Goal: Task Accomplishment & Management: Use online tool/utility

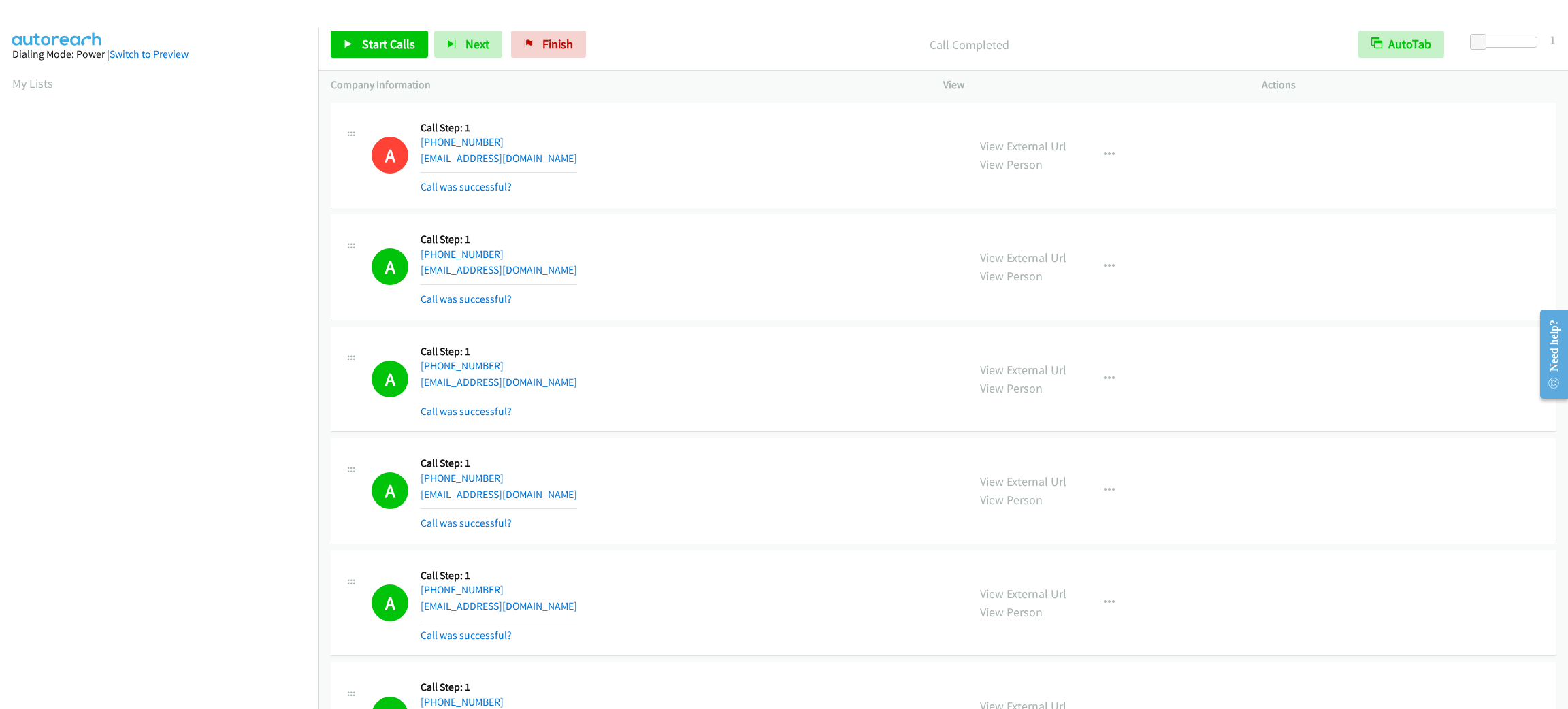
scroll to position [59, 0]
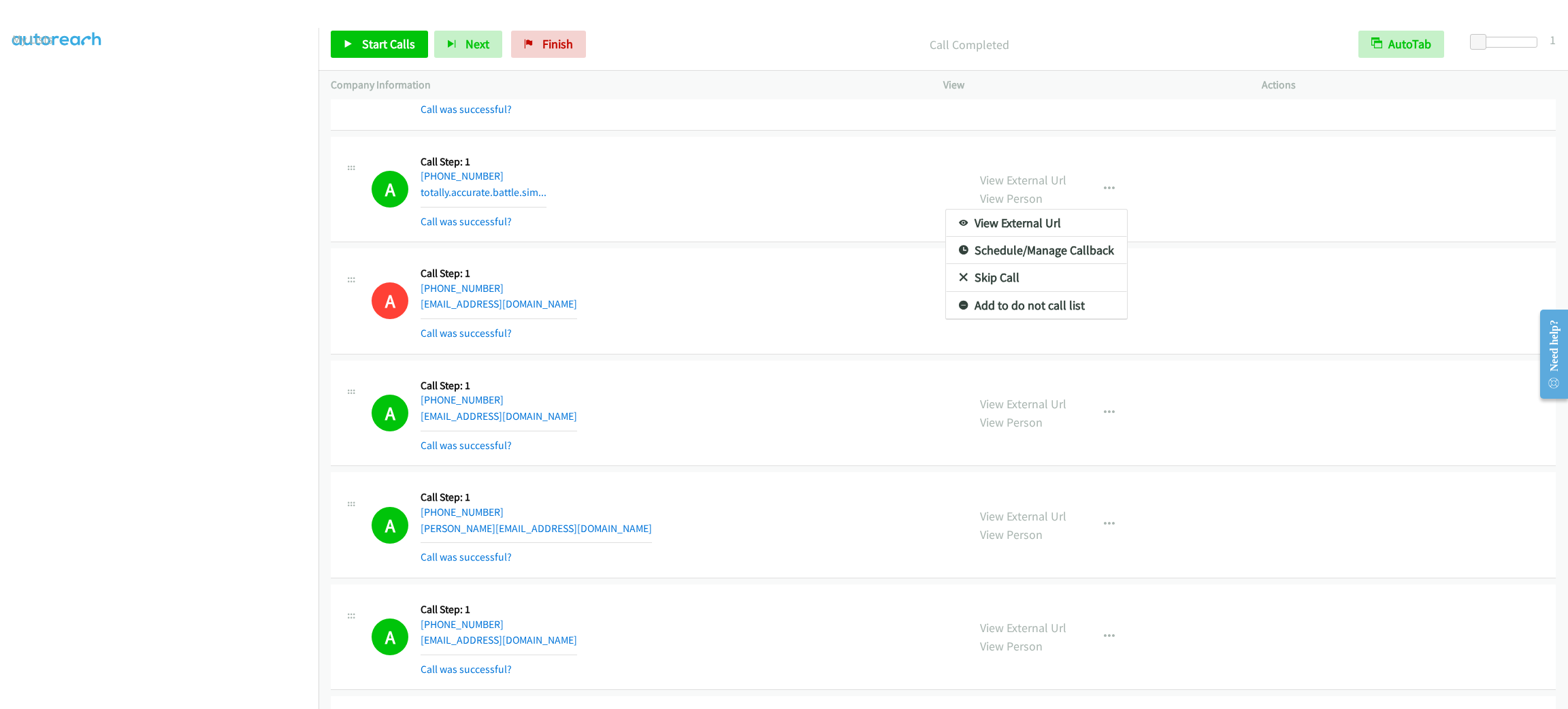
click at [573, 181] on div at bounding box center [784, 354] width 1568 height 709
drag, startPoint x: 1145, startPoint y: 292, endPoint x: 1102, endPoint y: 246, distance: 63.0
click at [1145, 292] on div "View External Url View Person View External Url Email Schedule/Manage Callback …" at bounding box center [1133, 302] width 330 height 81
click at [418, 47] on link "Start Calls" at bounding box center [379, 44] width 97 height 27
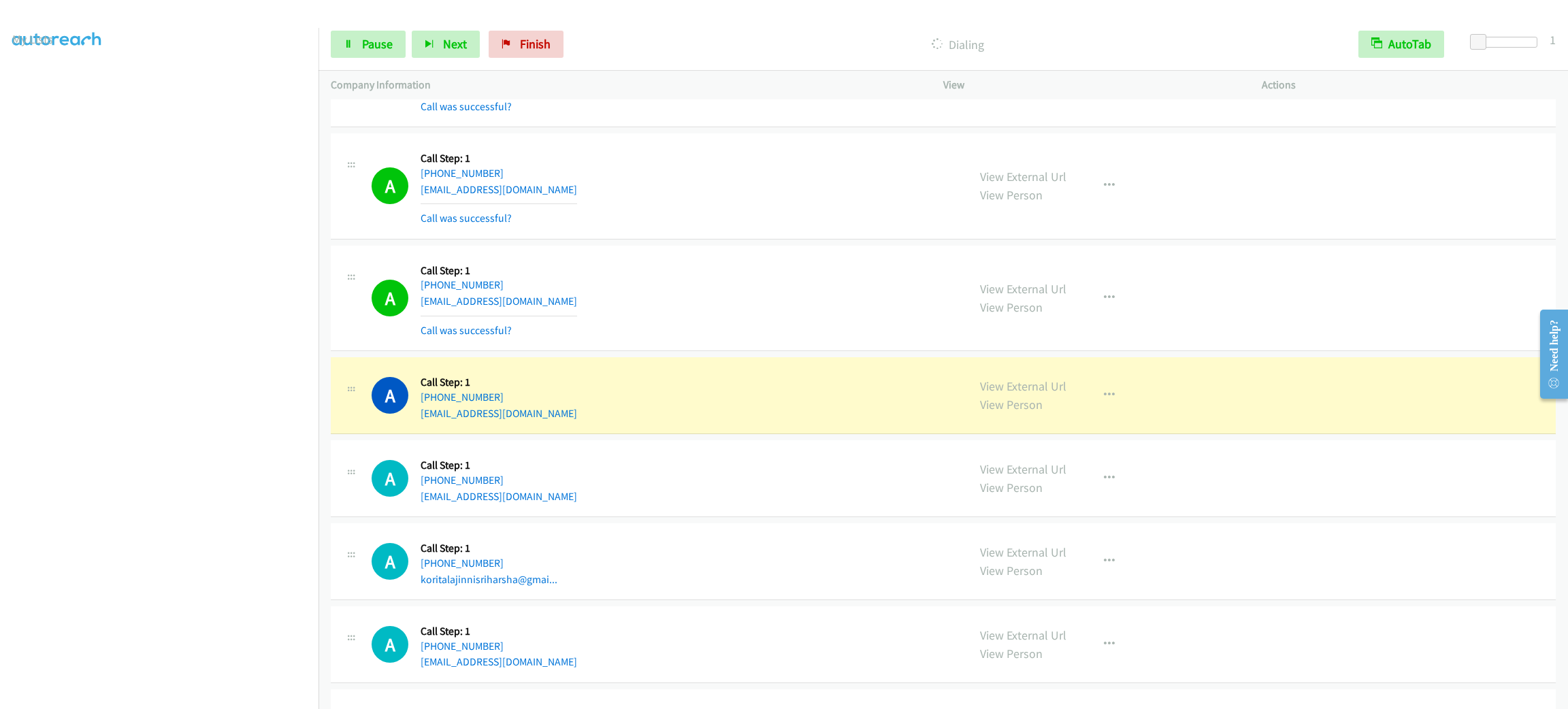
scroll to position [4092, 0]
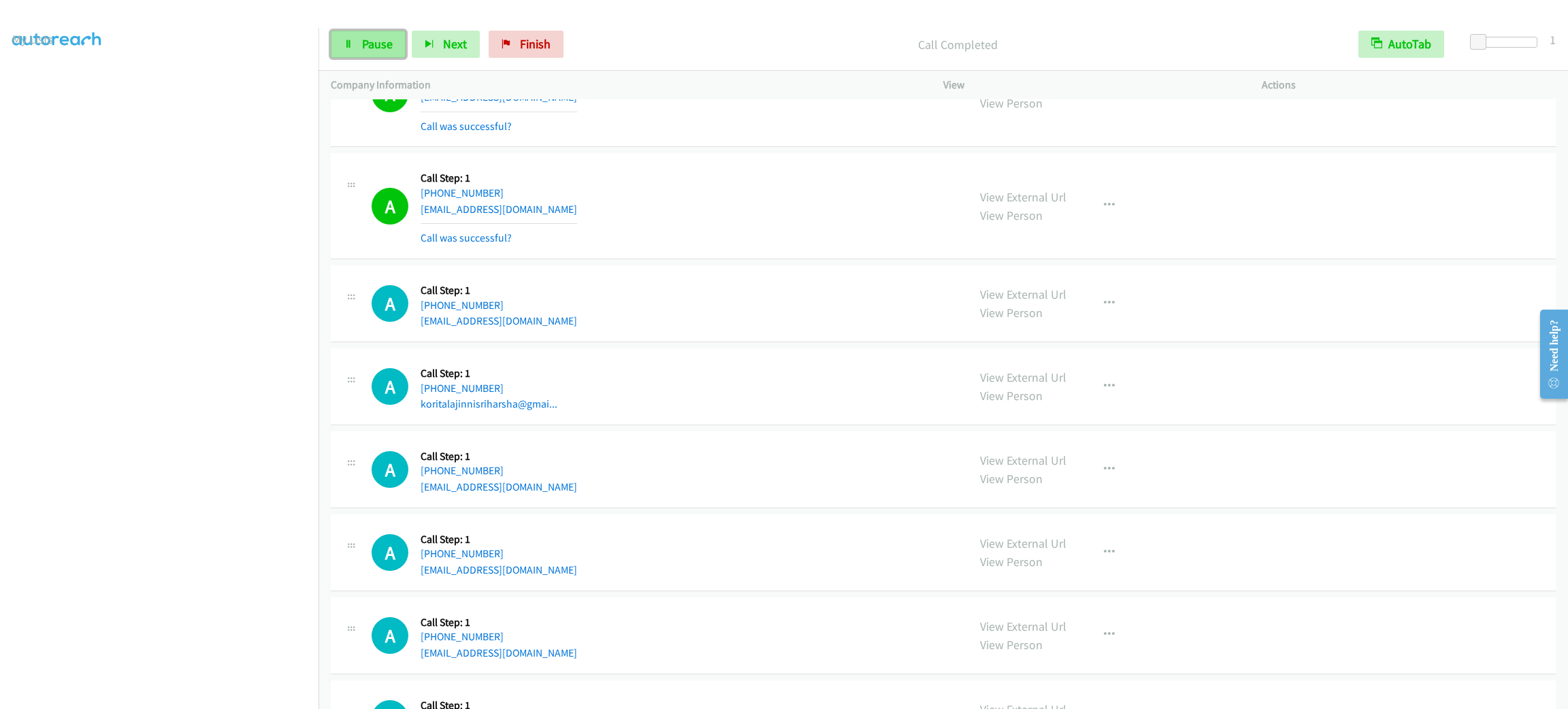
click at [389, 43] on span "Pause" at bounding box center [377, 44] width 30 height 15
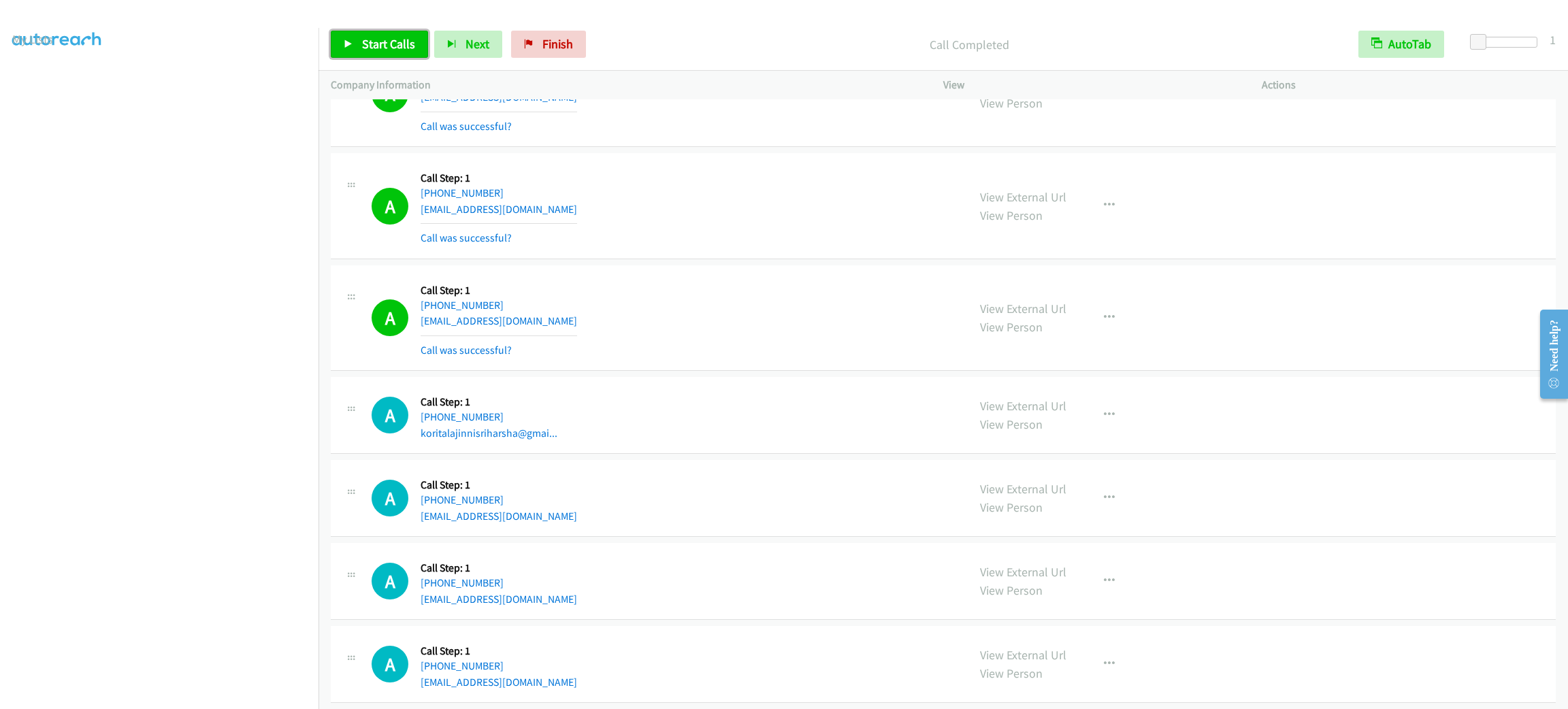
click at [400, 50] on span "Start Calls" at bounding box center [388, 44] width 53 height 15
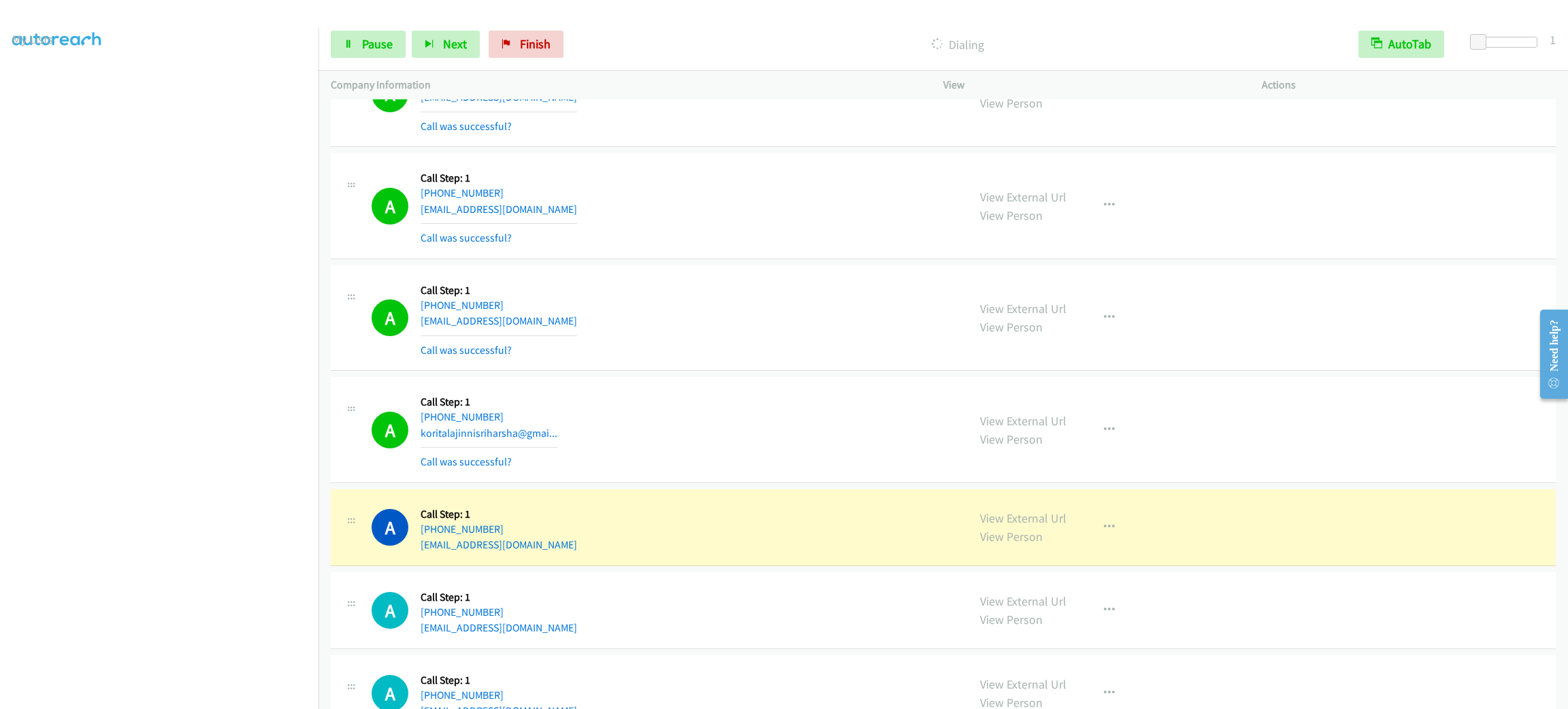
click at [729, 208] on div "A Callback Scheduled Call Step: 1 America/Chicago +1 832-339-0861 klo1126@gmail…" at bounding box center [663, 206] width 584 height 81
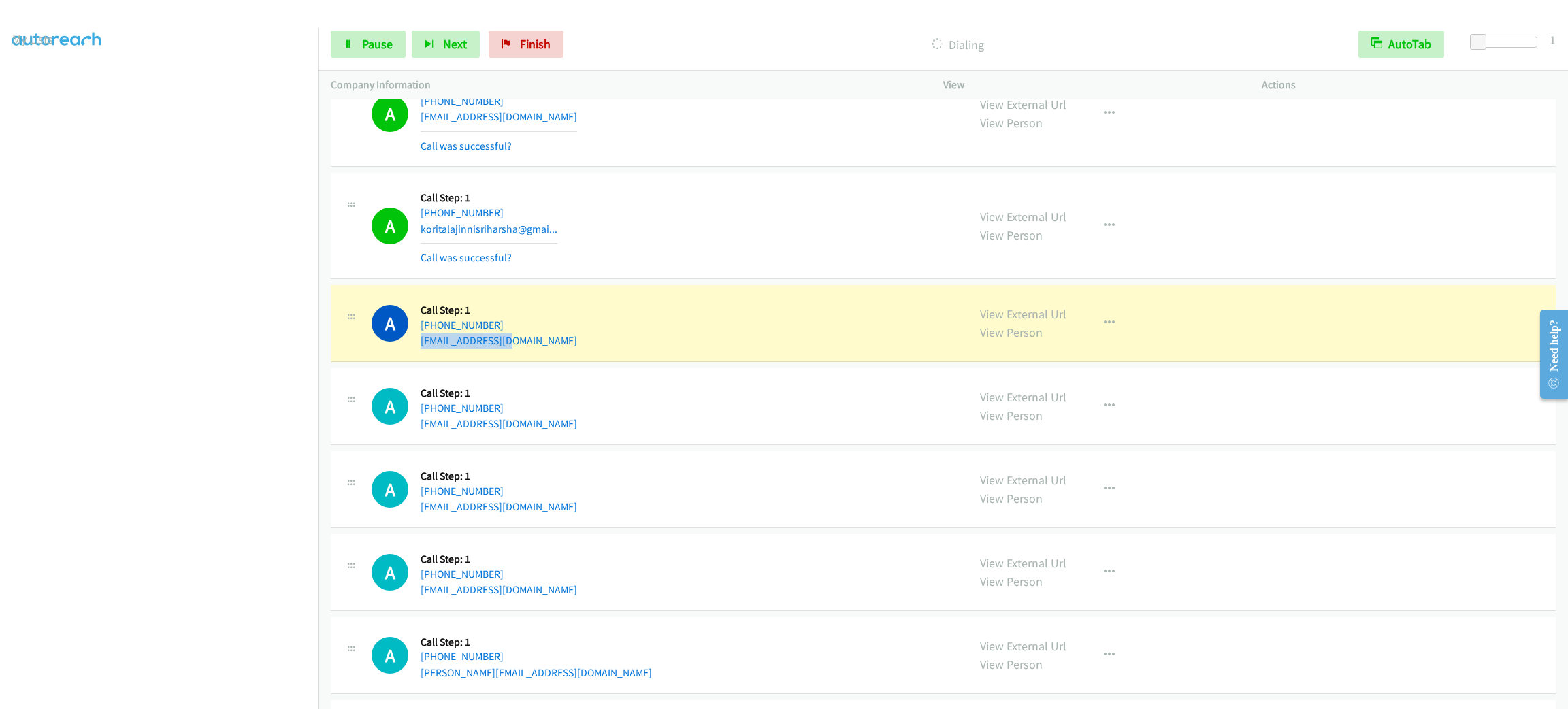
drag, startPoint x: 559, startPoint y: 344, endPoint x: 418, endPoint y: 362, distance: 142.1
click at [418, 362] on div "A Callback Scheduled Call Step: 1 America/Los_Angeles +1 209-675-5600 dmderan@g…" at bounding box center [943, 324] width 1225 height 77
copy link "dmderan@gmail.com"
click at [1104, 327] on icon "button" at bounding box center [1109, 323] width 11 height 11
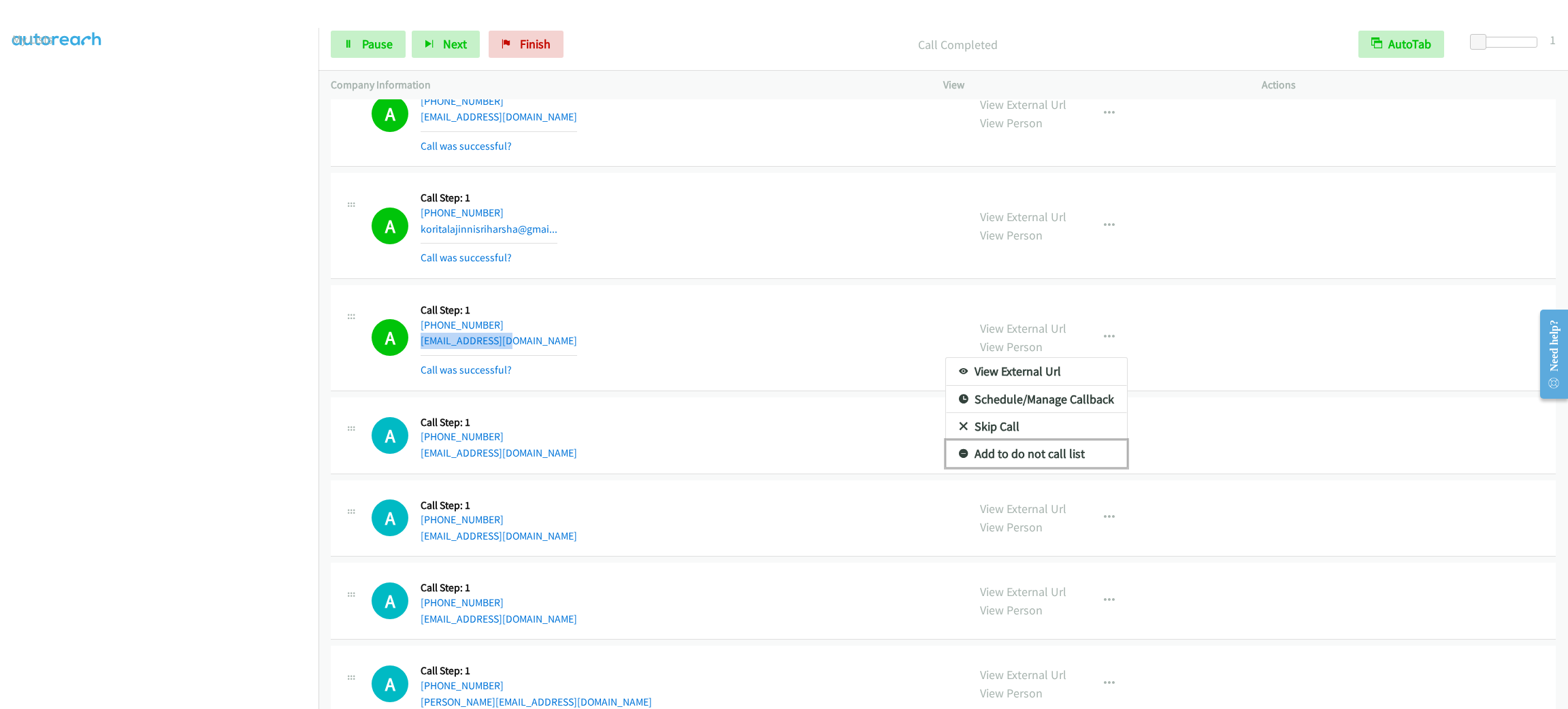
click at [1031, 468] on link "Add to do not call list" at bounding box center [1037, 454] width 181 height 27
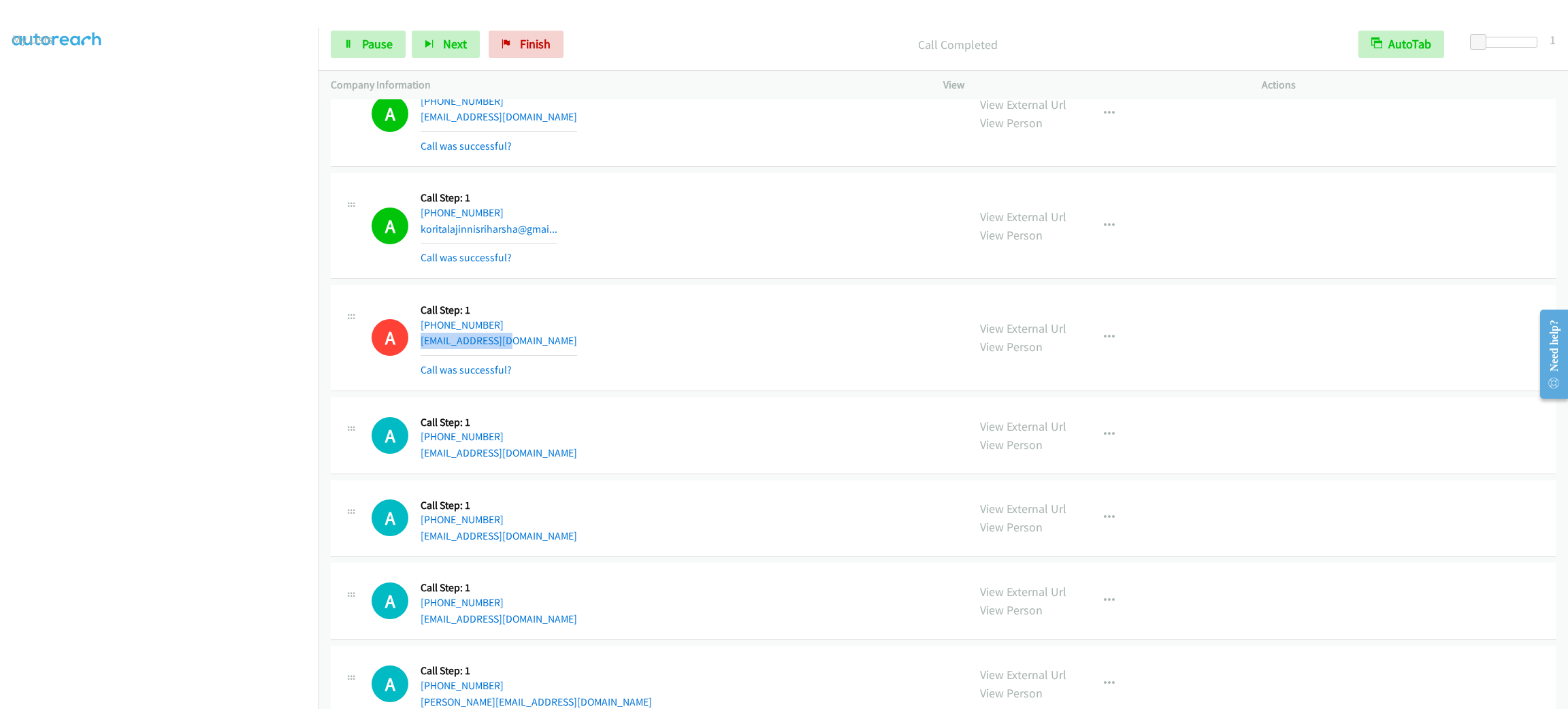
click at [806, 211] on div "A Callback Scheduled Call Step: 1 America/Los_Angeles +1 425-345-0390 koritalaj…" at bounding box center [663, 225] width 584 height 81
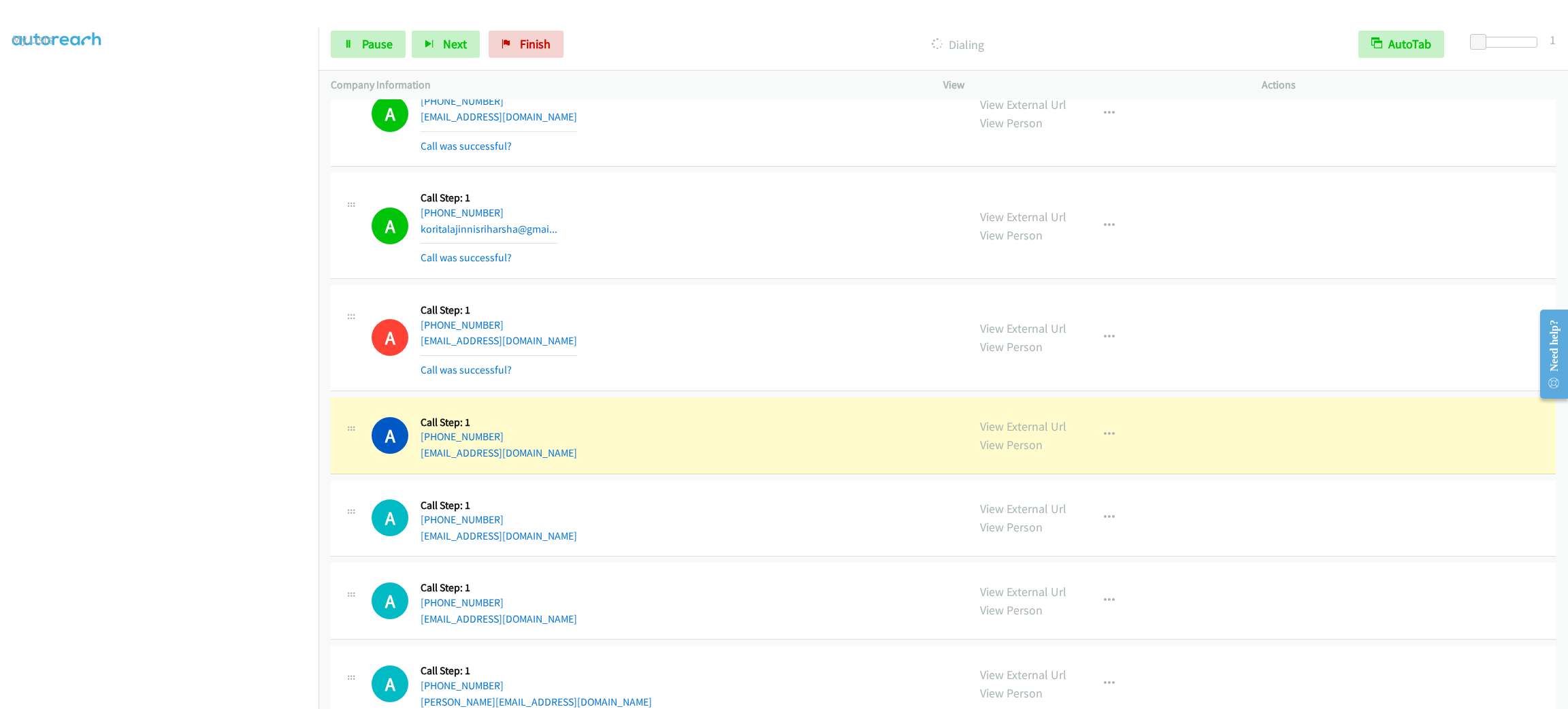
scroll to position [1541, 0]
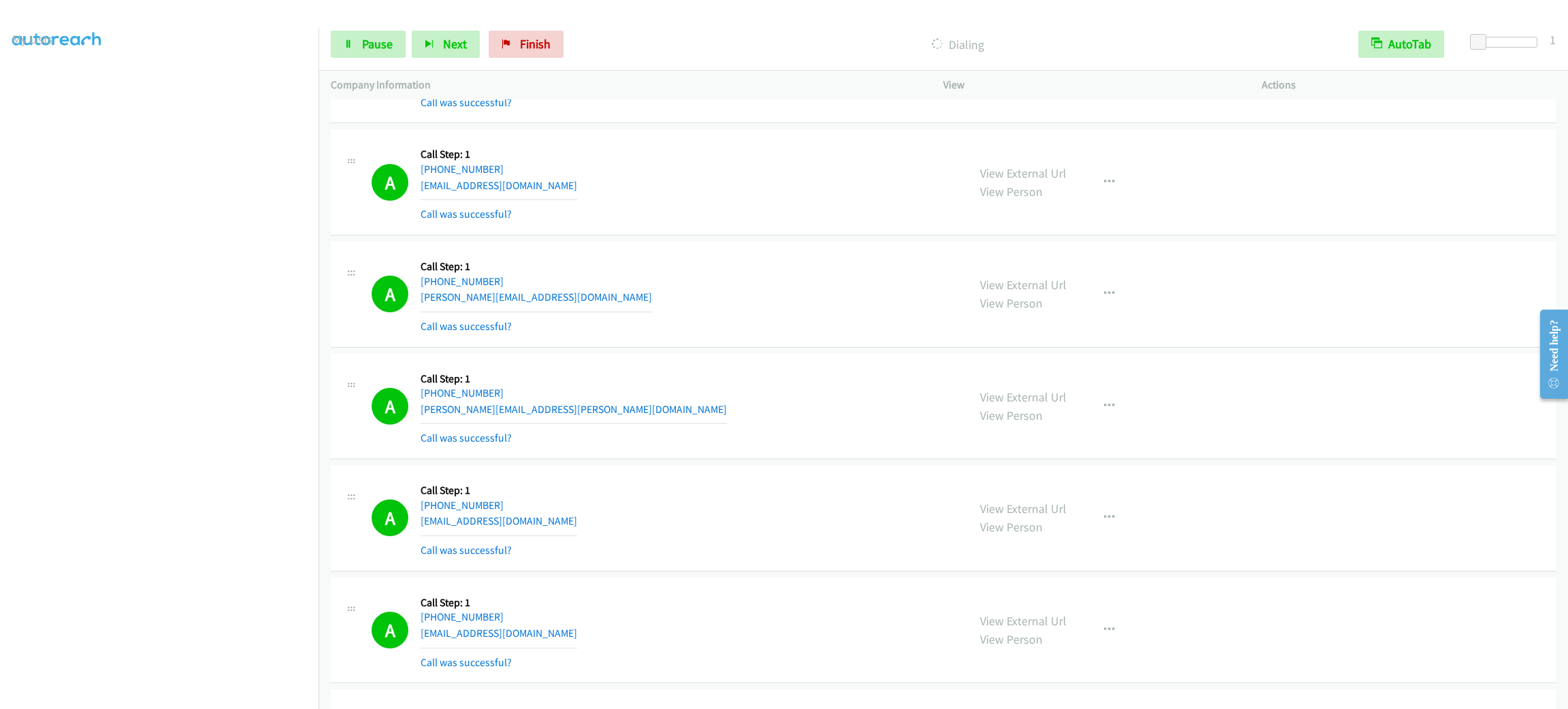
click at [1123, 402] on div "View External Url View Person View External Url Email Schedule/Manage Callback …" at bounding box center [1133, 407] width 330 height 81
click at [1114, 411] on button "button" at bounding box center [1109, 407] width 36 height 27
click at [1078, 527] on link "Add to do not call list" at bounding box center [1037, 523] width 181 height 27
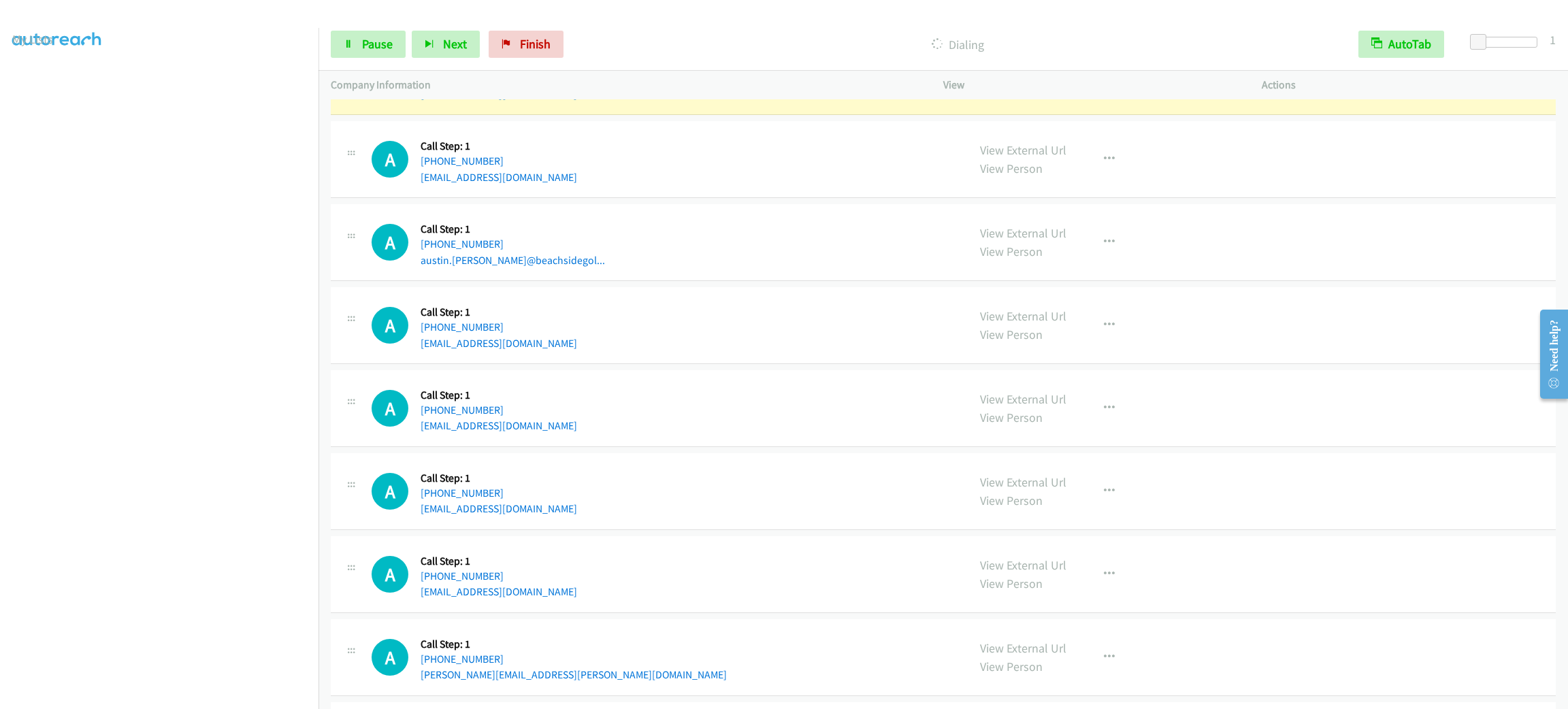
scroll to position [5113, 0]
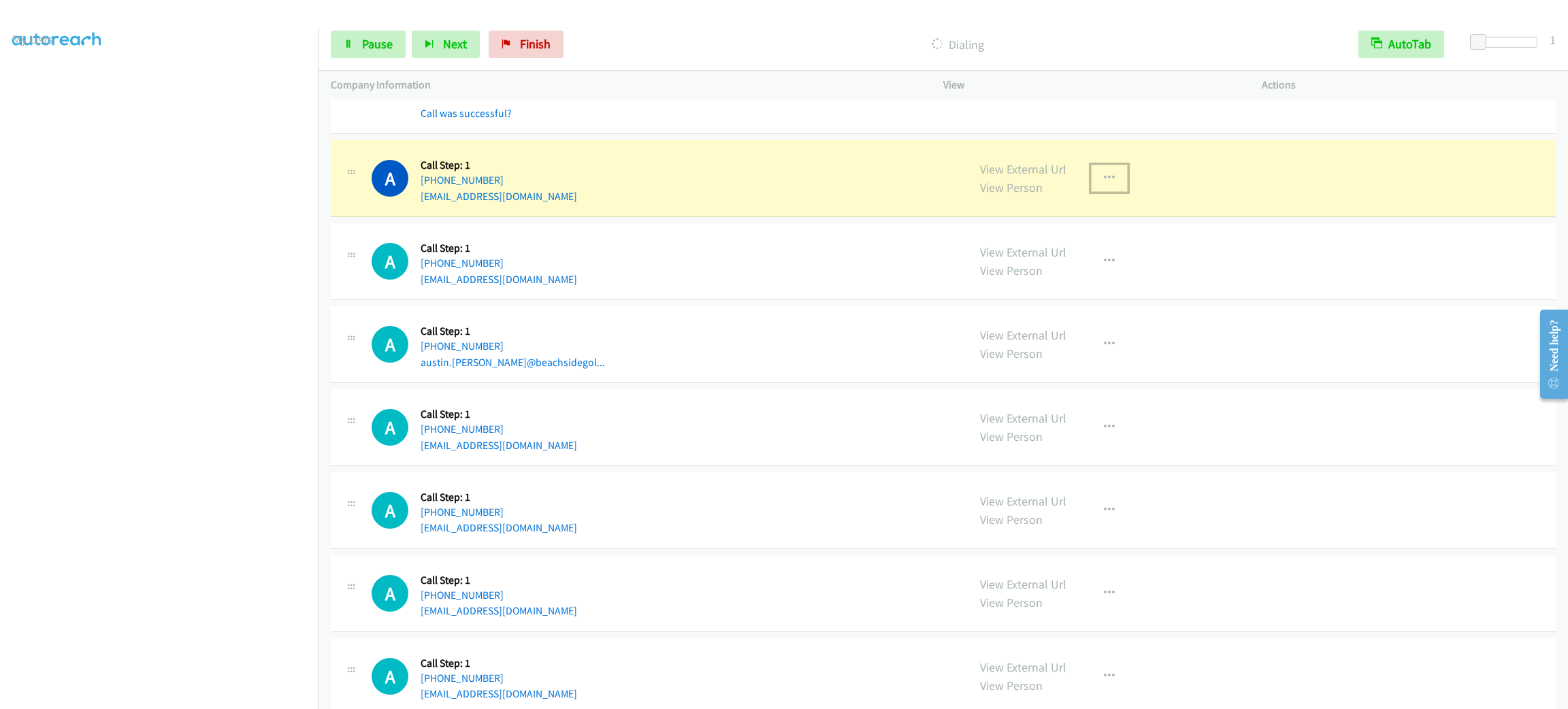
click at [1104, 184] on icon "button" at bounding box center [1109, 178] width 11 height 11
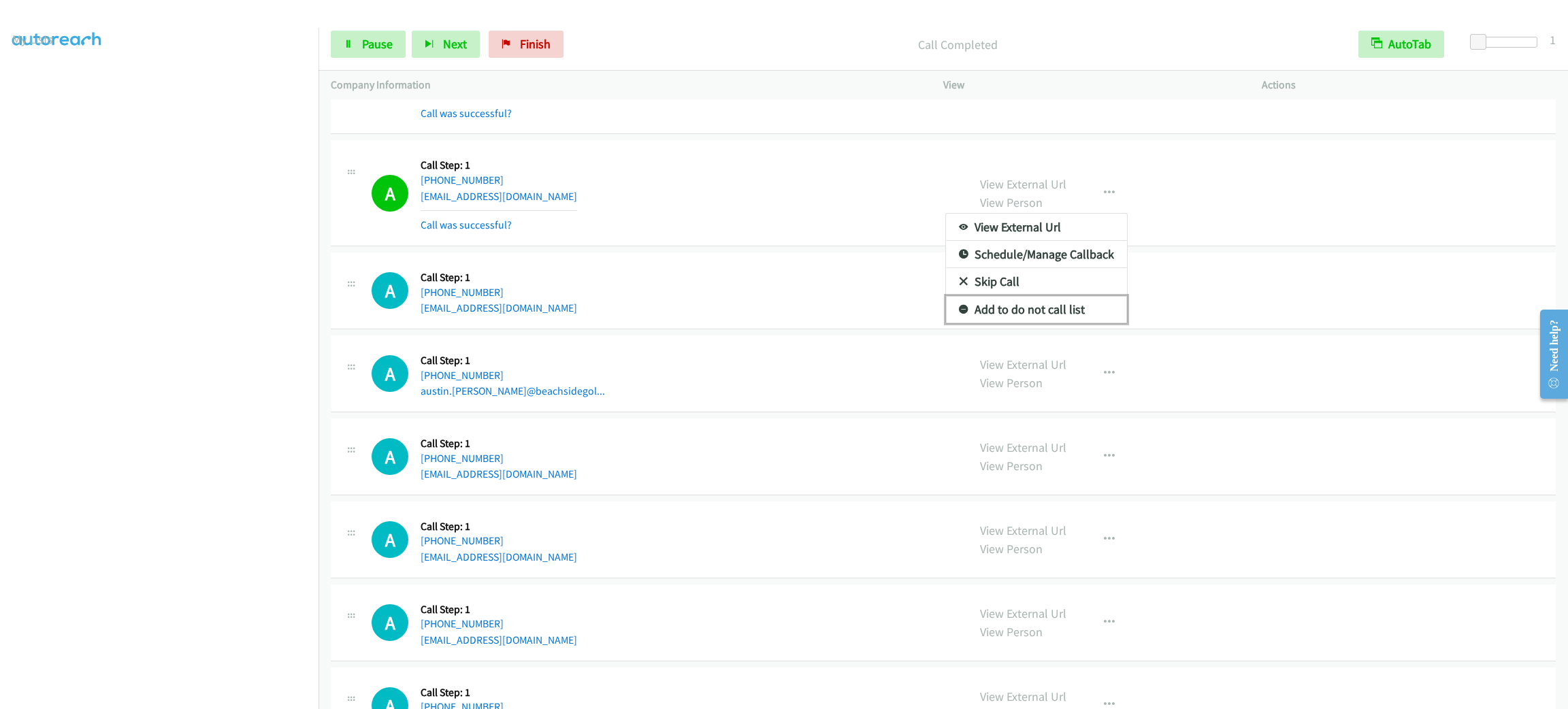
click at [1059, 318] on link "Add to do not call list" at bounding box center [1037, 309] width 181 height 27
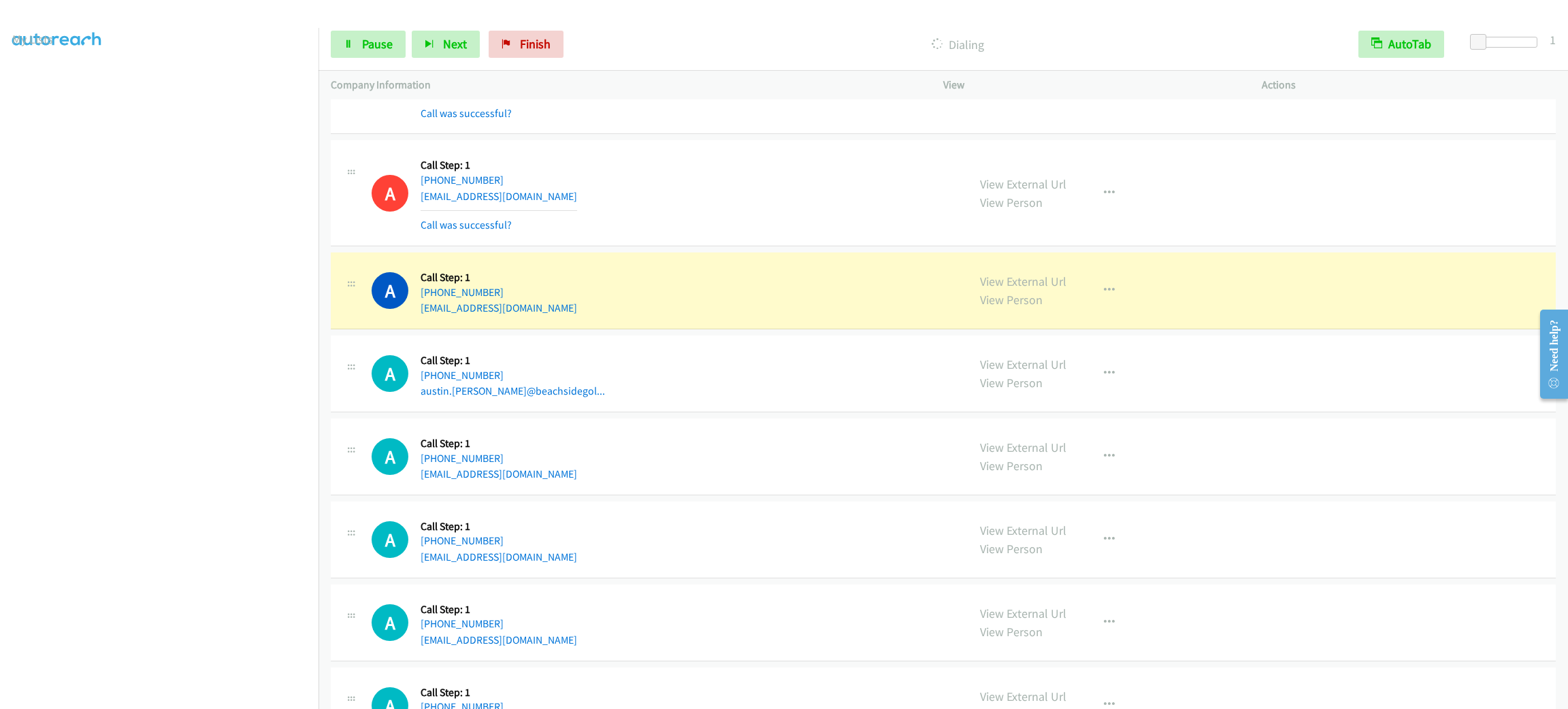
scroll to position [5317, 0]
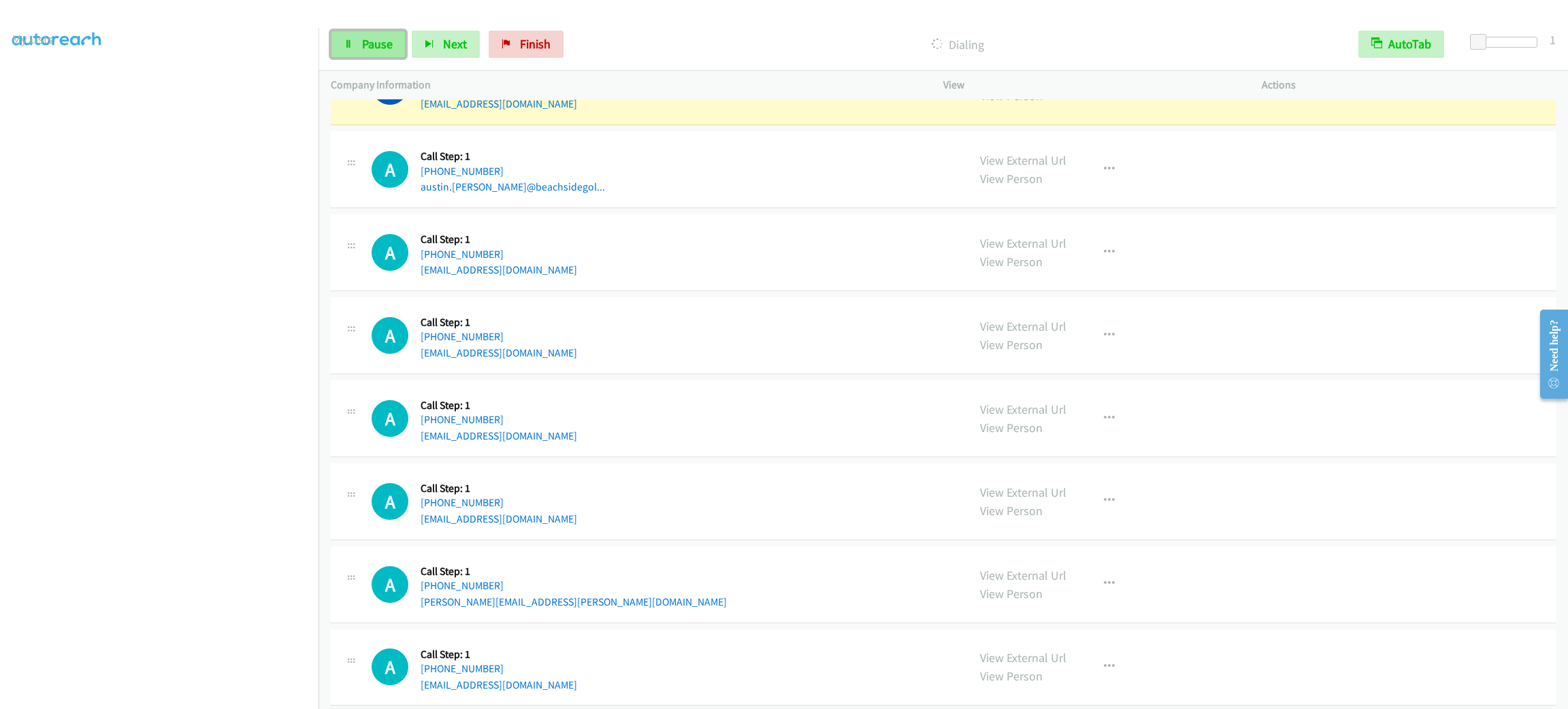
click at [334, 50] on link "Pause" at bounding box center [368, 44] width 75 height 27
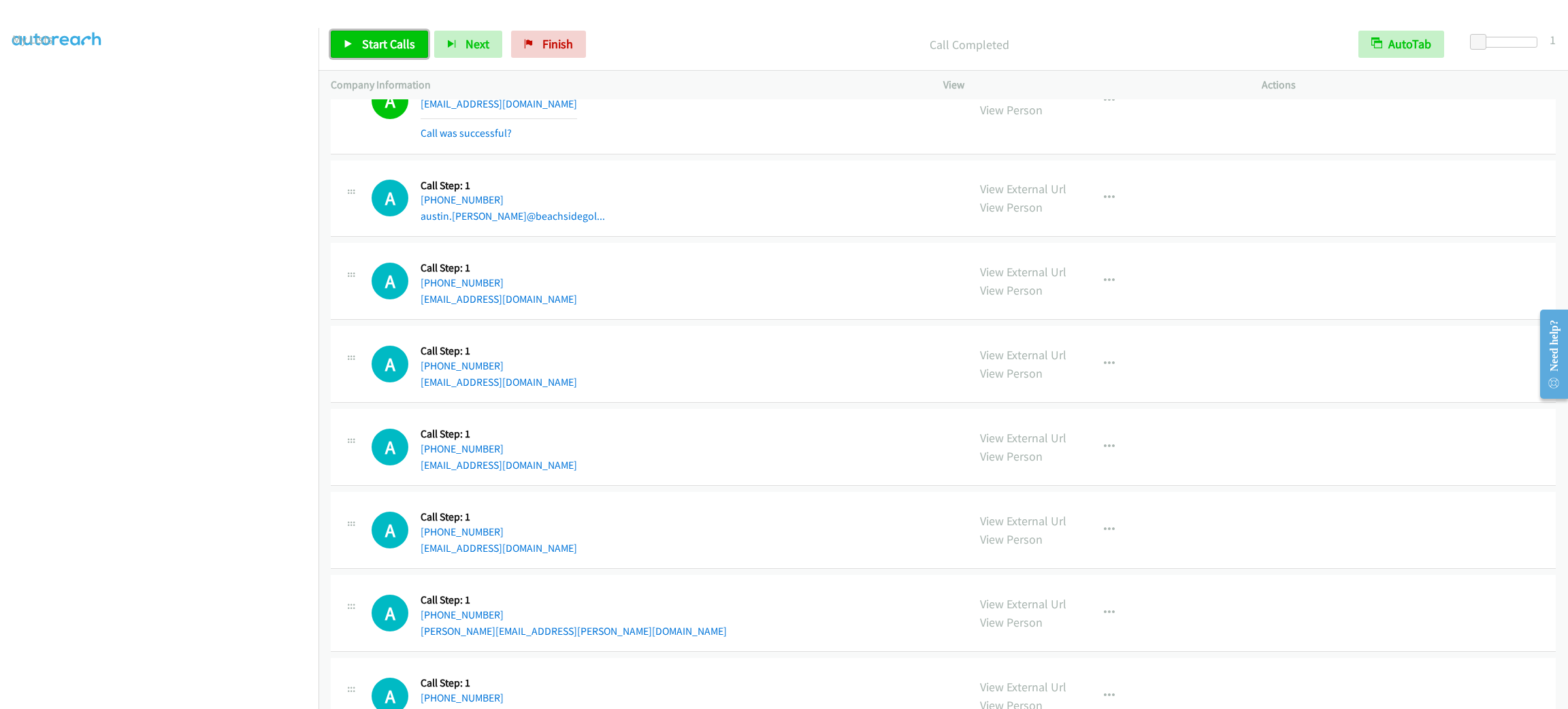
drag, startPoint x: 393, startPoint y: 36, endPoint x: 402, endPoint y: 35, distance: 9.1
click at [393, 36] on span "Start Calls" at bounding box center [388, 44] width 53 height 15
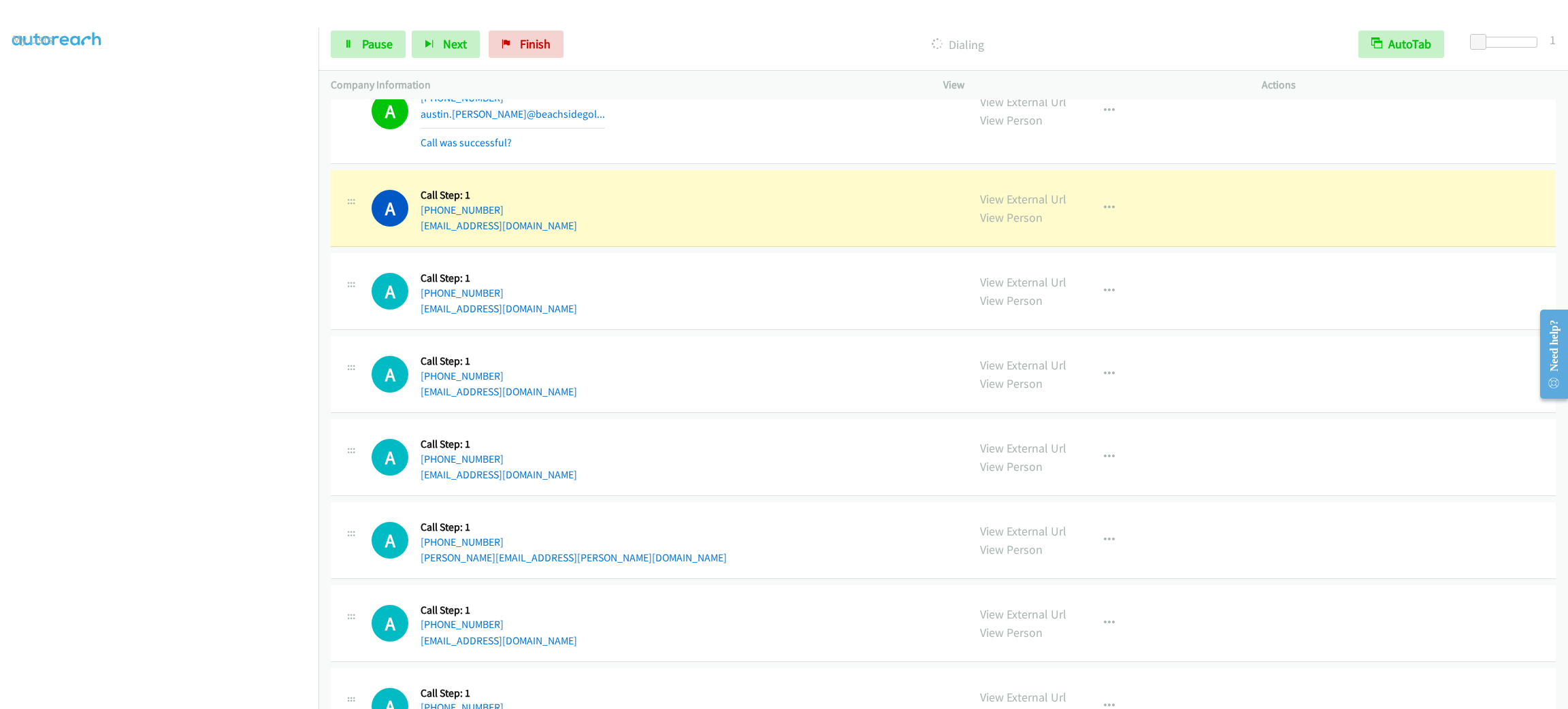
scroll to position [5521, 0]
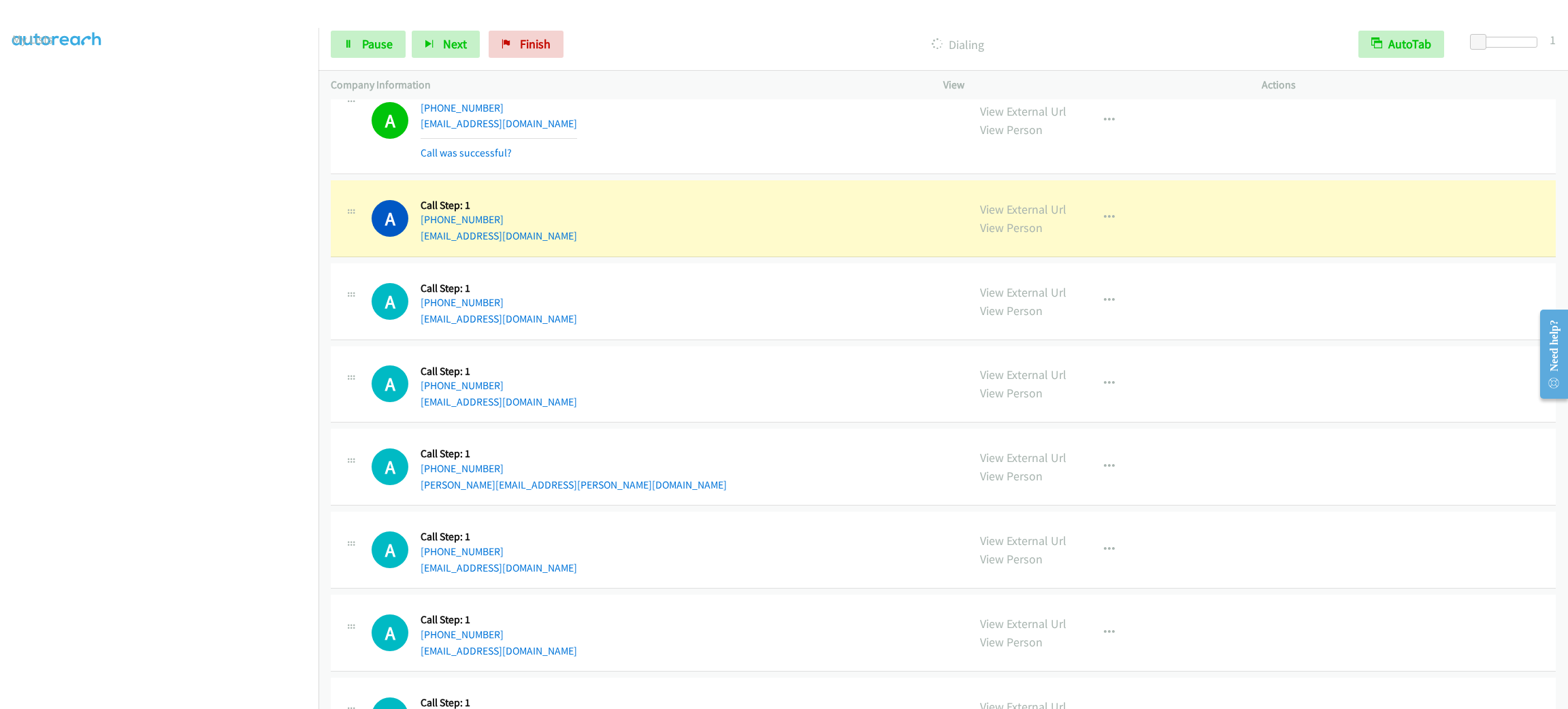
click at [171, 696] on section at bounding box center [158, 385] width 294 height 651
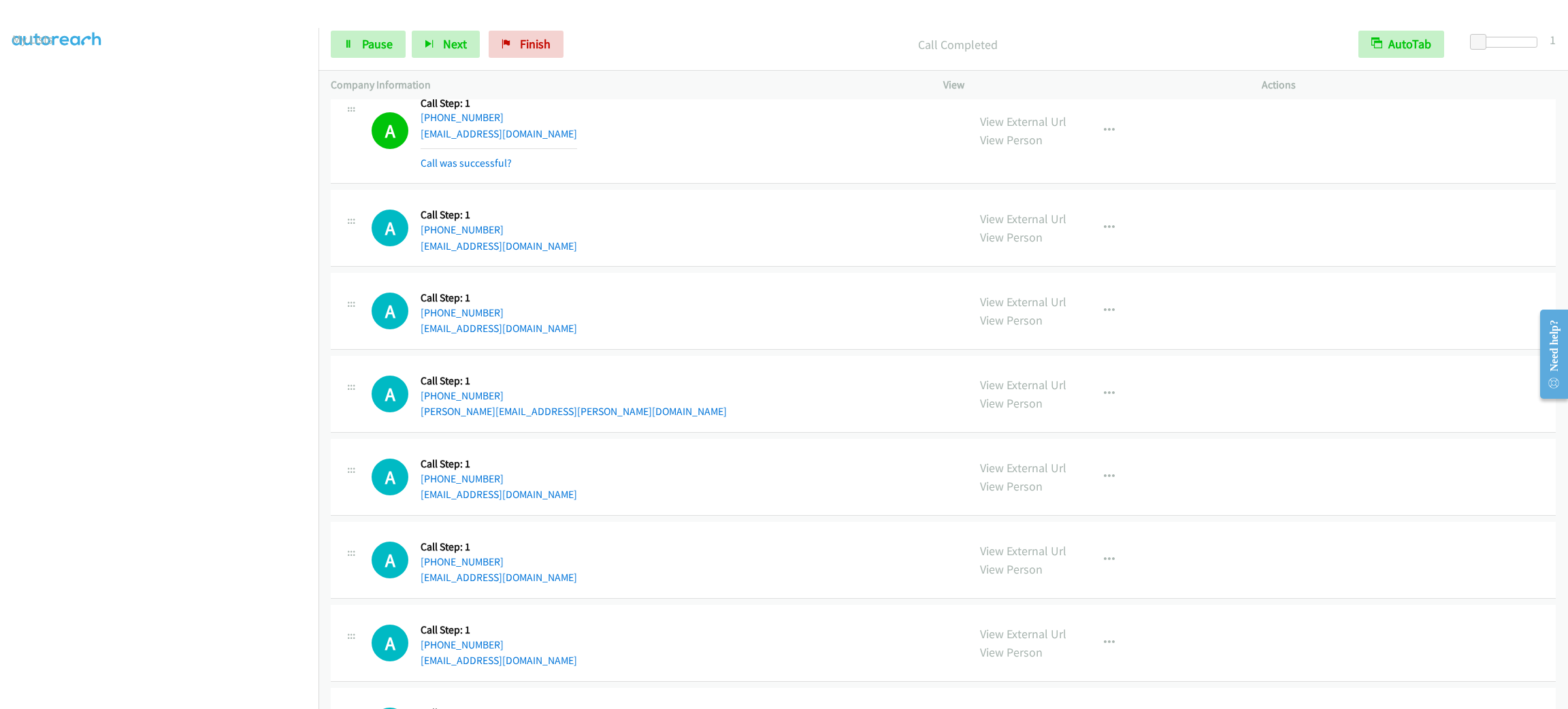
scroll to position [5419, 0]
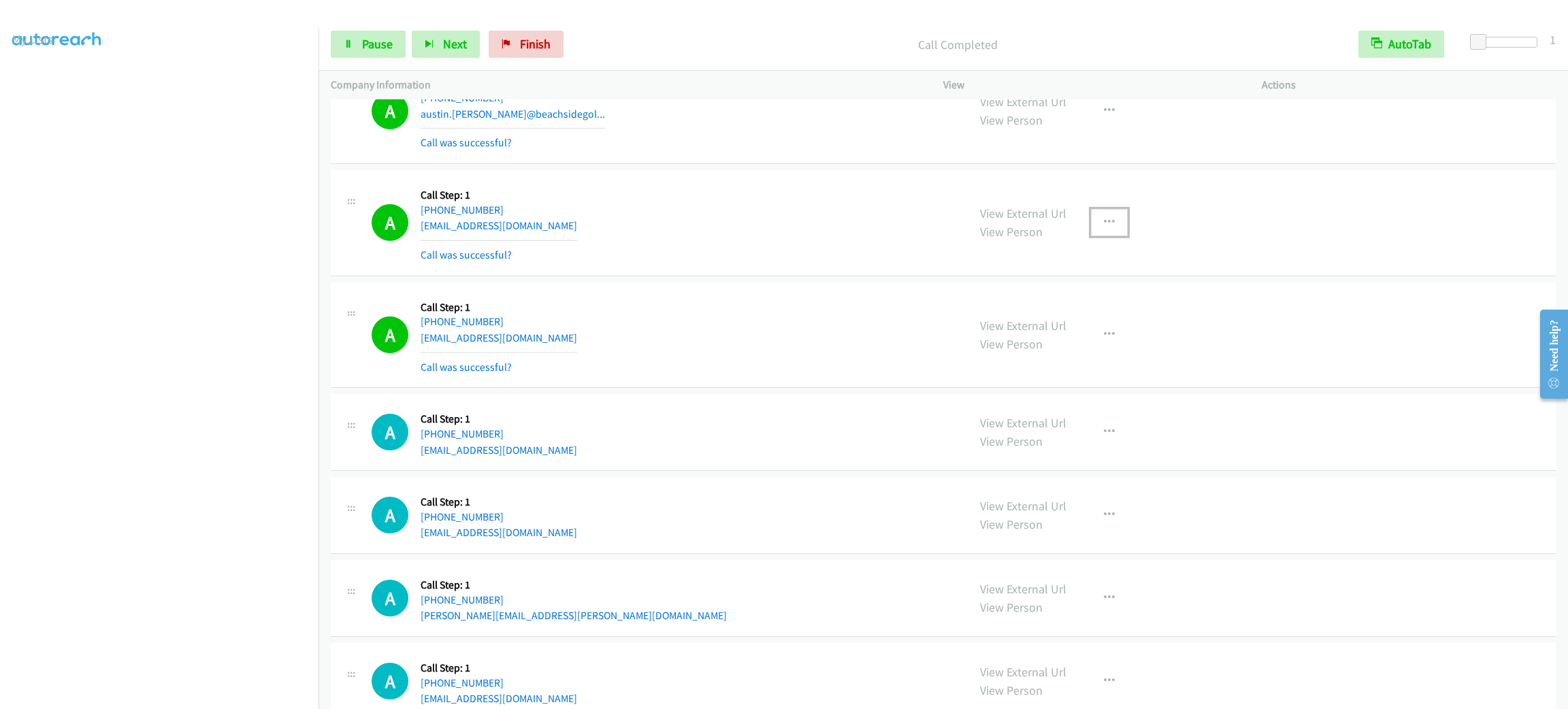
click at [1104, 228] on icon "button" at bounding box center [1109, 222] width 11 height 11
click at [1081, 352] on link "Add to do not call list" at bounding box center [1037, 339] width 181 height 27
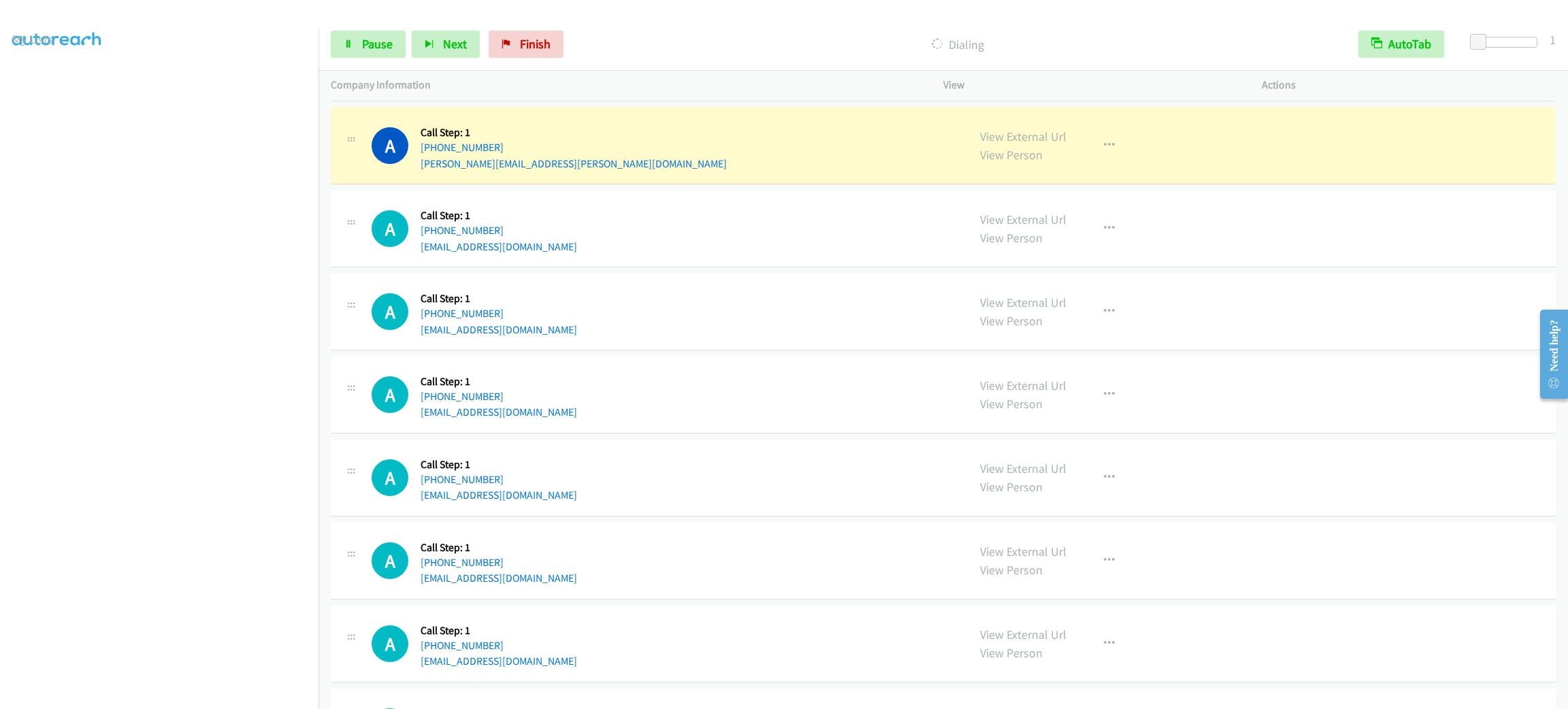
scroll to position [6026, 0]
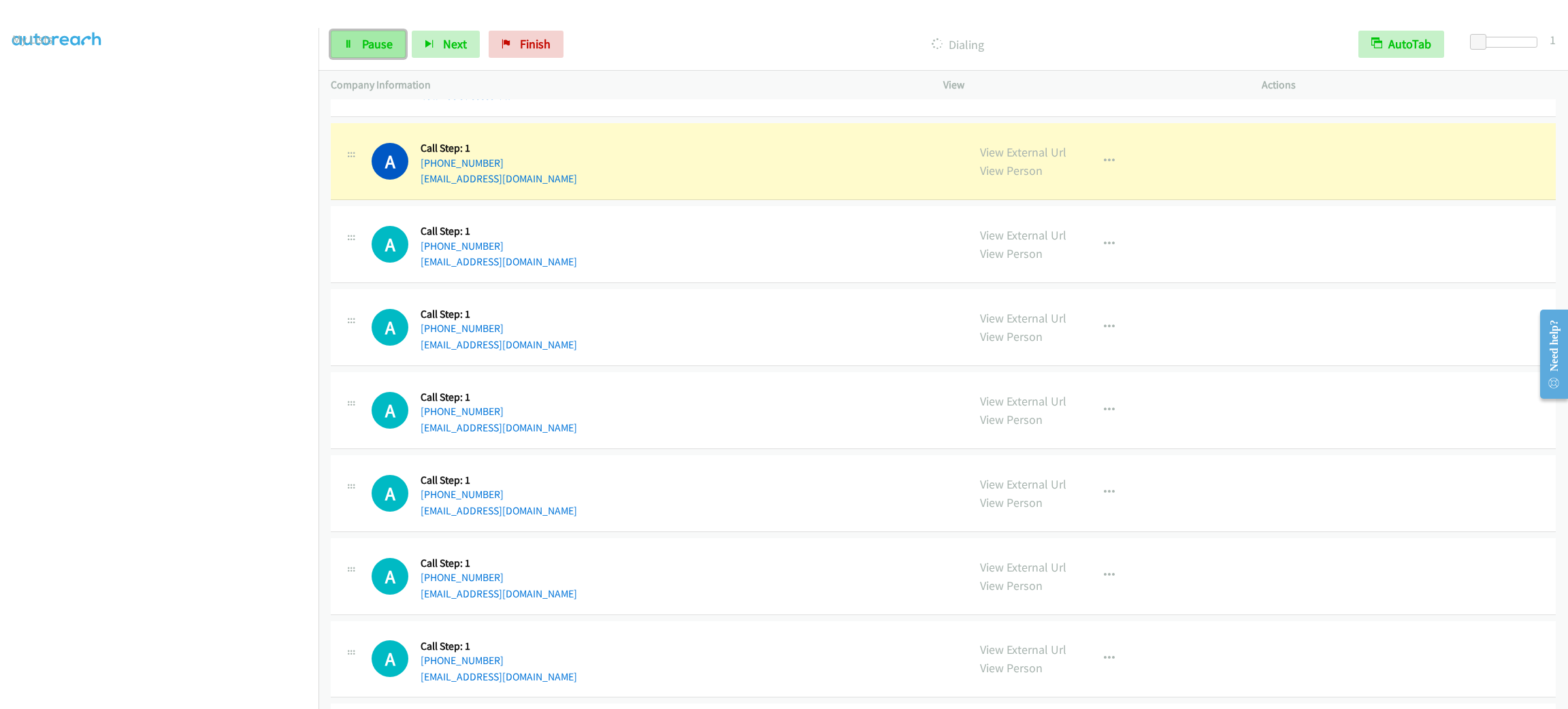
click at [389, 39] on span "Pause" at bounding box center [377, 44] width 30 height 15
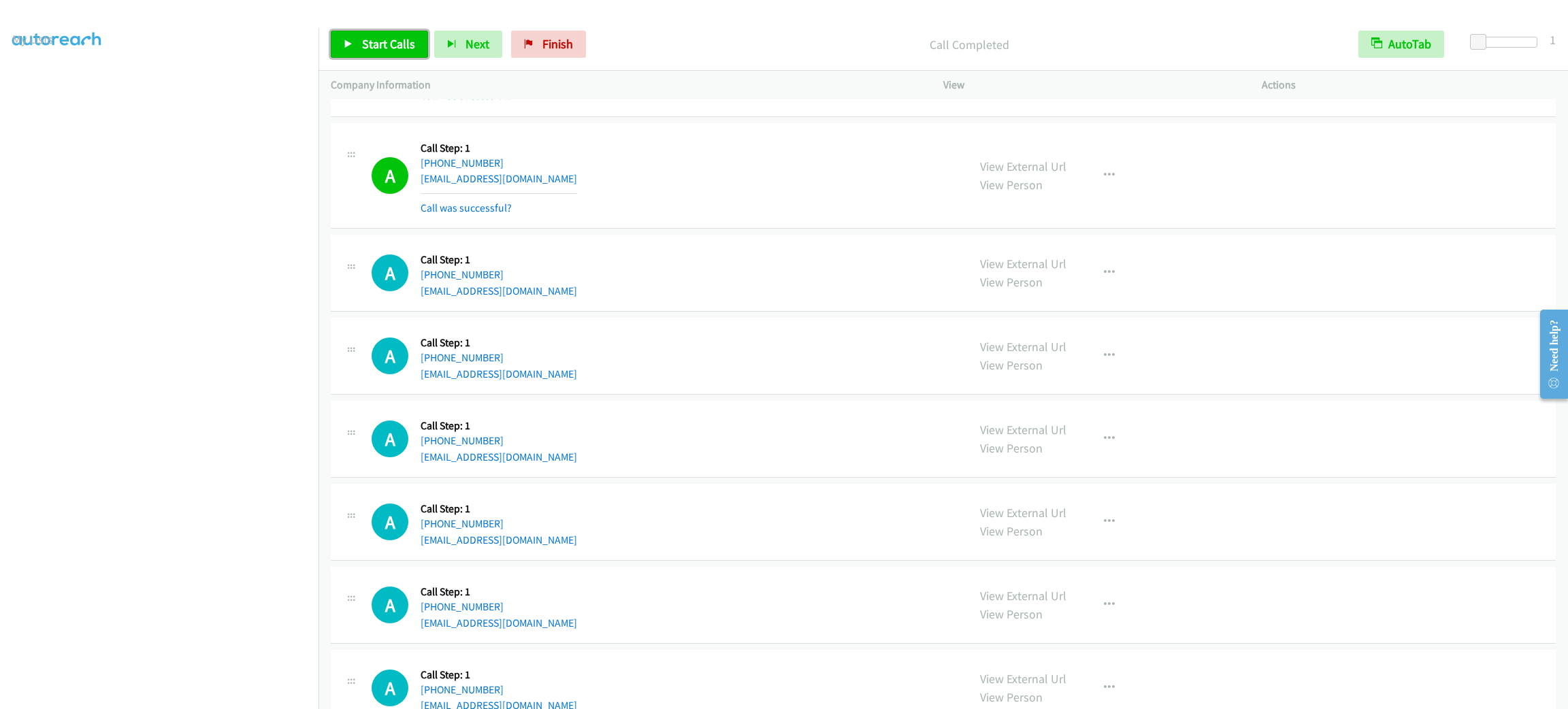
click at [401, 44] on span "Start Calls" at bounding box center [388, 44] width 53 height 15
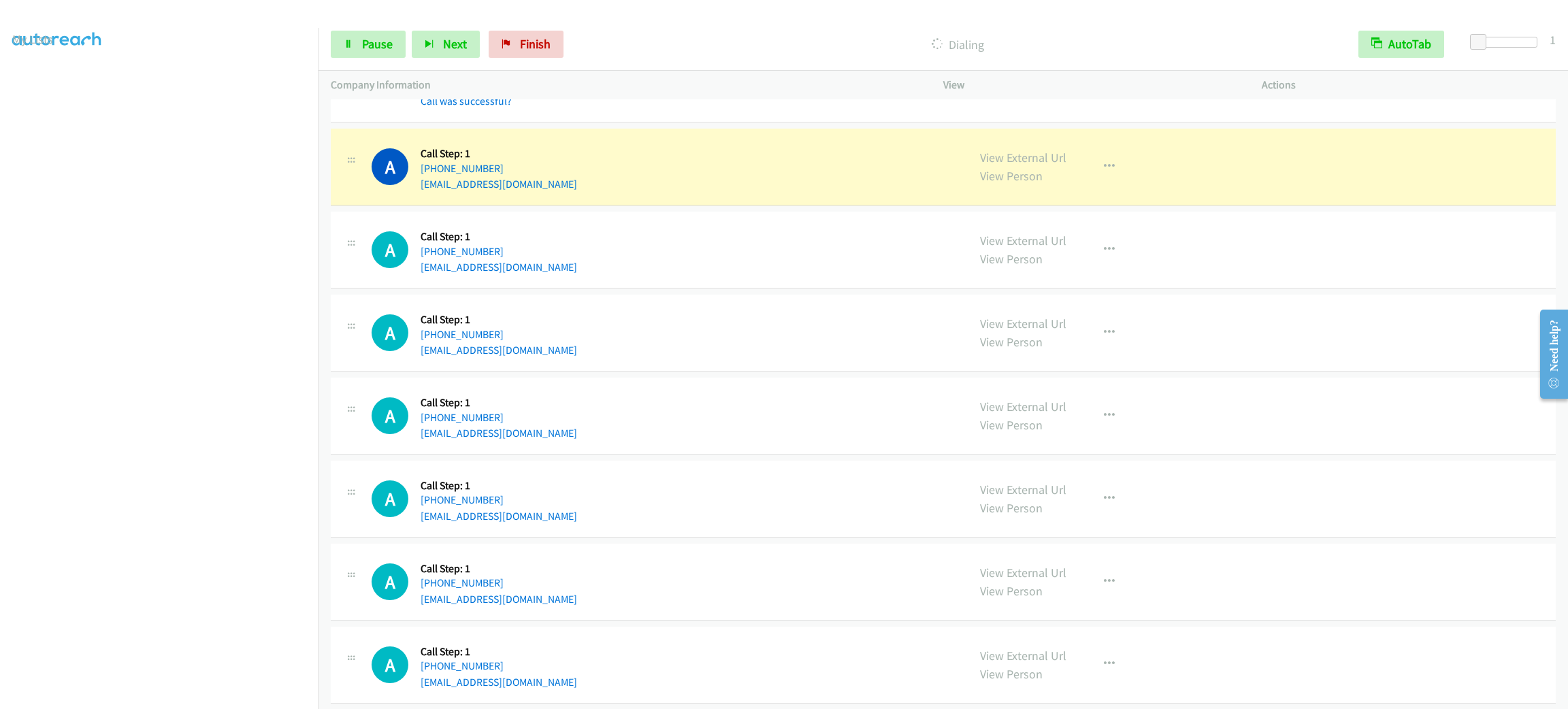
scroll to position [6346, 0]
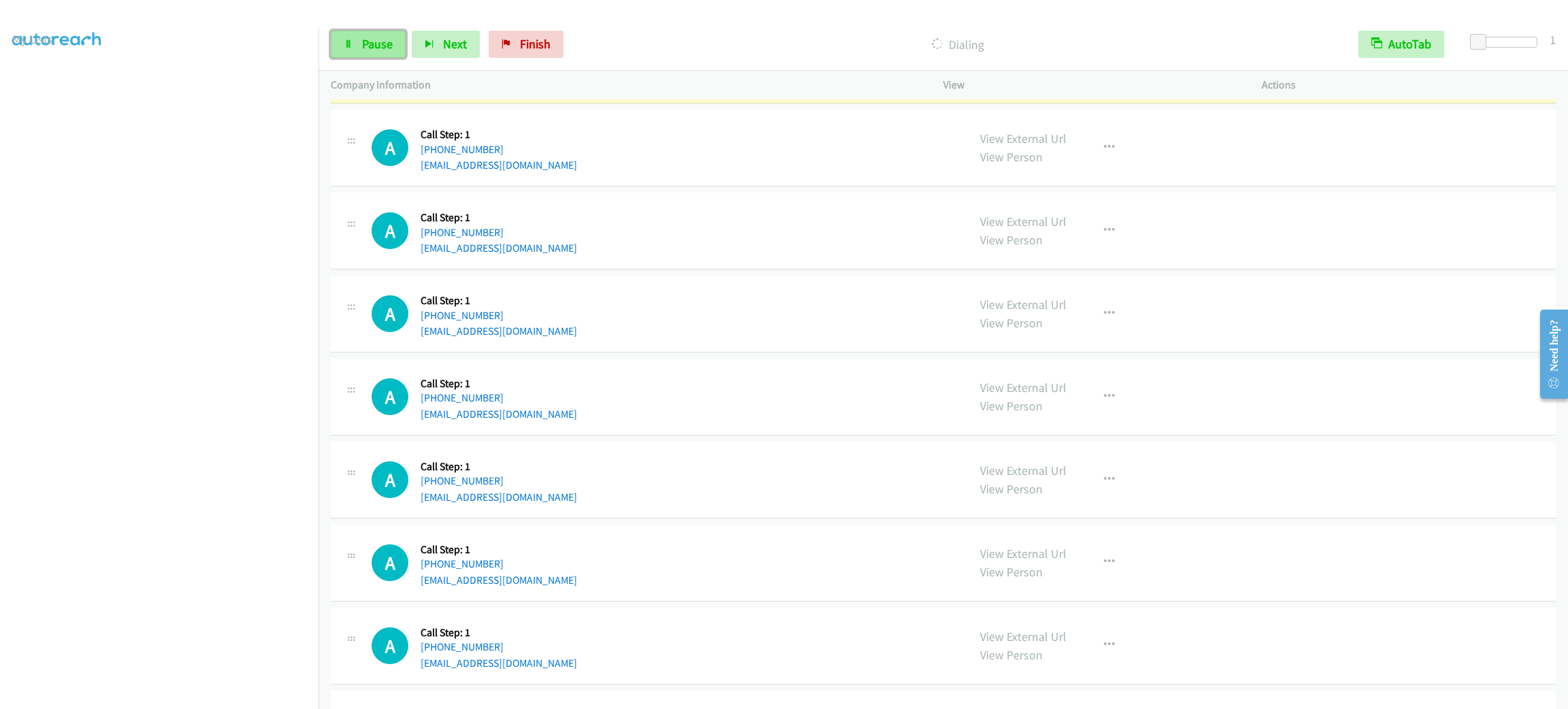
click at [376, 56] on link "Pause" at bounding box center [368, 44] width 75 height 27
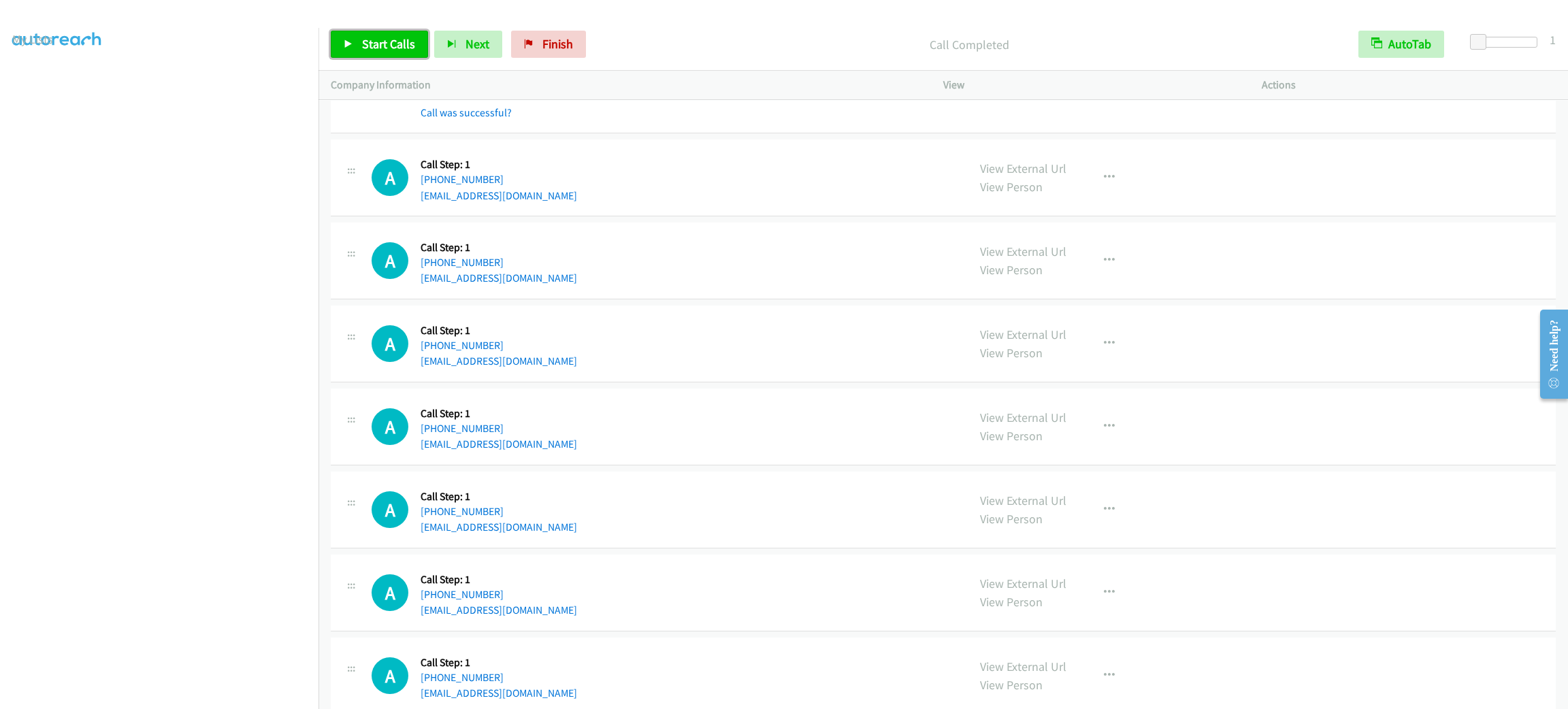
click at [365, 52] on link "Start Calls" at bounding box center [379, 44] width 97 height 27
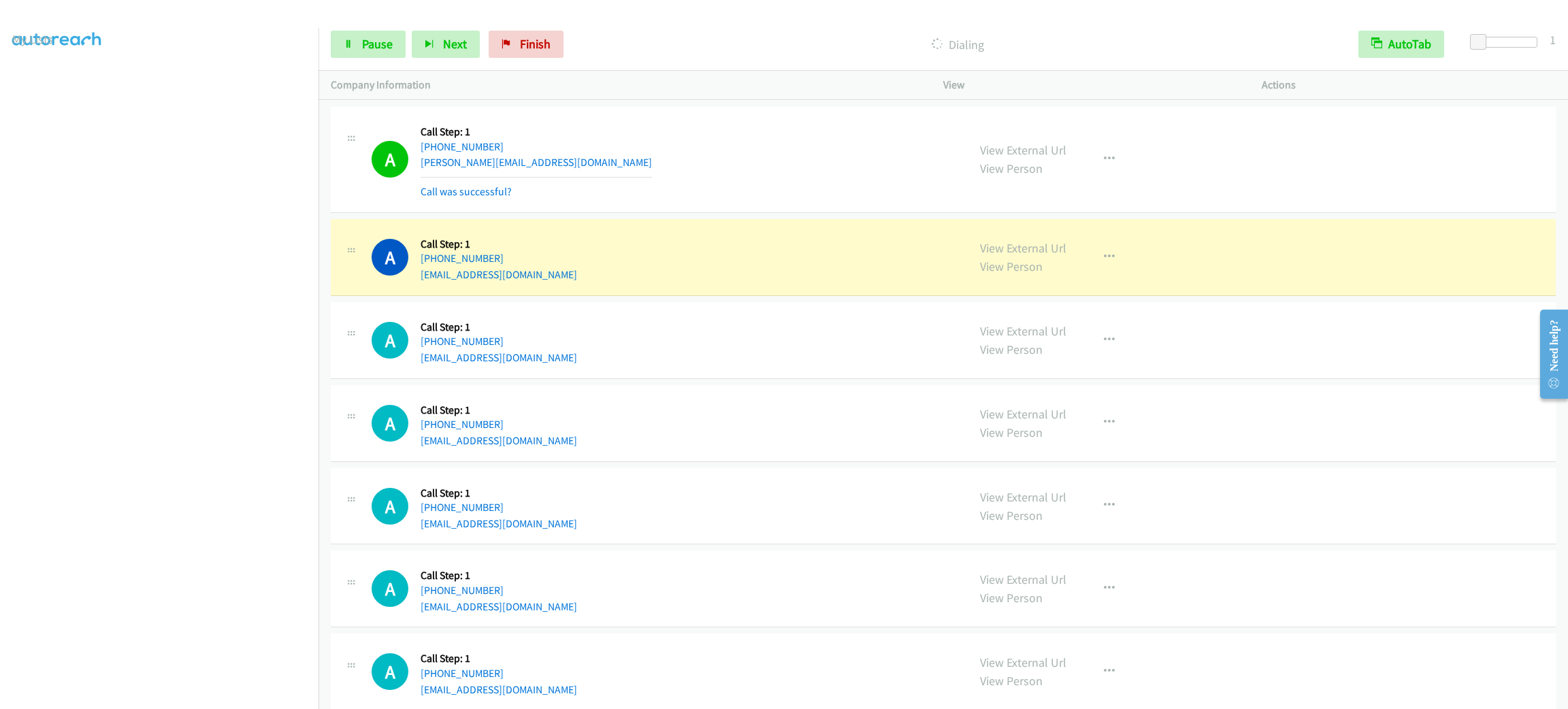
scroll to position [7265, 0]
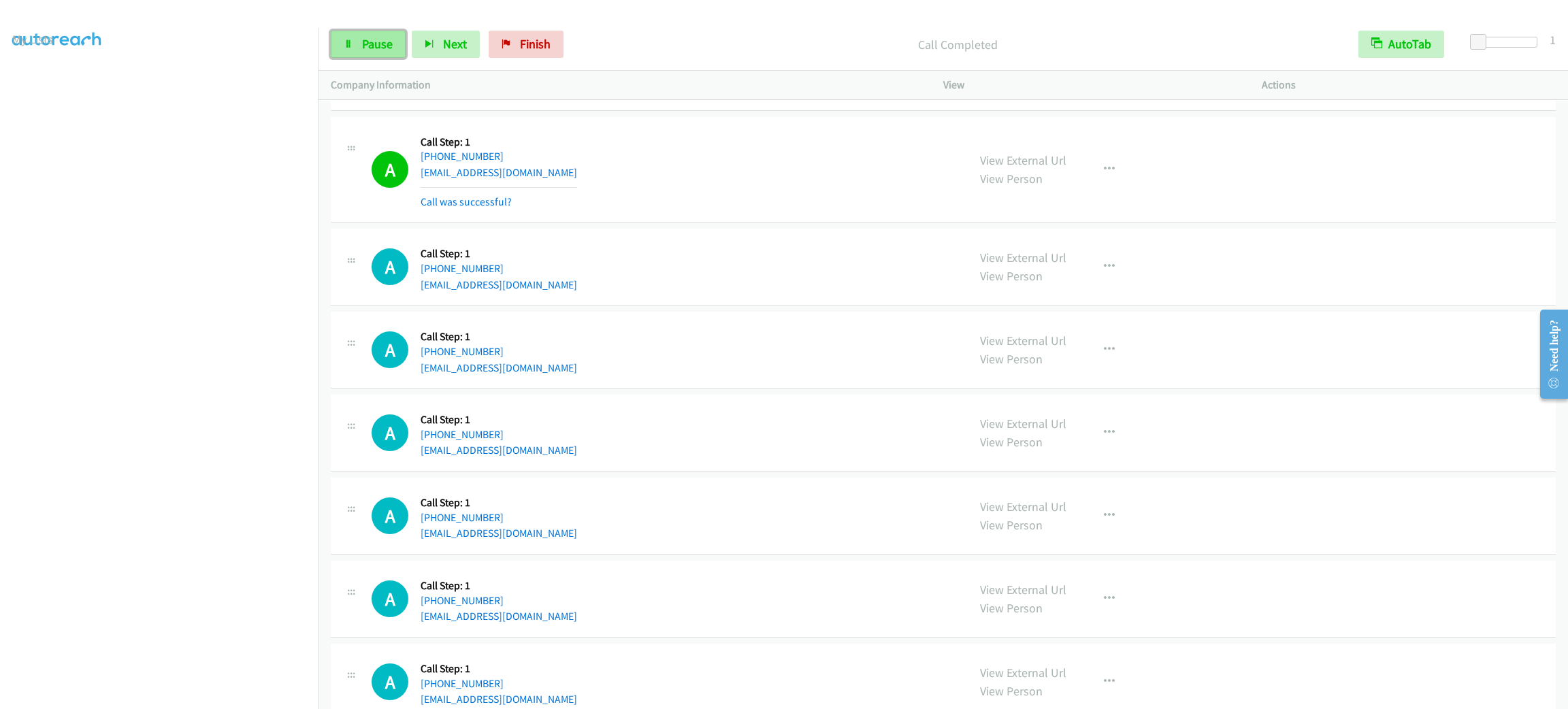
click at [382, 52] on link "Pause" at bounding box center [368, 44] width 75 height 27
click at [381, 41] on span "Start Calls" at bounding box center [388, 44] width 53 height 15
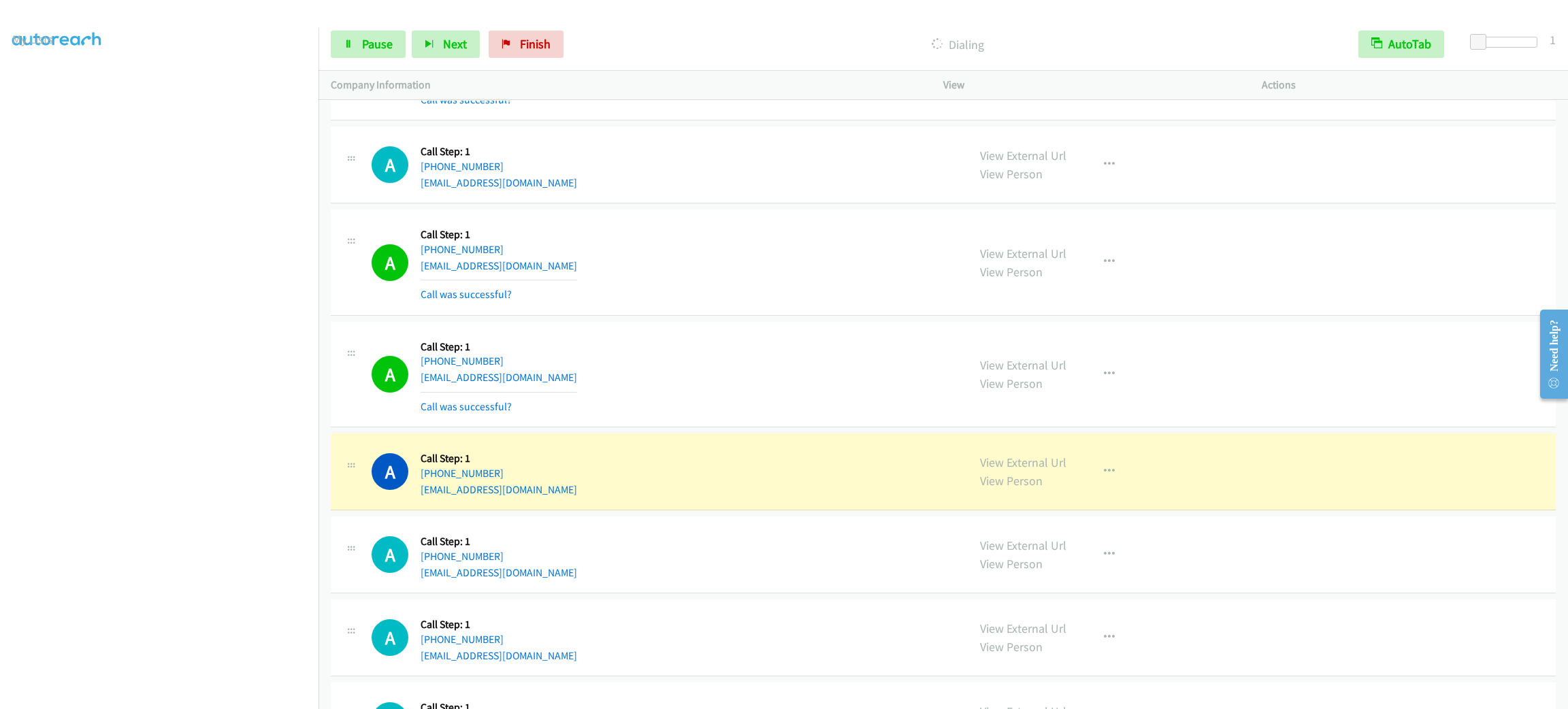
click at [693, 316] on div "A Callback Scheduled Call Step: 1 America/New_York +1 859-338-8112 stanrkey@gma…" at bounding box center [943, 262] width 1225 height 106
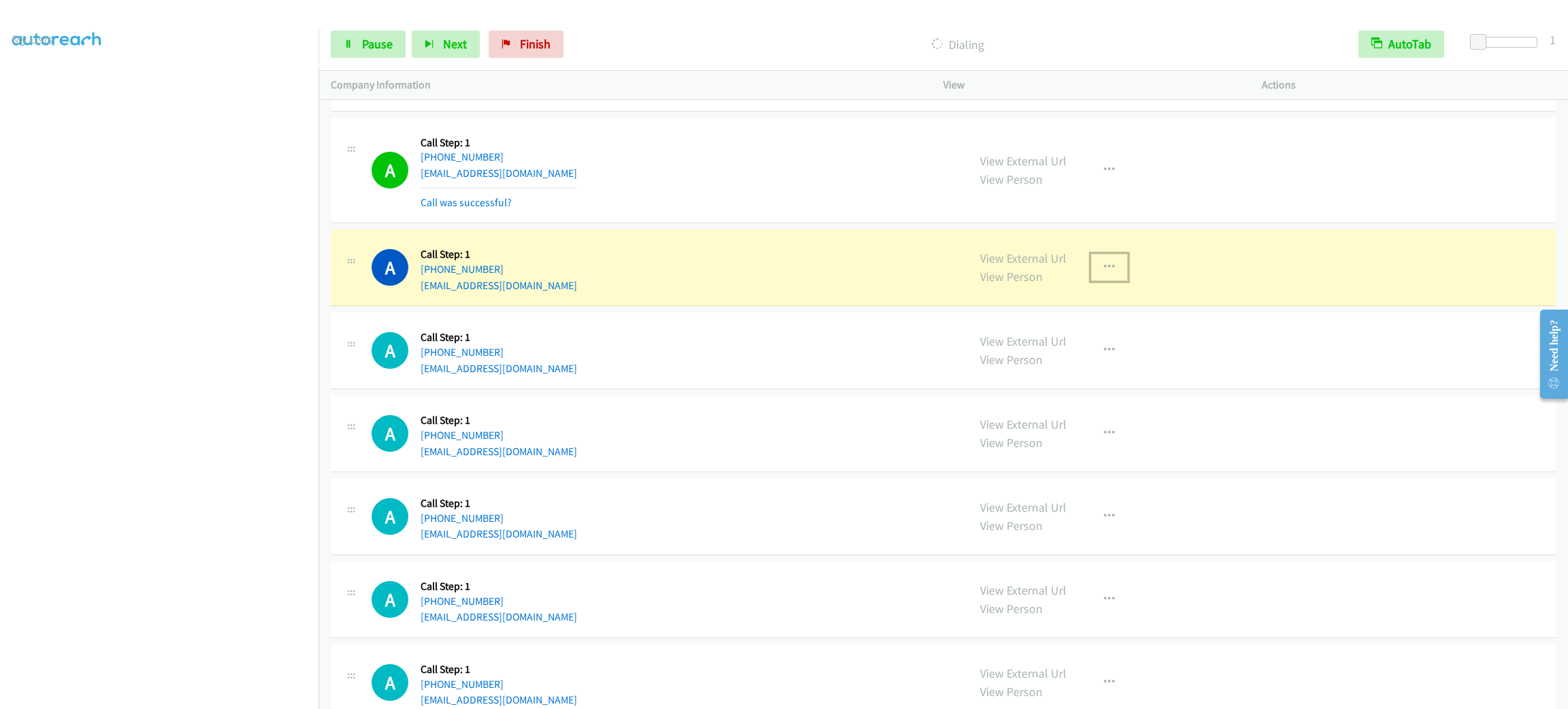
click at [1104, 273] on icon "button" at bounding box center [1109, 267] width 11 height 11
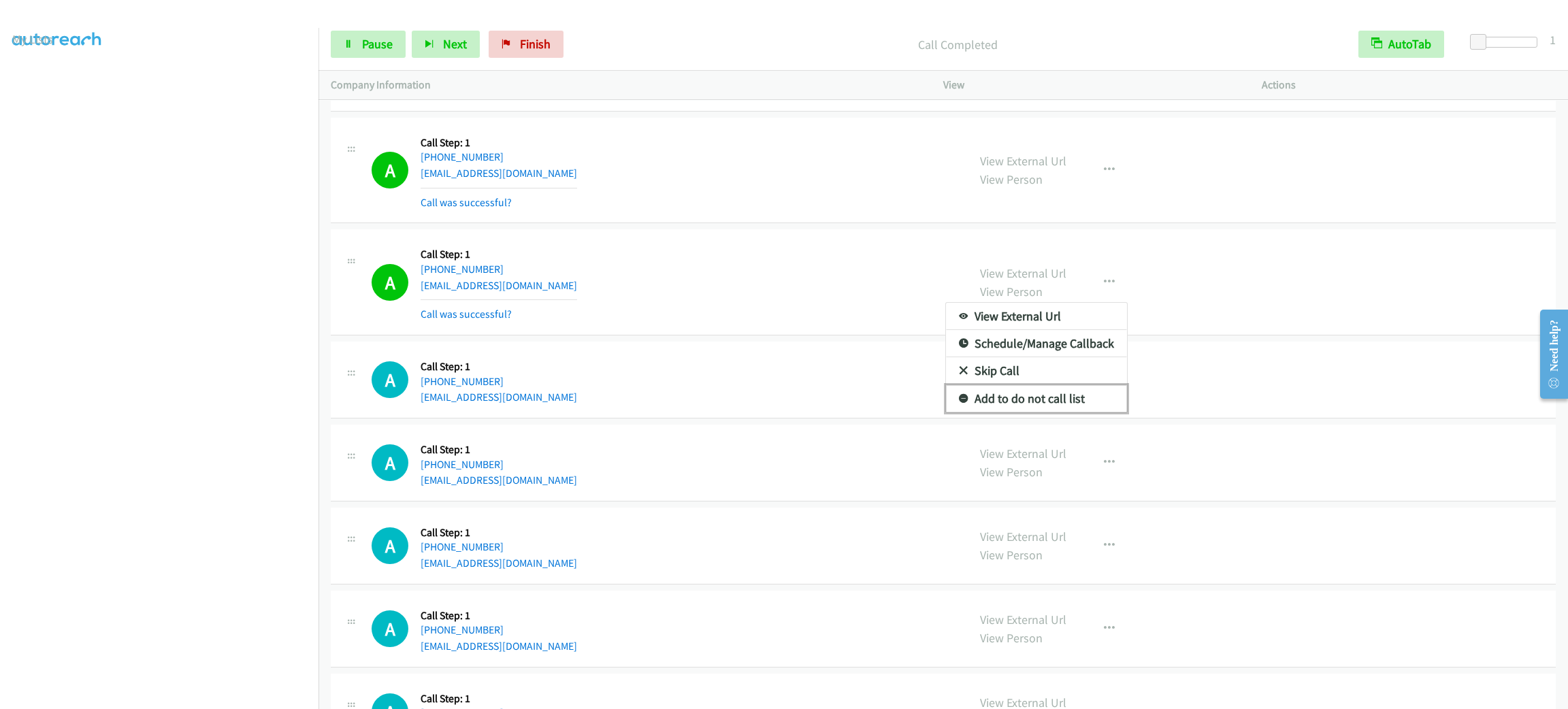
click at [1073, 413] on link "Add to do not call list" at bounding box center [1037, 399] width 181 height 27
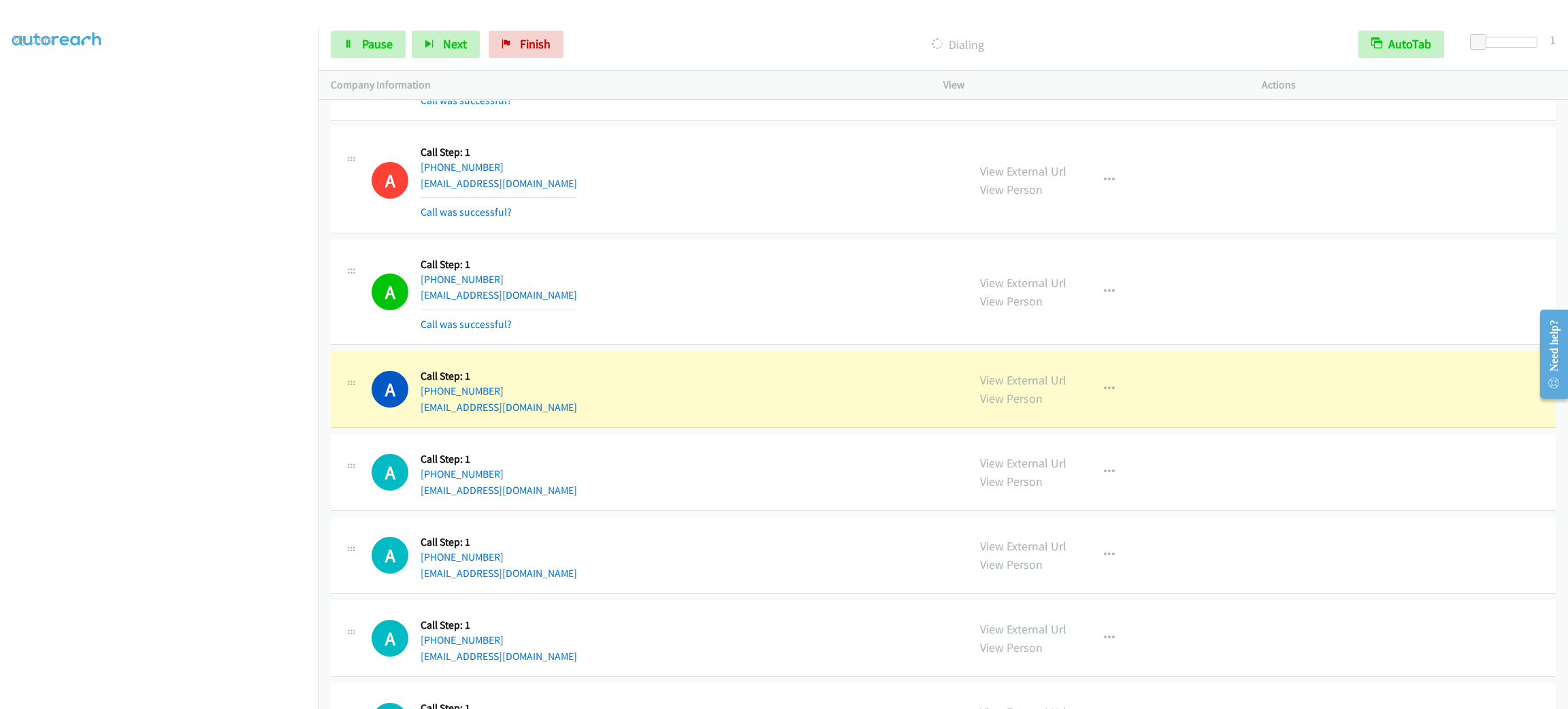
scroll to position [7878, 0]
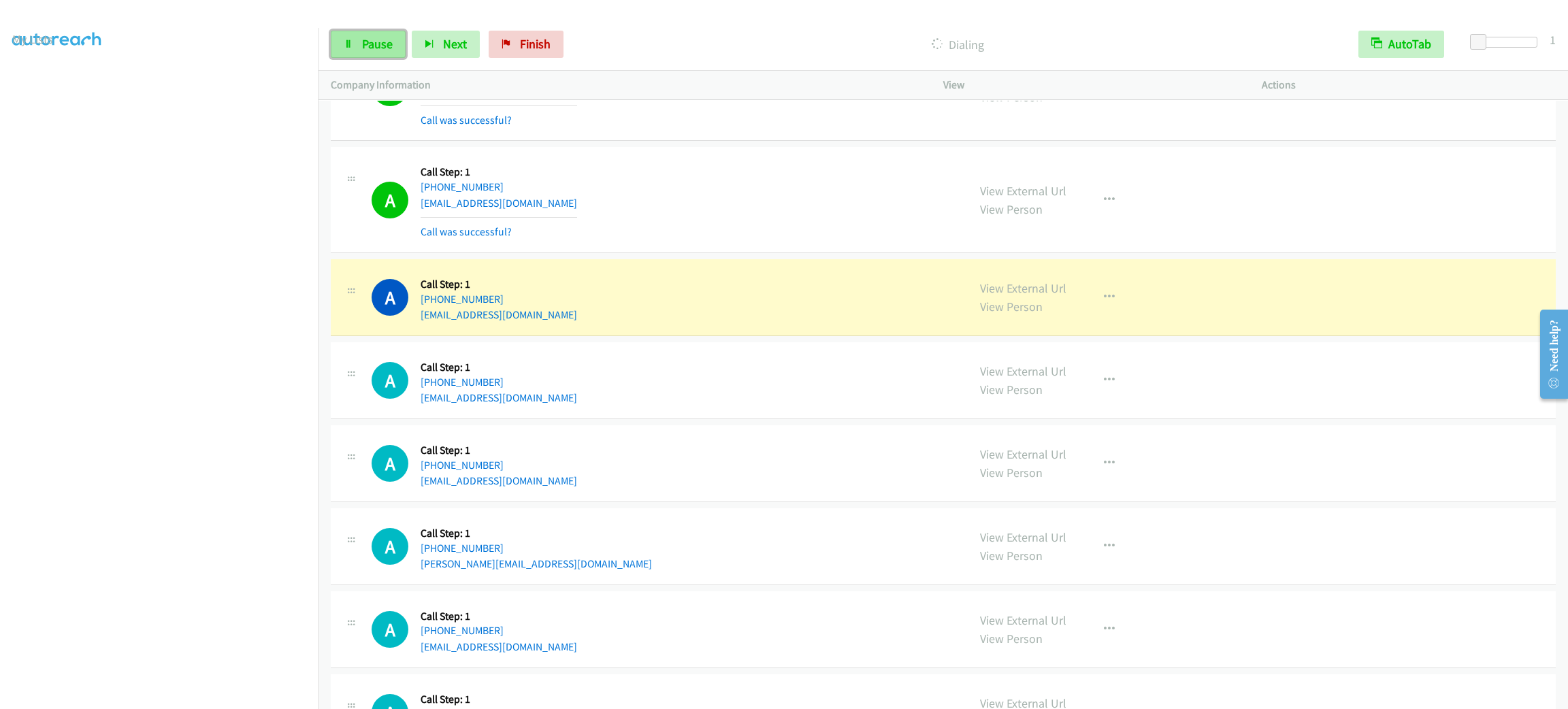
click at [393, 40] on link "Pause" at bounding box center [368, 44] width 75 height 27
click at [379, 35] on link "Start Calls" at bounding box center [379, 44] width 97 height 27
click at [387, 45] on span "Pause" at bounding box center [377, 44] width 30 height 15
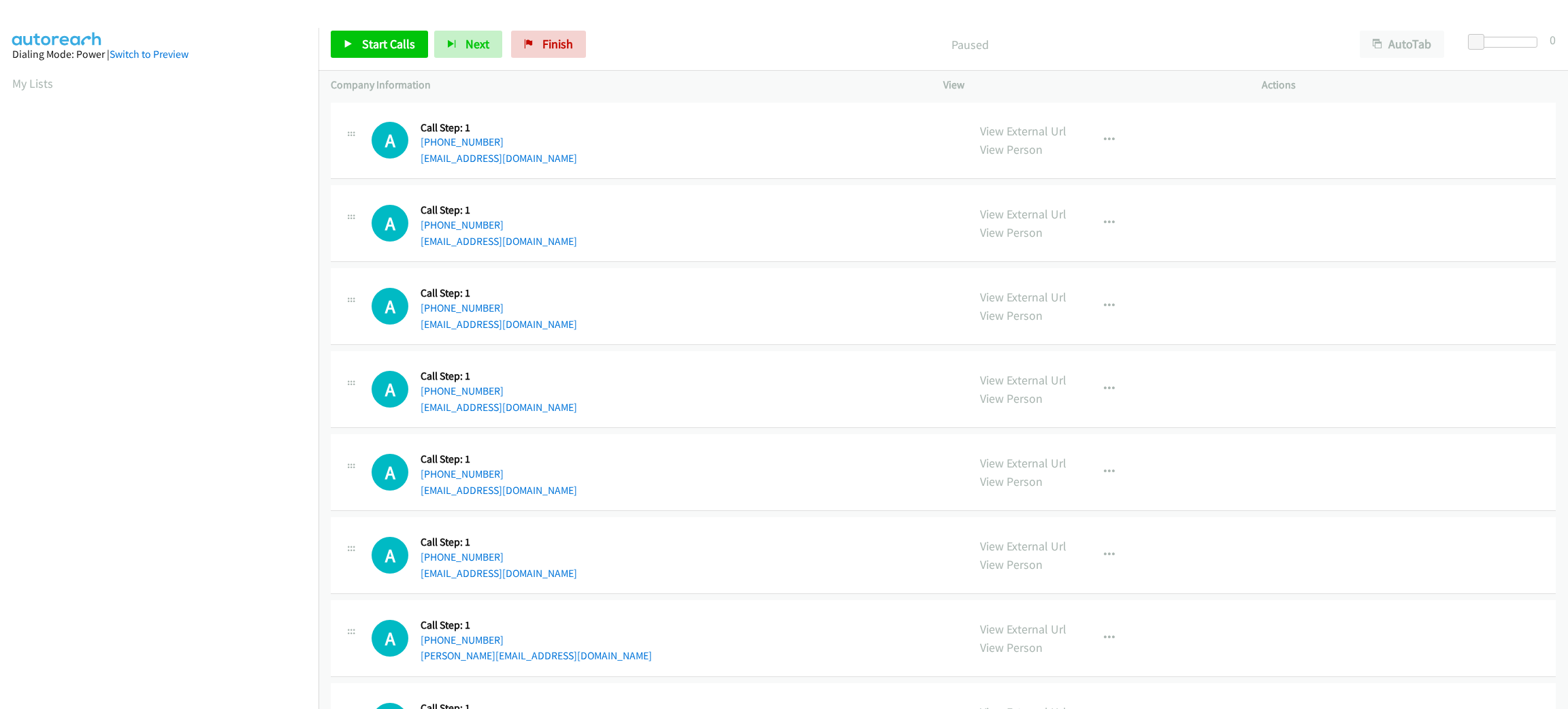
click at [1448, 41] on div "AutoTab AutoTab" at bounding box center [1405, 44] width 115 height 27
click at [1431, 41] on button "AutoTab" at bounding box center [1402, 44] width 85 height 27
click at [1479, 36] on span at bounding box center [1477, 42] width 16 height 16
click at [362, 56] on link "Start Calls" at bounding box center [379, 44] width 97 height 27
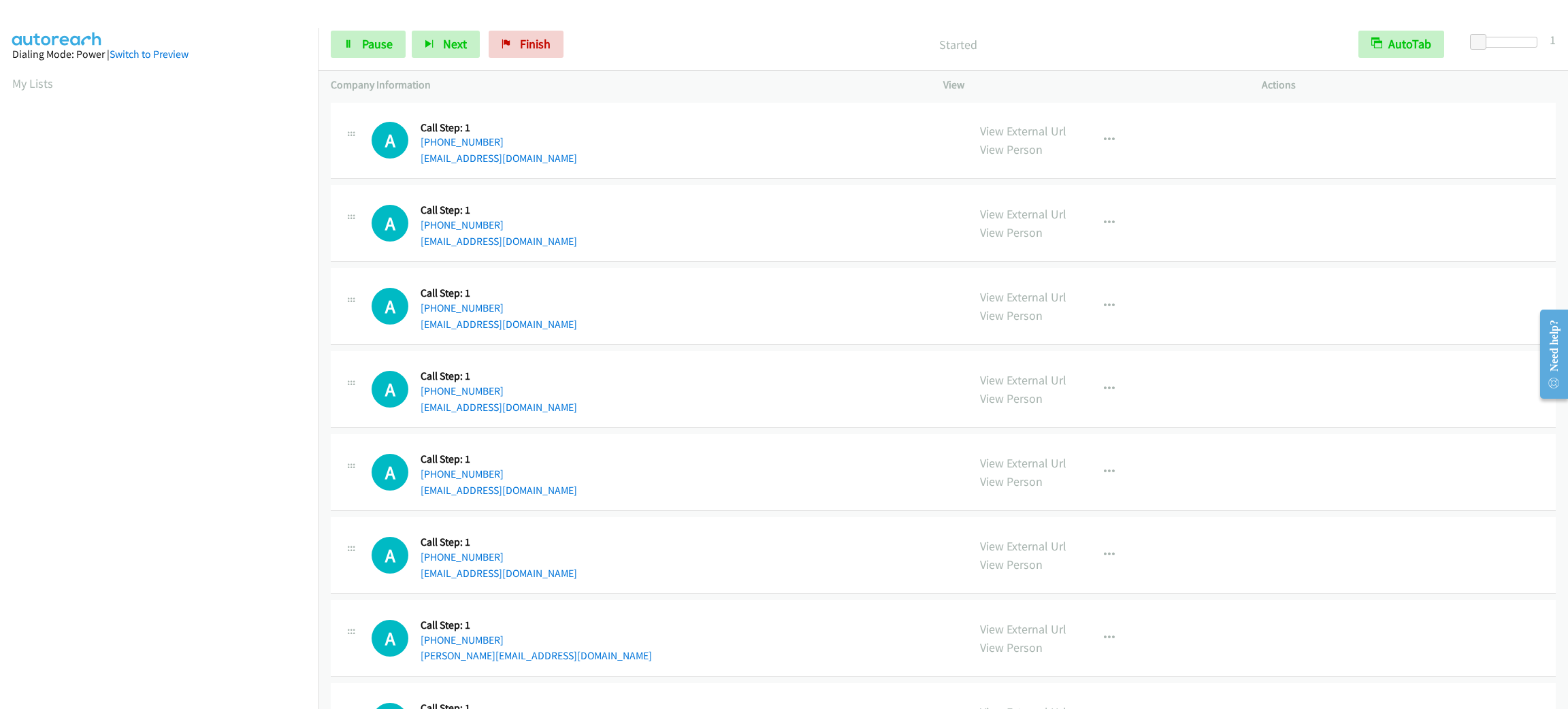
scroll to position [59, 0]
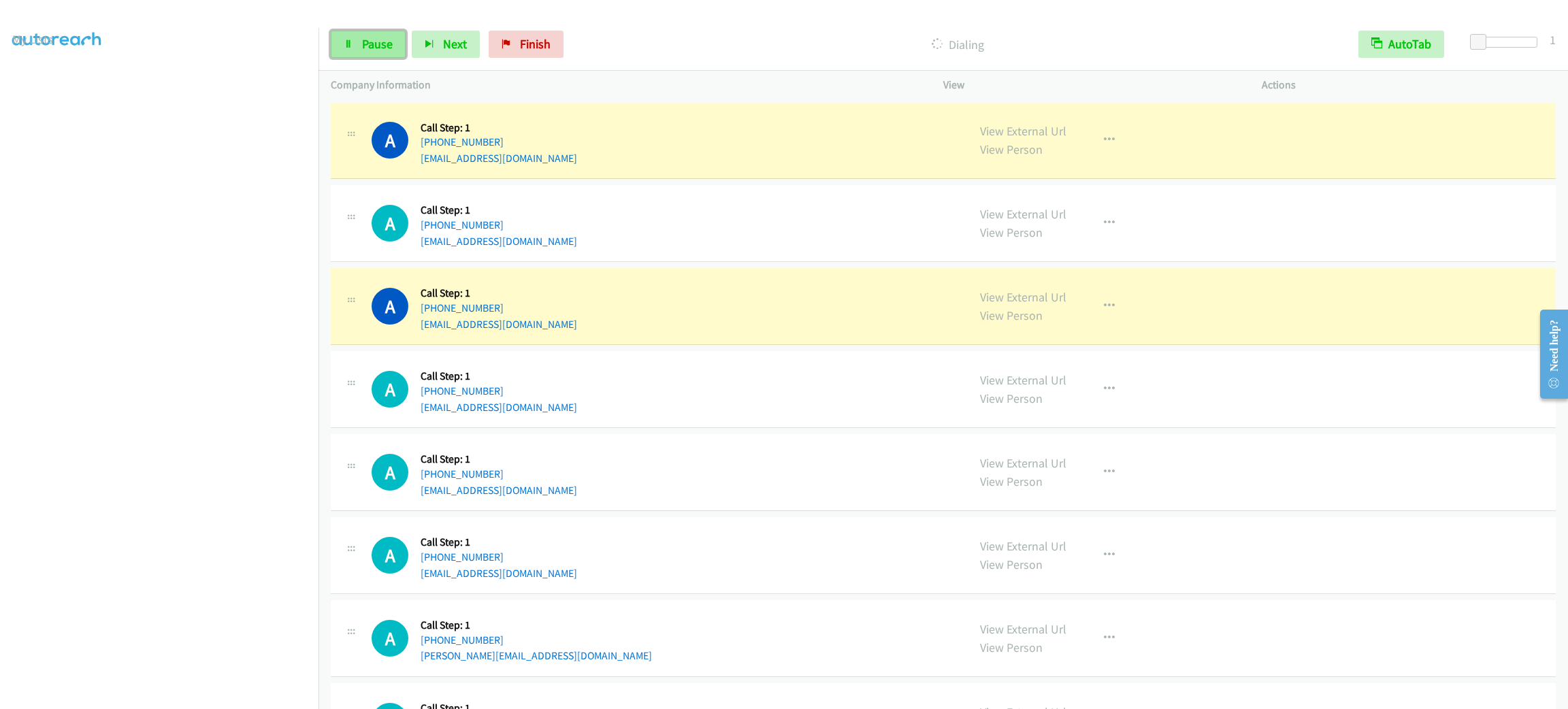
click at [362, 43] on span "Pause" at bounding box center [377, 44] width 30 height 15
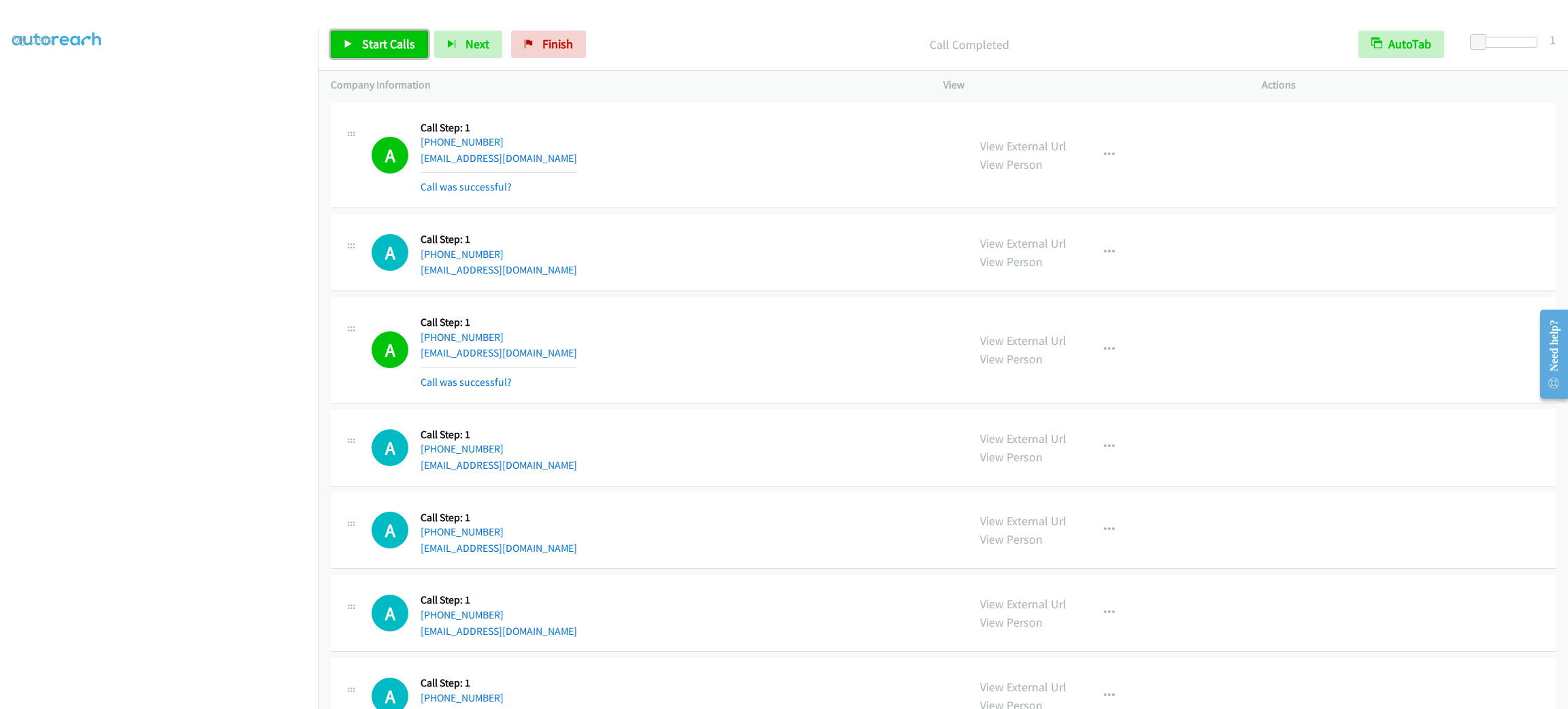
click at [373, 52] on link "Start Calls" at bounding box center [379, 44] width 97 height 27
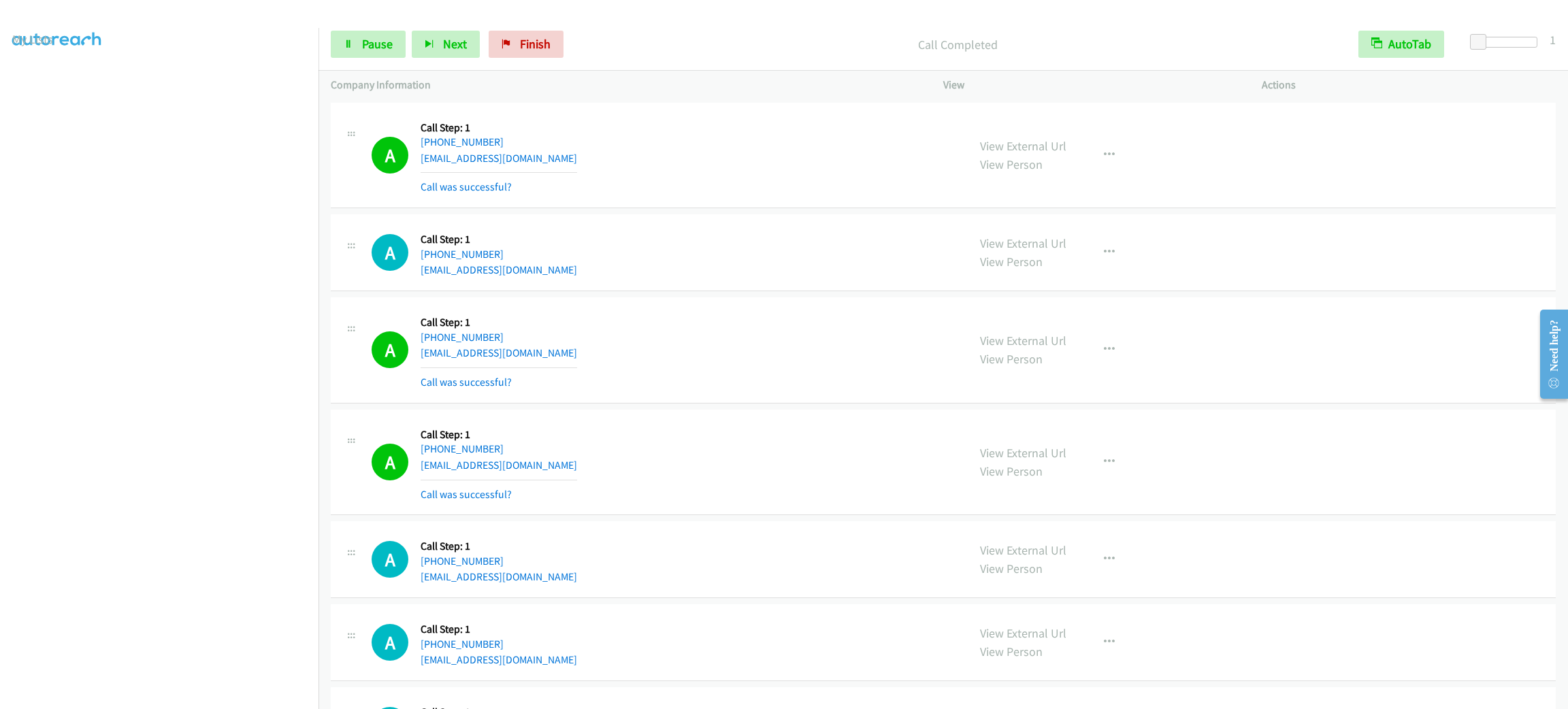
scroll to position [102, 0]
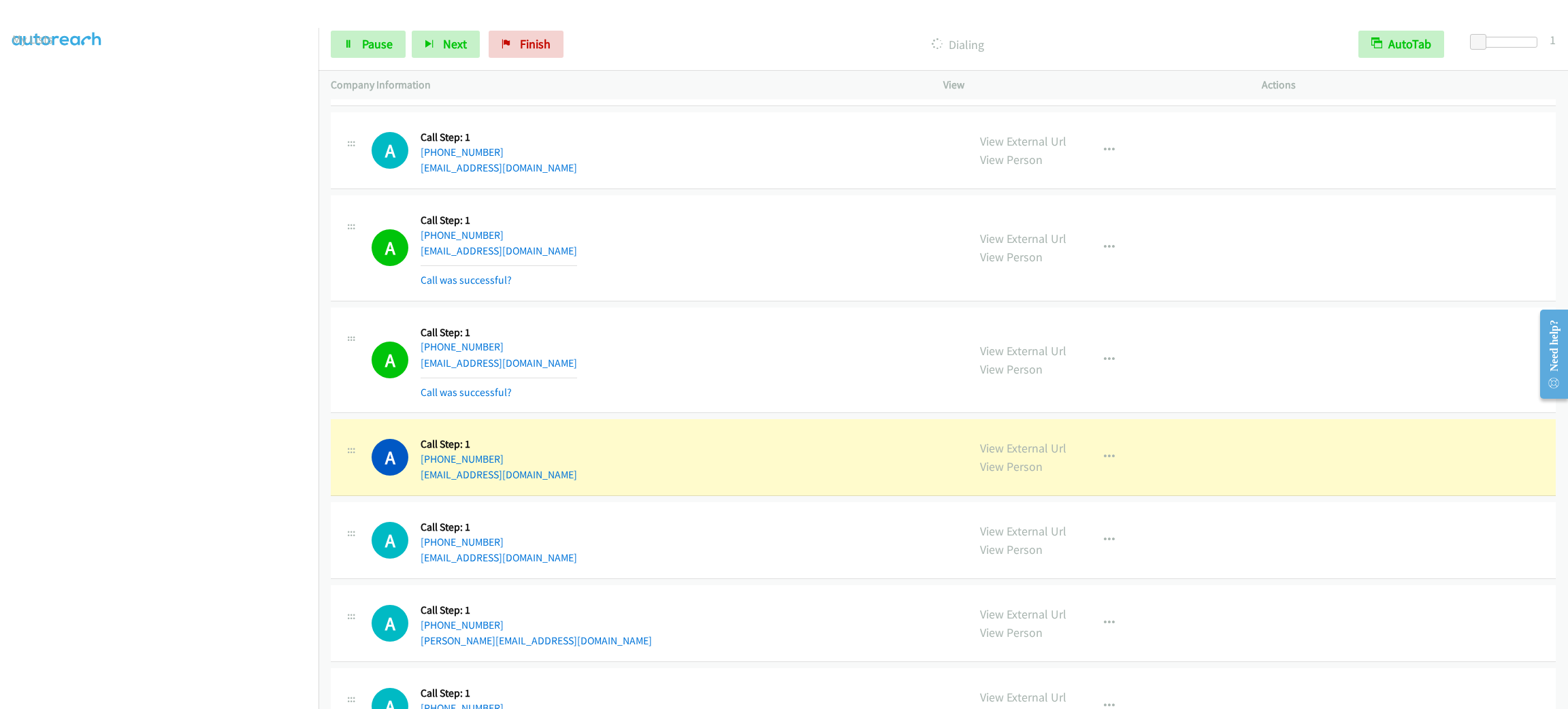
click at [562, 263] on div "A Callback Scheduled Call Step: 1 America/New_York [PHONE_NUMBER] [EMAIL_ADDRES…" at bounding box center [663, 248] width 584 height 81
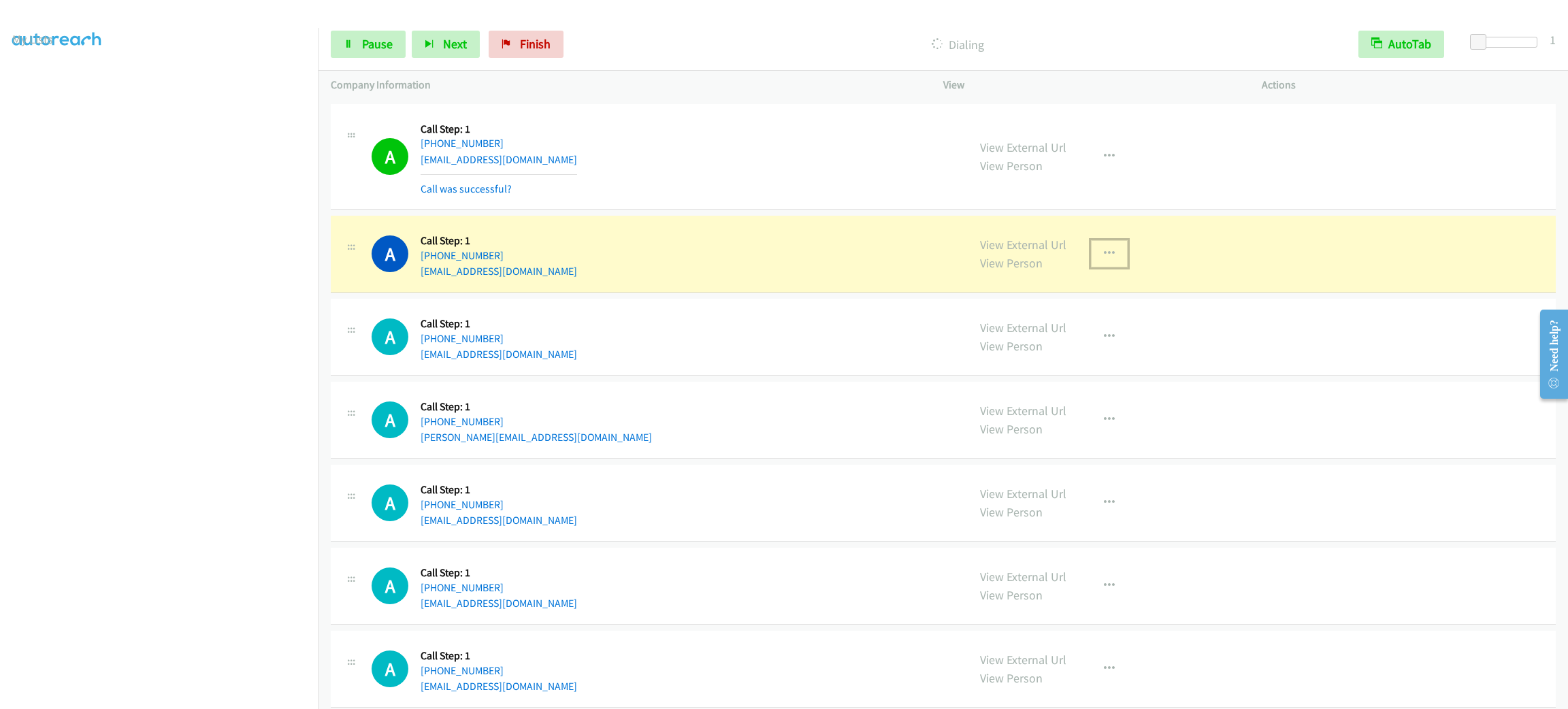
click at [1107, 251] on button "button" at bounding box center [1109, 254] width 36 height 27
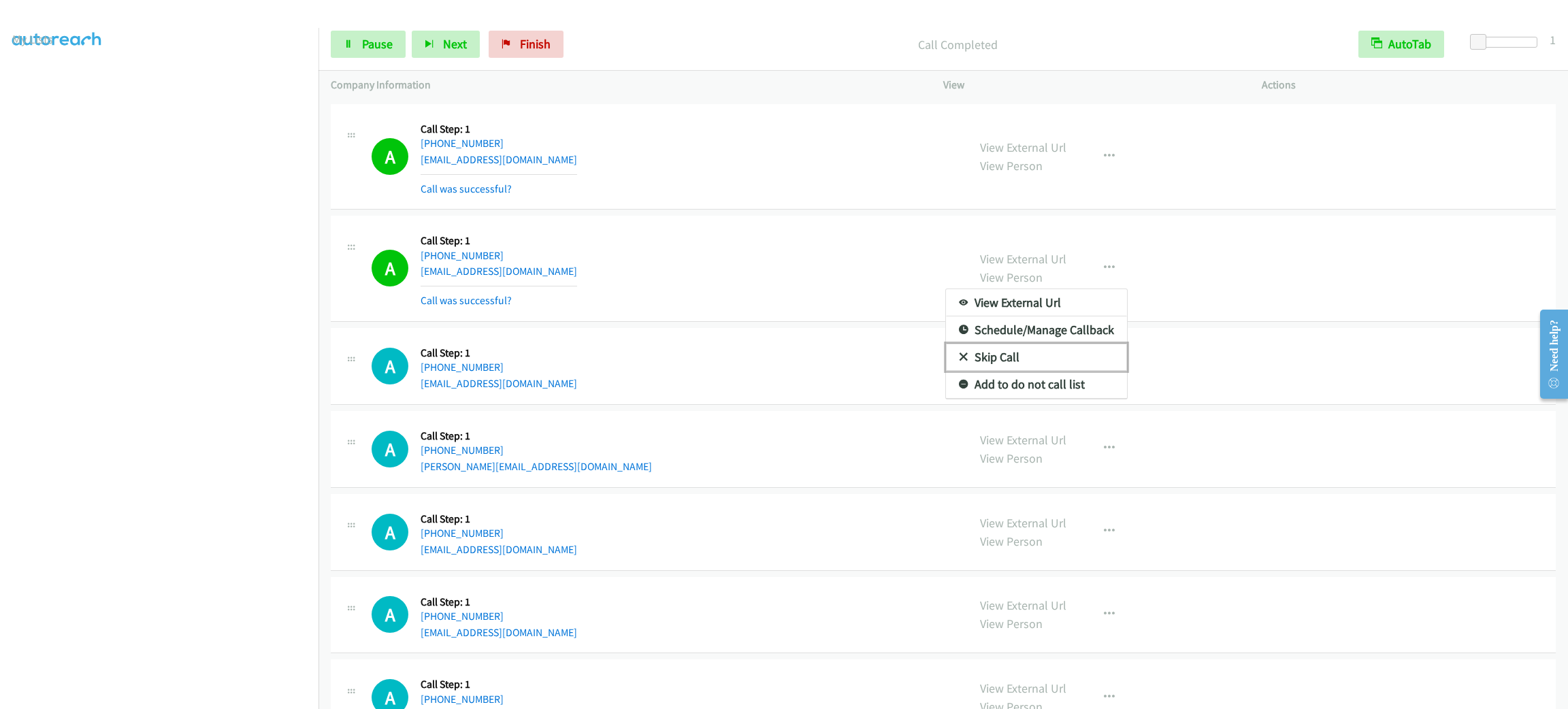
click at [1034, 368] on link "Skip Call" at bounding box center [1037, 357] width 181 height 27
click at [1091, 258] on button "button" at bounding box center [1109, 268] width 36 height 27
click at [1069, 379] on link "Add to do not call list" at bounding box center [1037, 385] width 181 height 27
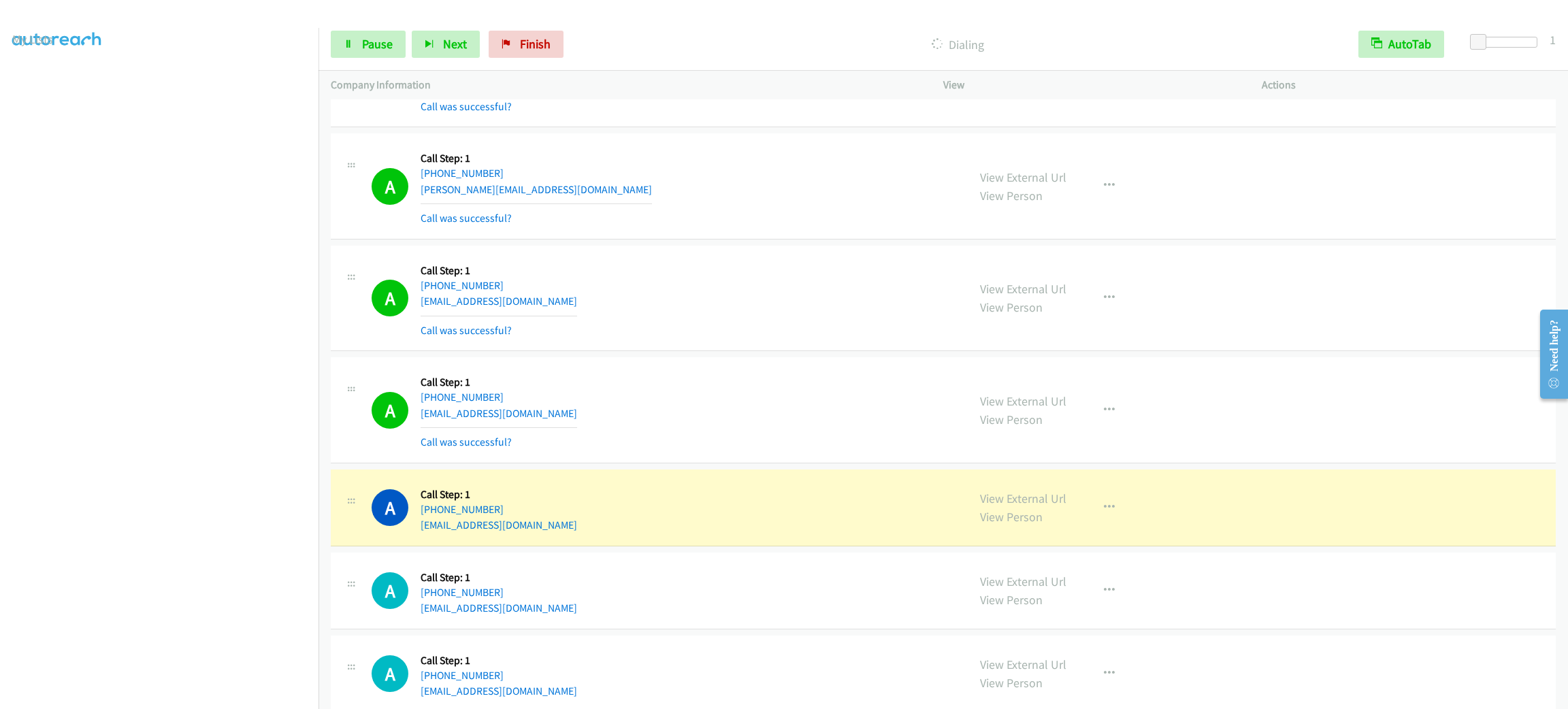
scroll to position [817, 0]
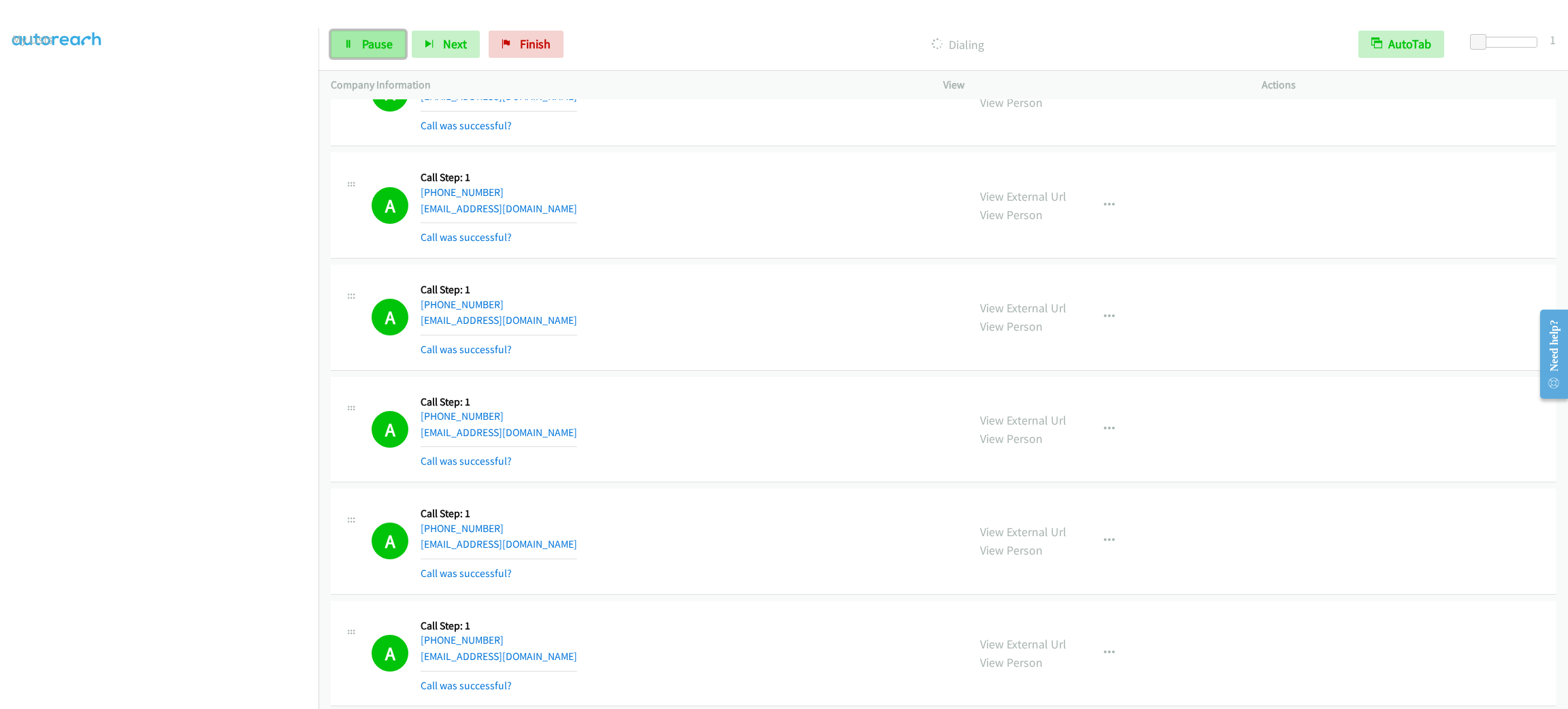
click at [385, 53] on link "Pause" at bounding box center [368, 44] width 75 height 27
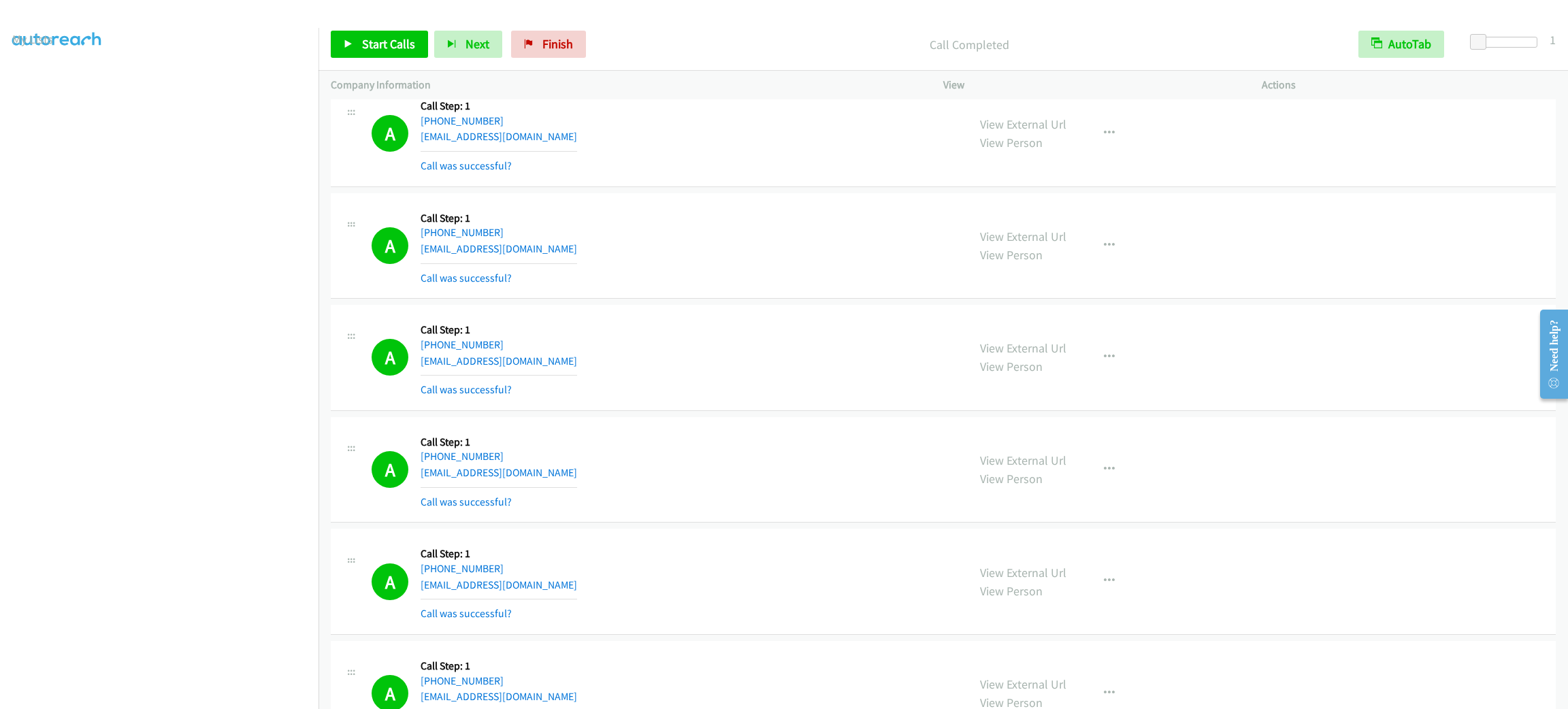
scroll to position [1735, 0]
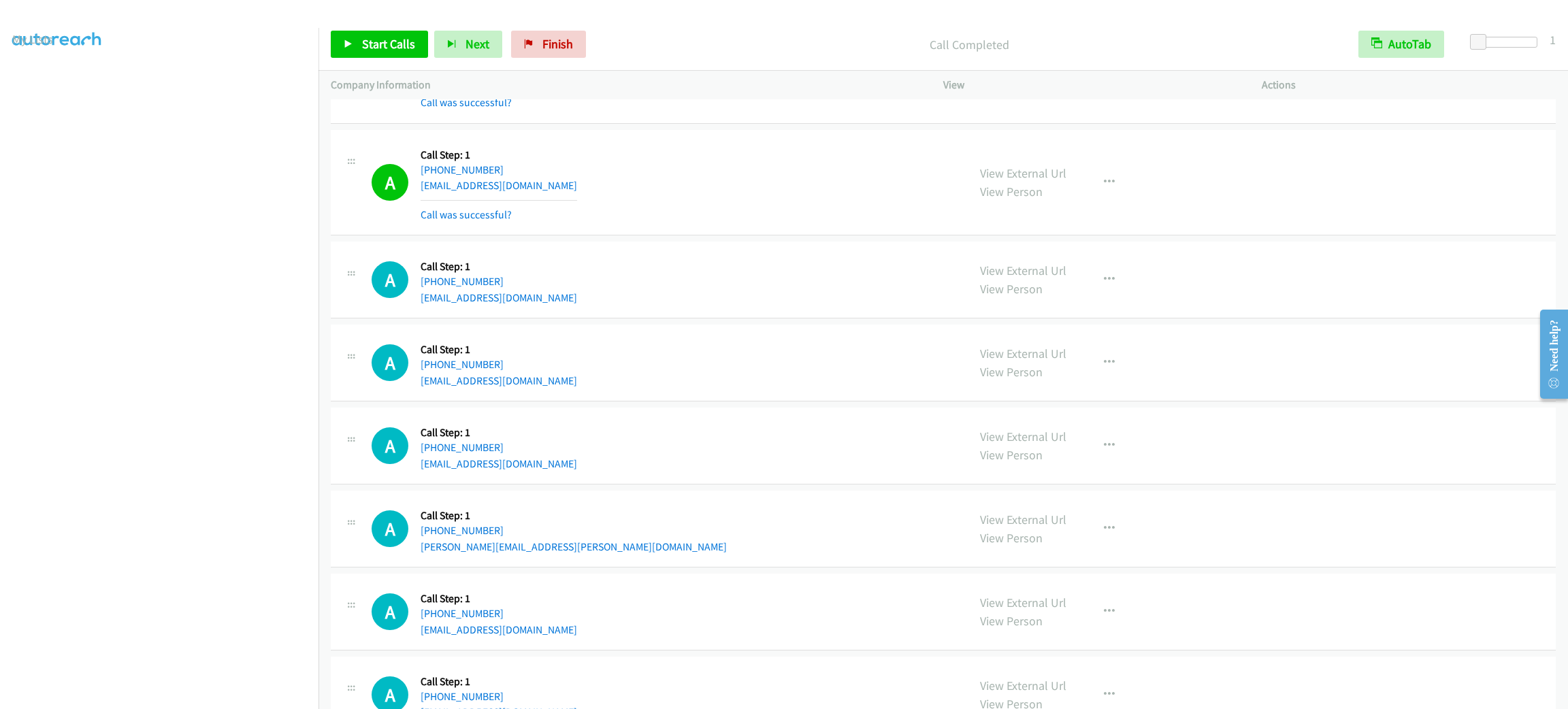
click at [850, 480] on div "A Callback Scheduled Call Step: 1 [GEOGRAPHIC_DATA]/[GEOGRAPHIC_DATA] [PHONE_NU…" at bounding box center [943, 446] width 1225 height 77
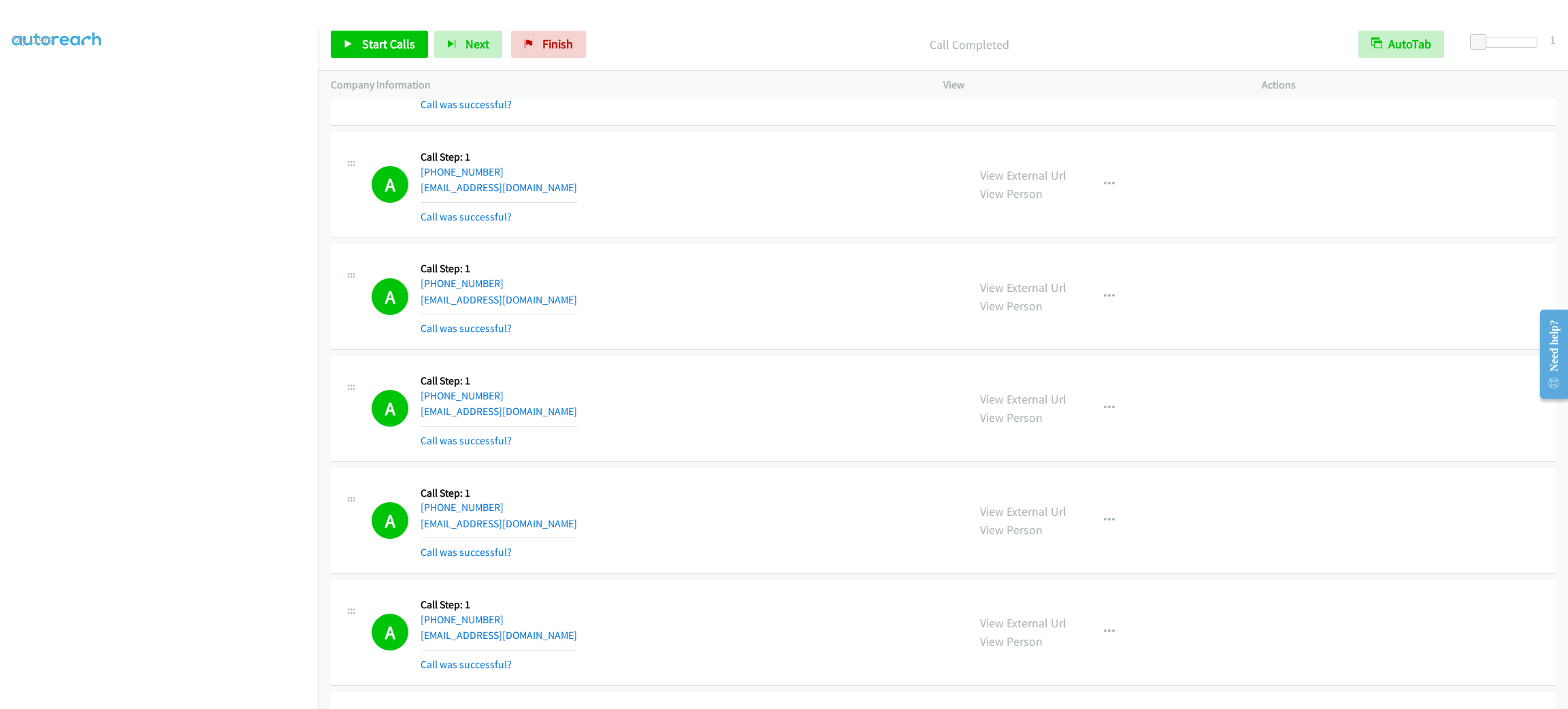
click at [1128, 403] on div "View External Url View Person View External Url Email Schedule/Manage Callback …" at bounding box center [1133, 409] width 330 height 81
click at [1104, 411] on icon "button" at bounding box center [1109, 408] width 11 height 11
click at [1033, 524] on link "Add to do not call list" at bounding box center [1037, 524] width 181 height 27
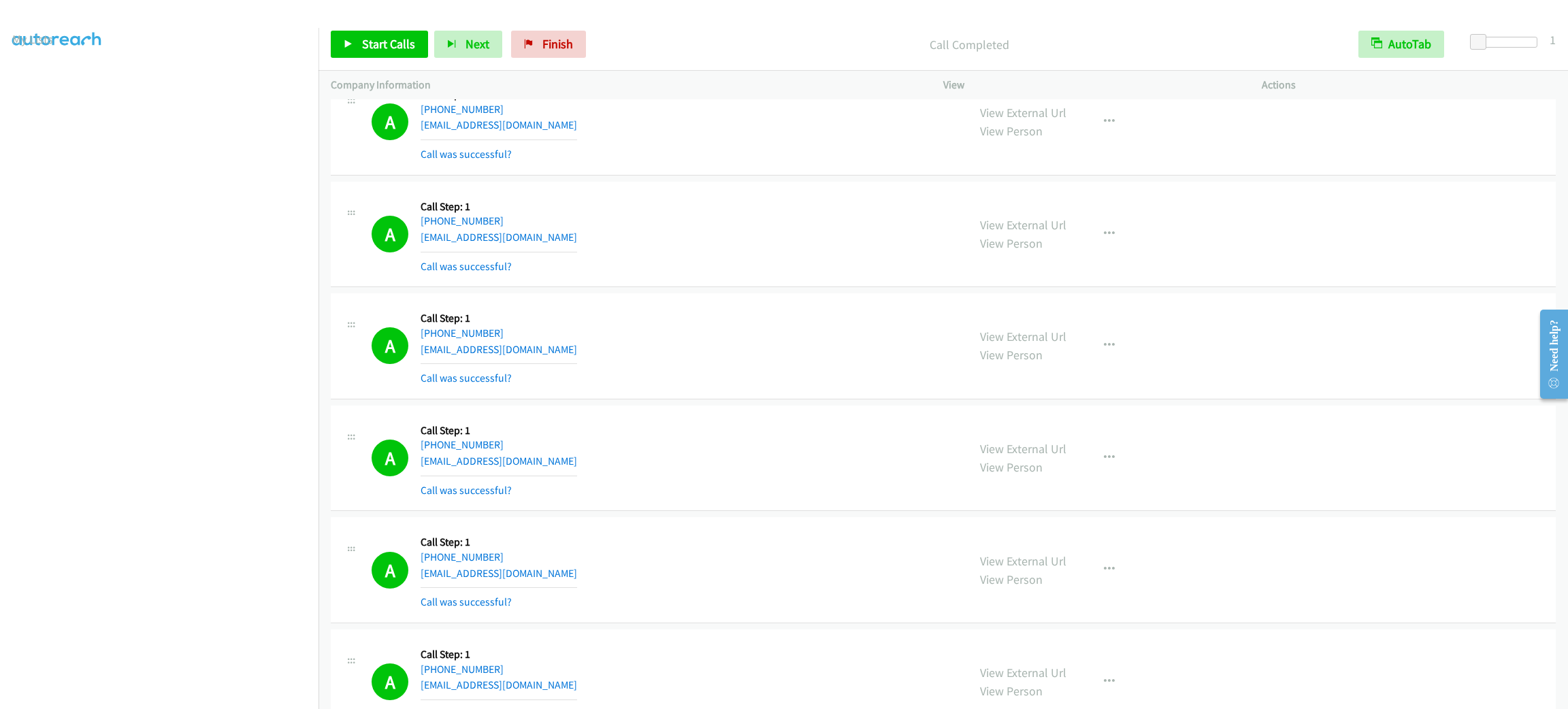
scroll to position [1848, 0]
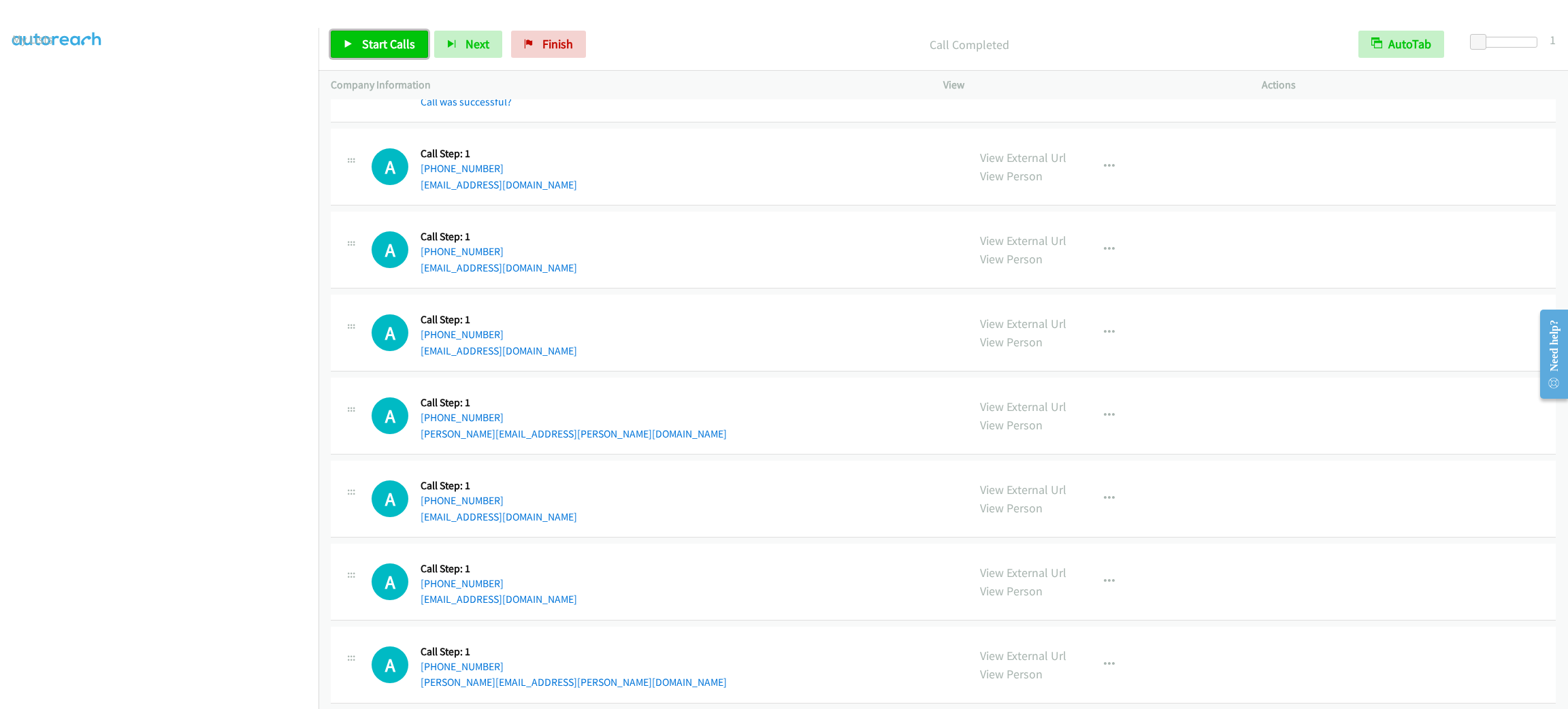
click at [410, 36] on span "Start Calls" at bounding box center [388, 44] width 53 height 15
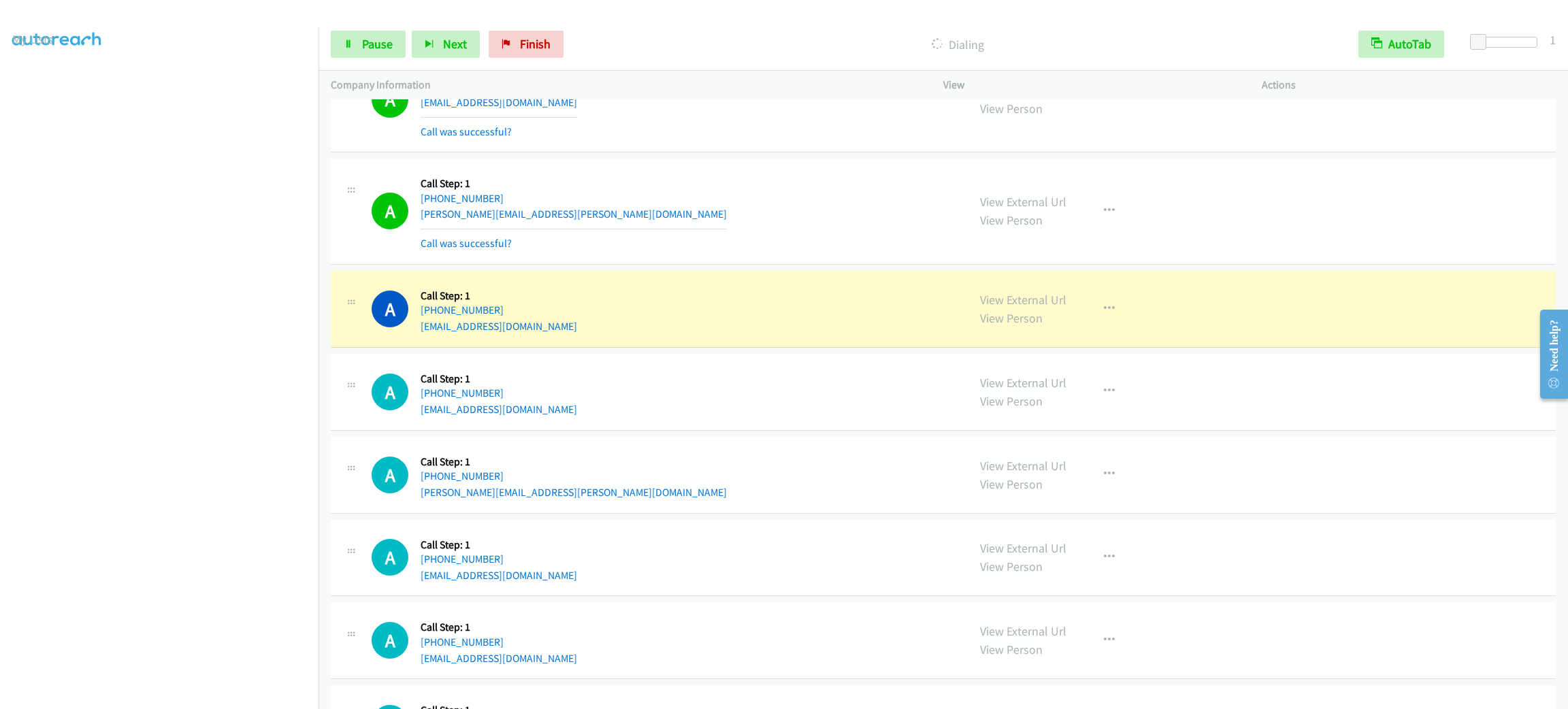
scroll to position [2257, 0]
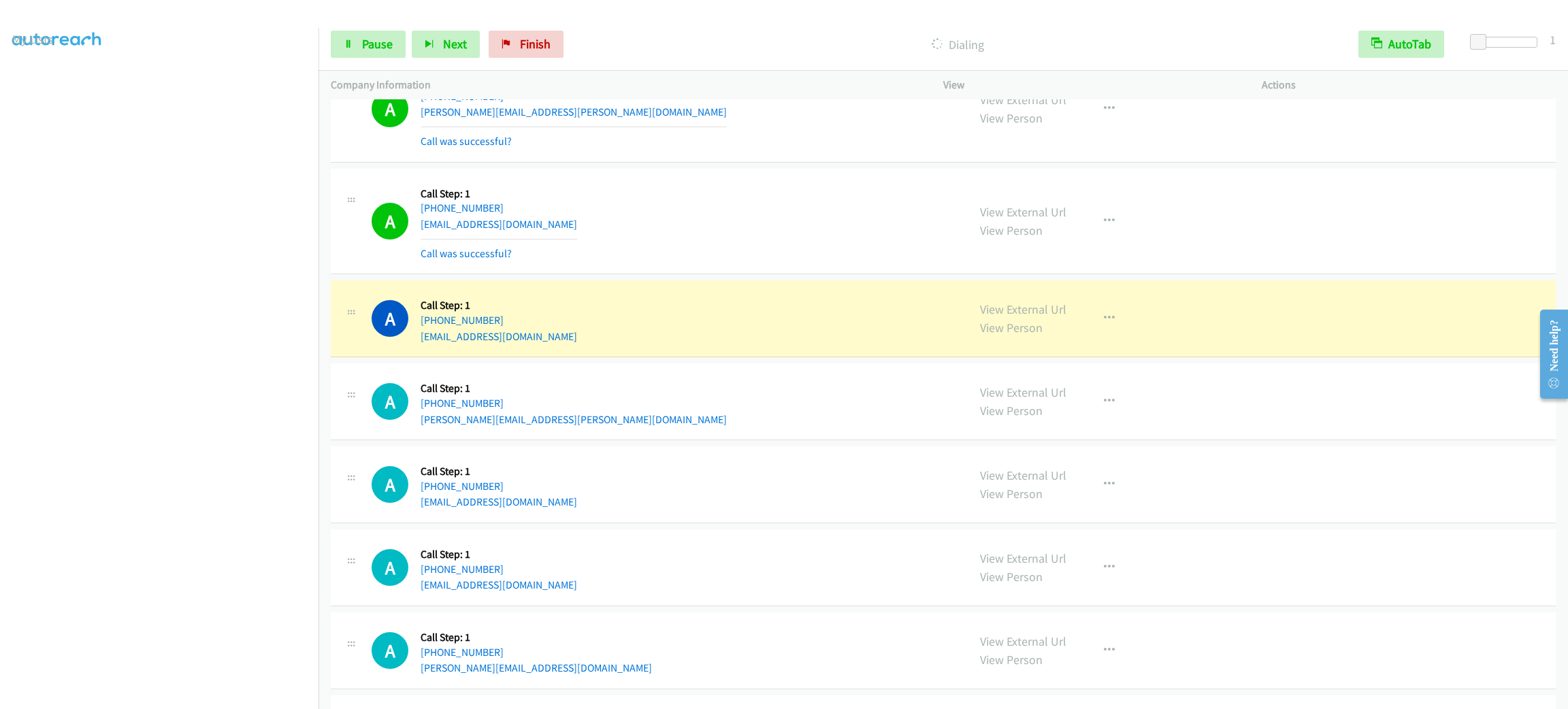
click at [612, 490] on div "A Callback Scheduled Call Step: 1 [GEOGRAPHIC_DATA]/[GEOGRAPHIC_DATA] [PHONE_NU…" at bounding box center [663, 484] width 584 height 52
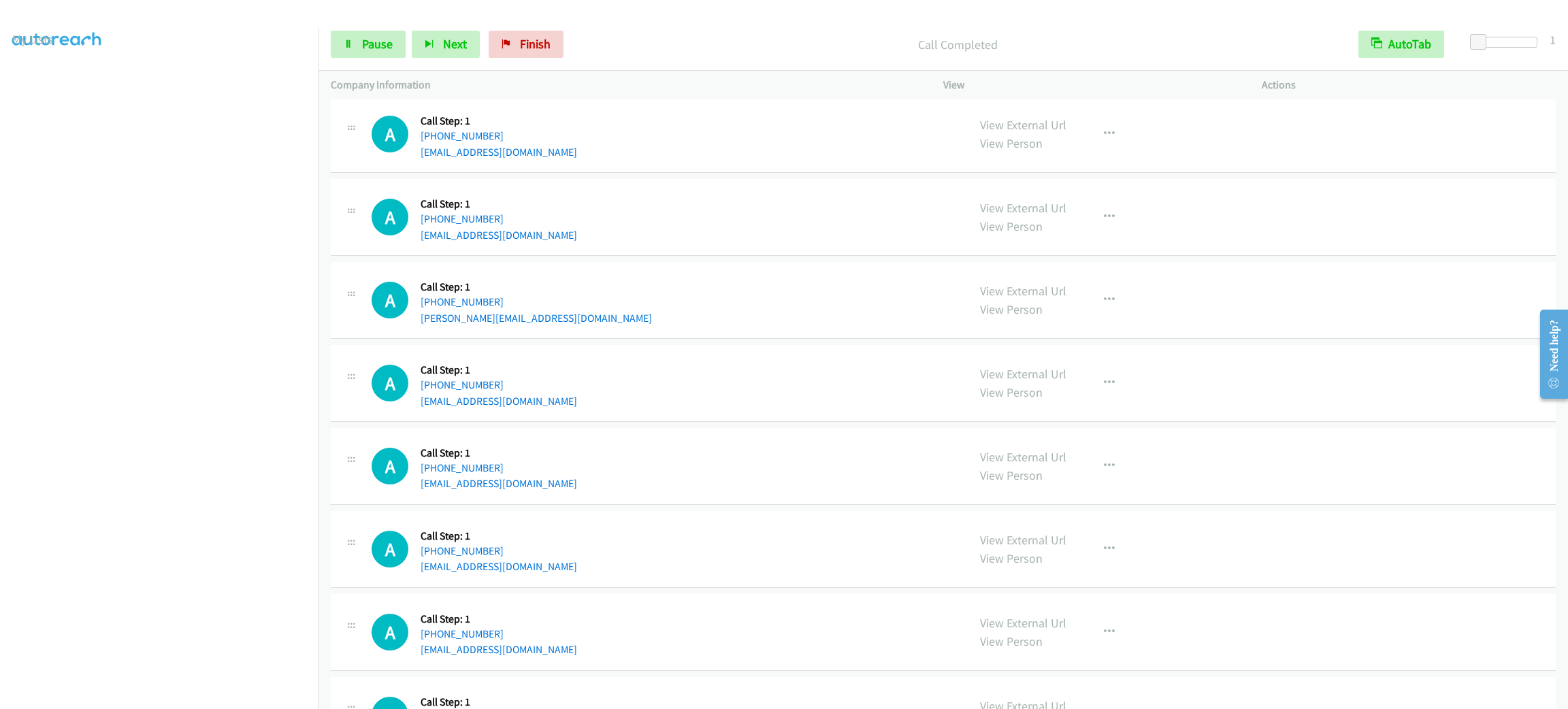
scroll to position [2694, 0]
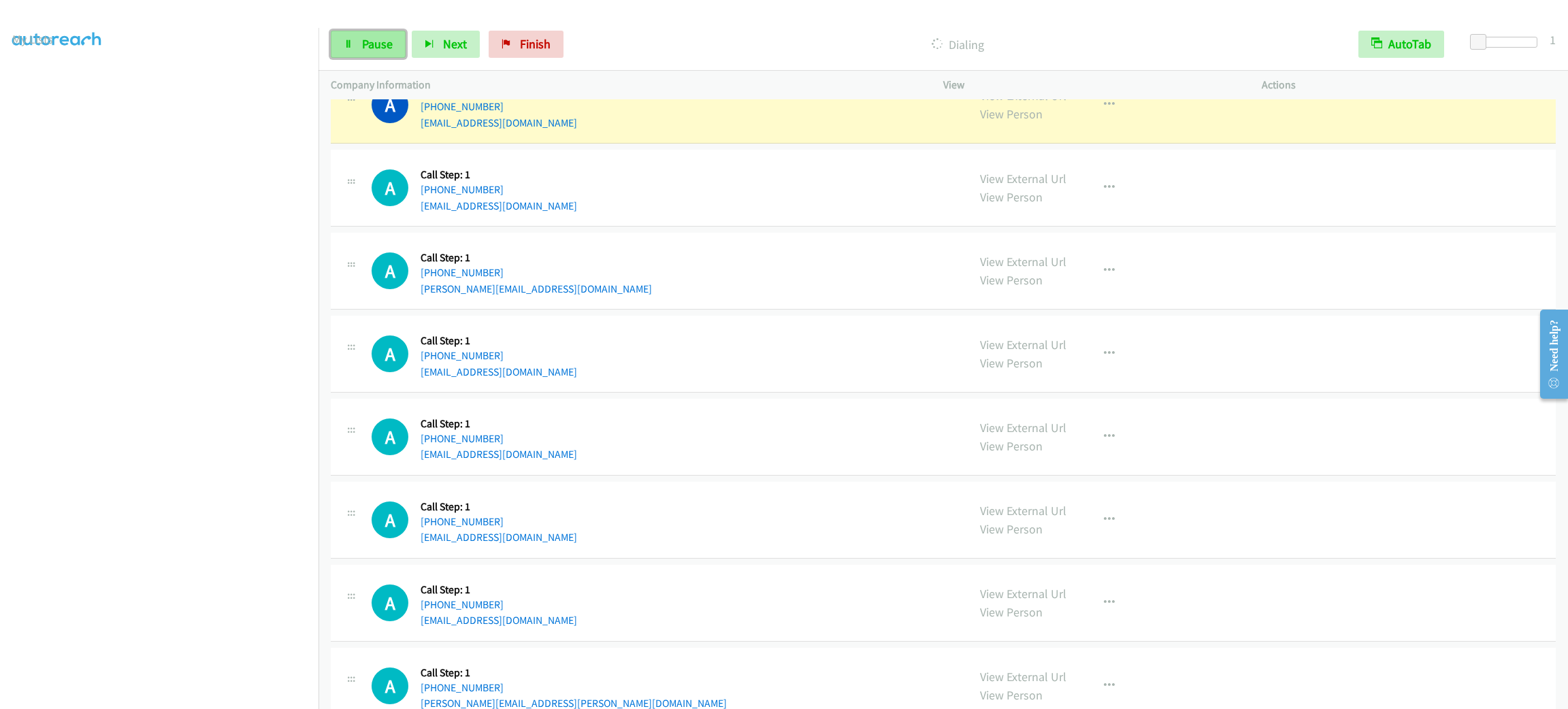
click at [378, 36] on span "Pause" at bounding box center [377, 44] width 30 height 15
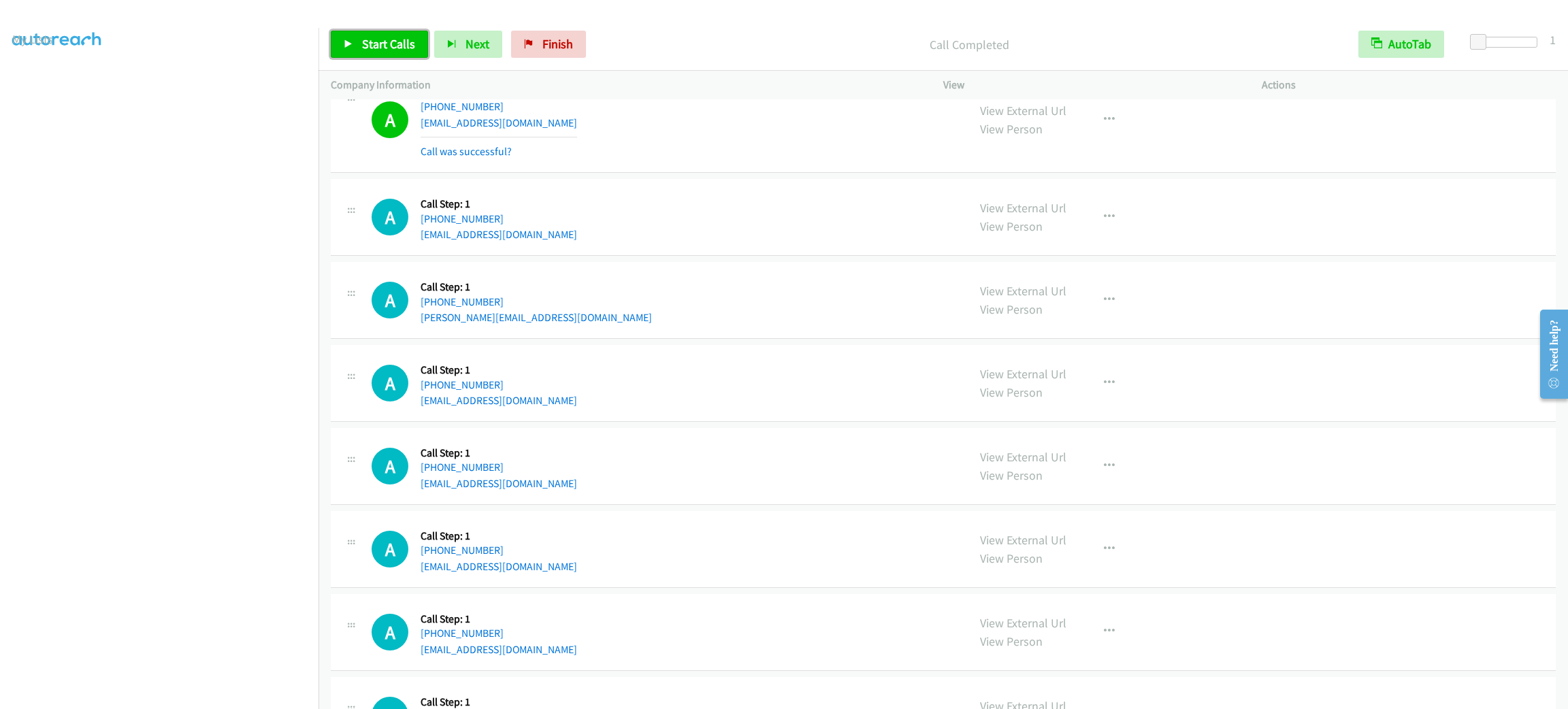
click at [410, 48] on span "Start Calls" at bounding box center [388, 44] width 53 height 15
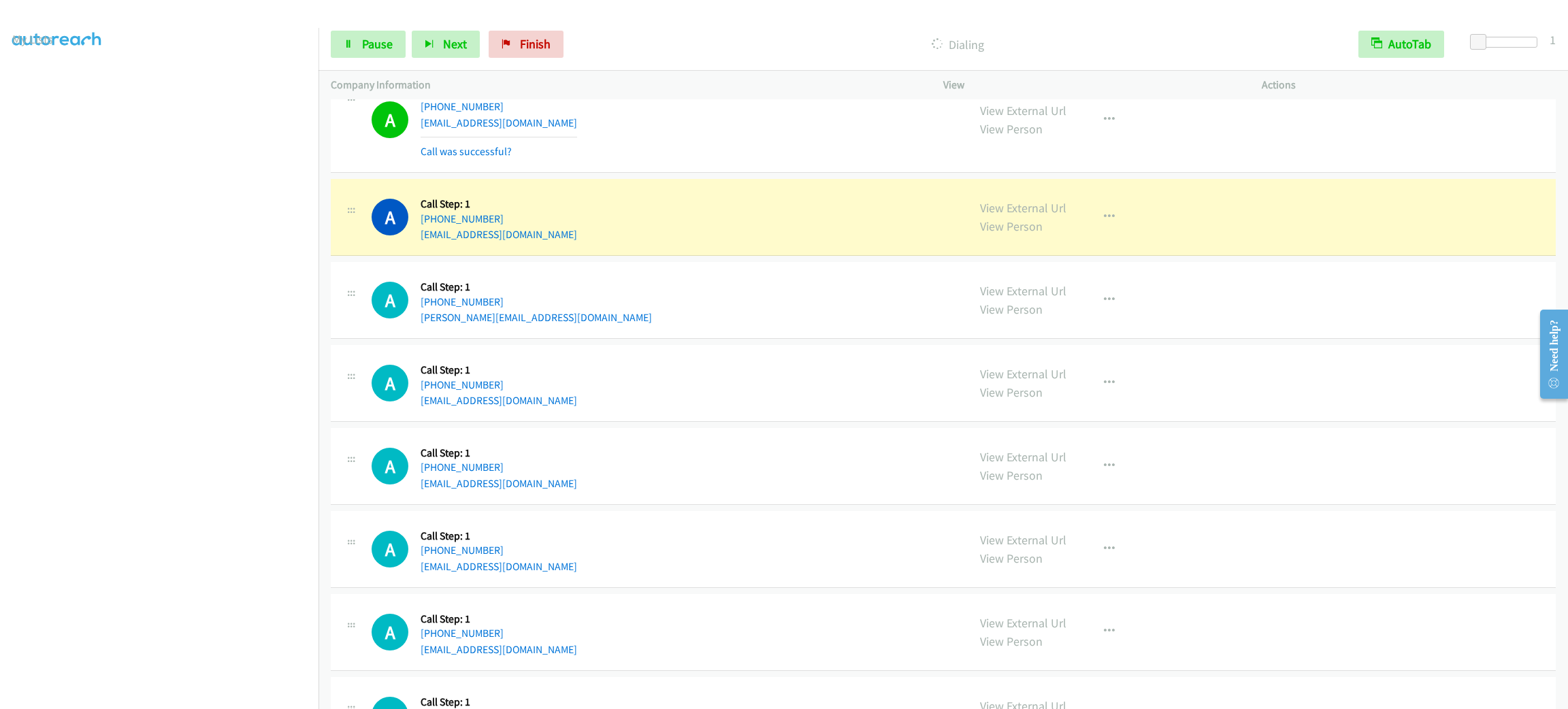
click at [579, 243] on div "A Callback Scheduled Call Step: 1 [GEOGRAPHIC_DATA]/[GEOGRAPHIC_DATA] [PHONE_NU…" at bounding box center [663, 217] width 584 height 52
click at [583, 242] on div "A Callback Scheduled Call Step: 1 [GEOGRAPHIC_DATA]/[GEOGRAPHIC_DATA] [PHONE_NU…" at bounding box center [663, 217] width 584 height 52
click at [574, 240] on div "A Callback Scheduled Call Step: 1 [GEOGRAPHIC_DATA]/[GEOGRAPHIC_DATA] [PHONE_NU…" at bounding box center [663, 217] width 584 height 52
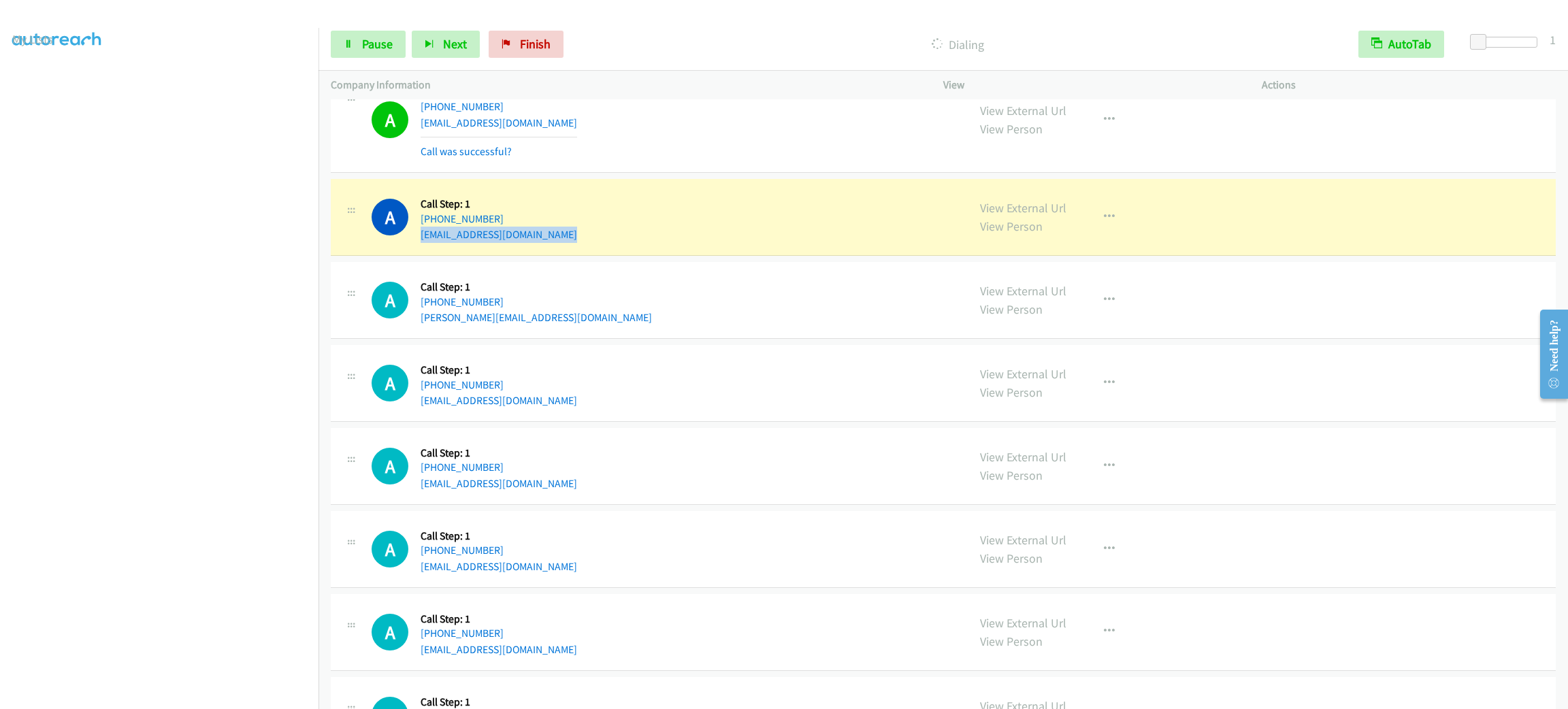
click at [574, 240] on div "A Callback Scheduled Call Step: 1 [GEOGRAPHIC_DATA]/[GEOGRAPHIC_DATA] [PHONE_NU…" at bounding box center [663, 217] width 584 height 52
copy div "[EMAIL_ADDRESS][DOMAIN_NAME]"
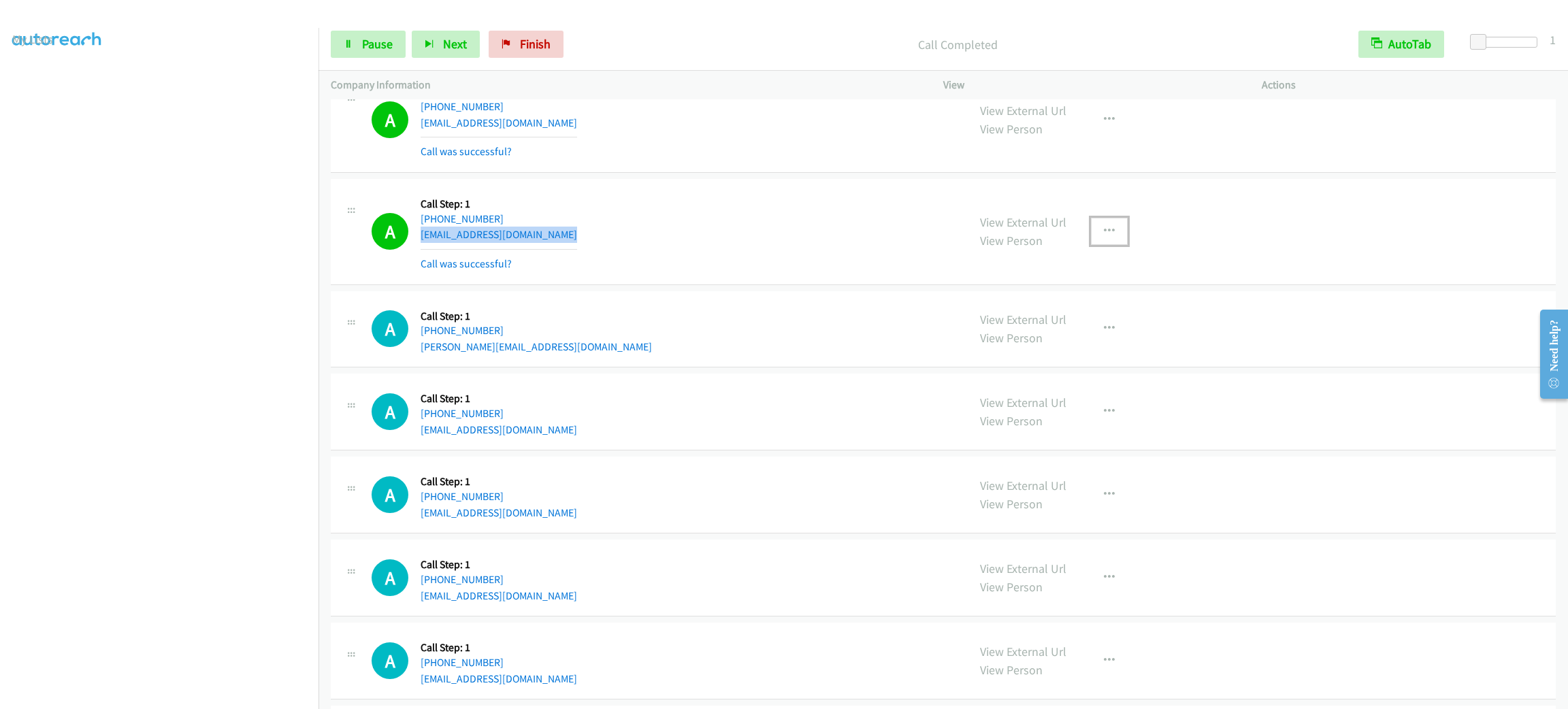
click at [1116, 240] on button "button" at bounding box center [1109, 231] width 36 height 27
click at [1036, 353] on link "Add to do not call list" at bounding box center [1037, 347] width 181 height 27
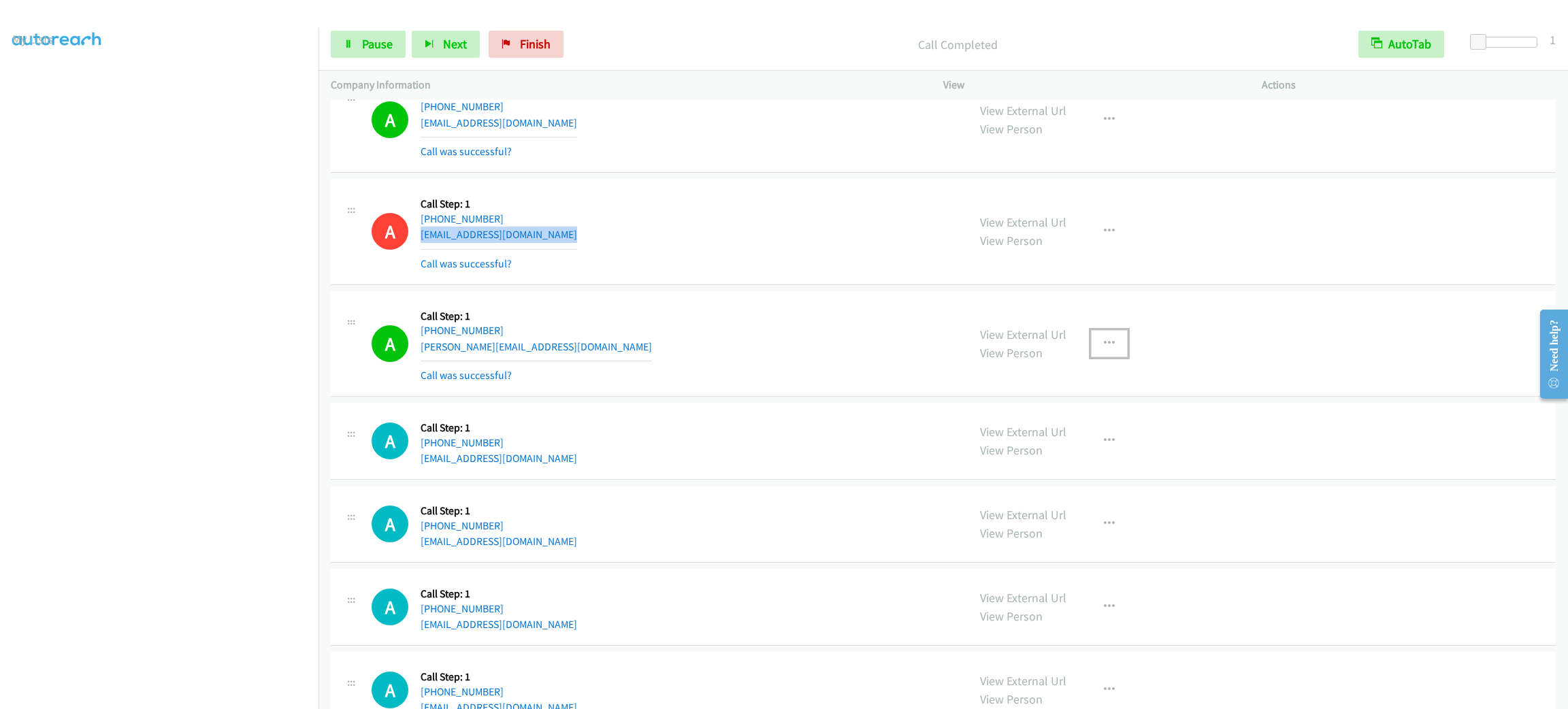
click at [1091, 341] on button "button" at bounding box center [1109, 344] width 36 height 27
click at [1075, 452] on link "Add to do not call list" at bounding box center [1037, 460] width 181 height 27
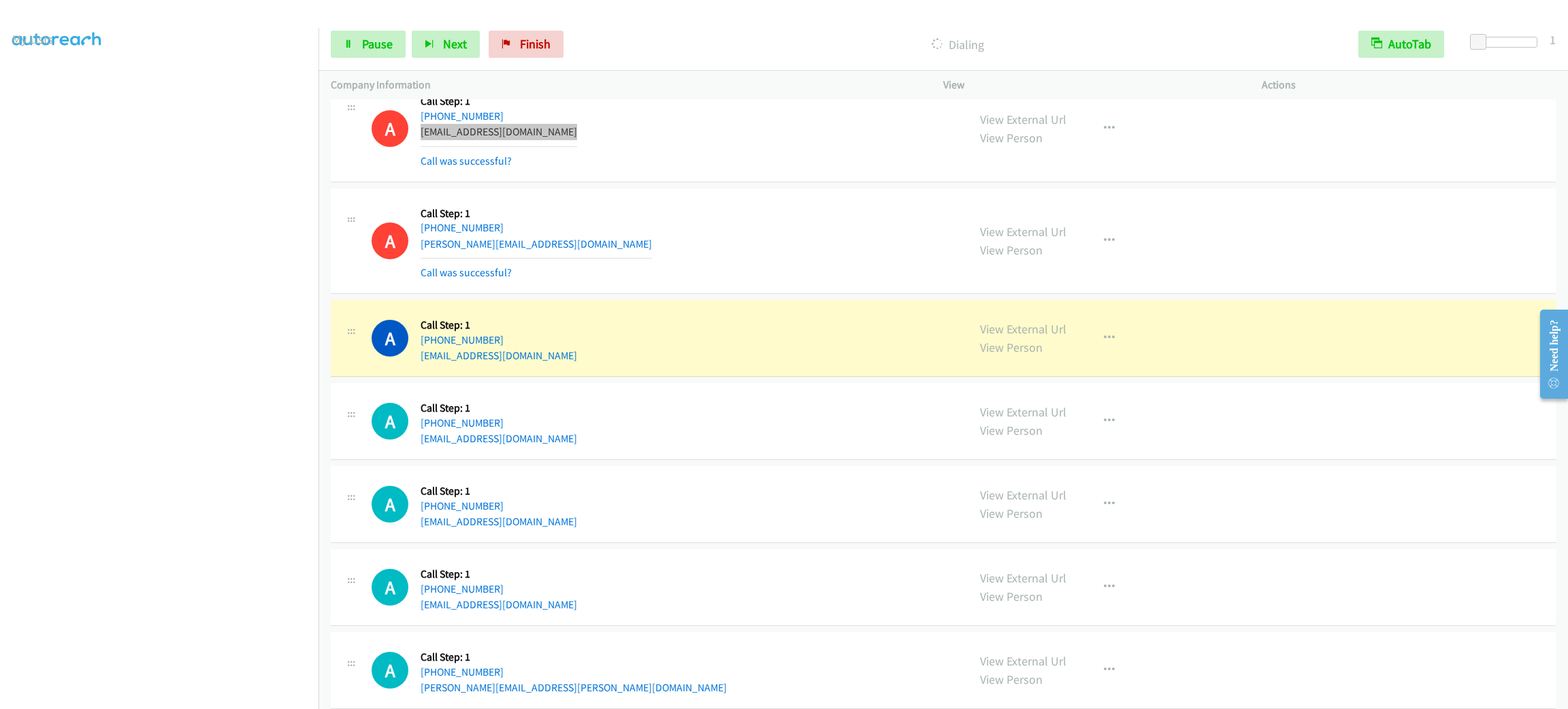
scroll to position [2899, 0]
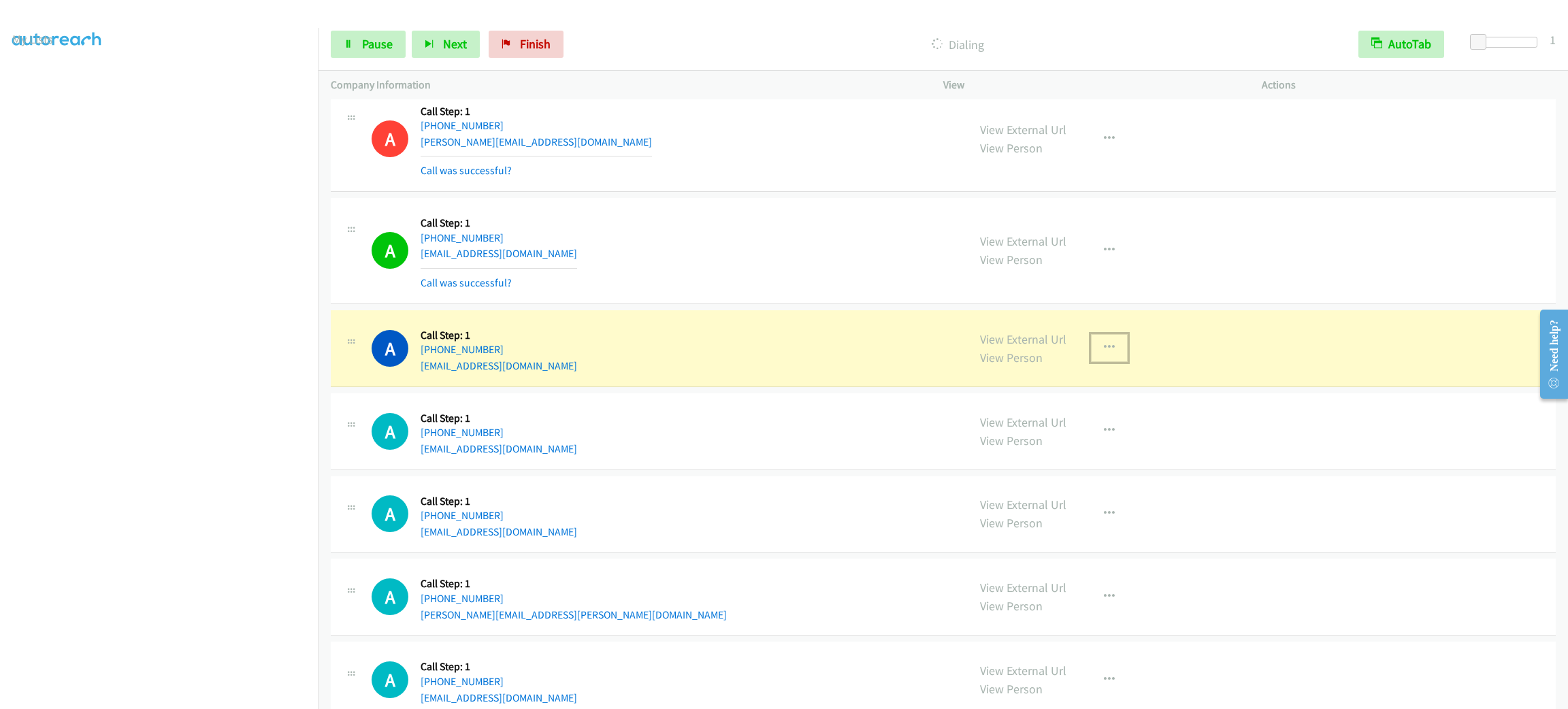
click at [1104, 353] on icon "button" at bounding box center [1109, 347] width 11 height 11
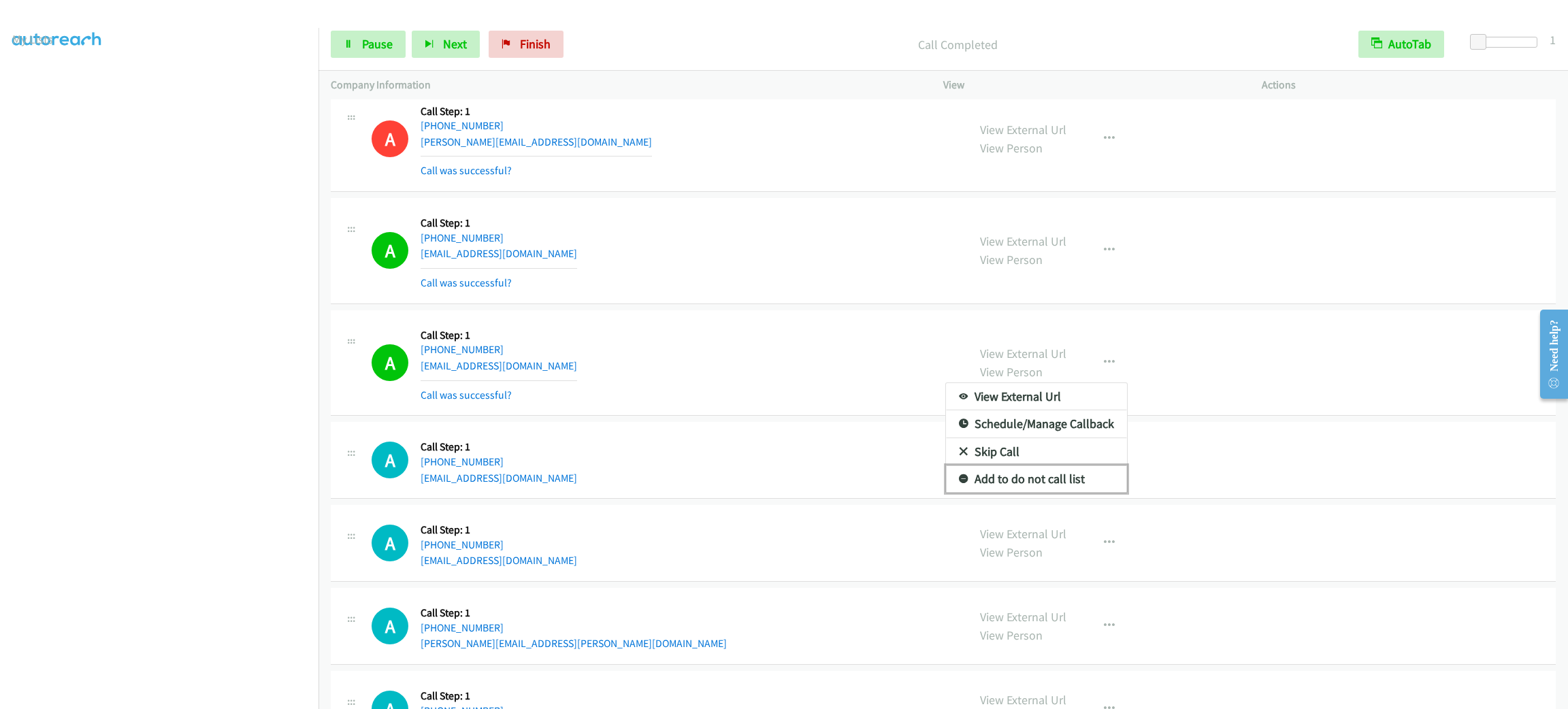
click at [1088, 481] on link "Add to do not call list" at bounding box center [1037, 479] width 181 height 27
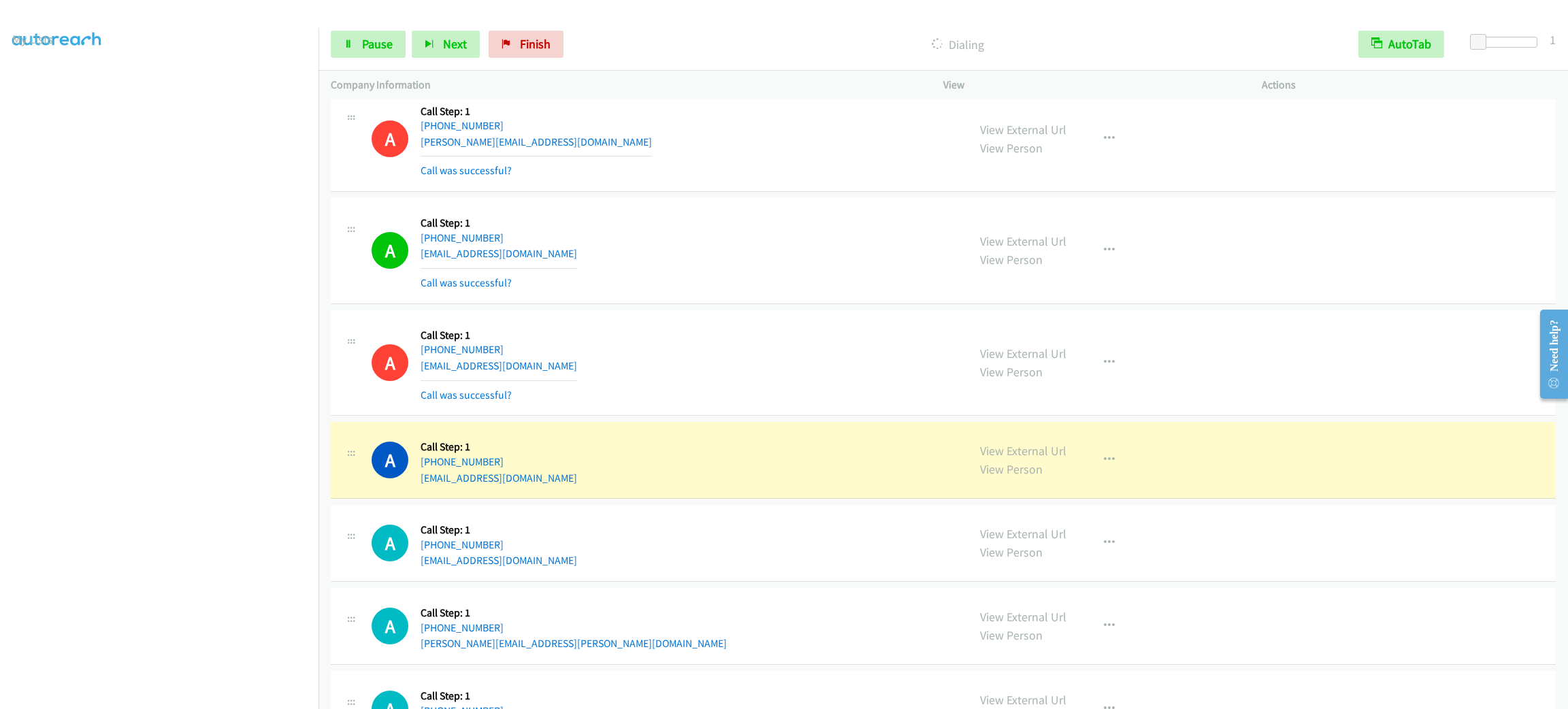
scroll to position [3205, 0]
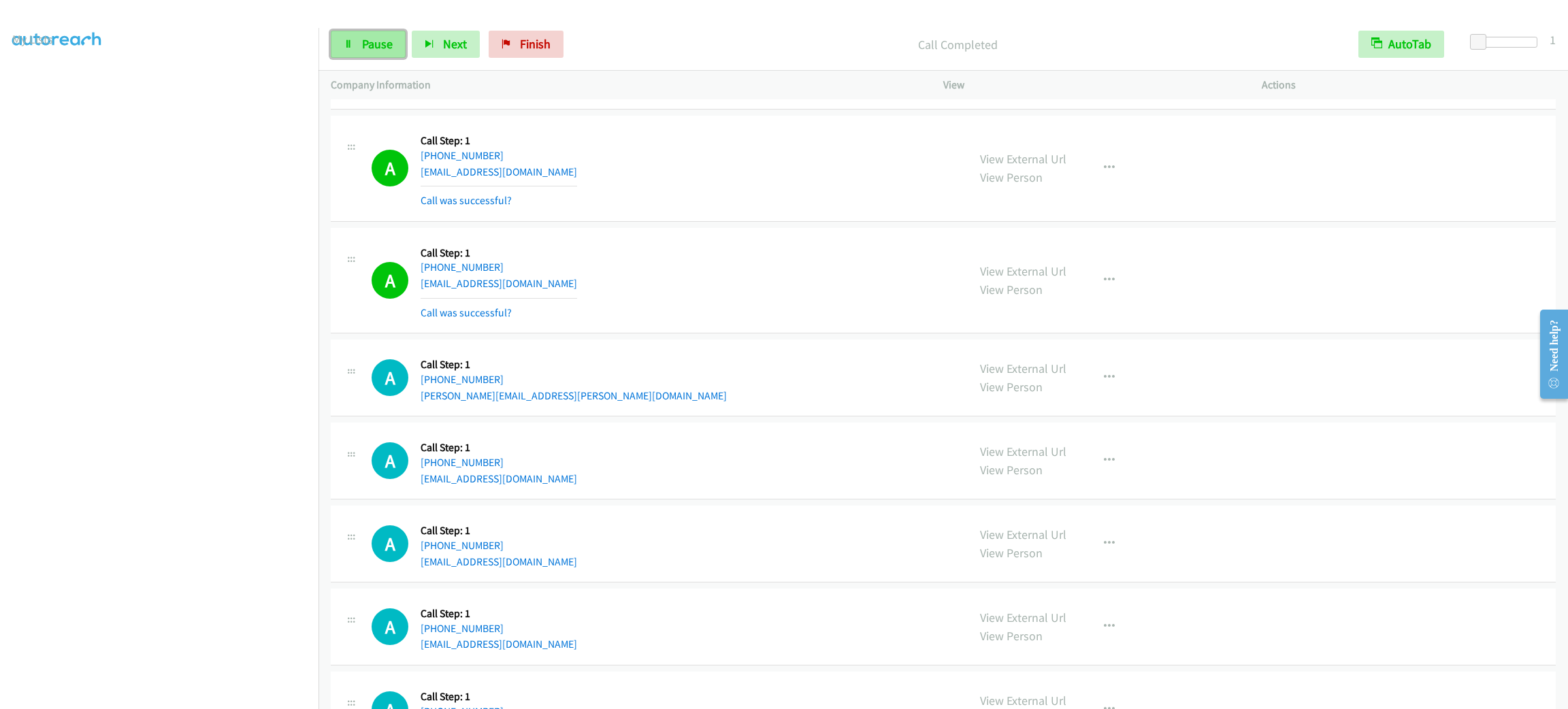
click at [387, 52] on link "Pause" at bounding box center [368, 44] width 75 height 27
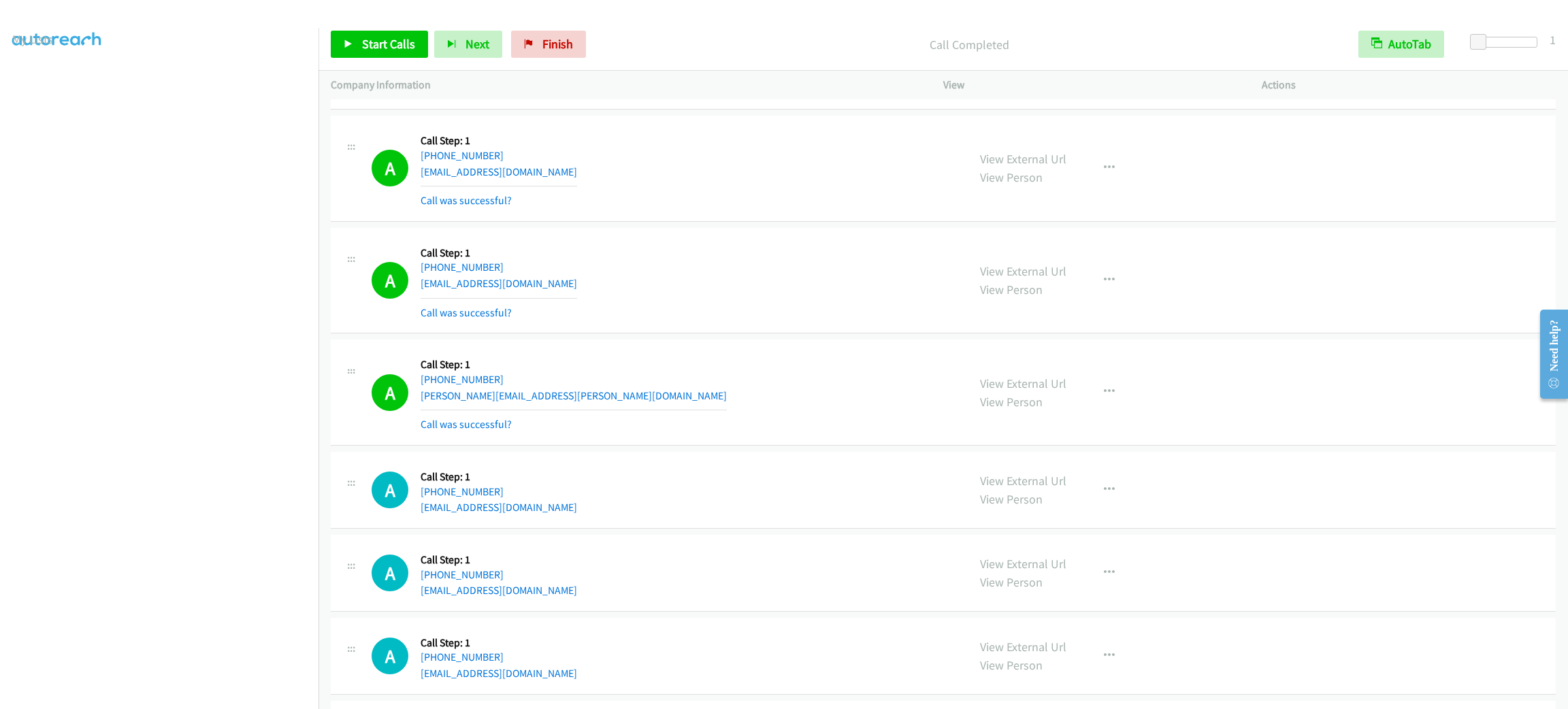
click at [823, 279] on div "A Callback Scheduled Call Step: 1 [GEOGRAPHIC_DATA]/[GEOGRAPHIC_DATA] [PHONE_NU…" at bounding box center [663, 281] width 584 height 81
click at [1051, 164] on link "View External Url" at bounding box center [1023, 158] width 86 height 15
click at [822, 202] on div "A Callback Scheduled Call Step: 1 America/New_York [PHONE_NUMBER] [EMAIL_ADDRES…" at bounding box center [663, 169] width 584 height 81
click at [839, 233] on td "A Callback Scheduled Call Step: 1 [GEOGRAPHIC_DATA]/[GEOGRAPHIC_DATA] [PHONE_NU…" at bounding box center [943, 280] width 1249 height 113
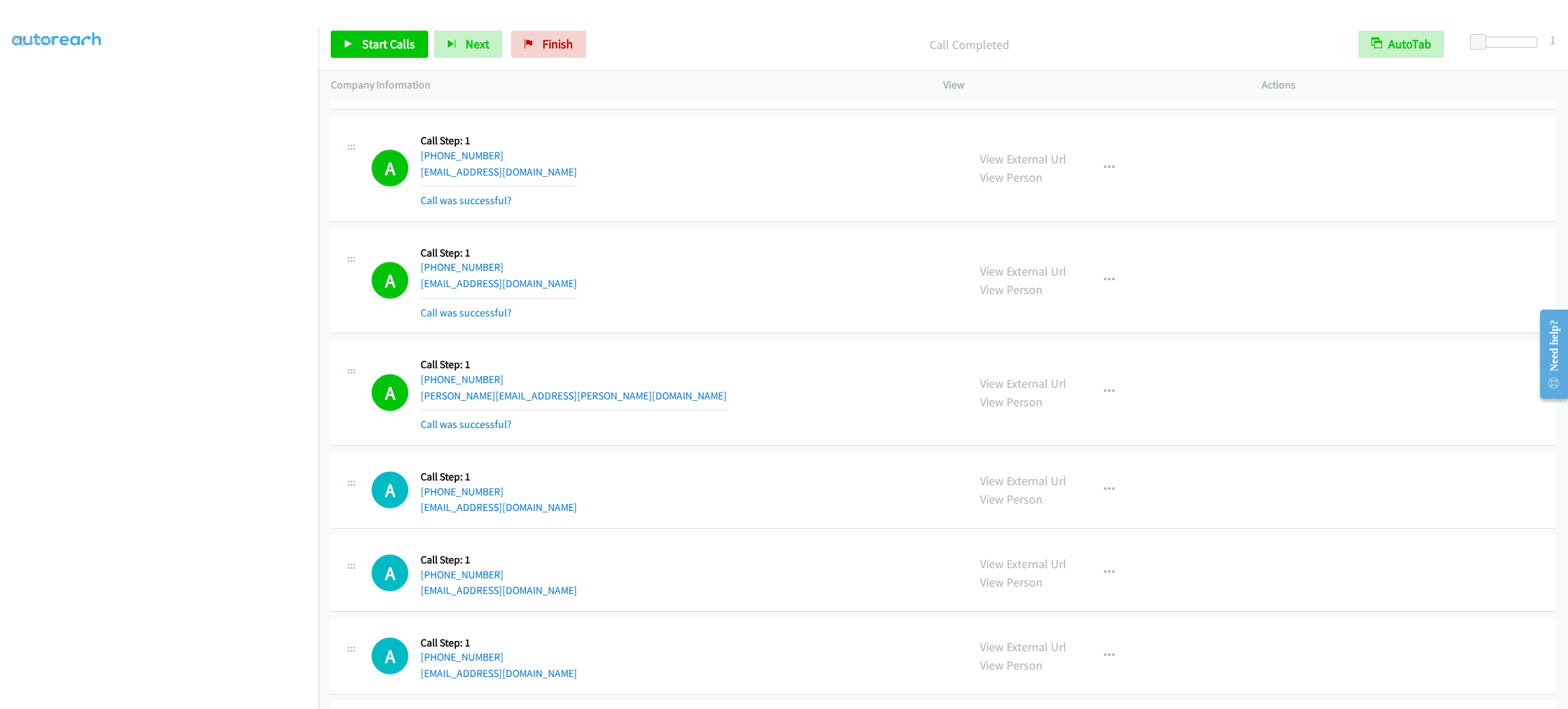
click at [839, 233] on td "A Callback Scheduled Call Step: 1 [GEOGRAPHIC_DATA]/[GEOGRAPHIC_DATA] [PHONE_NU…" at bounding box center [943, 280] width 1249 height 113
click at [839, 225] on td "A Callback Scheduled Call Step: 1 America/New_York [PHONE_NUMBER] [EMAIL_ADDRES…" at bounding box center [943, 169] width 1249 height 113
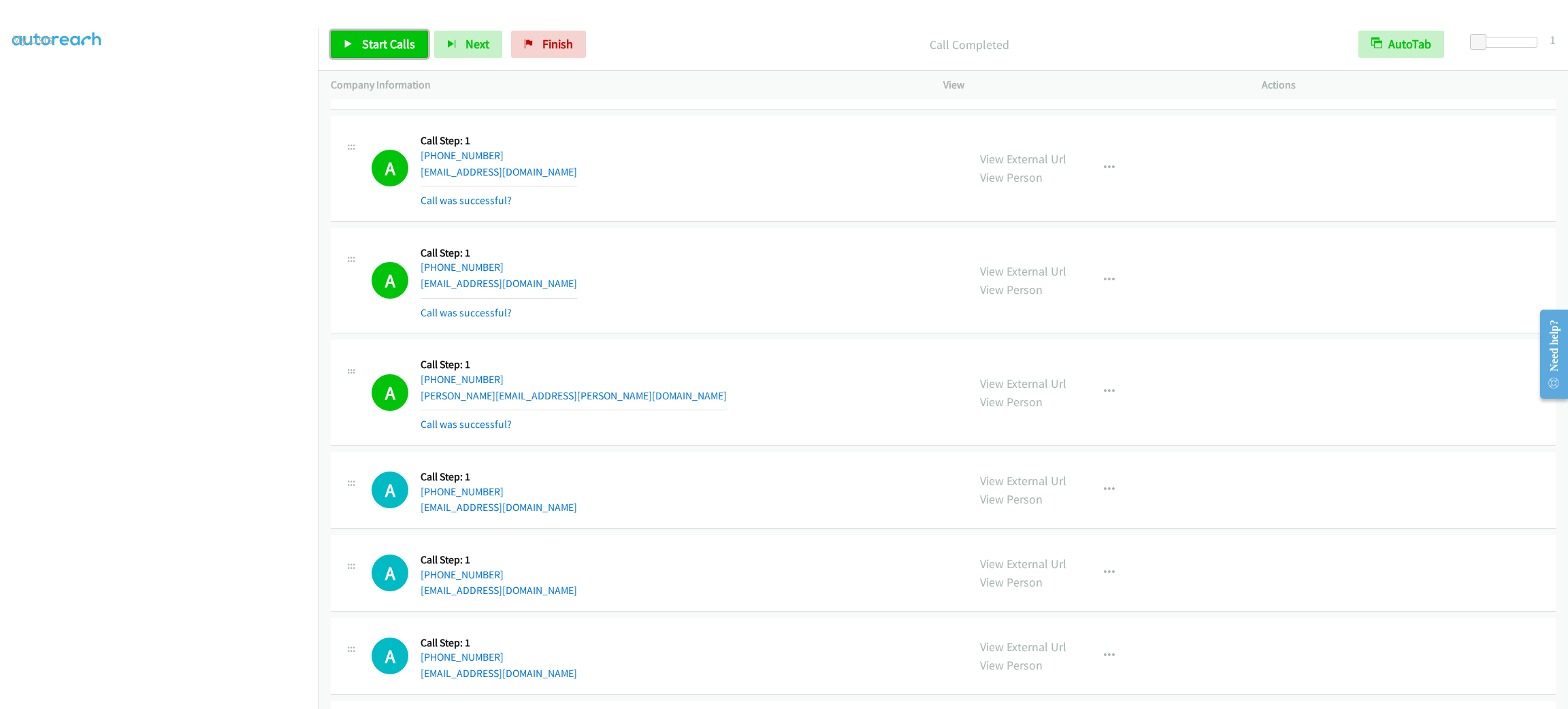
click at [376, 33] on link "Start Calls" at bounding box center [379, 44] width 97 height 27
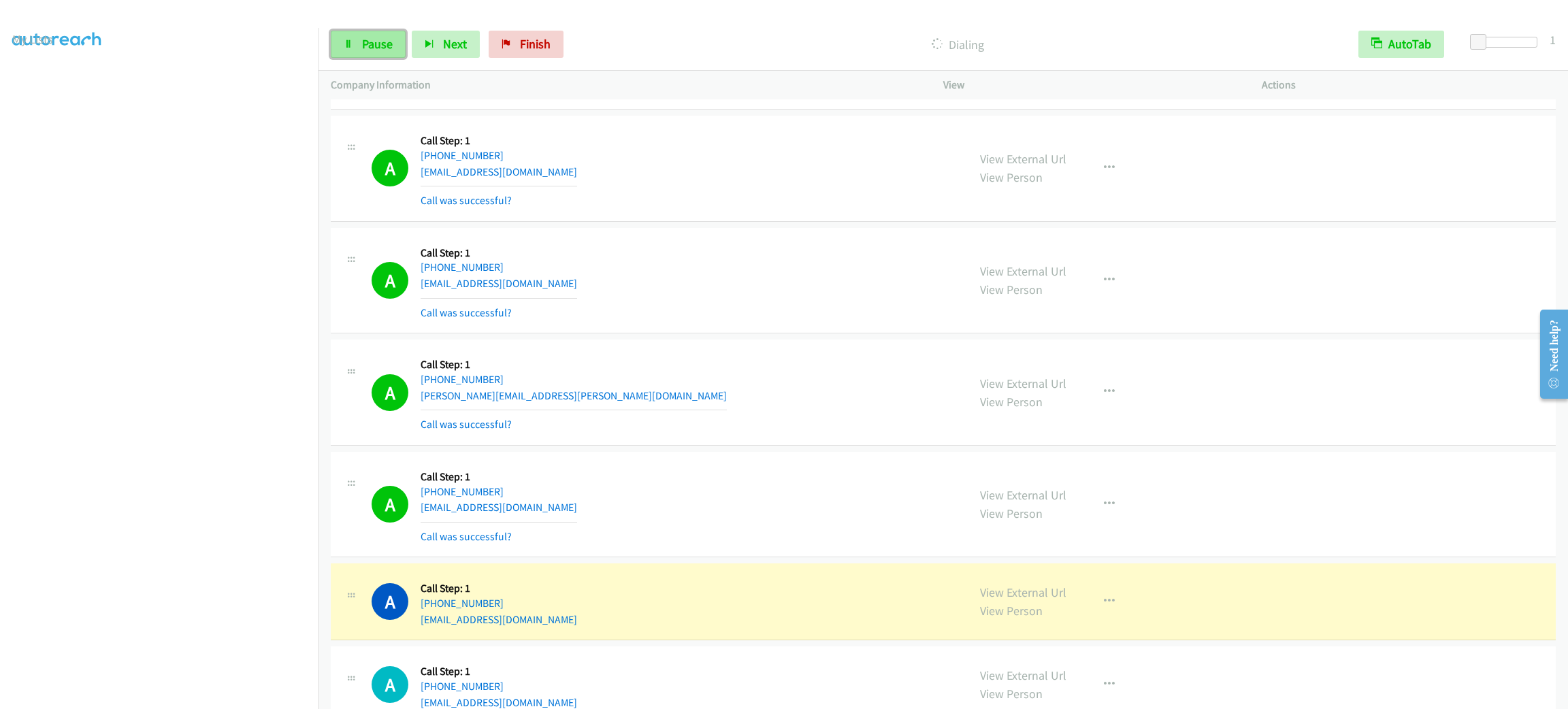
click at [387, 44] on span "Pause" at bounding box center [377, 44] width 30 height 15
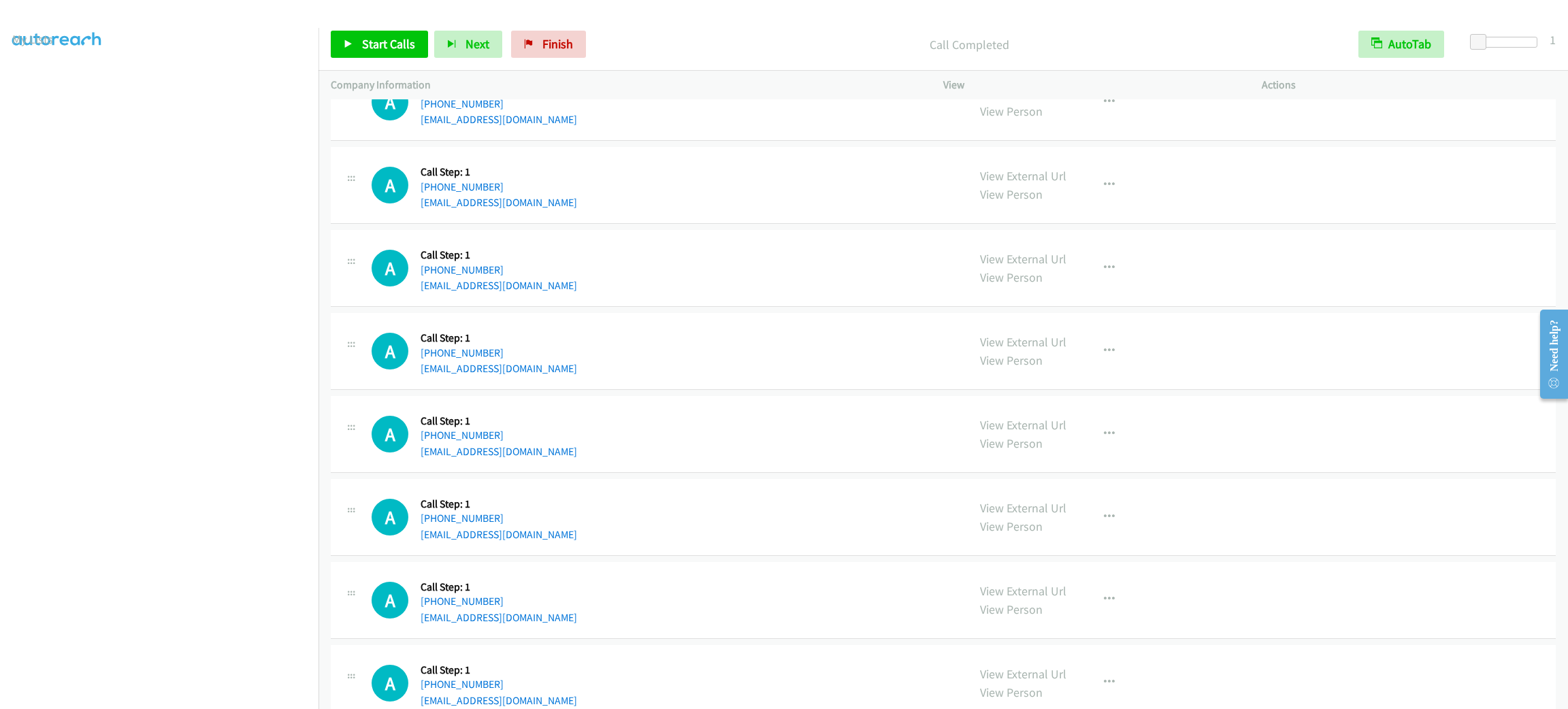
scroll to position [3613, 0]
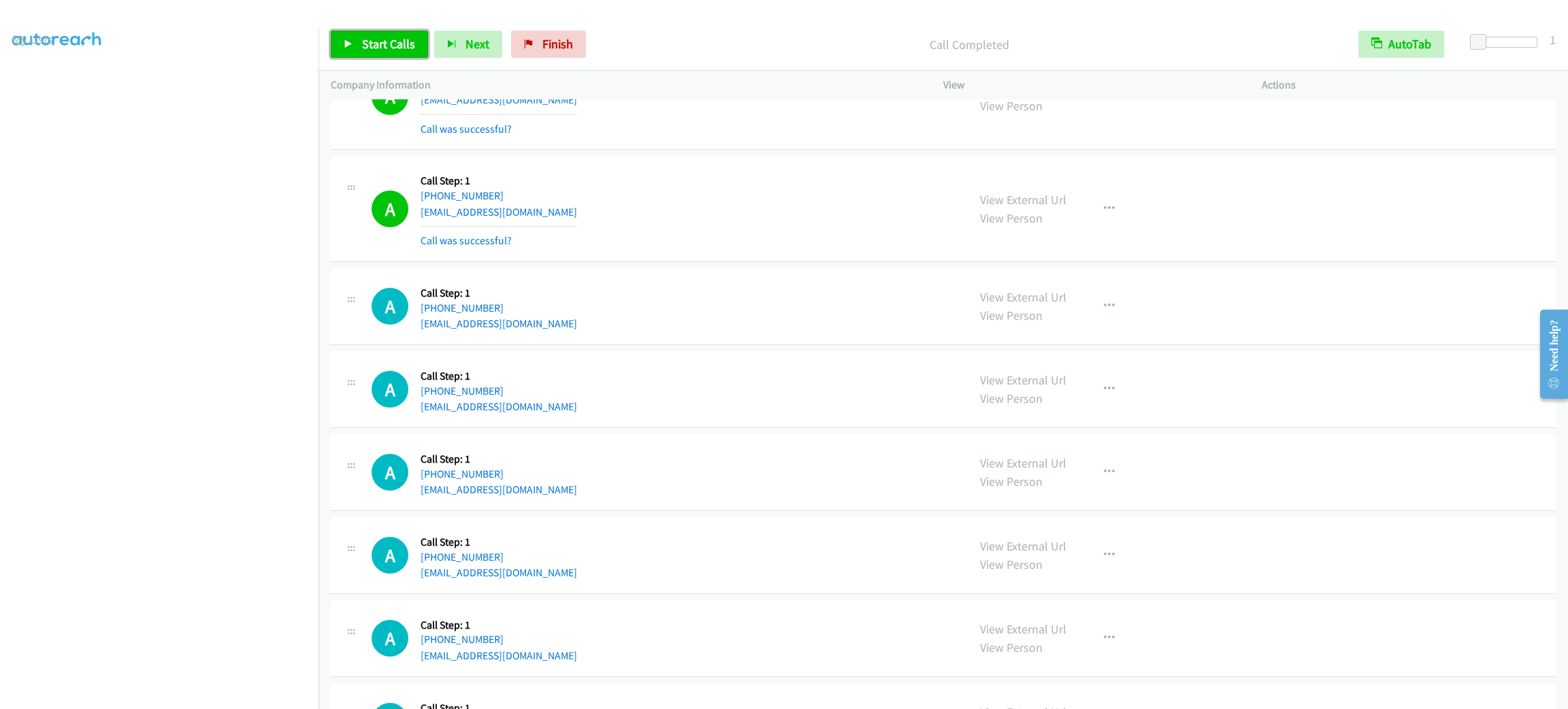
click at [391, 47] on span "Start Calls" at bounding box center [388, 44] width 53 height 15
click at [366, 45] on span "Pause" at bounding box center [377, 44] width 30 height 15
click at [479, 314] on link "[PHONE_NUMBER]" at bounding box center [462, 307] width 83 height 13
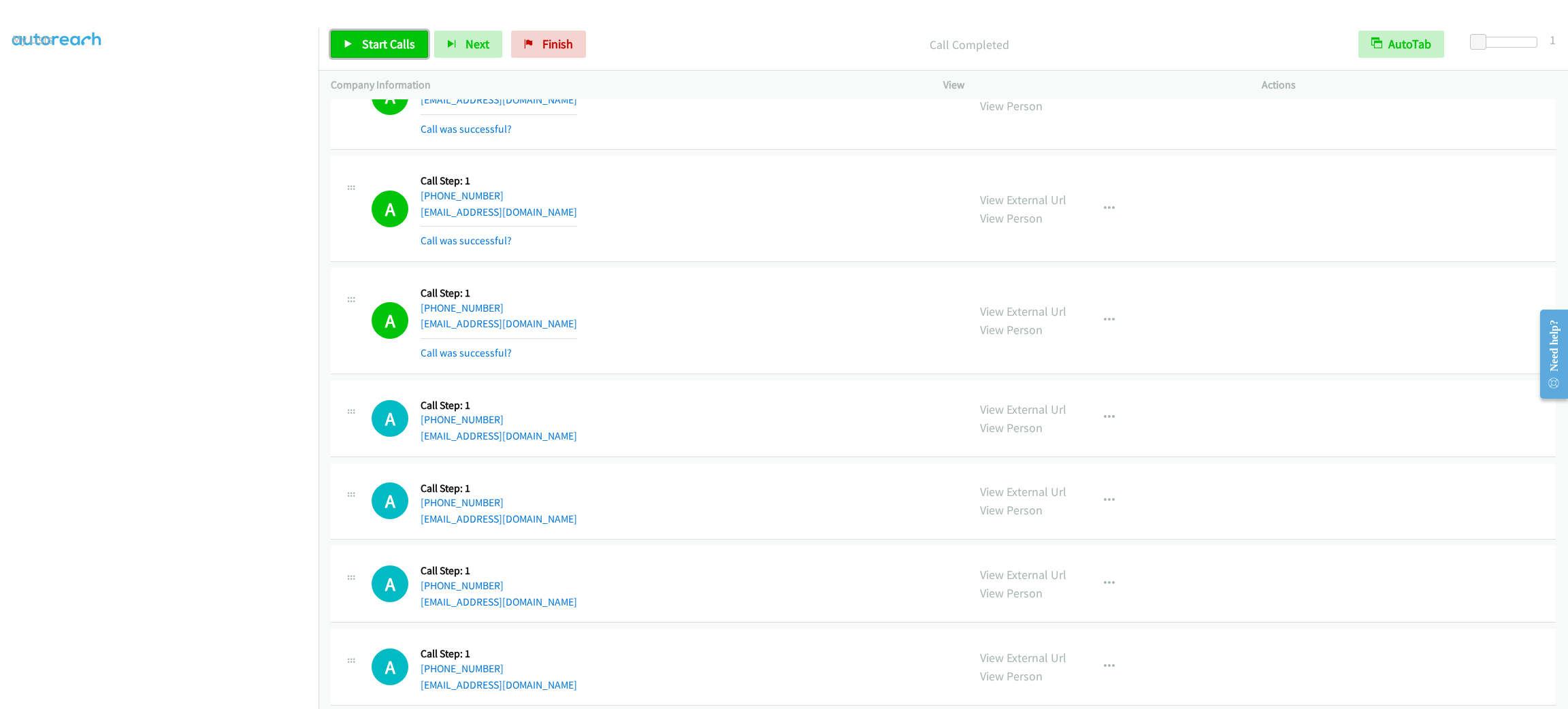
click at [391, 43] on span "Start Calls" at bounding box center [388, 44] width 53 height 15
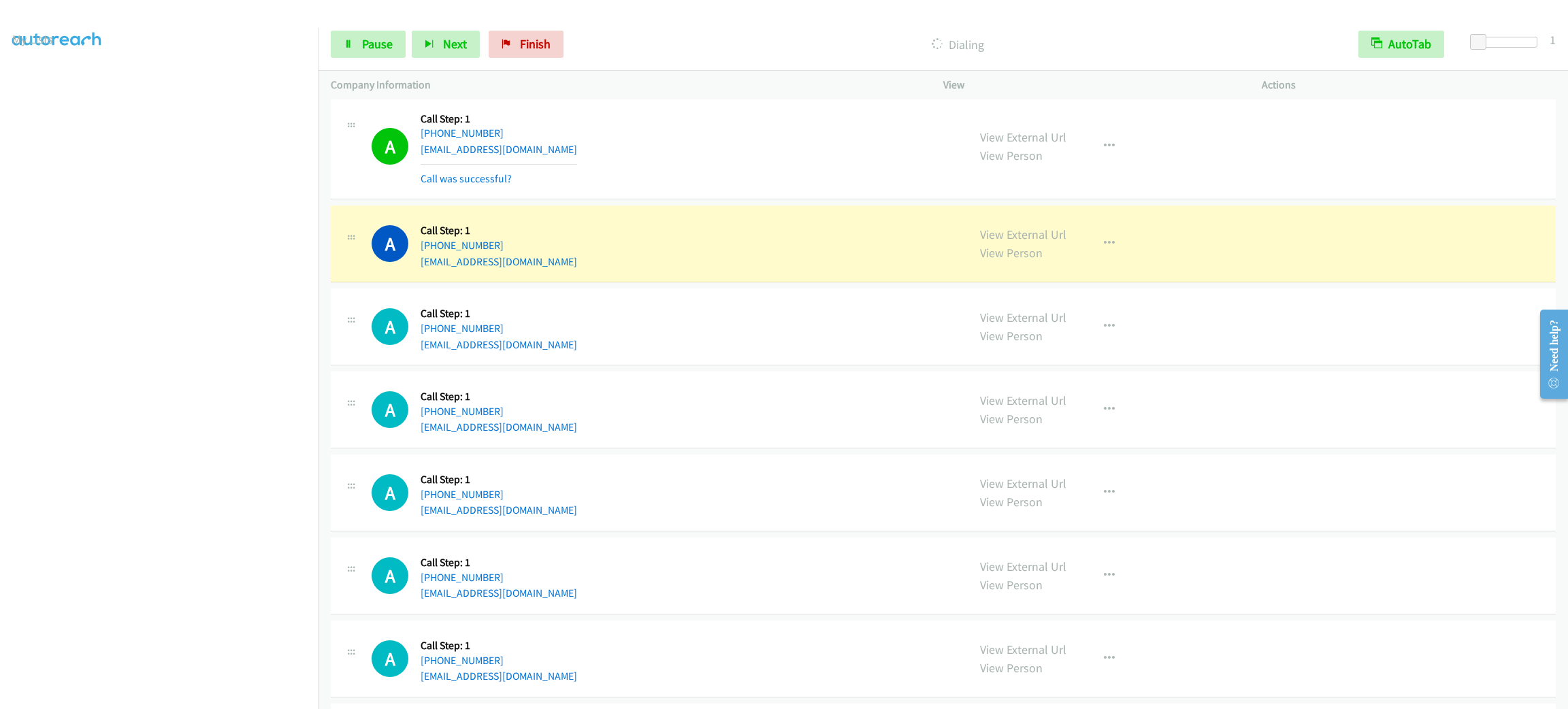
scroll to position [4225, 0]
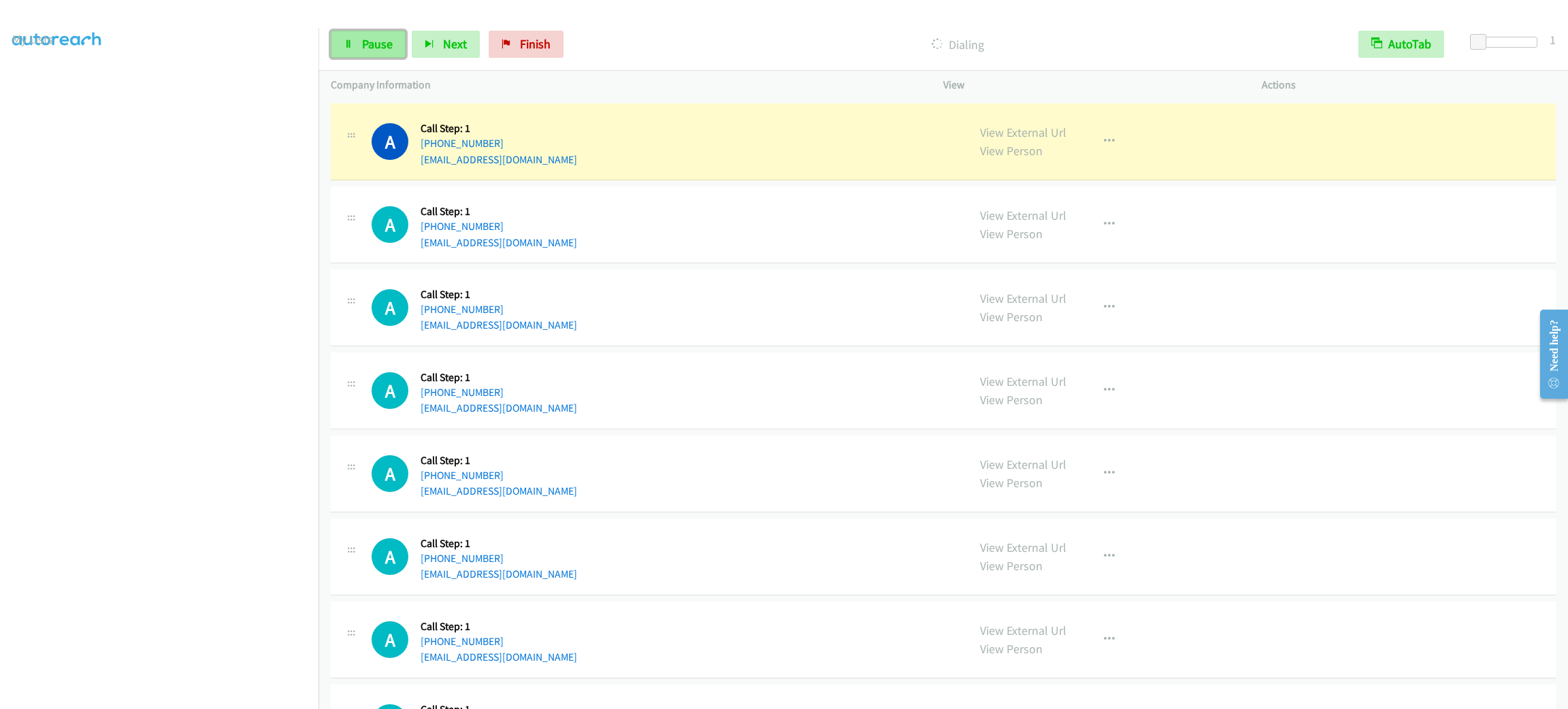
click at [391, 49] on span "Pause" at bounding box center [377, 44] width 30 height 15
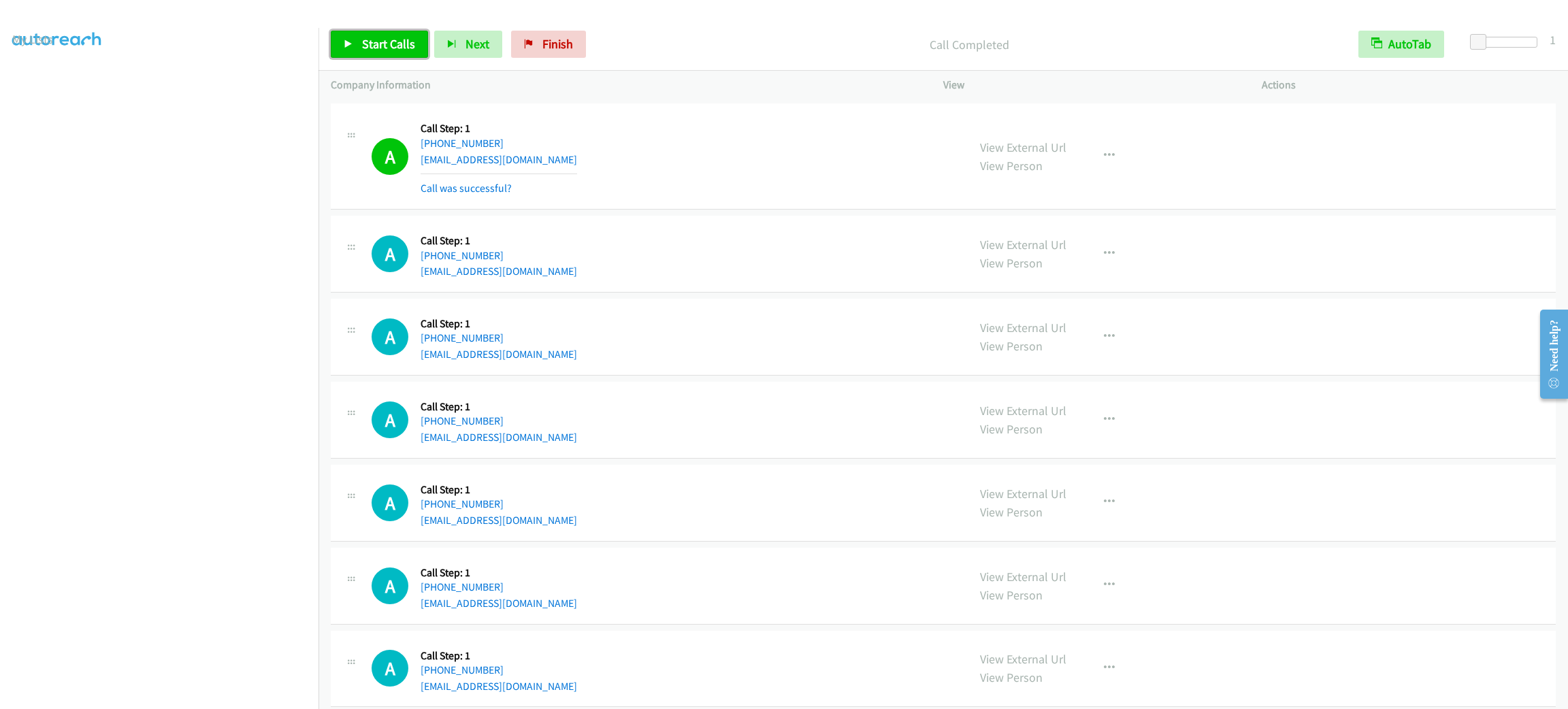
click at [357, 52] on link "Start Calls" at bounding box center [379, 44] width 97 height 27
click at [390, 38] on span "Pause" at bounding box center [377, 44] width 30 height 15
click at [364, 42] on span "Start Calls" at bounding box center [388, 44] width 53 height 15
click at [362, 43] on span "Pause" at bounding box center [377, 44] width 30 height 15
click at [470, 258] on link "[PHONE_NUMBER]" at bounding box center [462, 255] width 83 height 13
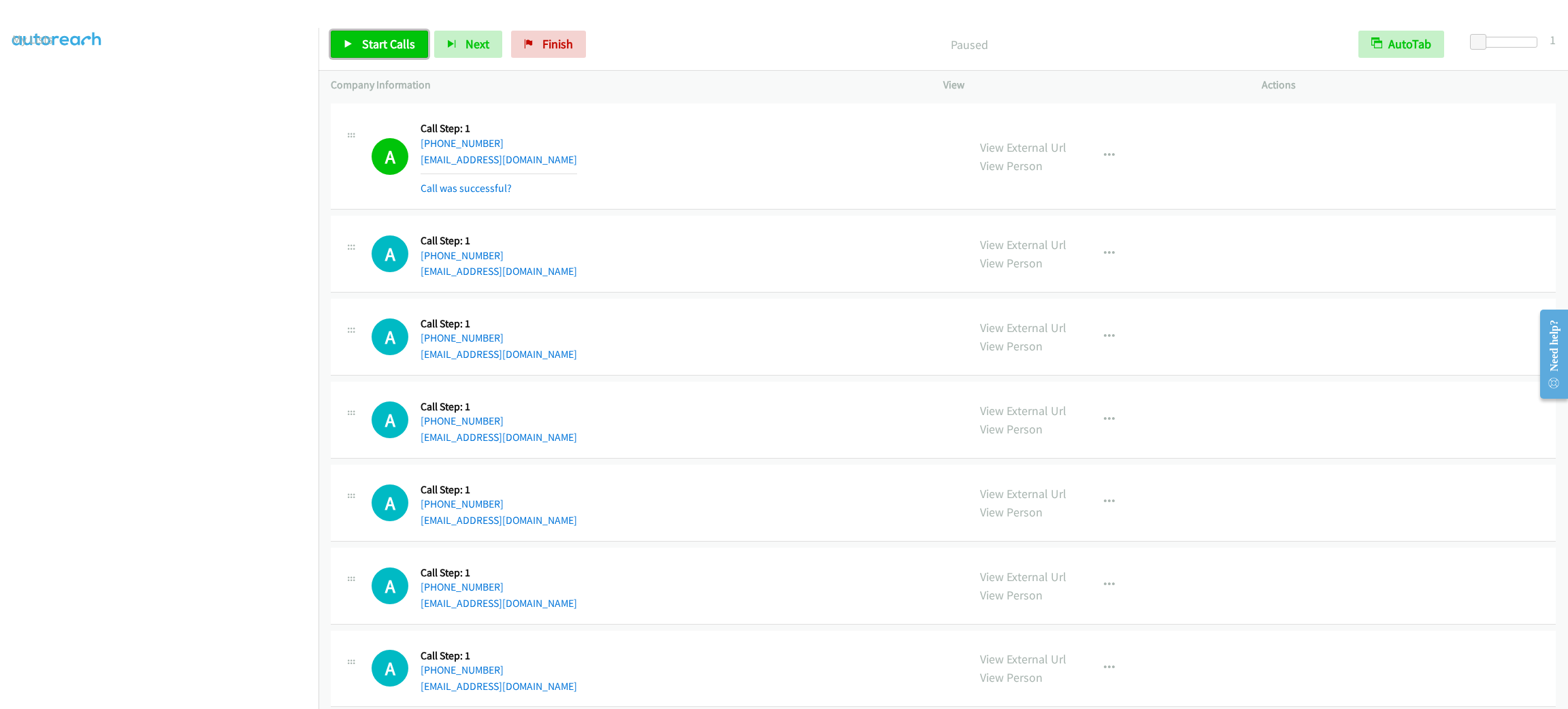
click at [403, 31] on link "Start Calls" at bounding box center [379, 44] width 97 height 27
click at [393, 43] on link "Pause" at bounding box center [368, 44] width 75 height 27
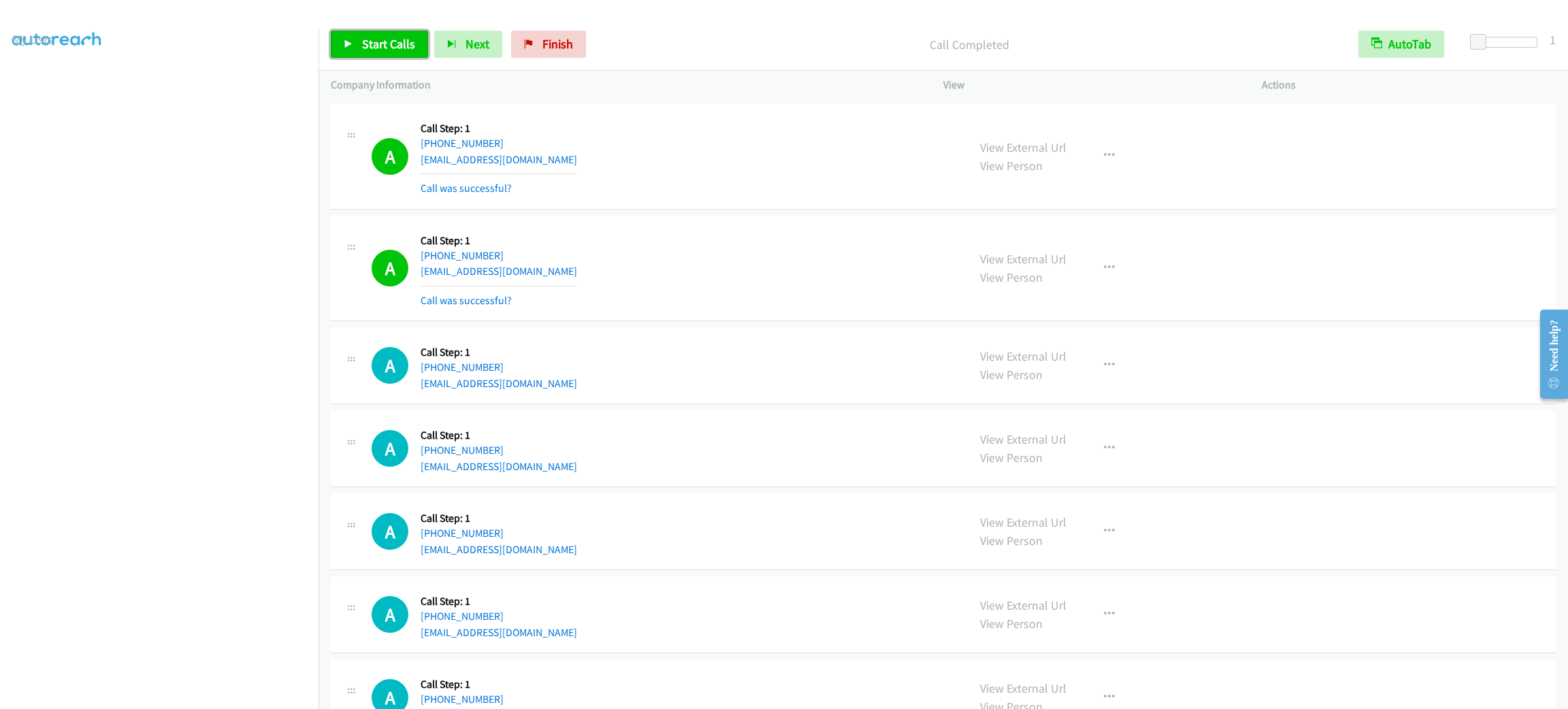
click at [383, 47] on span "Start Calls" at bounding box center [388, 44] width 53 height 15
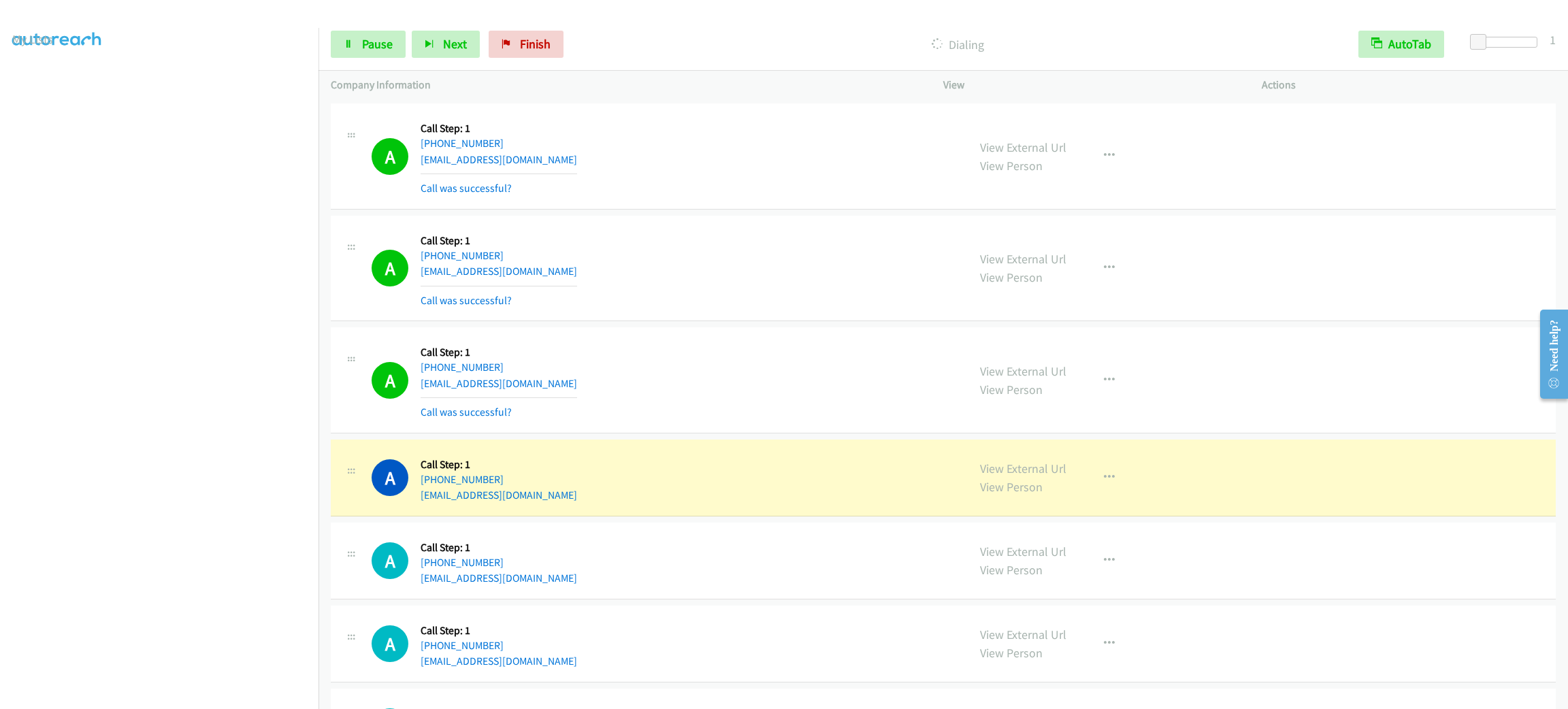
click at [219, 702] on aside "Dialing Mode: Power | Switch to Preview My Lists" at bounding box center [159, 360] width 319 height 753
click at [219, 693] on section at bounding box center [158, 385] width 294 height 651
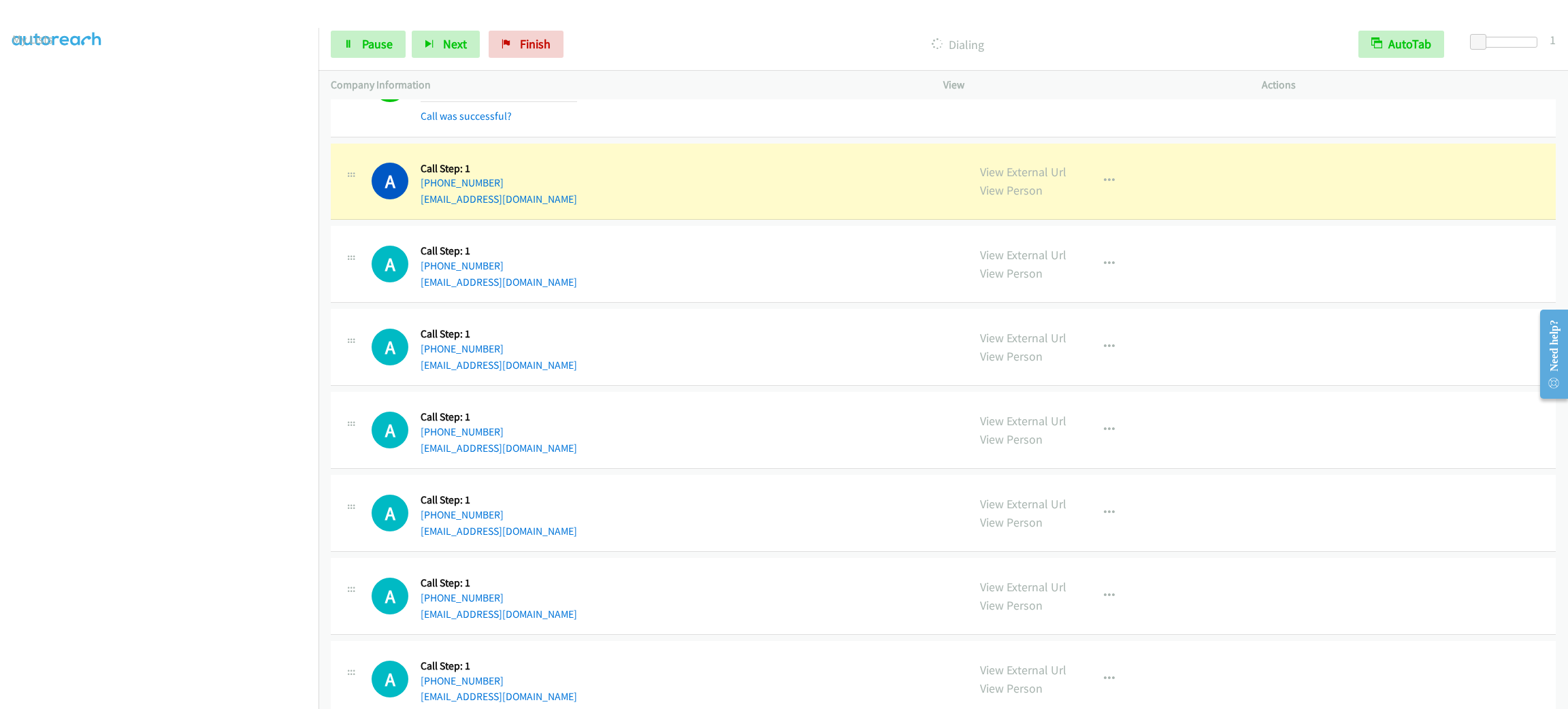
scroll to position [4735, 0]
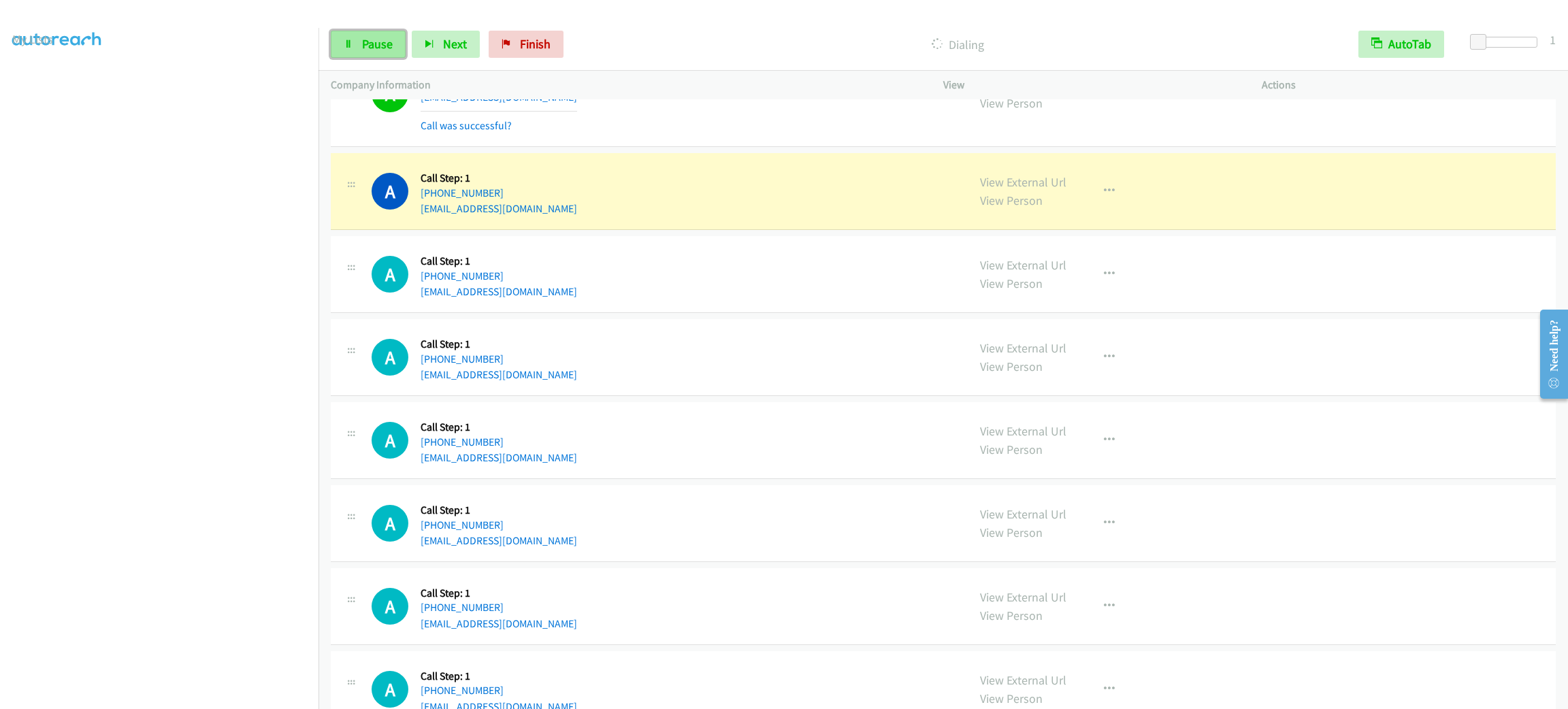
click at [380, 47] on span "Pause" at bounding box center [377, 44] width 30 height 15
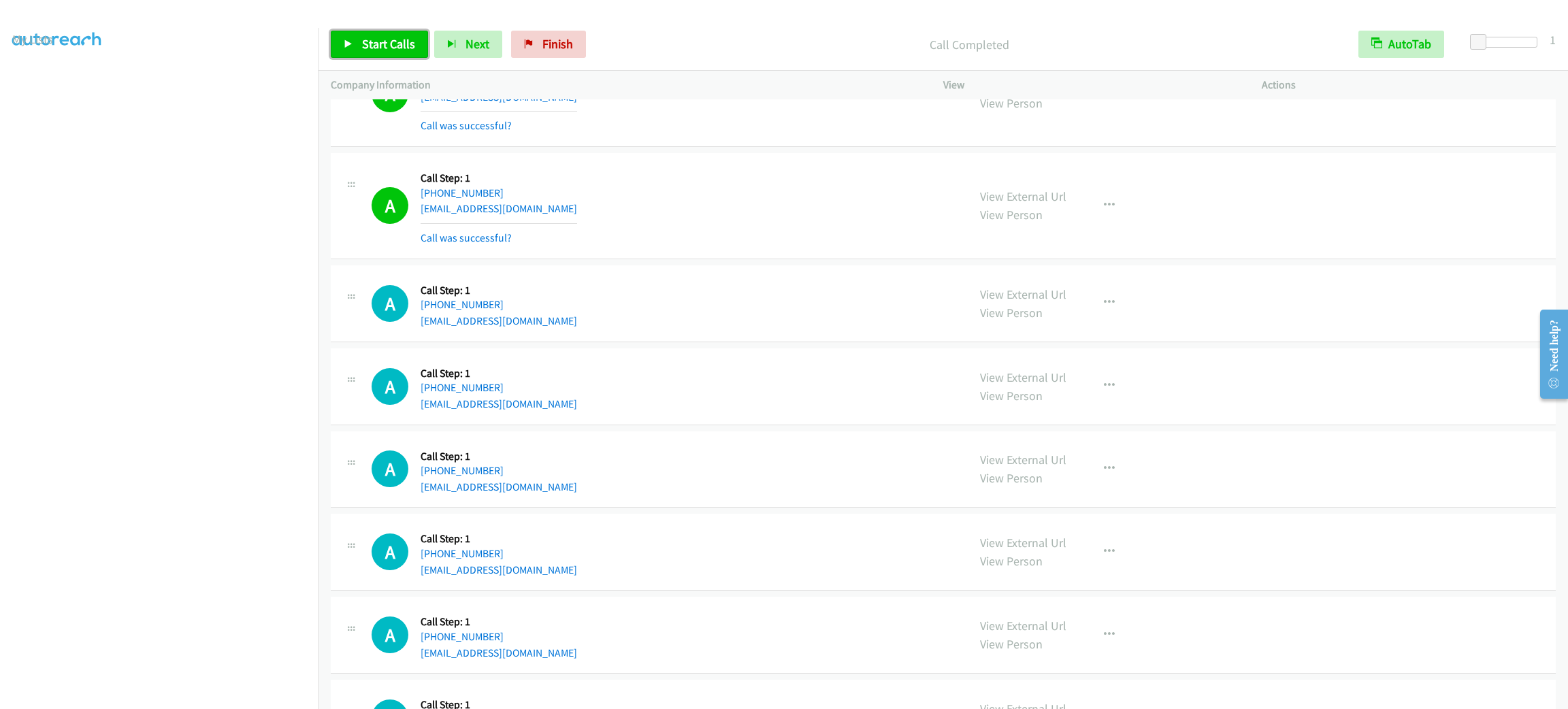
click at [375, 42] on span "Start Calls" at bounding box center [388, 44] width 53 height 15
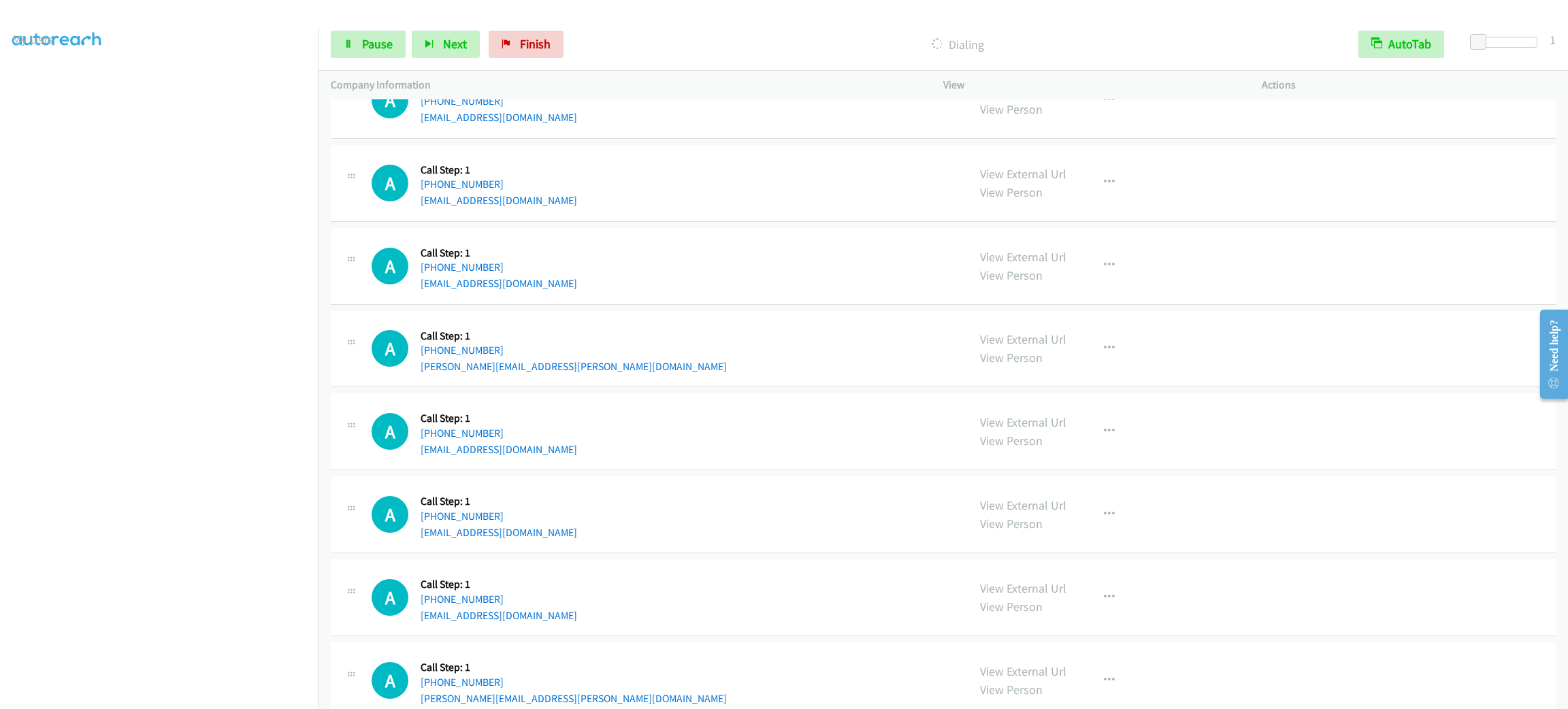
scroll to position [5274, 0]
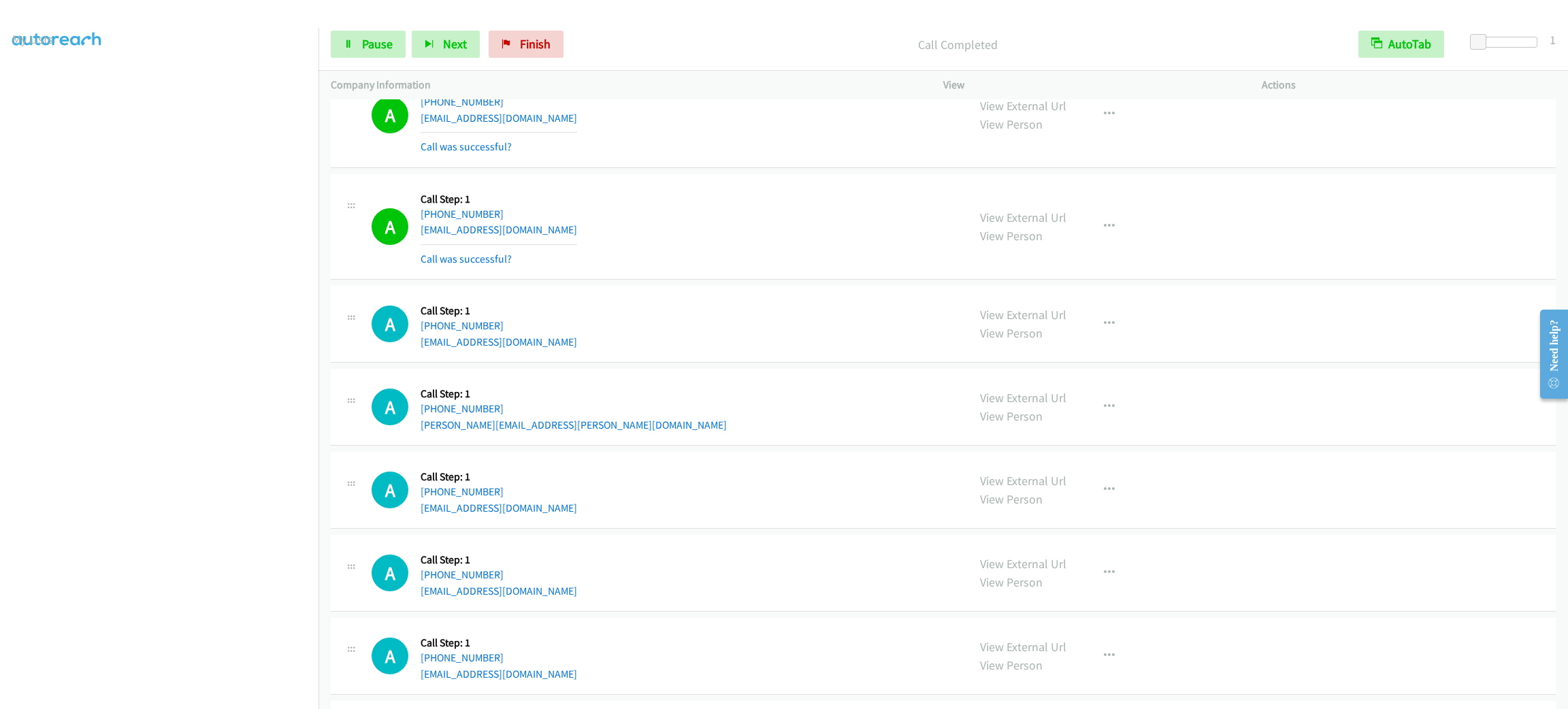
click at [1068, 237] on div "View External Url View Person View External Url Email Schedule/Manage Callback …" at bounding box center [1133, 227] width 330 height 81
click at [1091, 237] on button "button" at bounding box center [1109, 226] width 36 height 27
click at [1049, 349] on link "Add to do not call list" at bounding box center [1037, 343] width 181 height 27
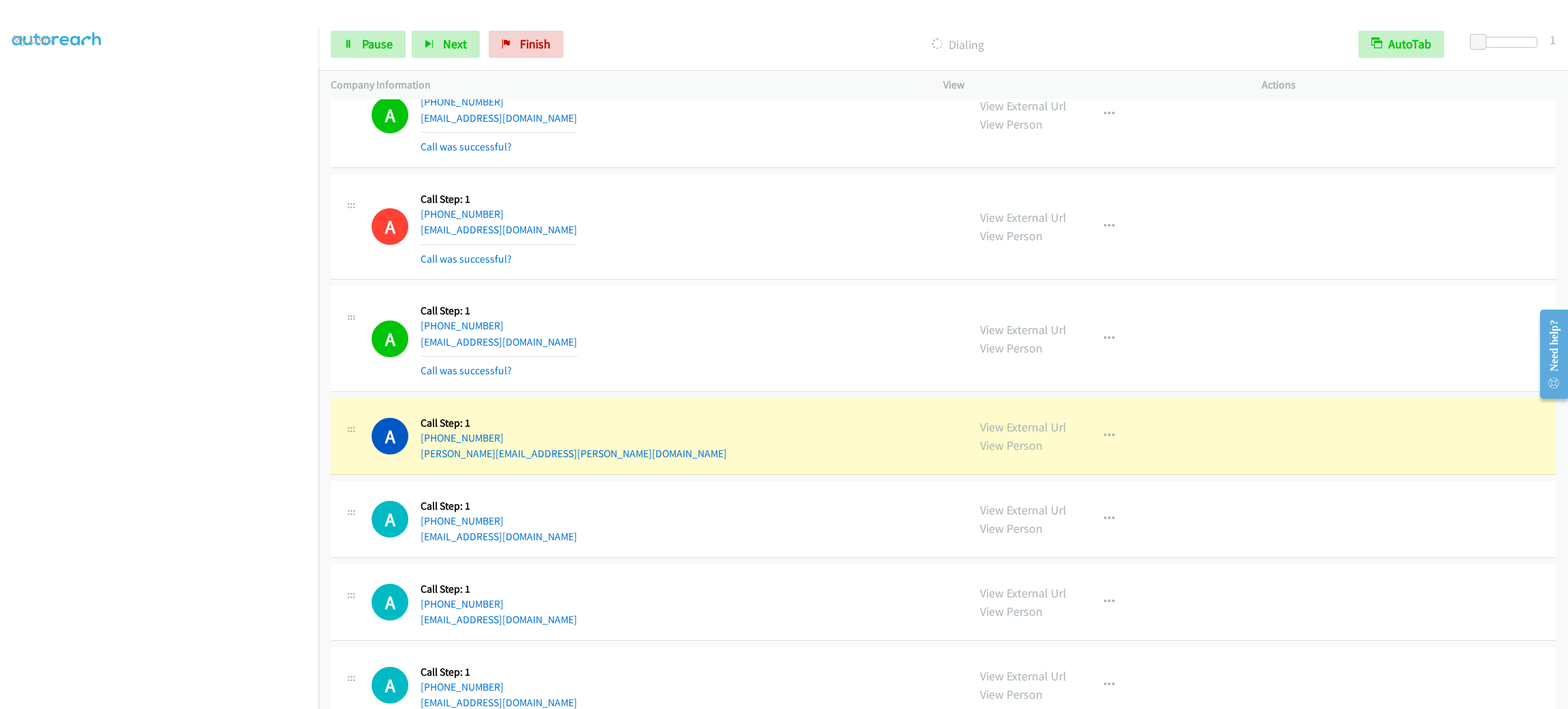
click at [732, 41] on p "Dialing" at bounding box center [958, 45] width 752 height 19
click at [774, 120] on div "A Callback Scheduled Call Step: 1 America/Los_Angeles [PHONE_NUMBER] [EMAIL_ADD…" at bounding box center [663, 115] width 584 height 81
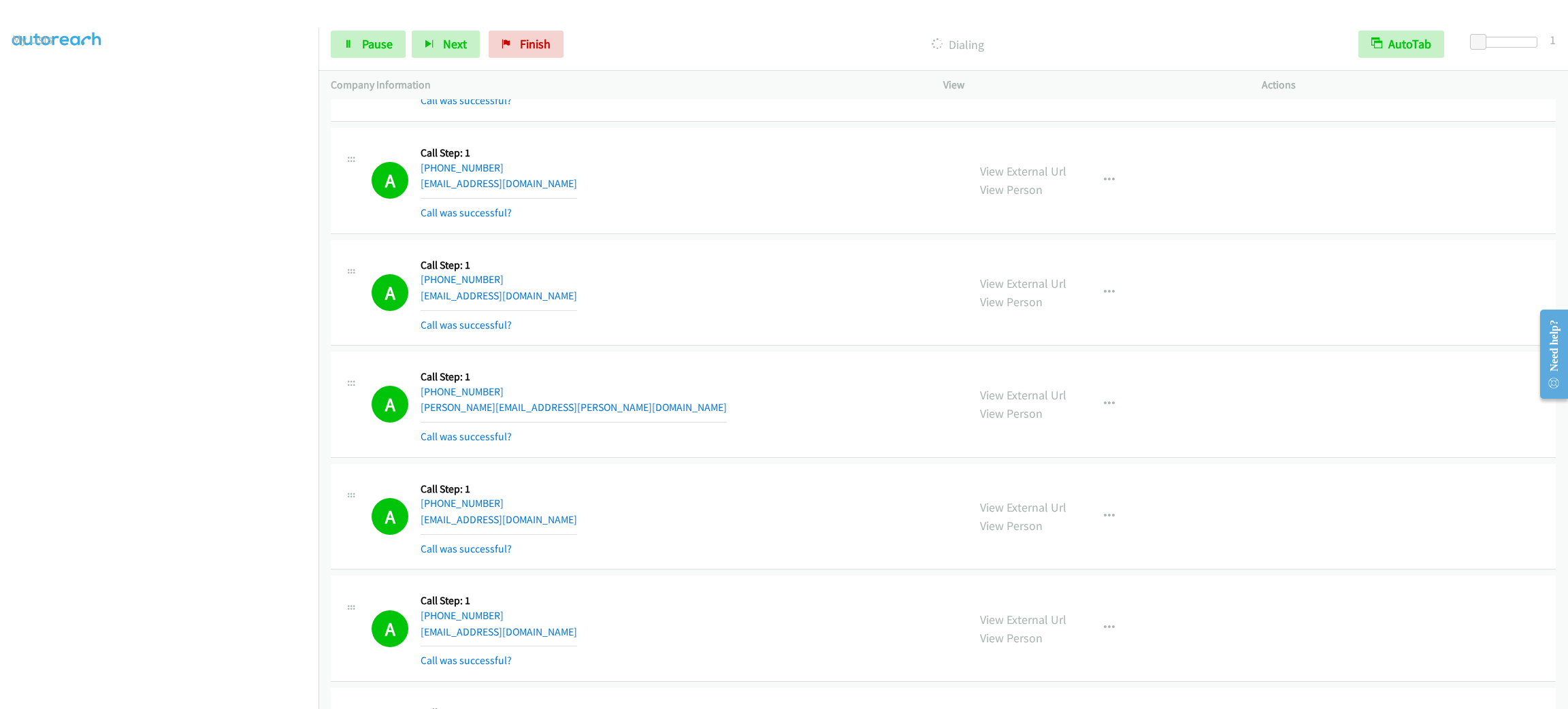
drag, startPoint x: 1124, startPoint y: 399, endPoint x: 1105, endPoint y: 406, distance: 20.2
click at [1122, 399] on div "View External Url View Person View External Url Email Schedule/Manage Callback …" at bounding box center [1133, 405] width 330 height 81
click at [1105, 406] on icon "button" at bounding box center [1109, 404] width 11 height 11
click at [1077, 529] on link "Add to do not call list" at bounding box center [1037, 520] width 181 height 27
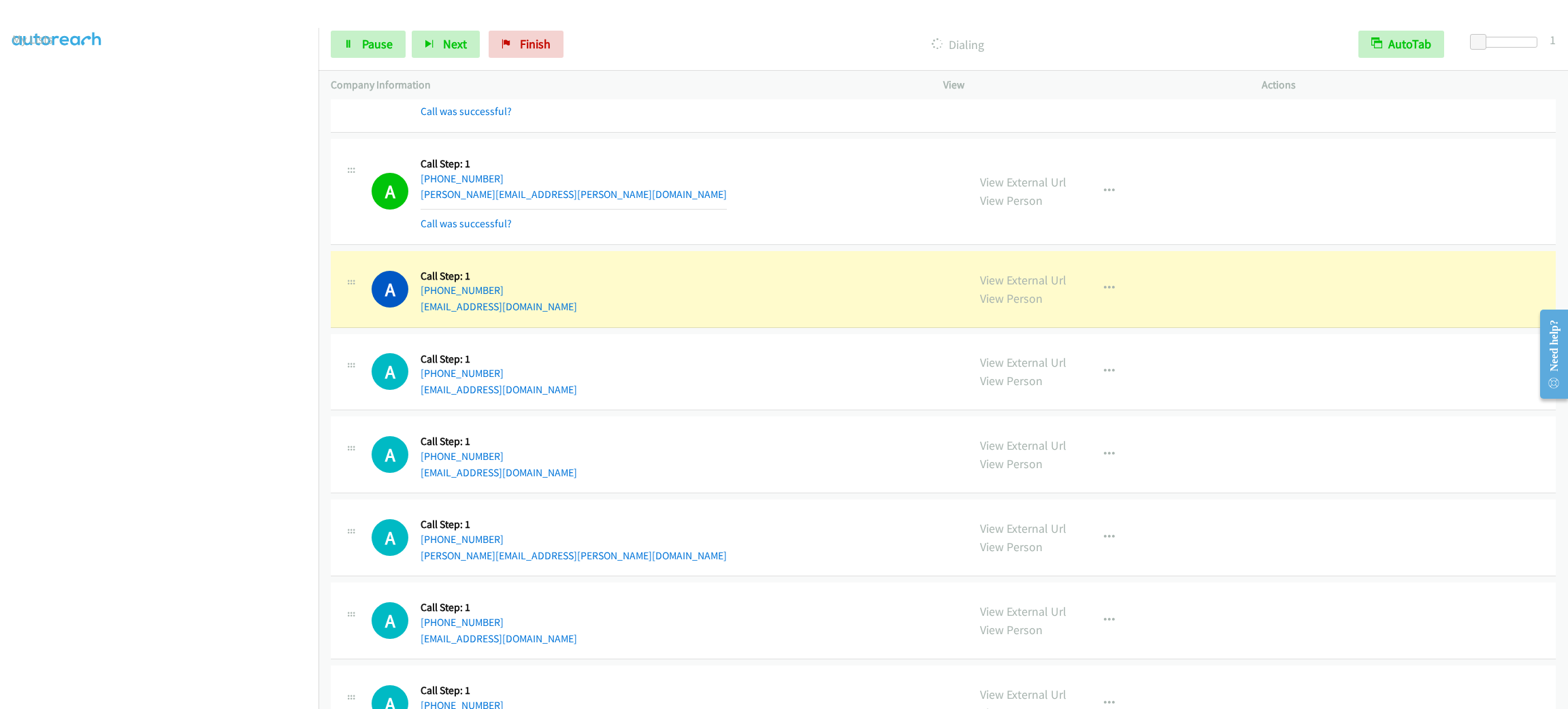
scroll to position [5636, 0]
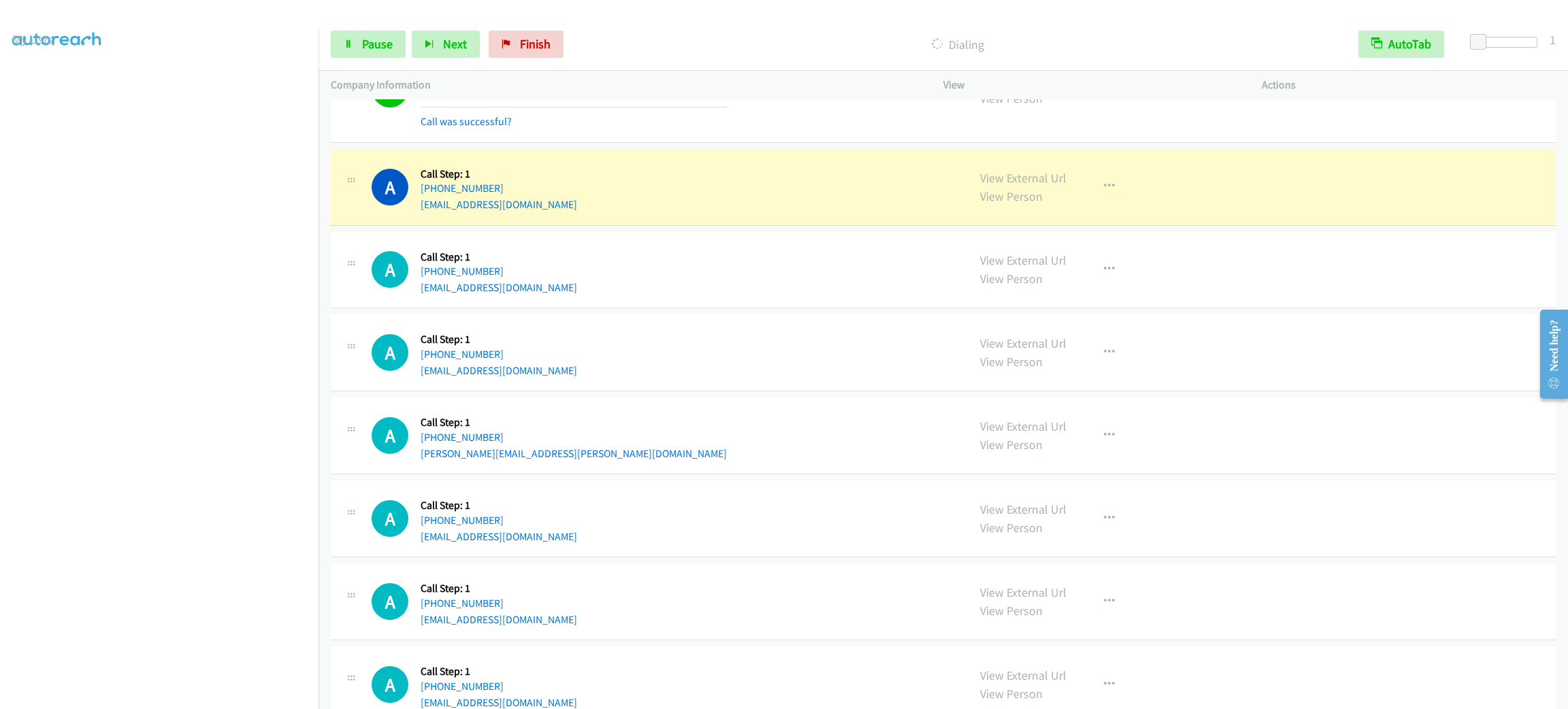
click at [389, 60] on div "Start Calls Pause Next Finish Dialing AutoTab AutoTab 1" at bounding box center [943, 45] width 1249 height 53
click at [385, 55] on link "Pause" at bounding box center [368, 44] width 75 height 27
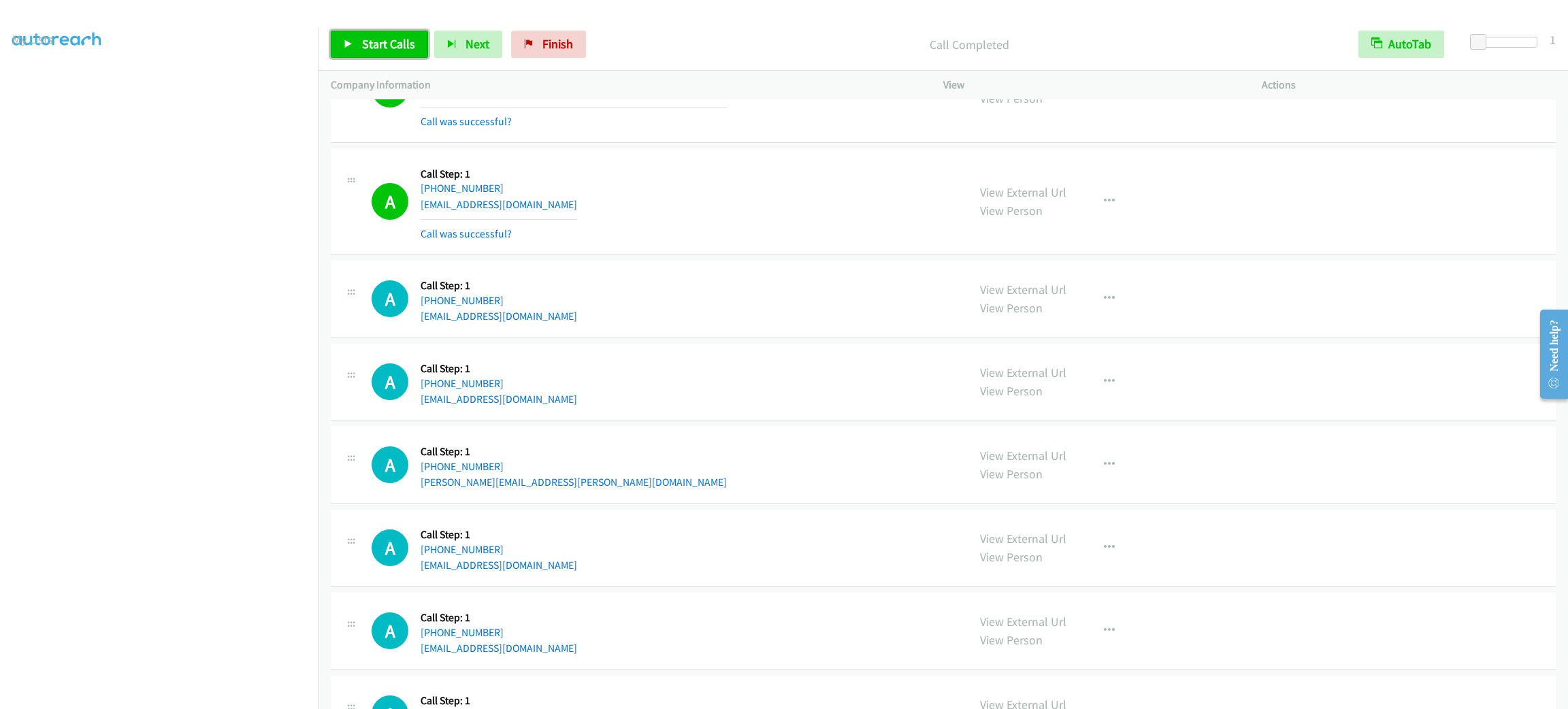
click at [420, 47] on link "Start Calls" at bounding box center [379, 44] width 97 height 27
click at [171, 692] on section at bounding box center [158, 385] width 294 height 651
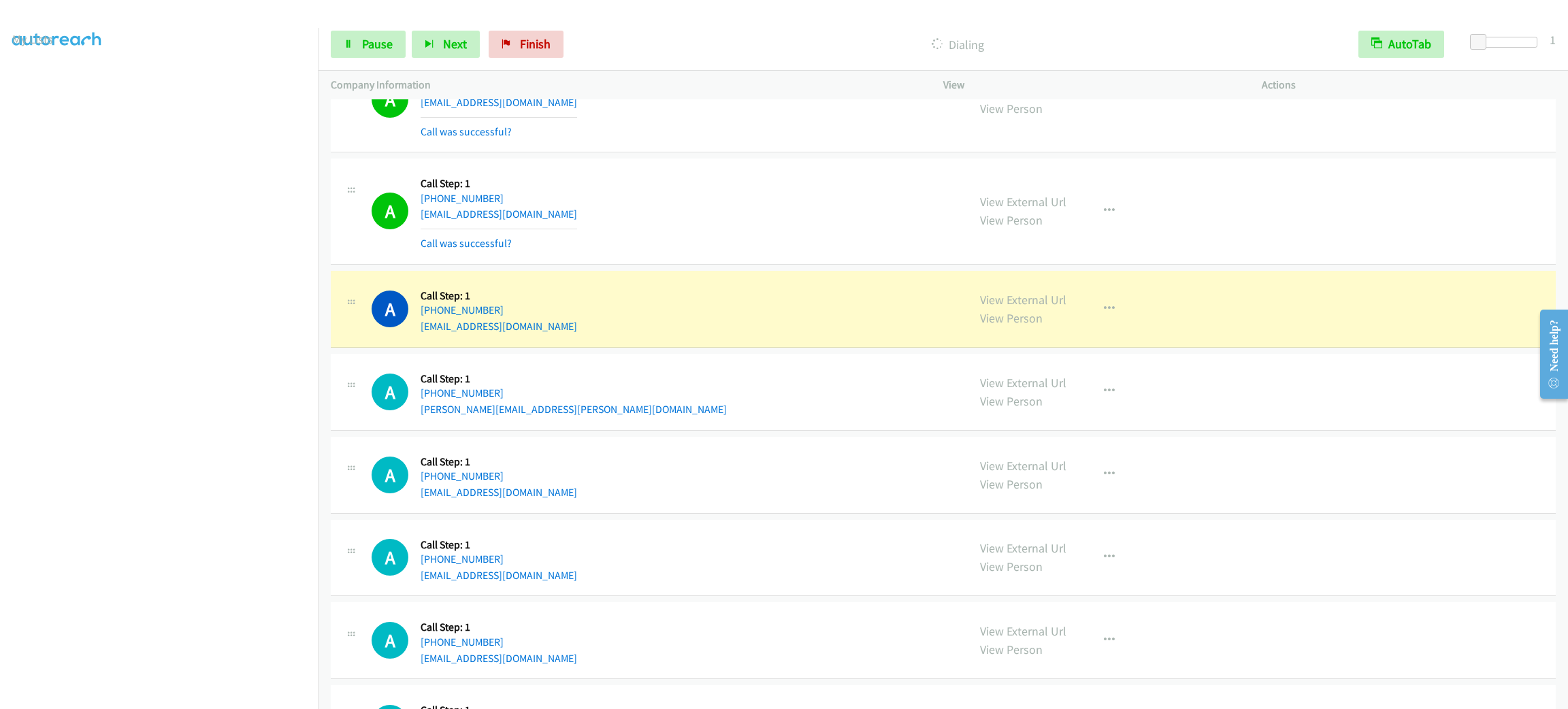
scroll to position [5840, 0]
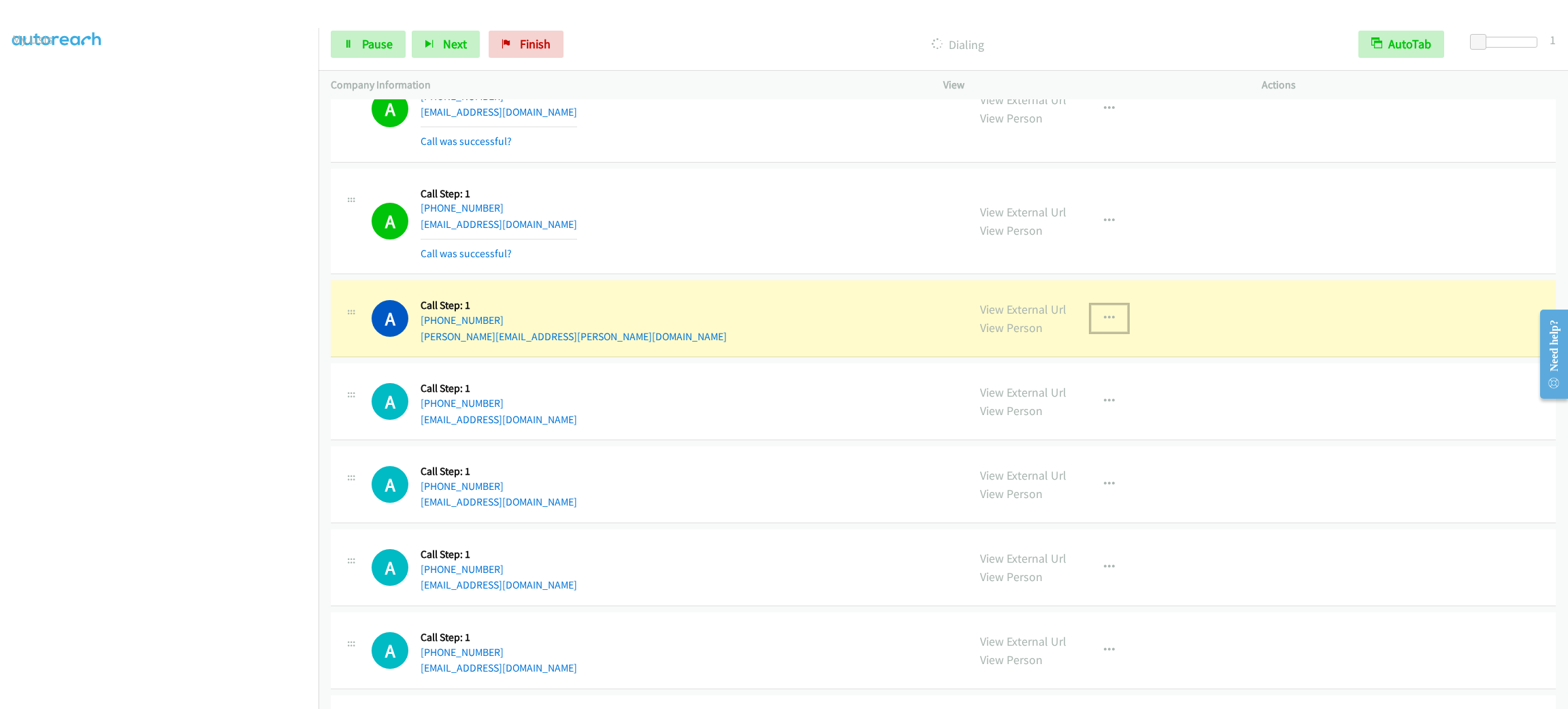
click at [1105, 332] on button "button" at bounding box center [1109, 318] width 36 height 27
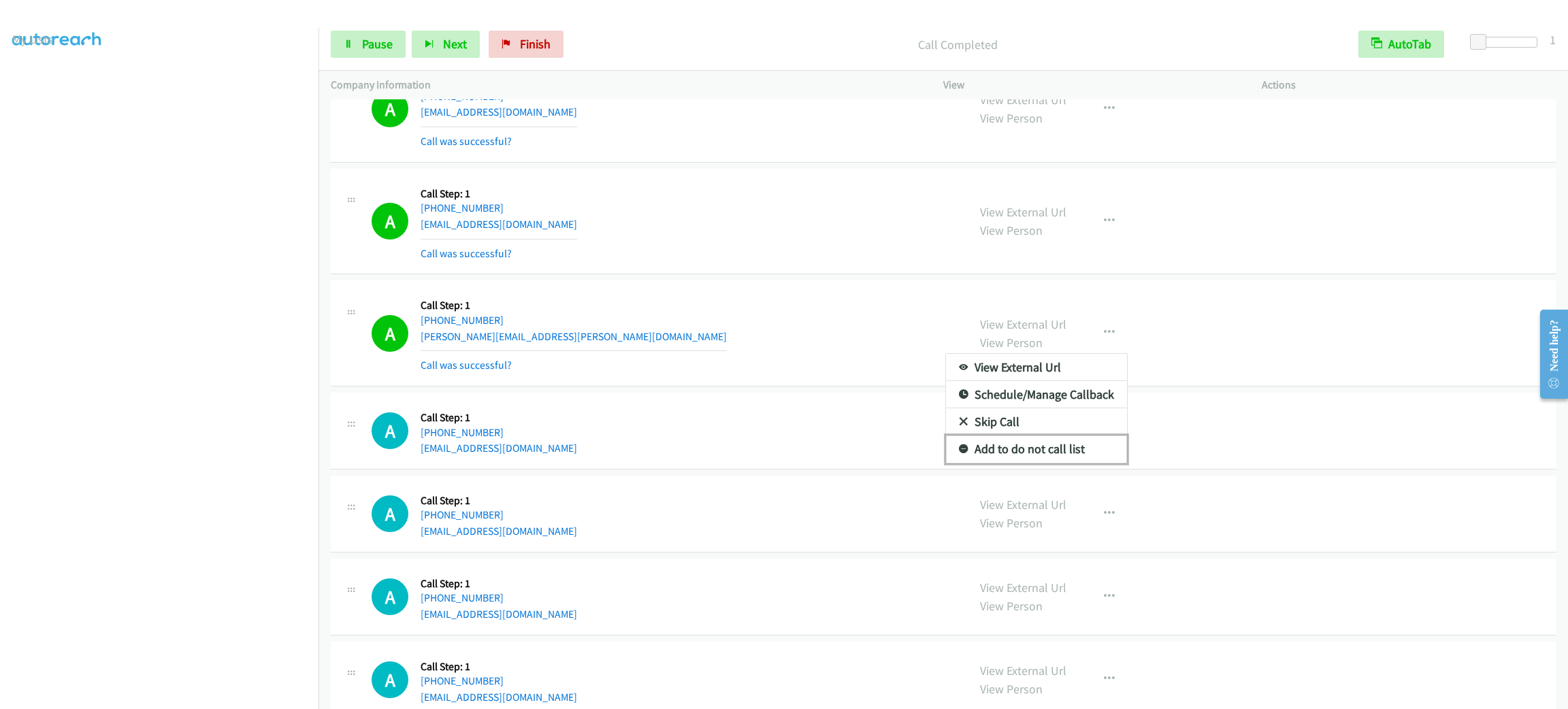
click at [978, 457] on link "Add to do not call list" at bounding box center [1037, 449] width 181 height 27
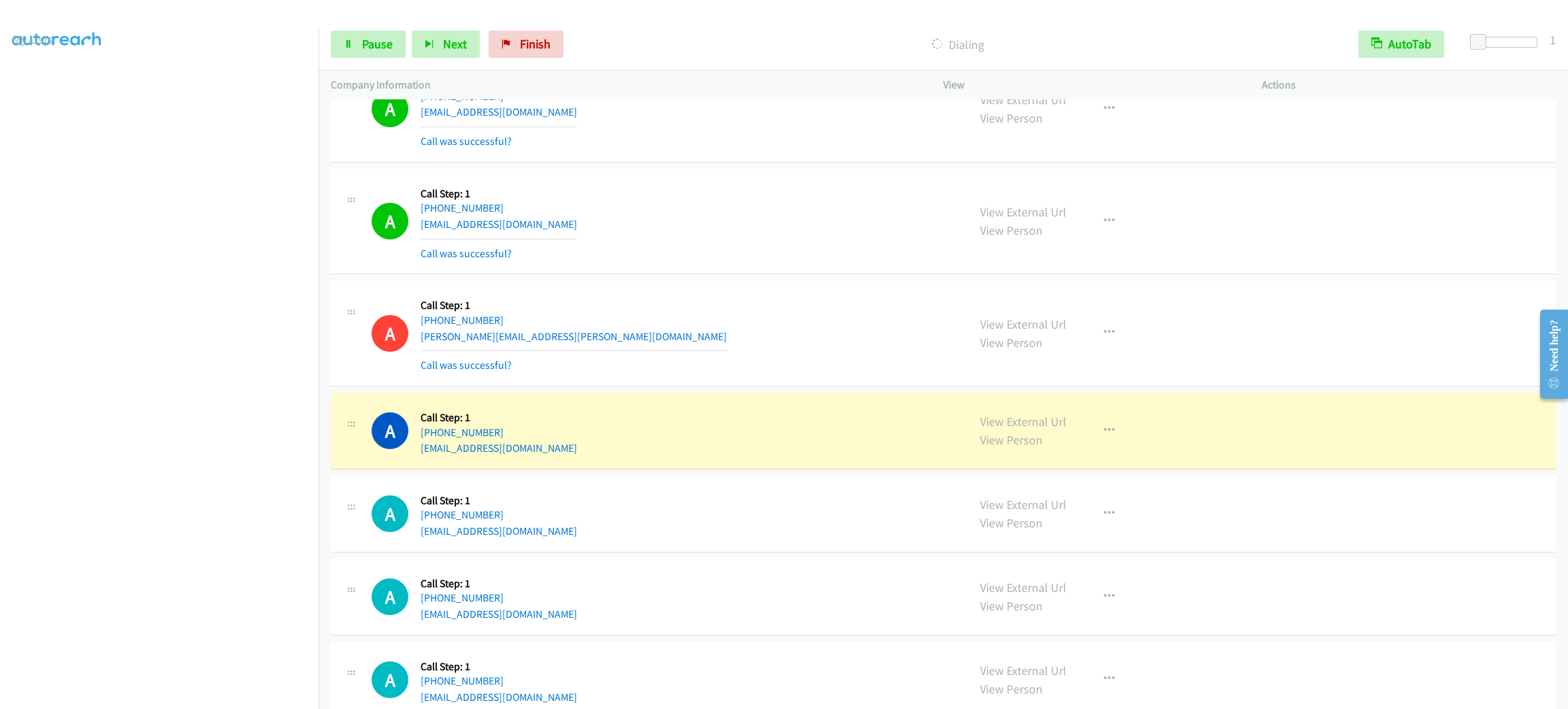
scroll to position [6044, 0]
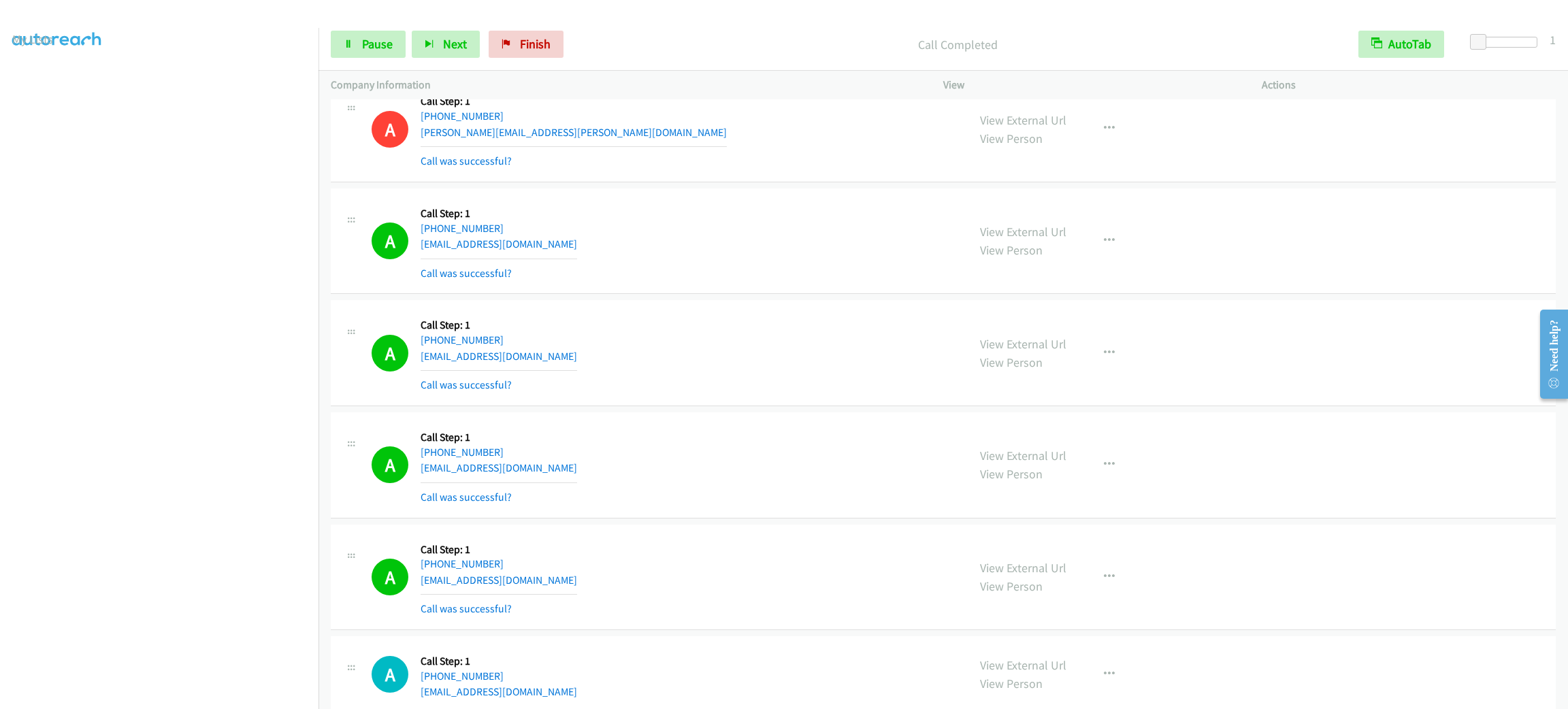
click at [371, 64] on div "Start Calls Pause Next Finish Call Completed AutoTab AutoTab 1" at bounding box center [943, 45] width 1249 height 53
click at [371, 59] on div "Start Calls Pause Next Finish Call Completed AutoTab AutoTab 1" at bounding box center [943, 45] width 1249 height 53
click at [371, 53] on link "Pause" at bounding box center [368, 44] width 75 height 27
click at [378, 42] on span "Start Calls" at bounding box center [388, 44] width 53 height 15
click at [660, 169] on div "A Callback Scheduled Call Step: 1 [GEOGRAPHIC_DATA]/[GEOGRAPHIC_DATA] [PHONE_NU…" at bounding box center [663, 129] width 584 height 81
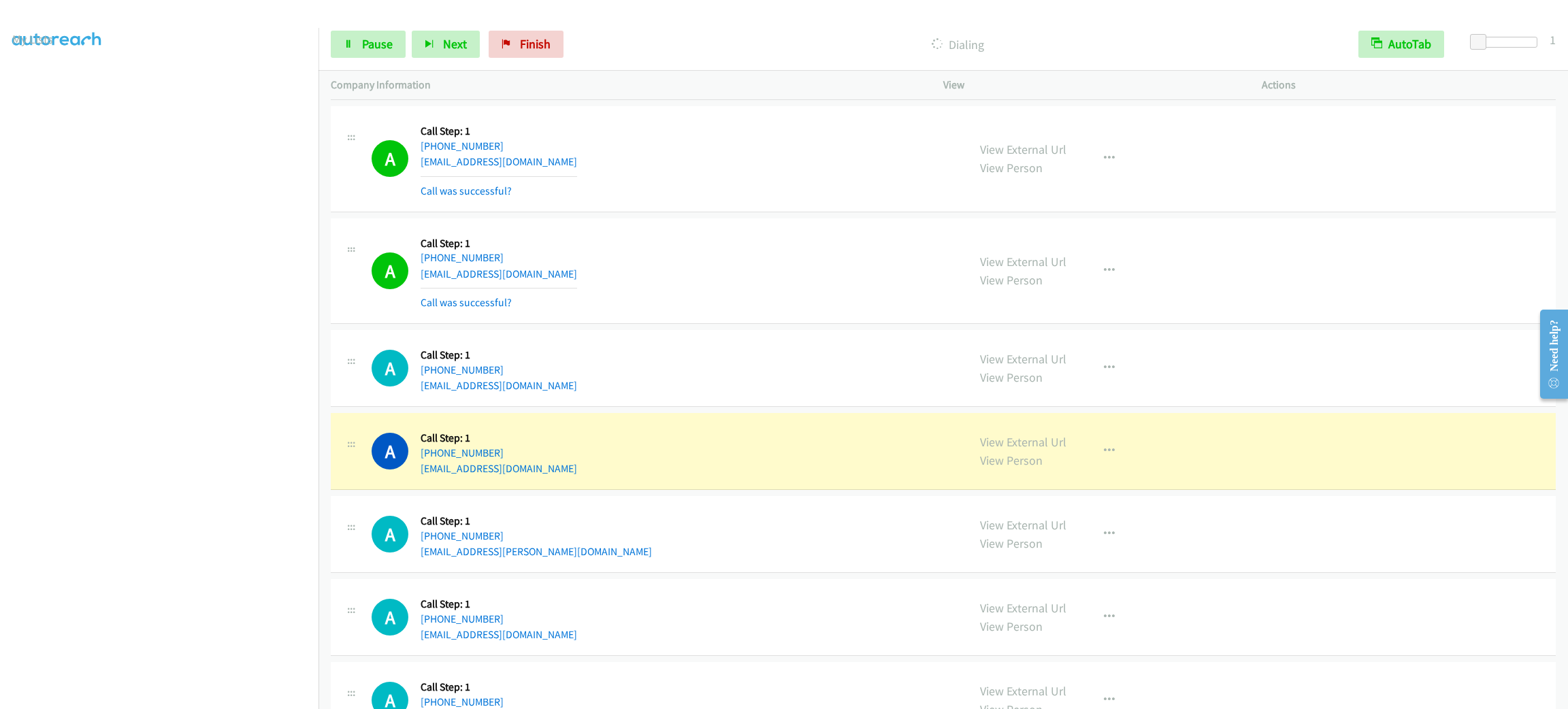
scroll to position [6554, 0]
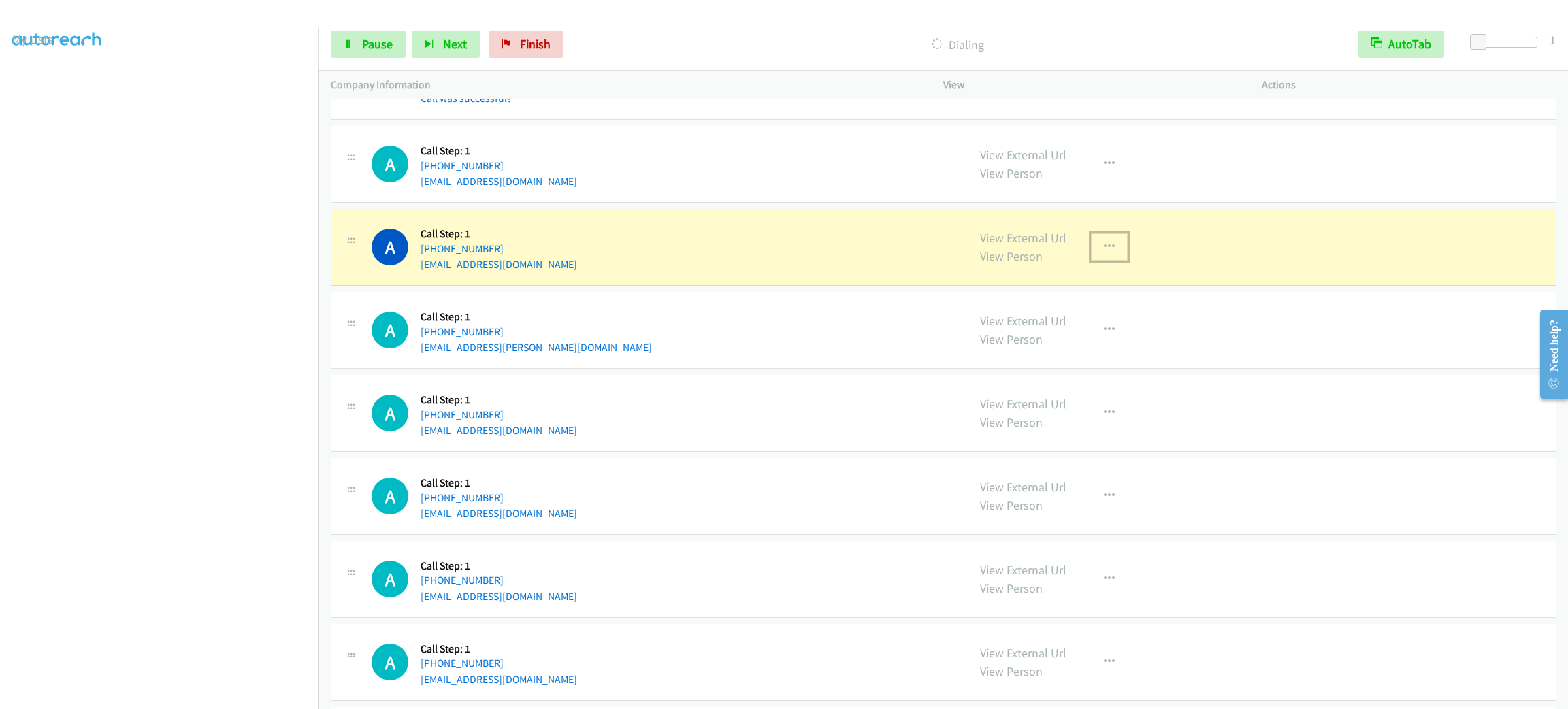
click at [1108, 261] on button "button" at bounding box center [1109, 247] width 36 height 27
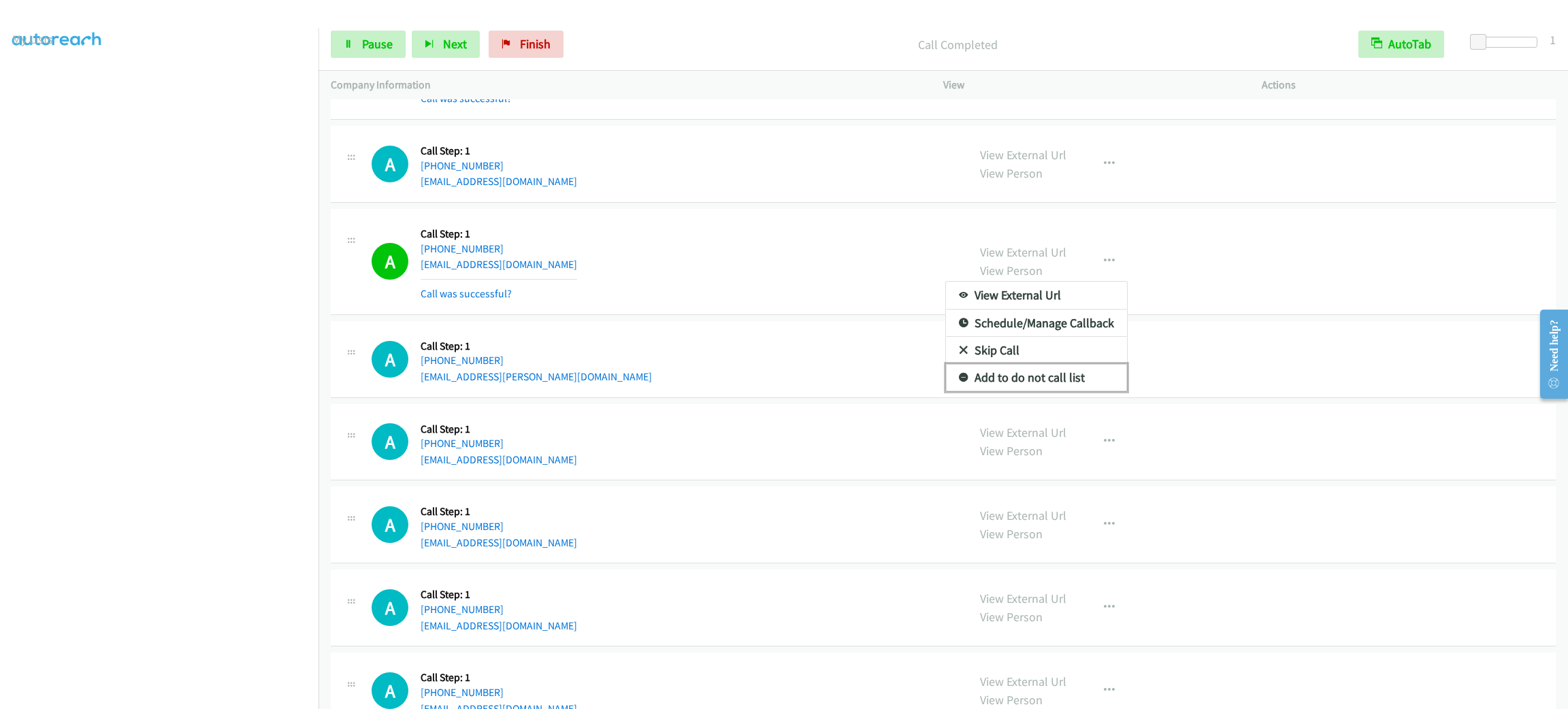
click at [978, 391] on link "Add to do not call list" at bounding box center [1037, 378] width 181 height 27
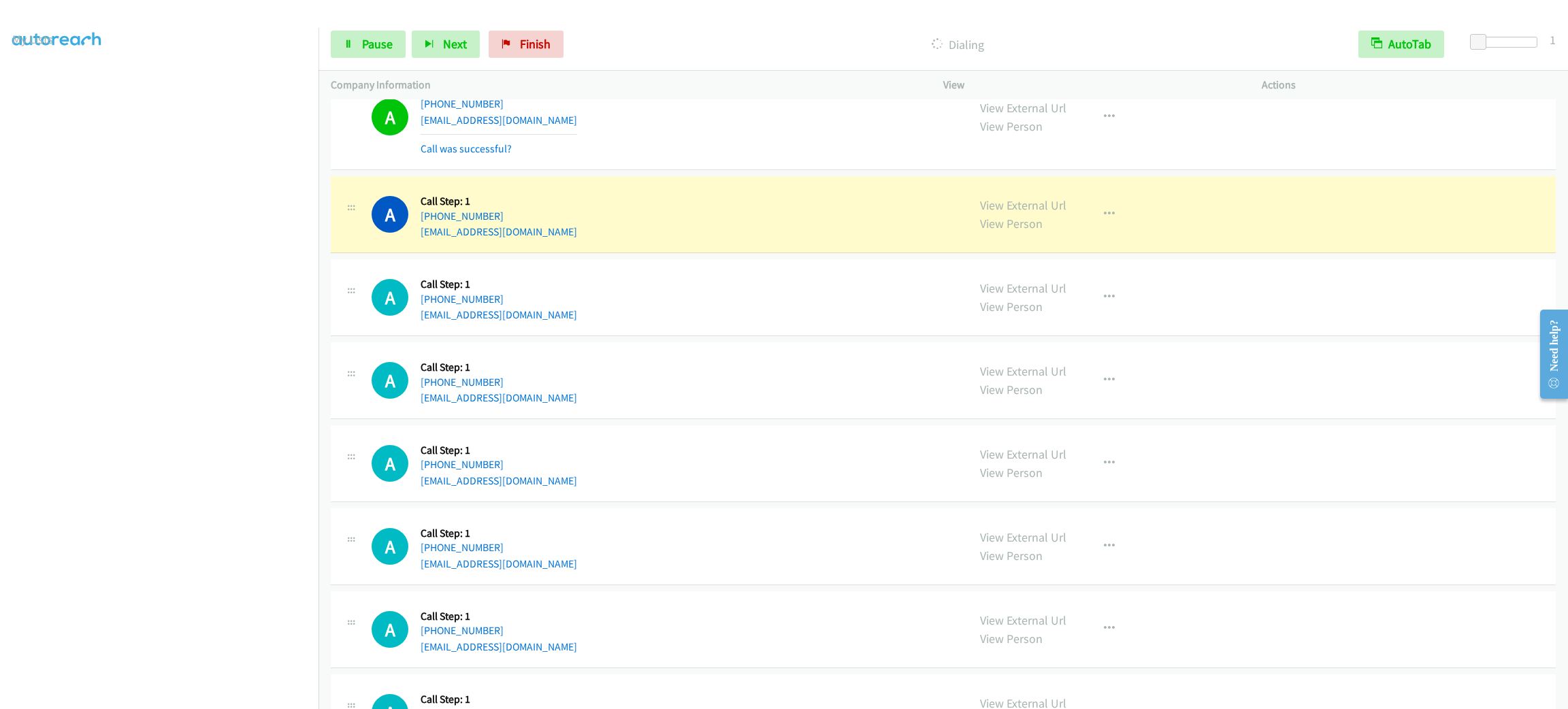
scroll to position [7473, 0]
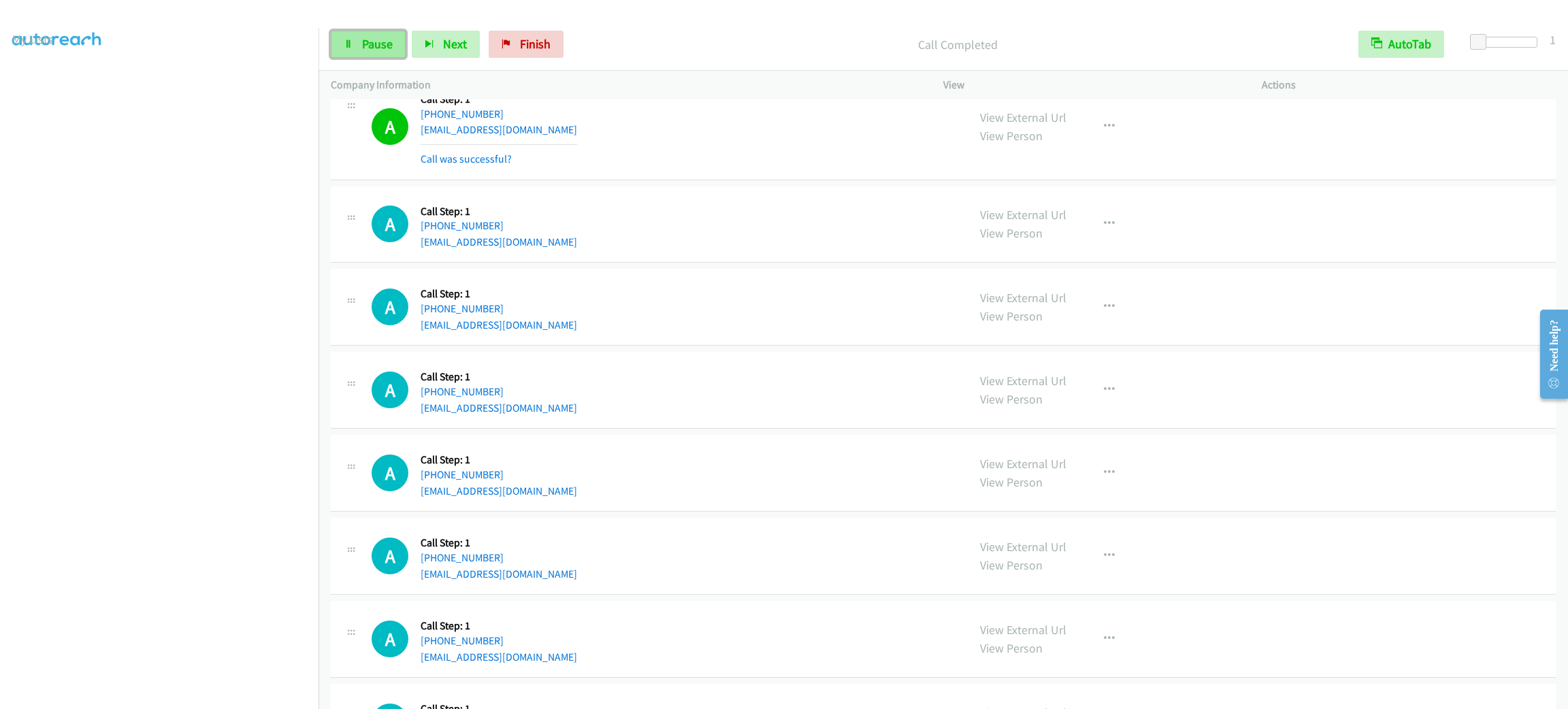
click at [376, 55] on link "Pause" at bounding box center [368, 44] width 75 height 27
click at [376, 47] on span "Start Calls" at bounding box center [388, 44] width 53 height 15
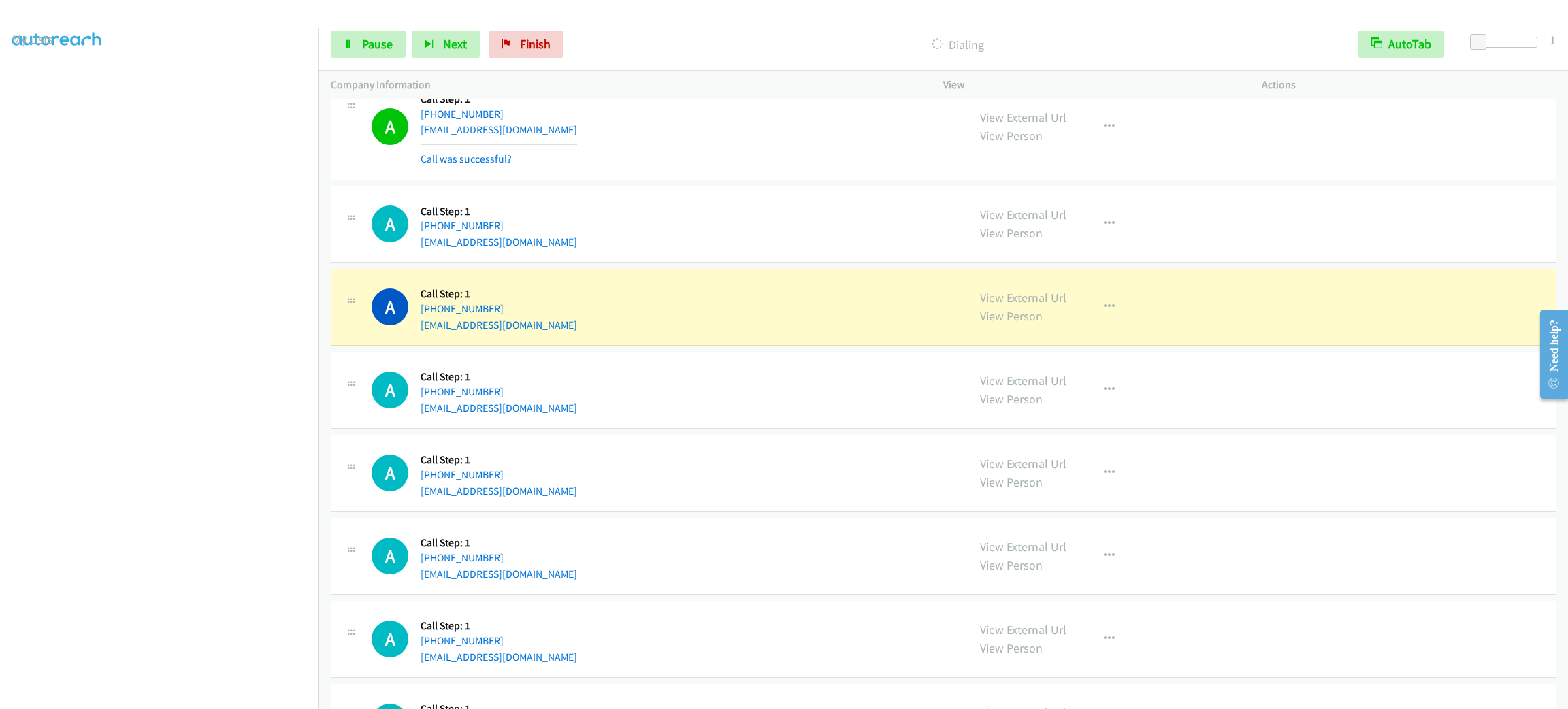
scroll to position [7575, 0]
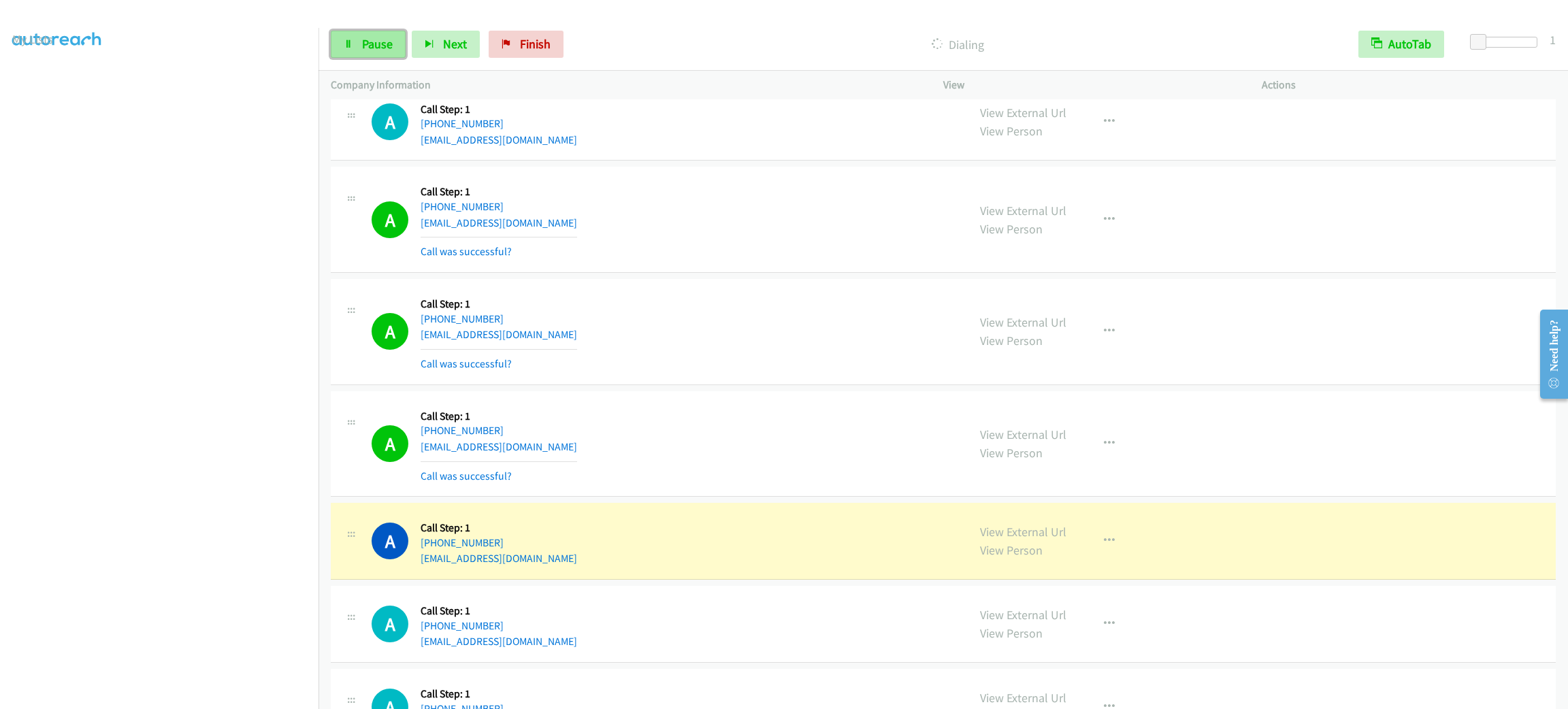
click at [403, 36] on link "Pause" at bounding box center [368, 44] width 75 height 27
click at [693, 417] on div "A Callback Scheduled Call Step: 1 [GEOGRAPHIC_DATA]/[GEOGRAPHIC_DATA] [PHONE_NU…" at bounding box center [943, 444] width 1225 height 106
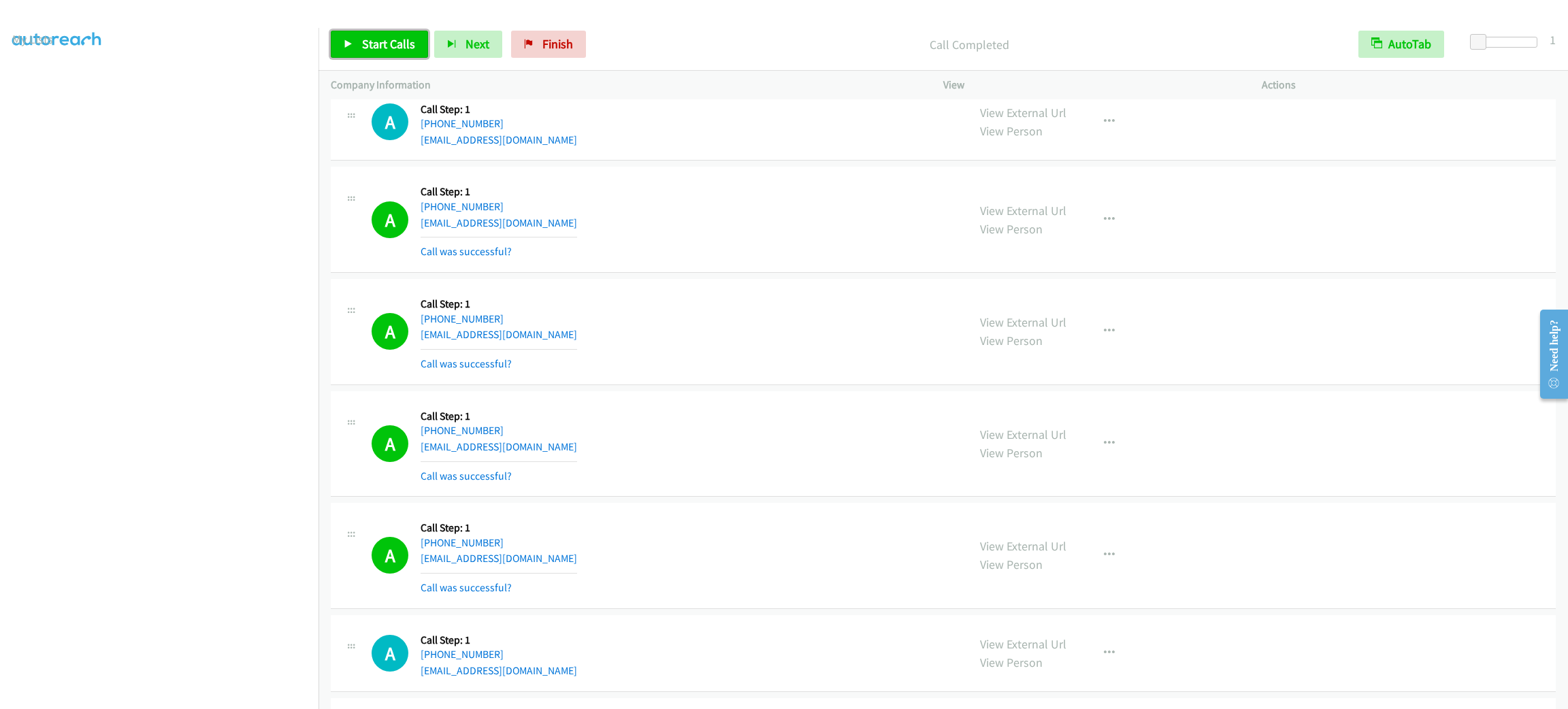
click at [380, 53] on link "Start Calls" at bounding box center [379, 44] width 97 height 27
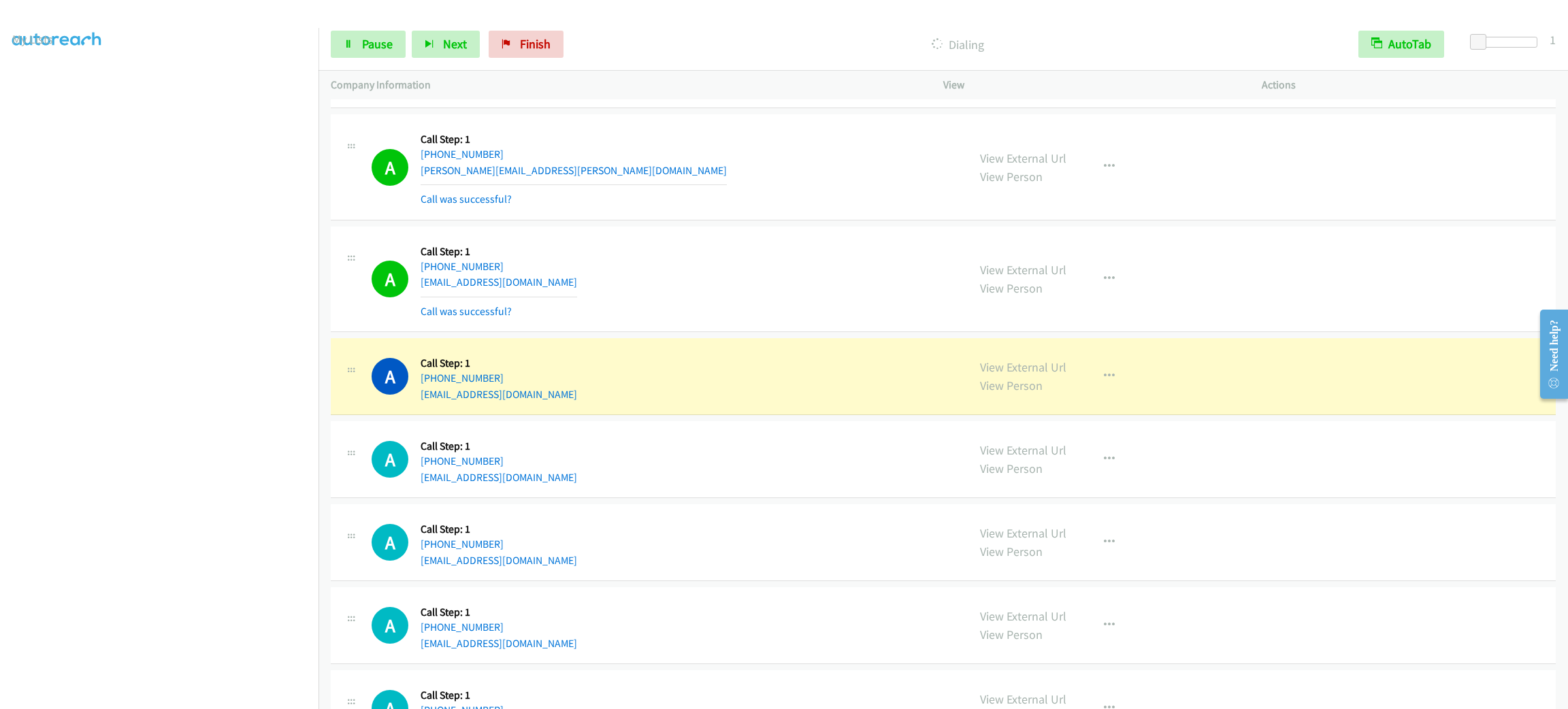
scroll to position [8270, 0]
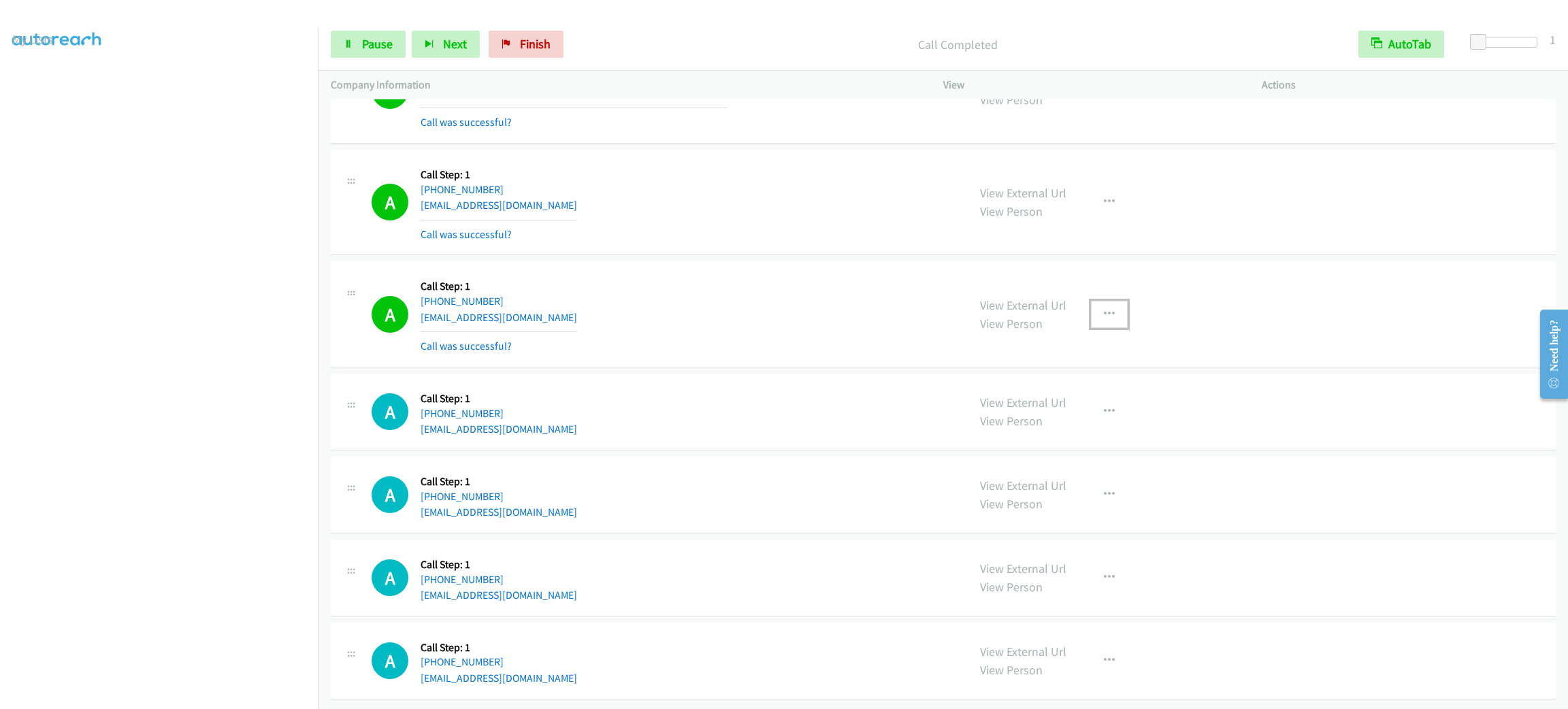
click at [1118, 320] on button "button" at bounding box center [1109, 314] width 36 height 27
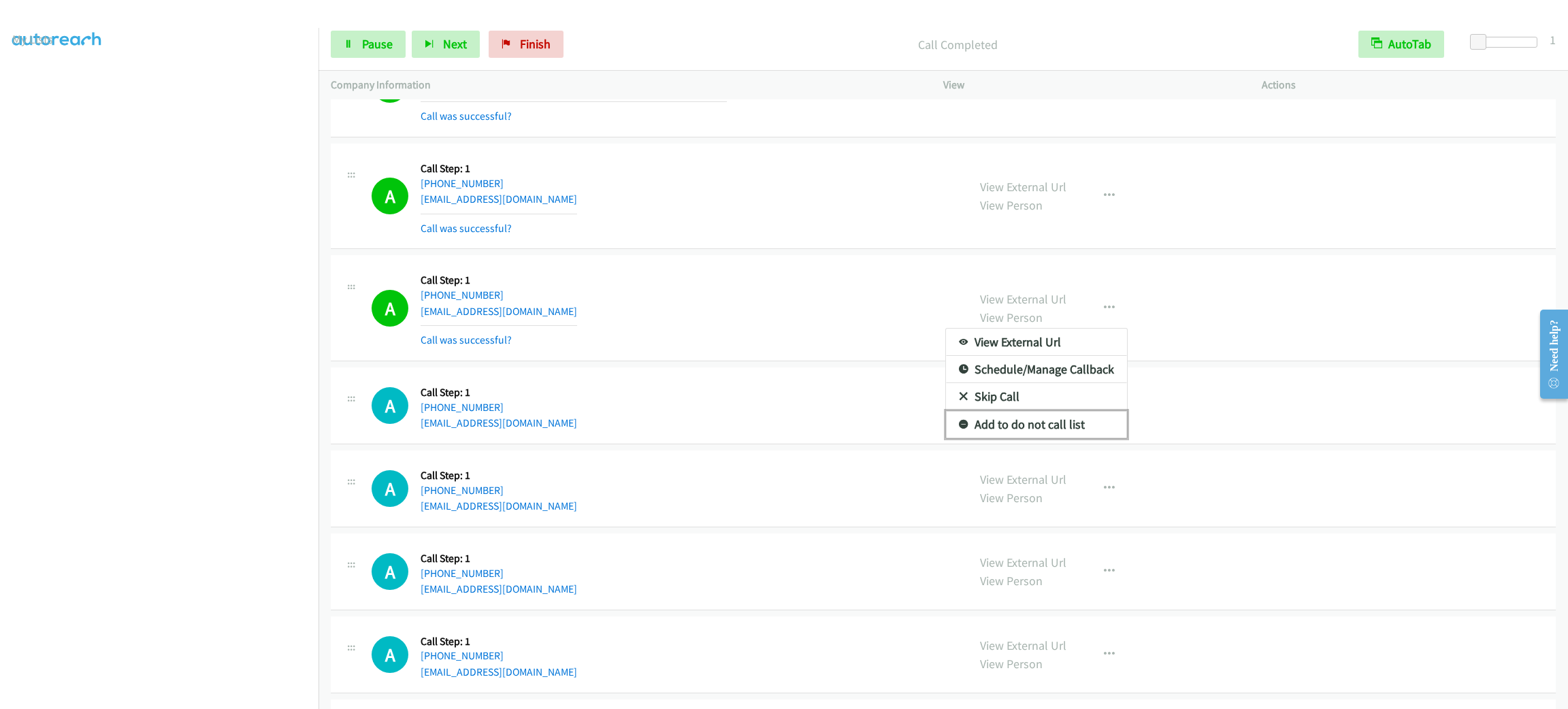
click at [1078, 438] on link "Add to do not call list" at bounding box center [1037, 424] width 181 height 27
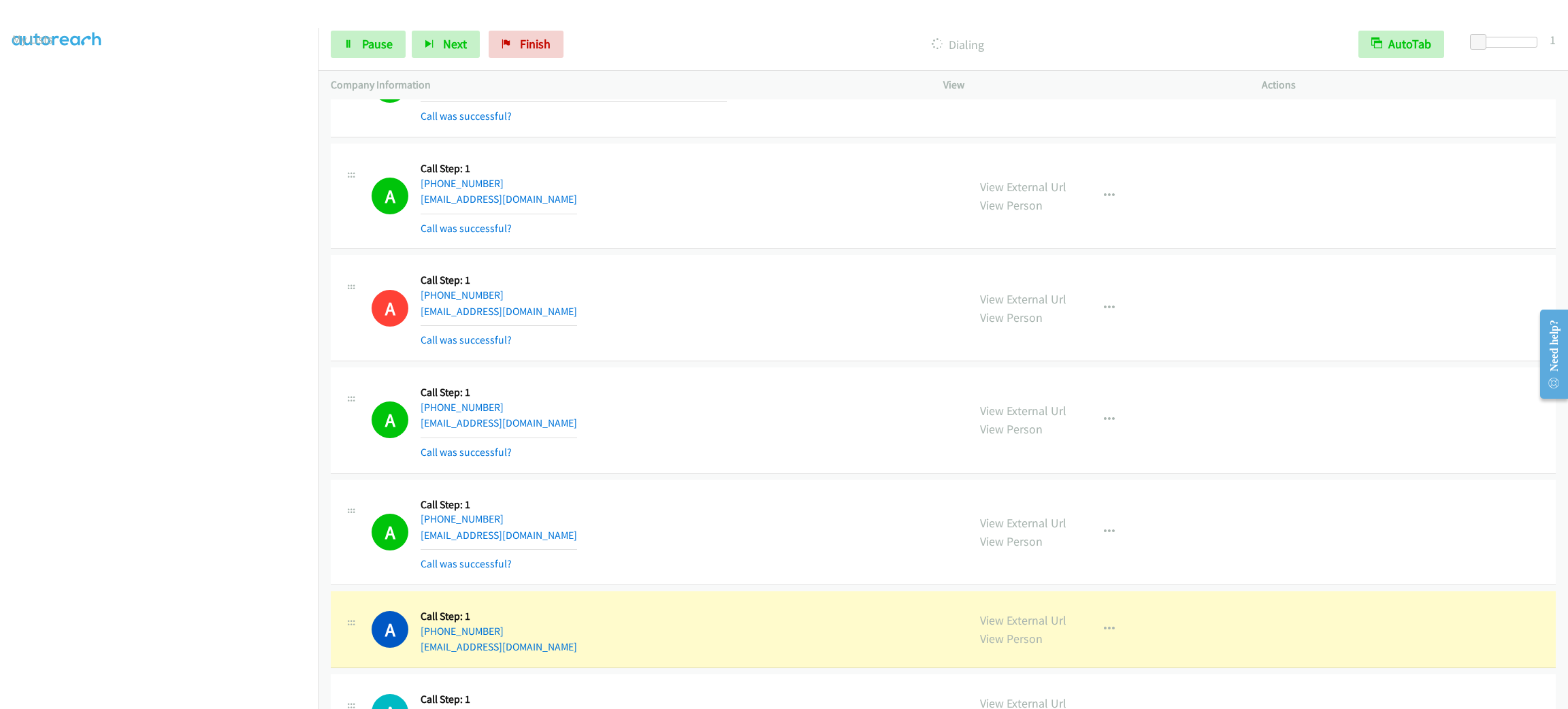
drag, startPoint x: 848, startPoint y: 402, endPoint x: 849, endPoint y: 385, distance: 17.0
click at [848, 399] on div "A Callback Scheduled Call Step: 1 America/New_York [PHONE_NUMBER] [EMAIL_ADDRES…" at bounding box center [663, 420] width 584 height 81
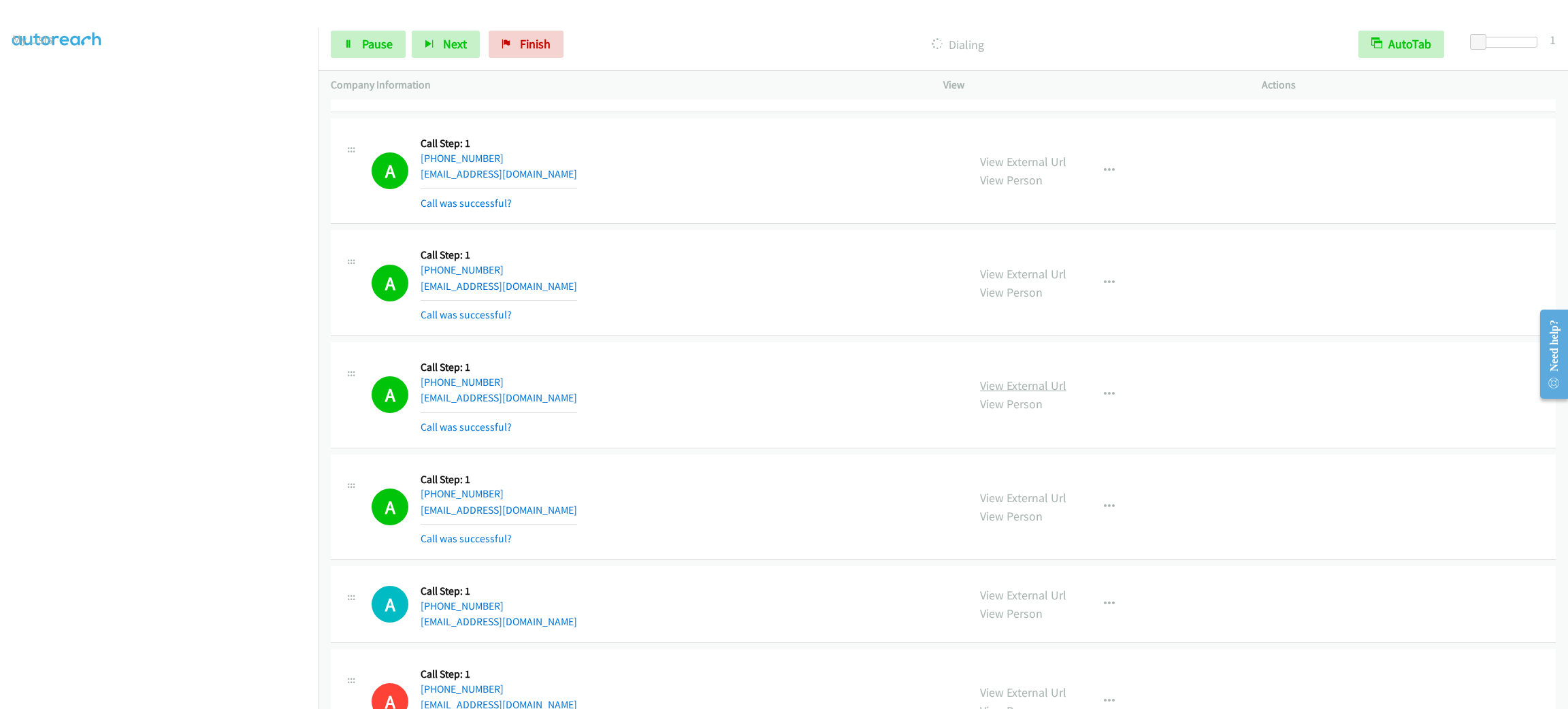
click at [986, 393] on link "View External Url" at bounding box center [1023, 385] width 86 height 15
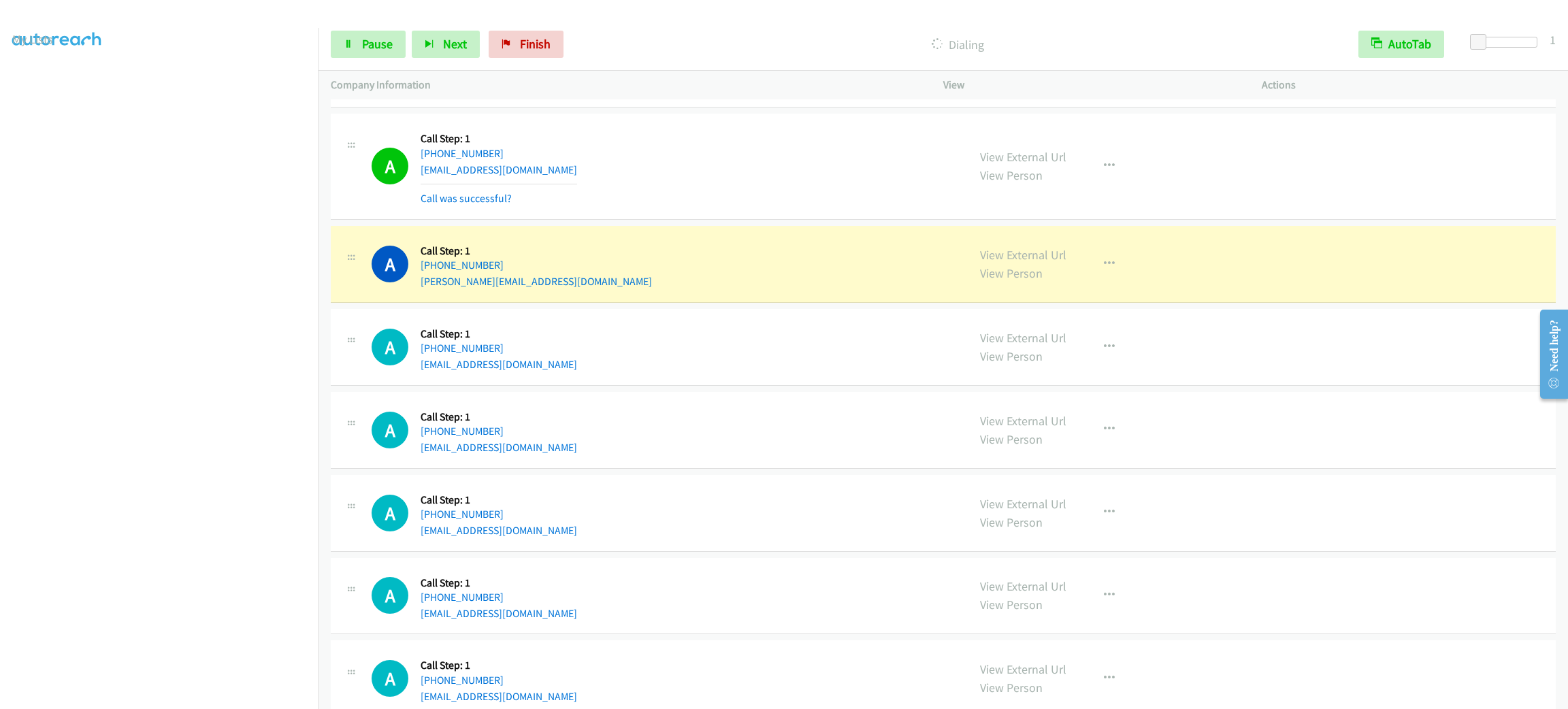
scroll to position [9074, 0]
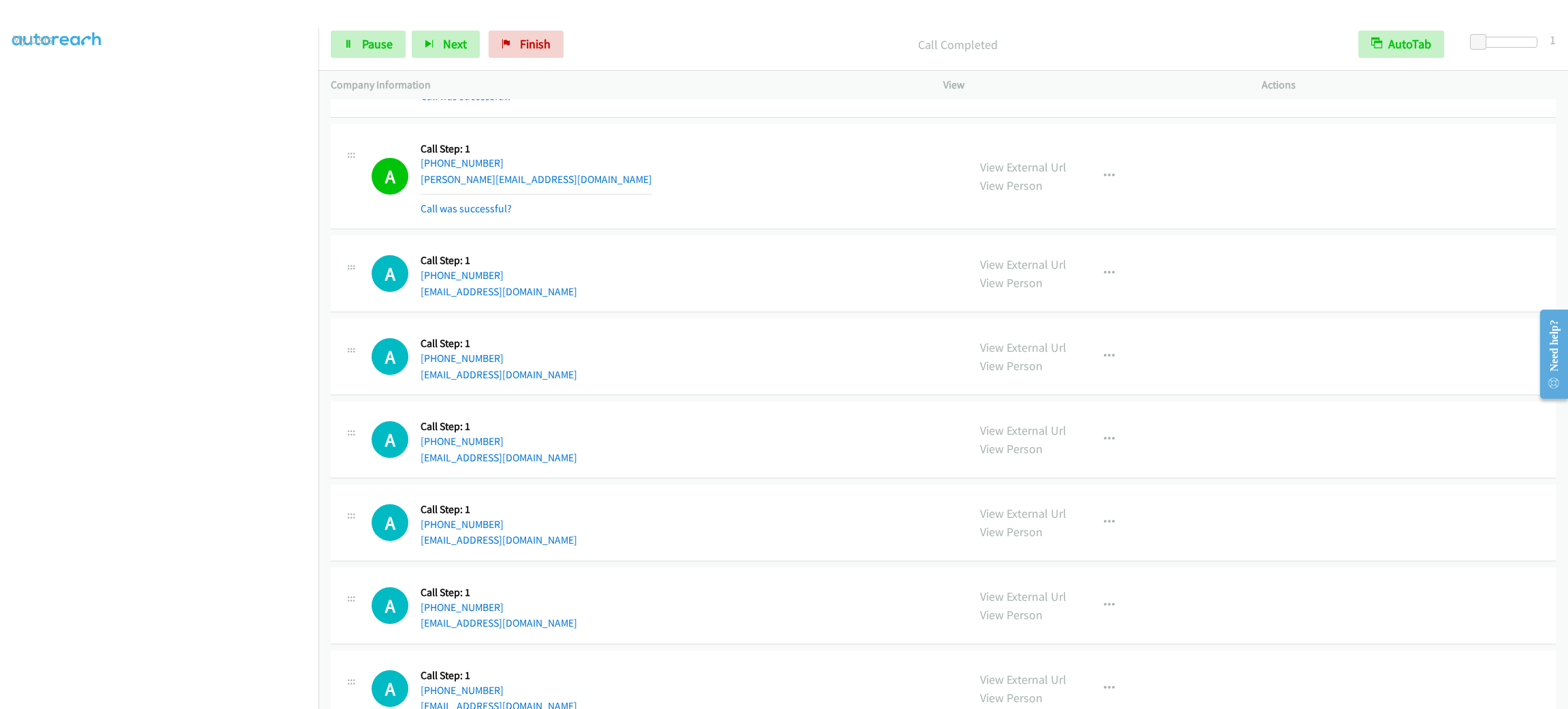
click at [209, 693] on section at bounding box center [158, 385] width 294 height 651
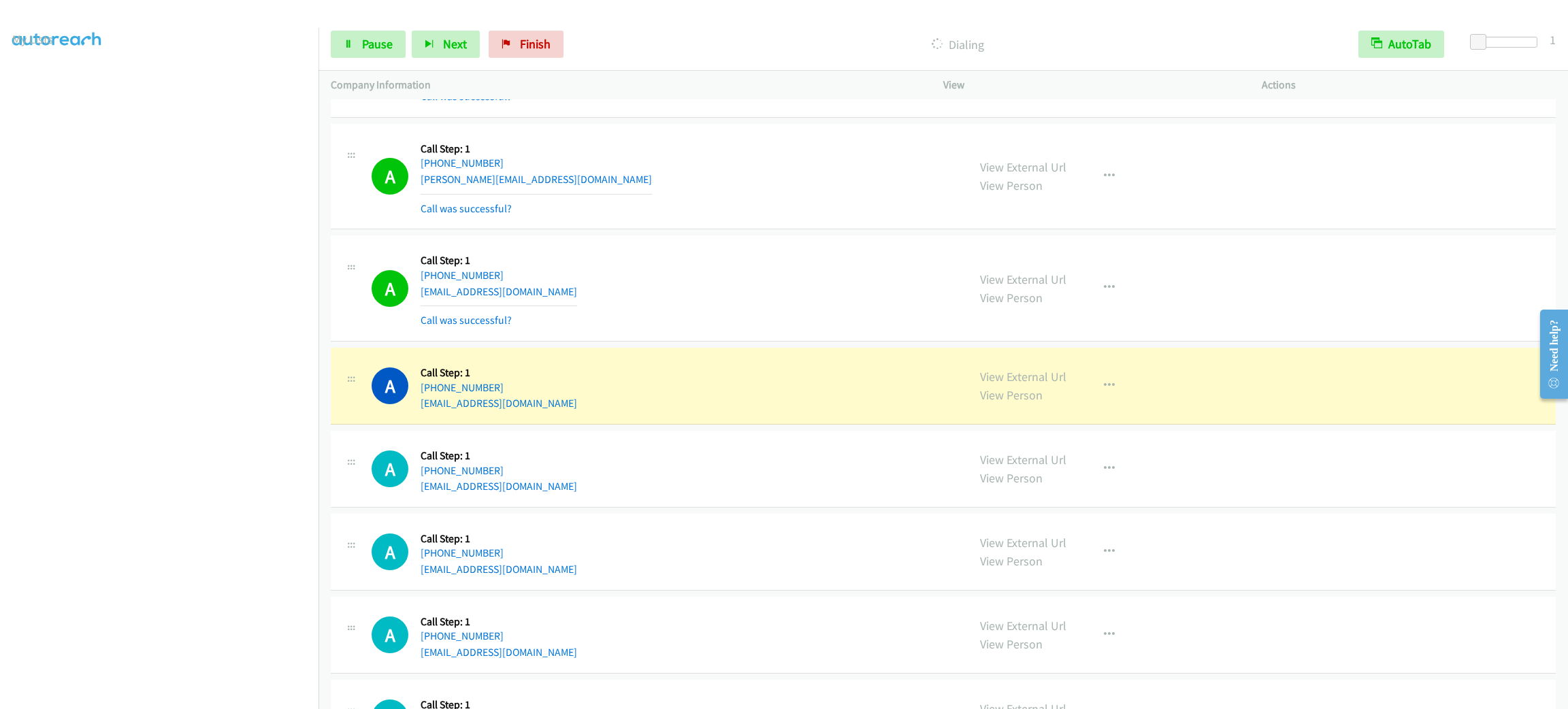
scroll to position [6114, 0]
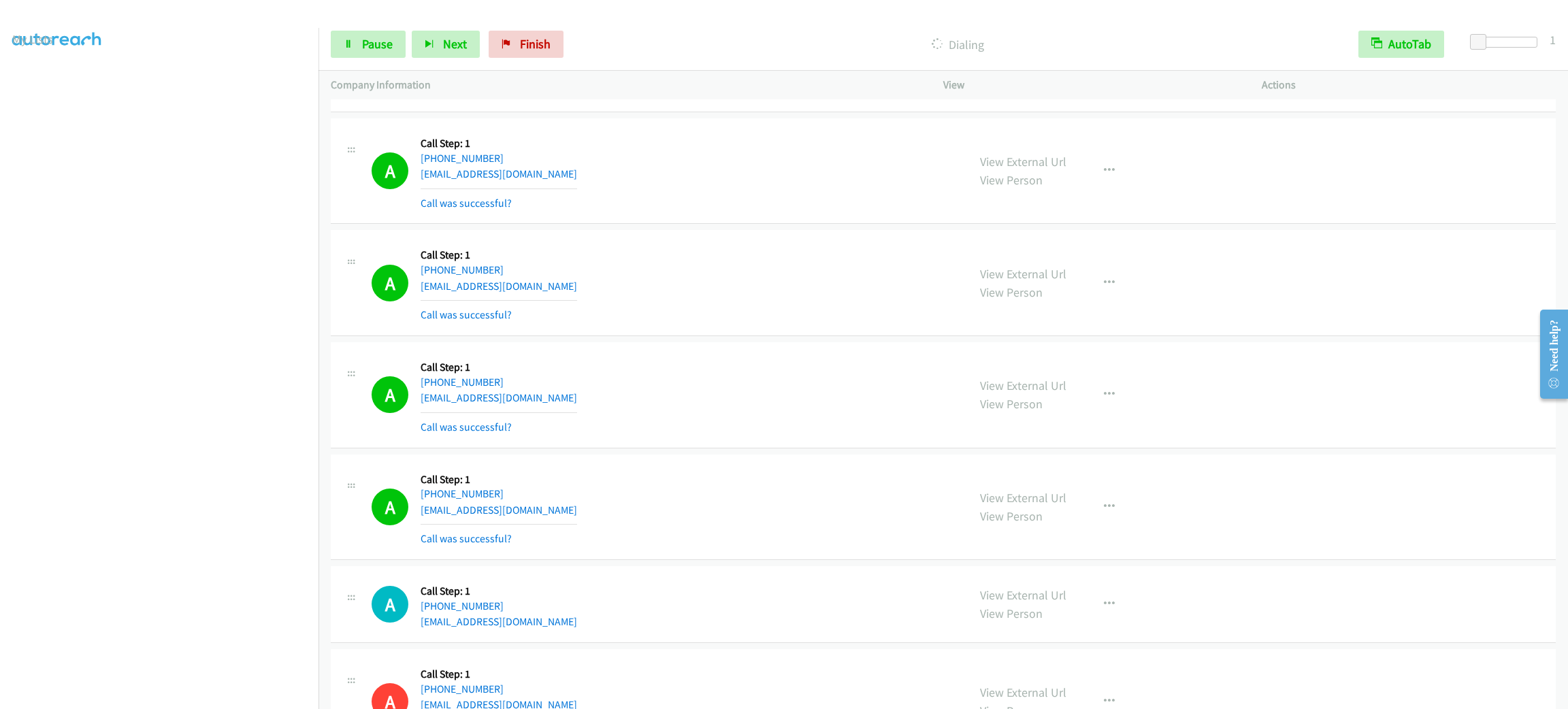
click at [1055, 387] on div "View External Url View Person View External Url Email Schedule/Manage Callback …" at bounding box center [1133, 396] width 330 height 81
click at [1050, 391] on div "View External Url View Person" at bounding box center [1023, 394] width 86 height 36
click at [1043, 393] on link "View External Url" at bounding box center [1023, 385] width 86 height 15
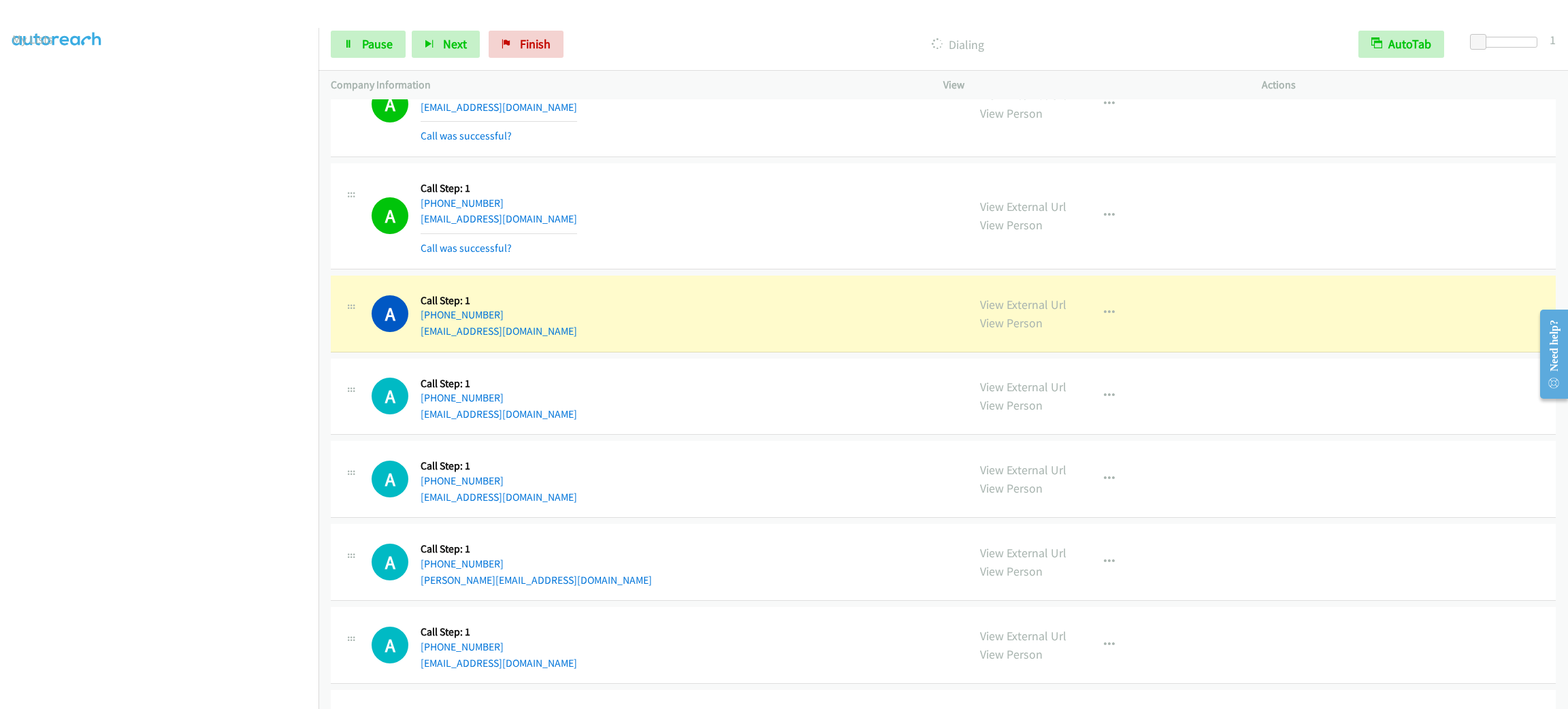
scroll to position [9584, 0]
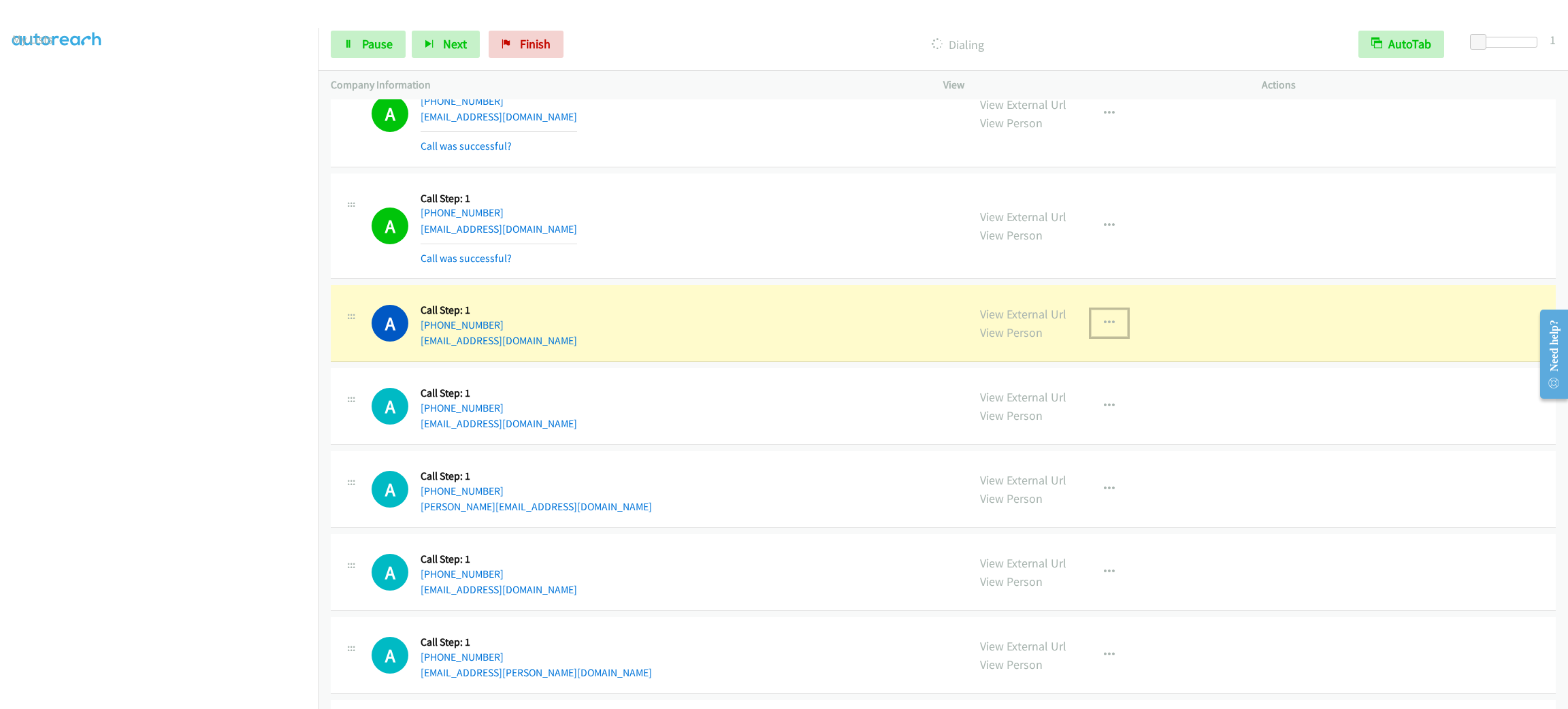
click at [1099, 337] on button "button" at bounding box center [1109, 324] width 36 height 27
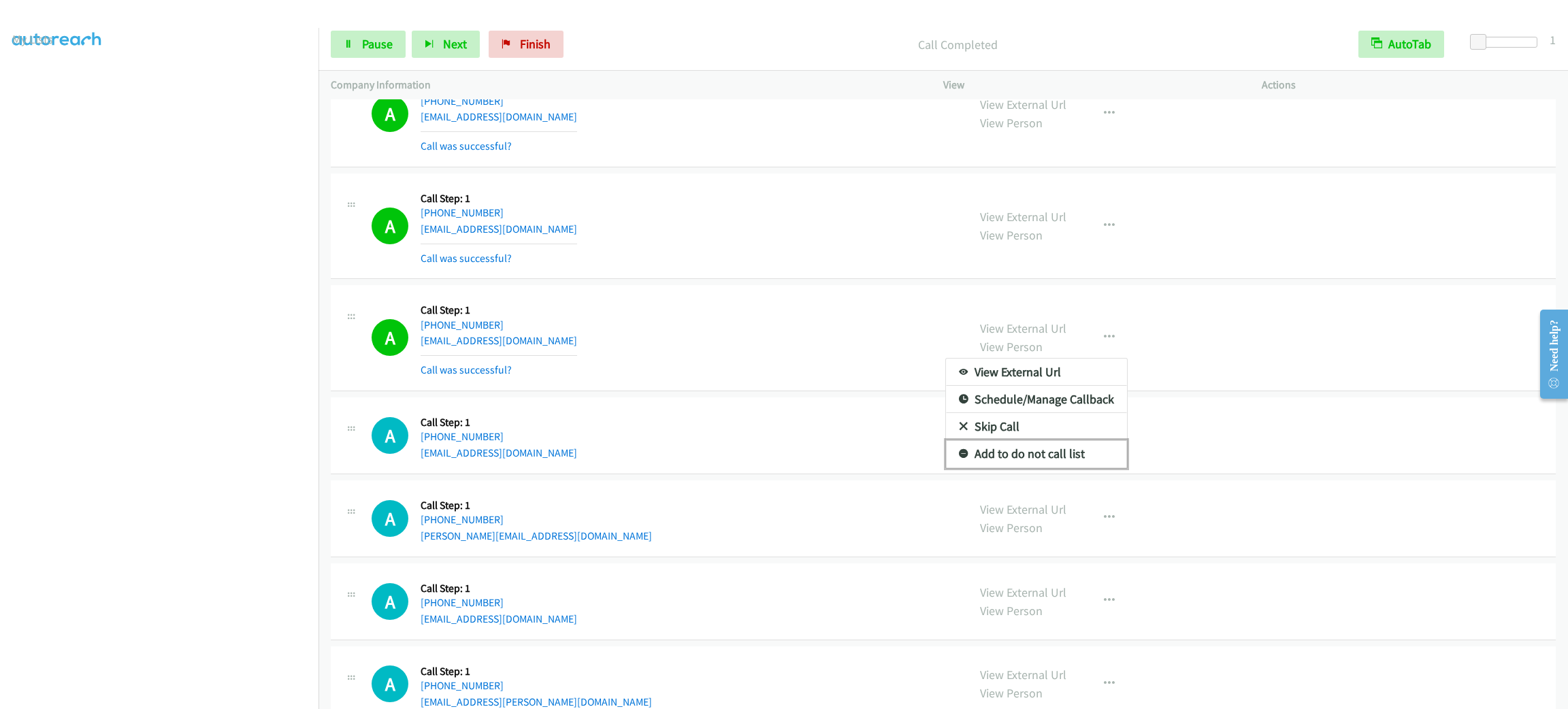
click at [1081, 468] on link "Add to do not call list" at bounding box center [1037, 454] width 181 height 27
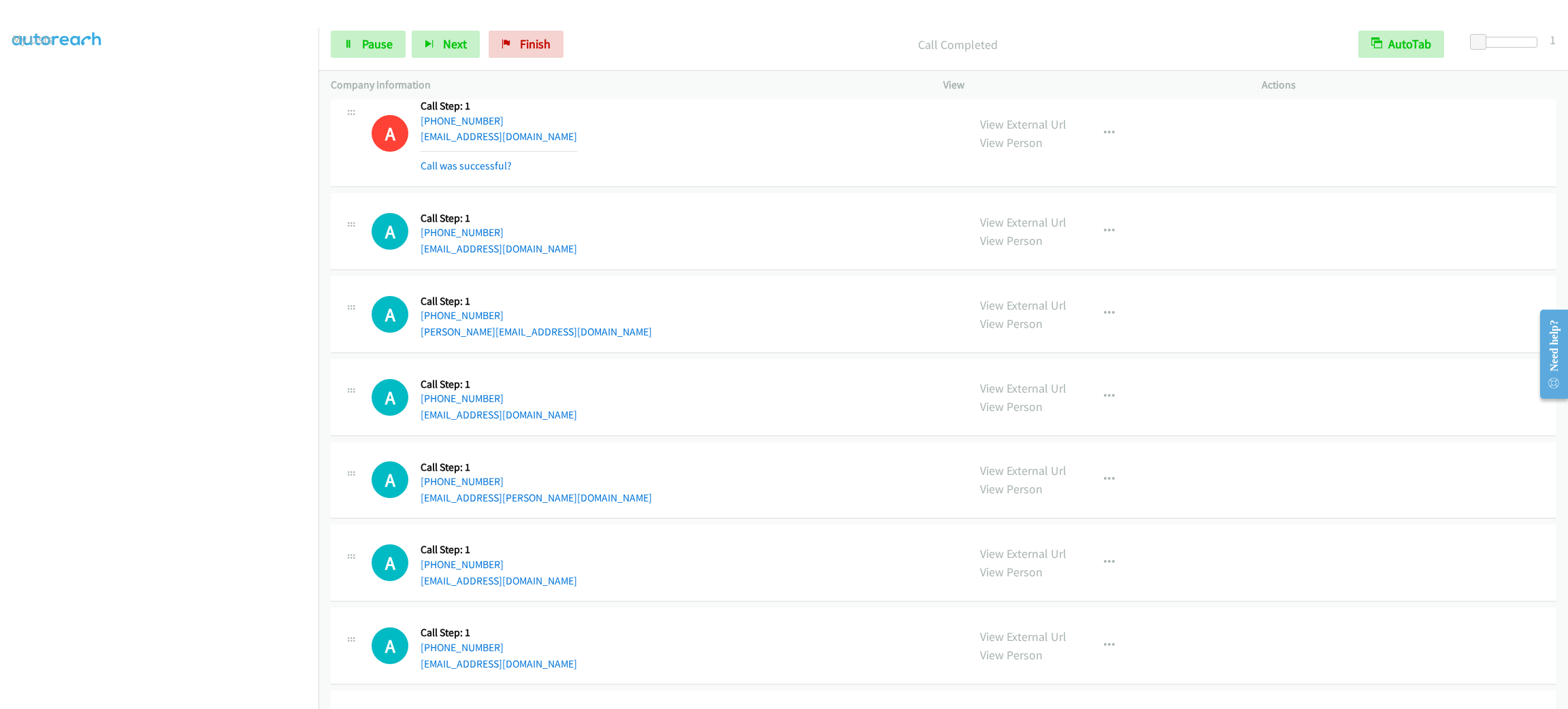
scroll to position [9890, 0]
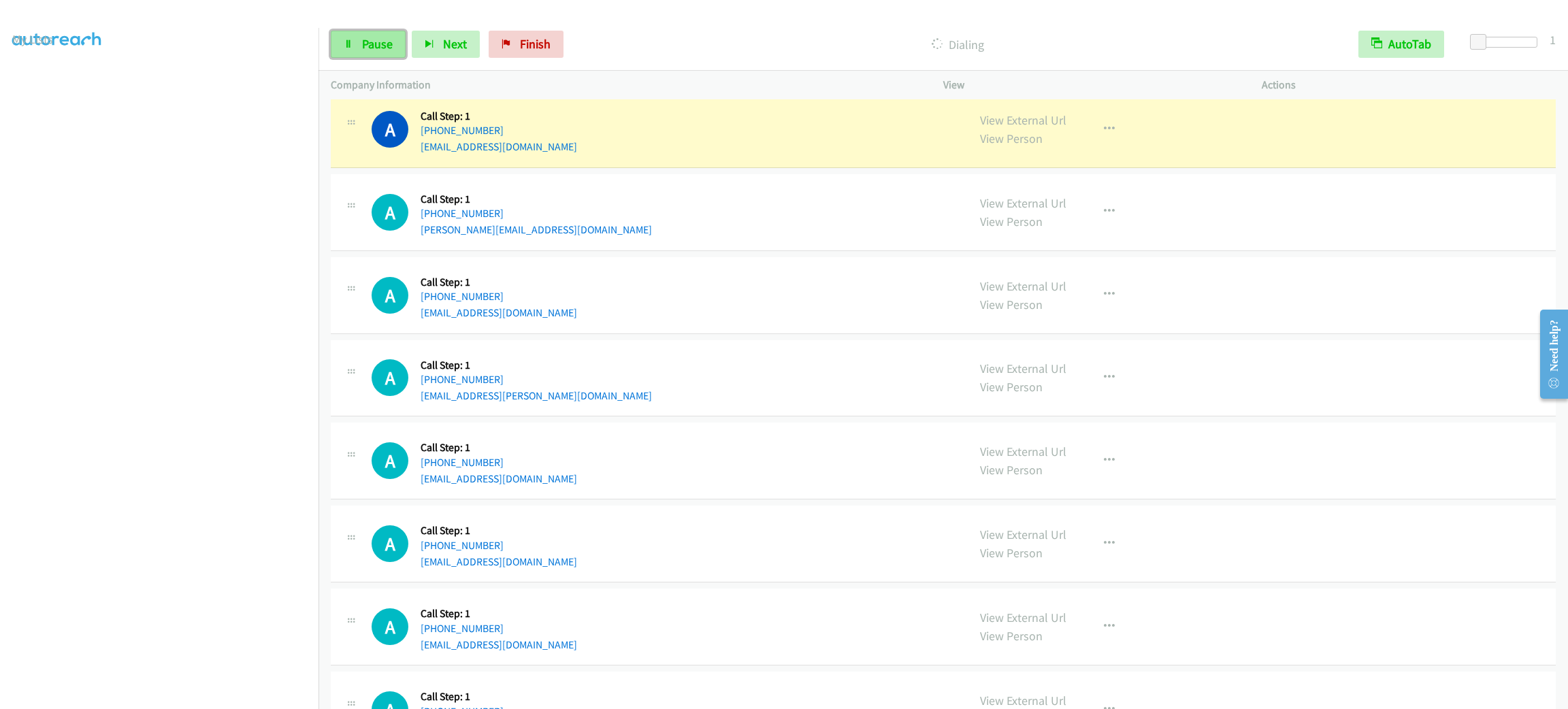
click at [375, 47] on span "Pause" at bounding box center [377, 44] width 30 height 15
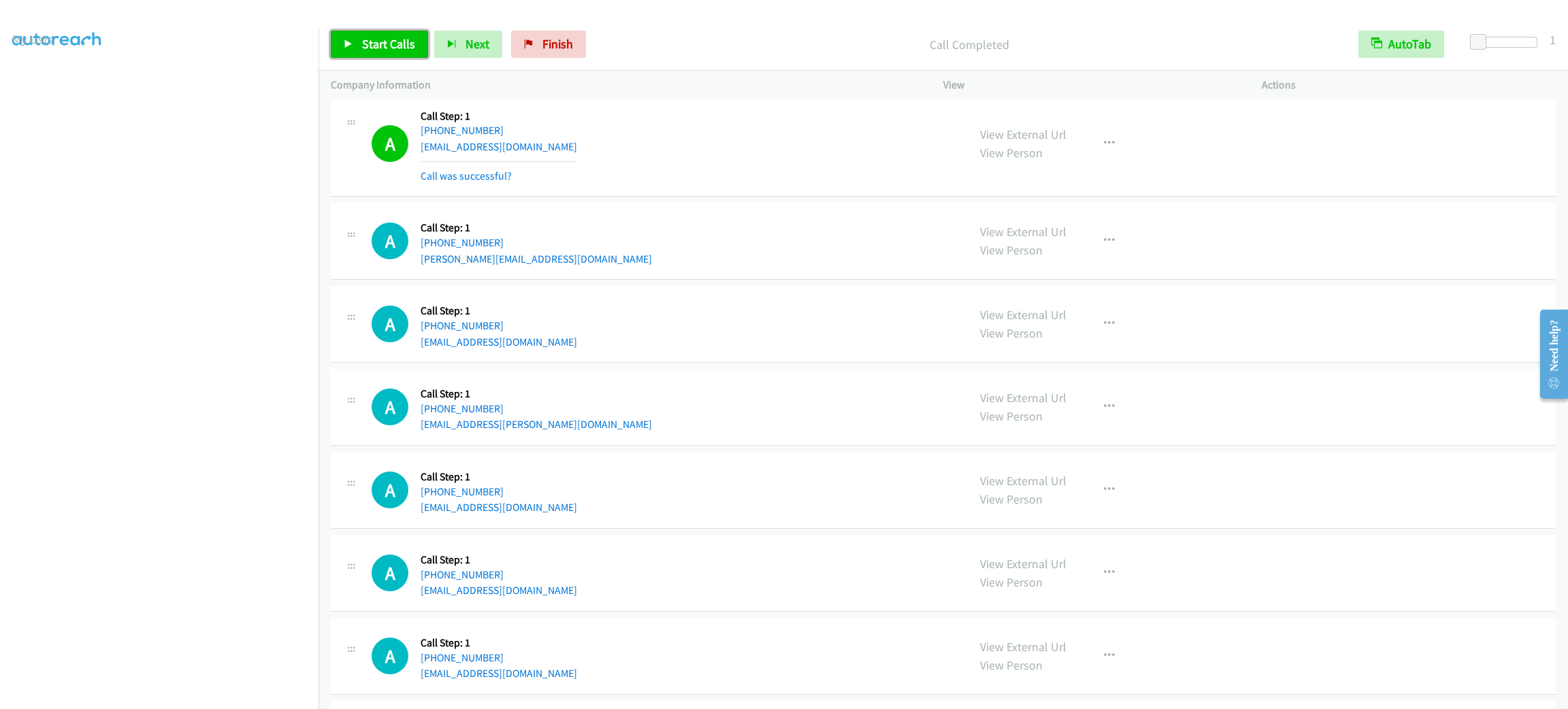
click at [389, 43] on span "Start Calls" at bounding box center [388, 44] width 53 height 15
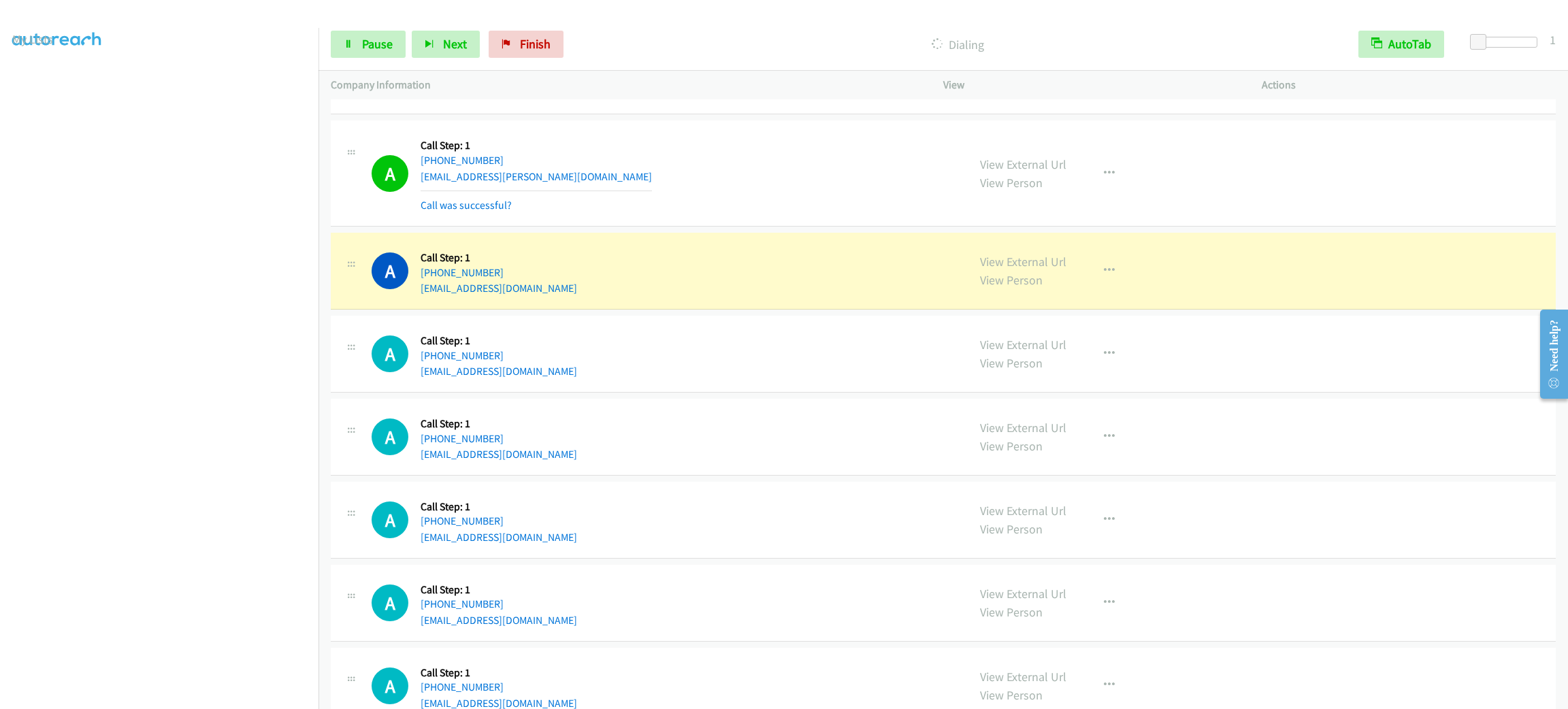
scroll to position [10299, 0]
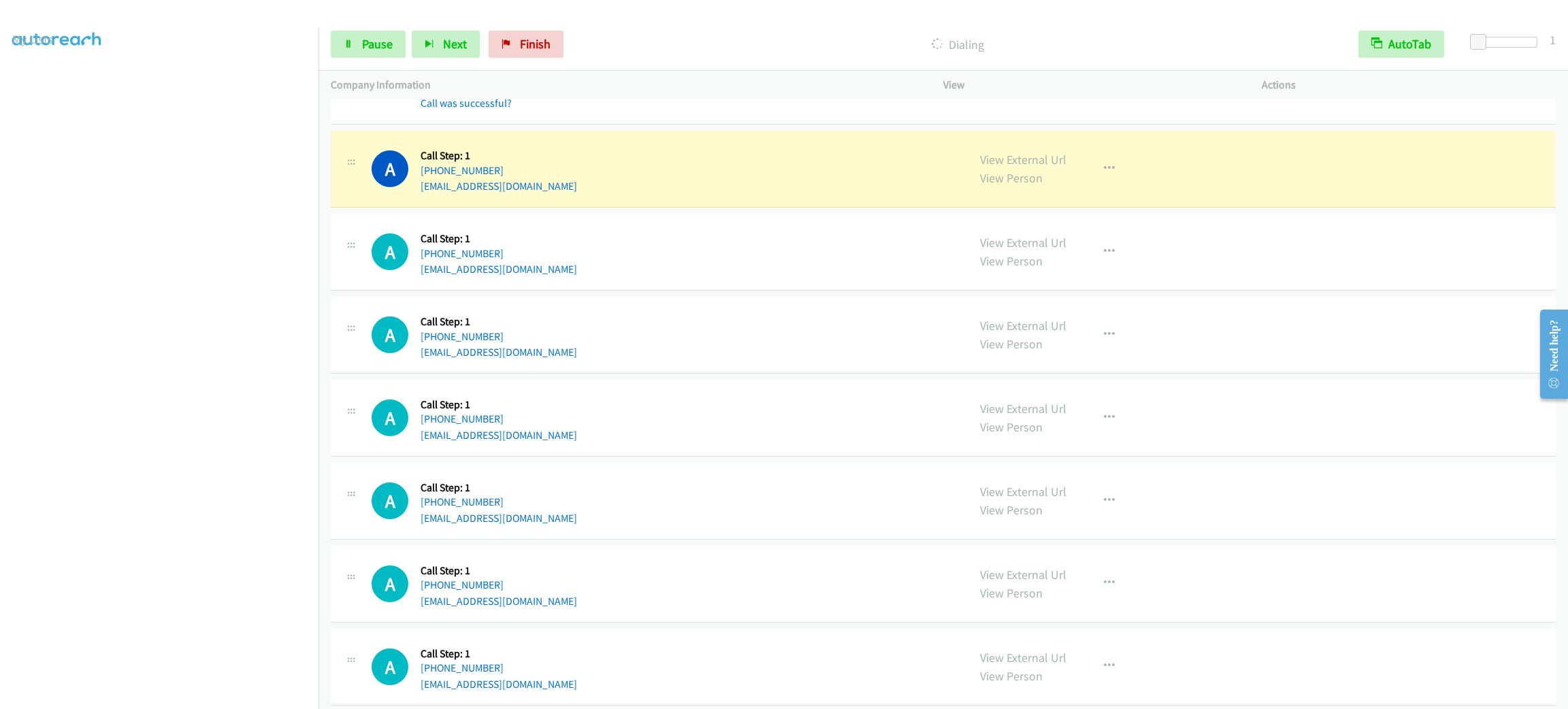
click at [369, 29] on div "Start Calls Pause Next Finish Dialing AutoTab AutoTab 1" at bounding box center [943, 45] width 1249 height 53
click at [374, 40] on span "Pause" at bounding box center [377, 44] width 30 height 15
click at [1094, 182] on button "button" at bounding box center [1109, 169] width 36 height 27
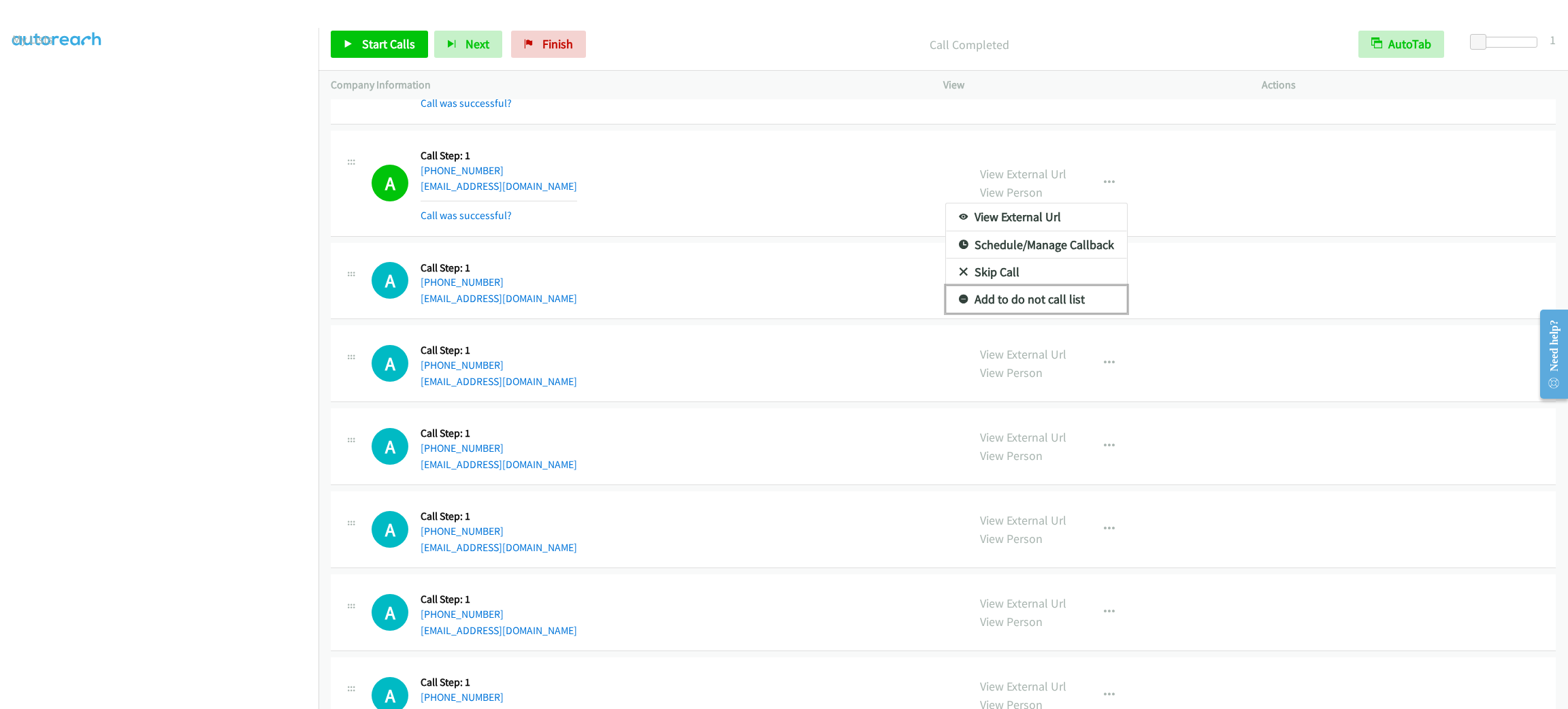
click at [1072, 313] on link "Add to do not call list" at bounding box center [1037, 299] width 181 height 27
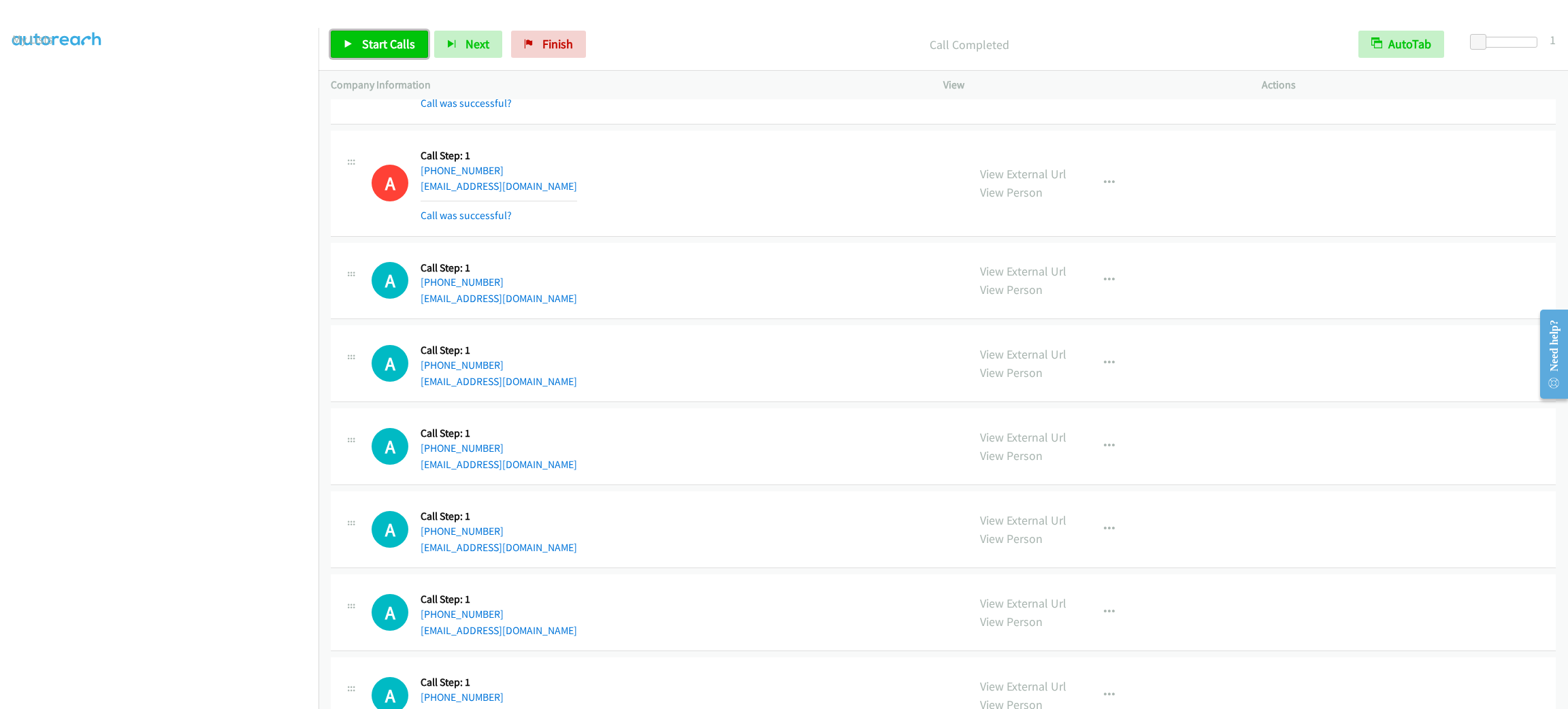
click at [402, 33] on link "Start Calls" at bounding box center [379, 44] width 97 height 27
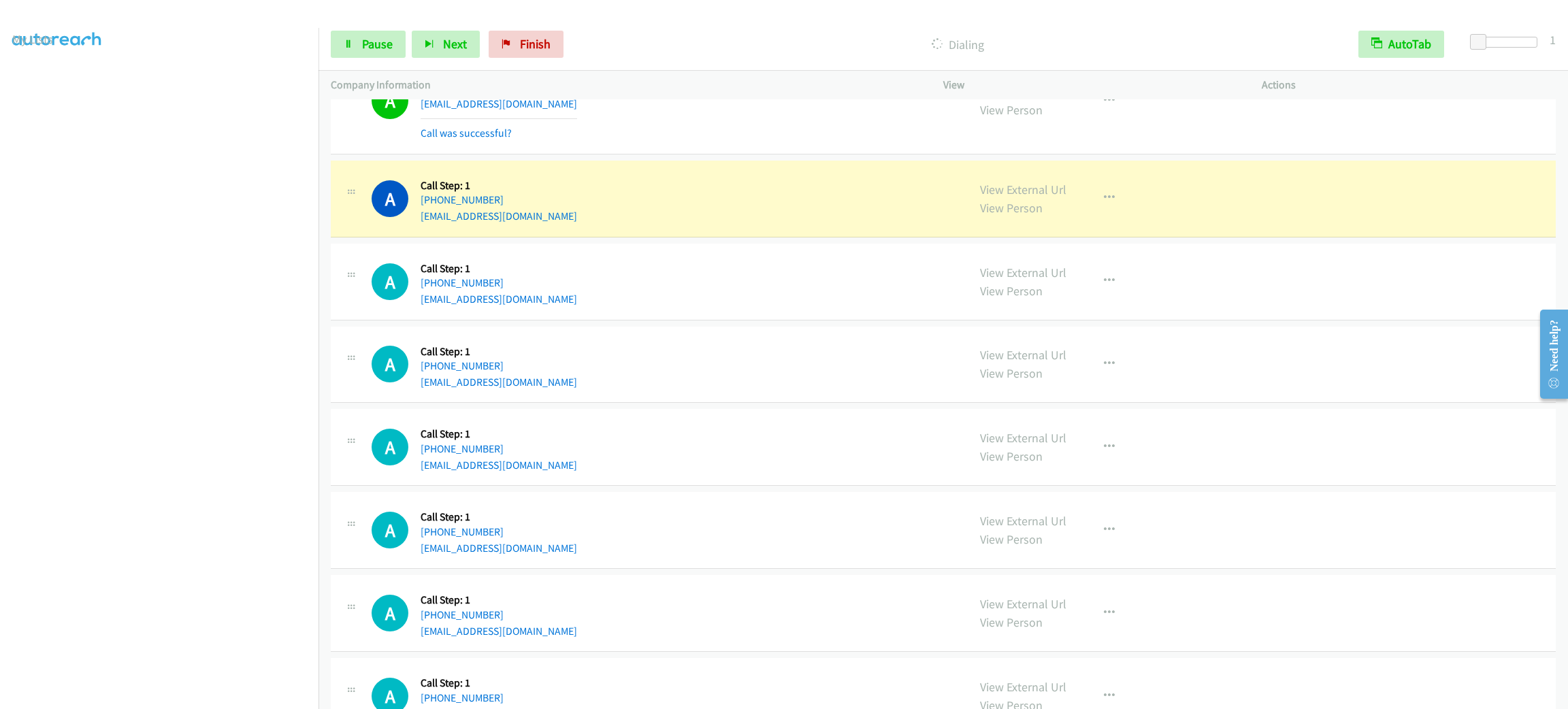
scroll to position [10707, 0]
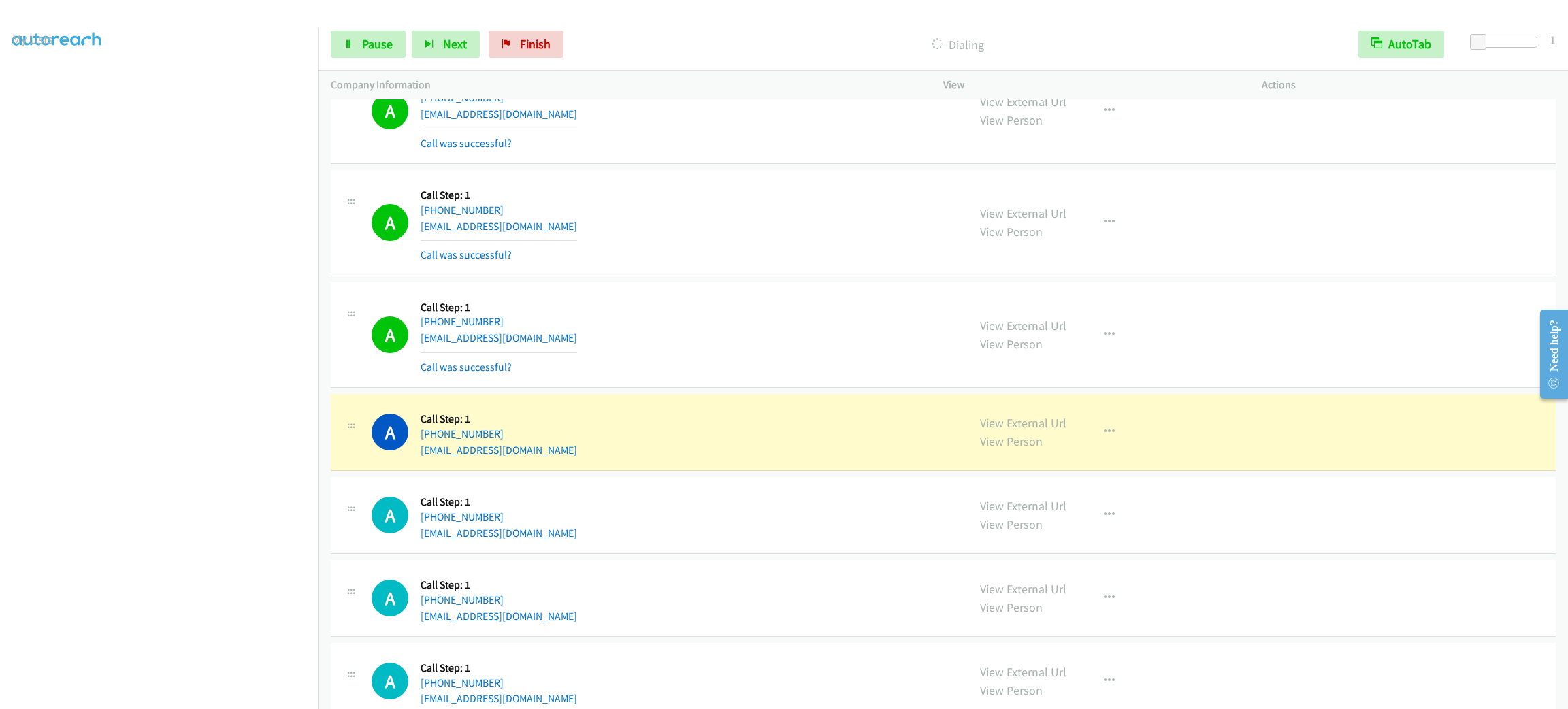
click at [767, 306] on td "A Callback Scheduled Call Step: 1 America/New_York [PHONE_NUMBER] [EMAIL_ADDRES…" at bounding box center [943, 335] width 1249 height 113
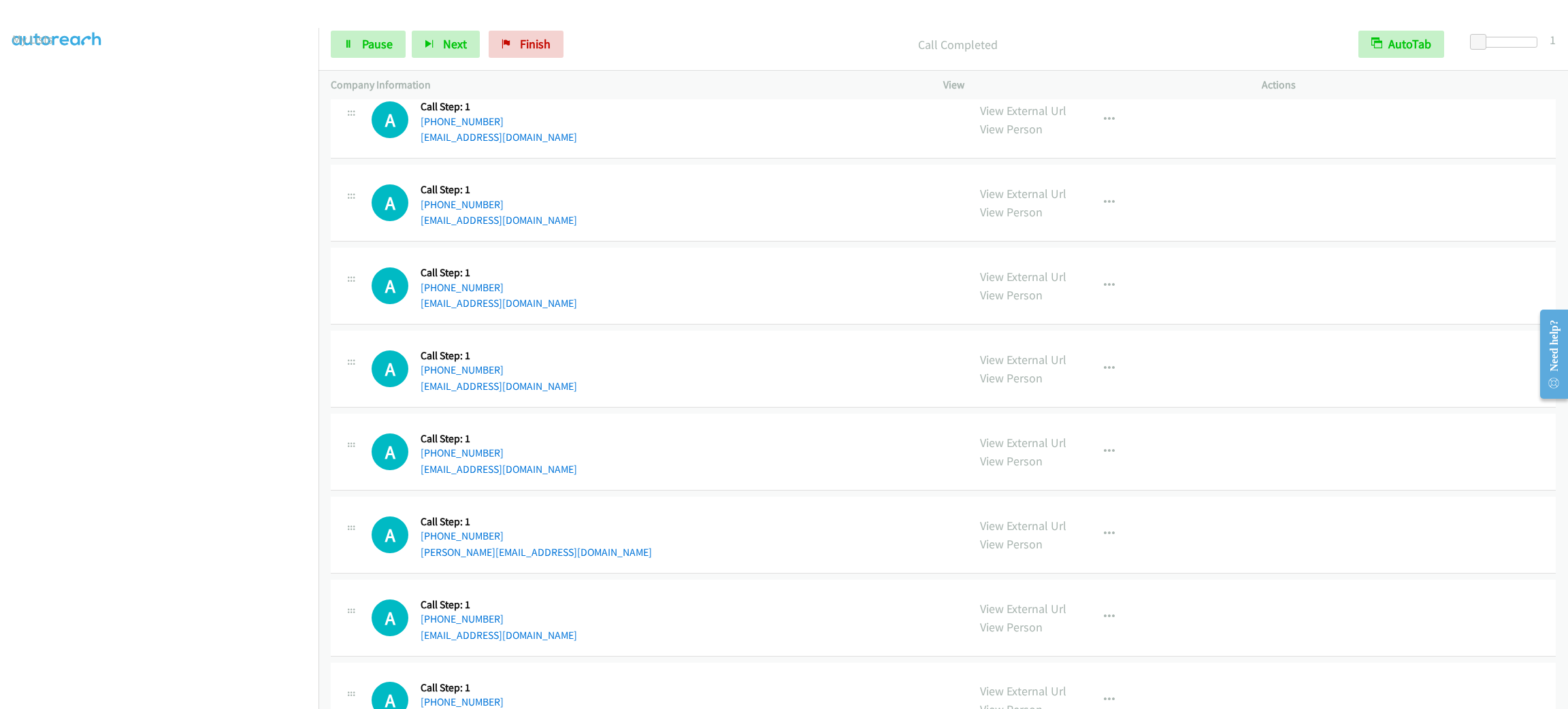
scroll to position [11336, 0]
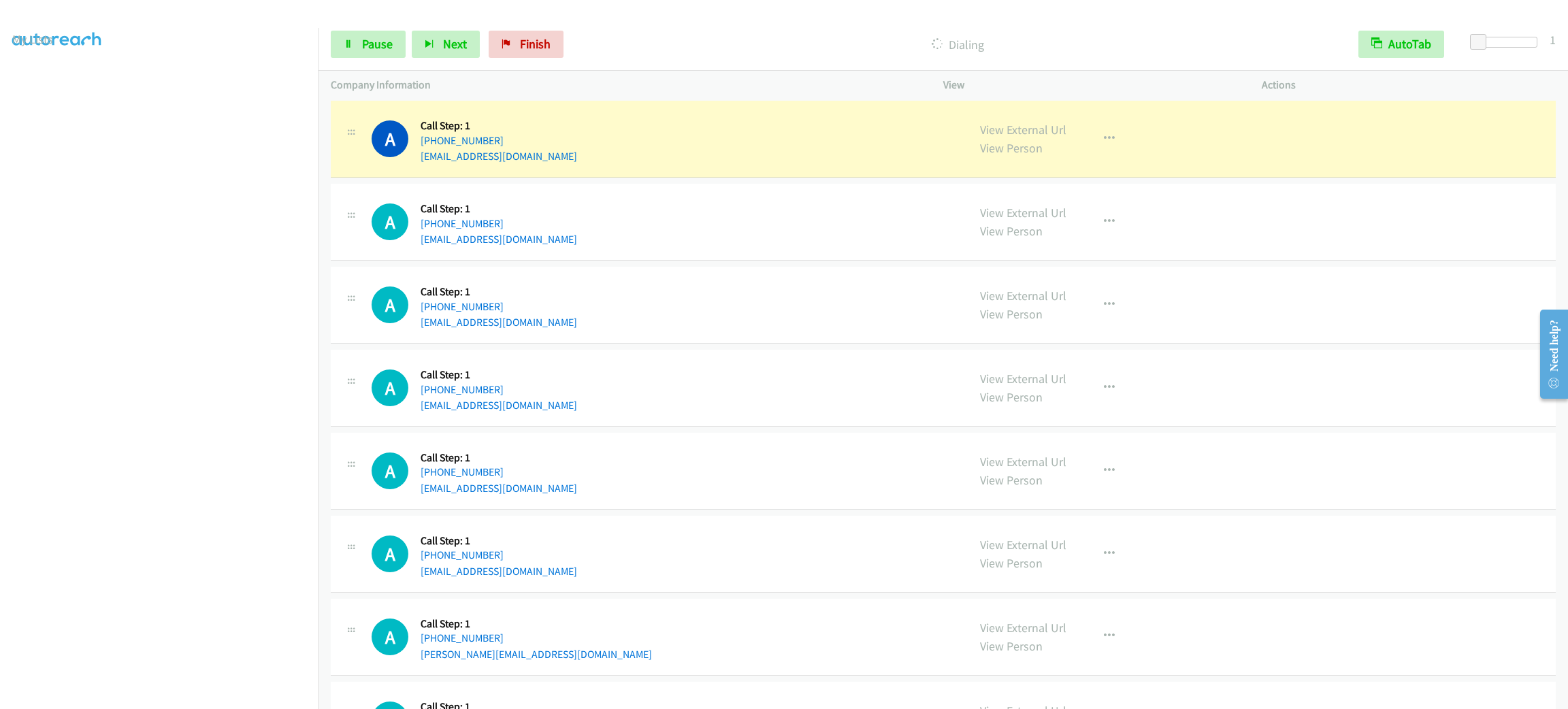
click at [859, 247] on div "A Callback Scheduled Call Step: 1 America/New_York [PHONE_NUMBER] [EMAIL_ADDRES…" at bounding box center [663, 221] width 584 height 52
click at [352, 31] on link "Pause" at bounding box center [368, 44] width 75 height 27
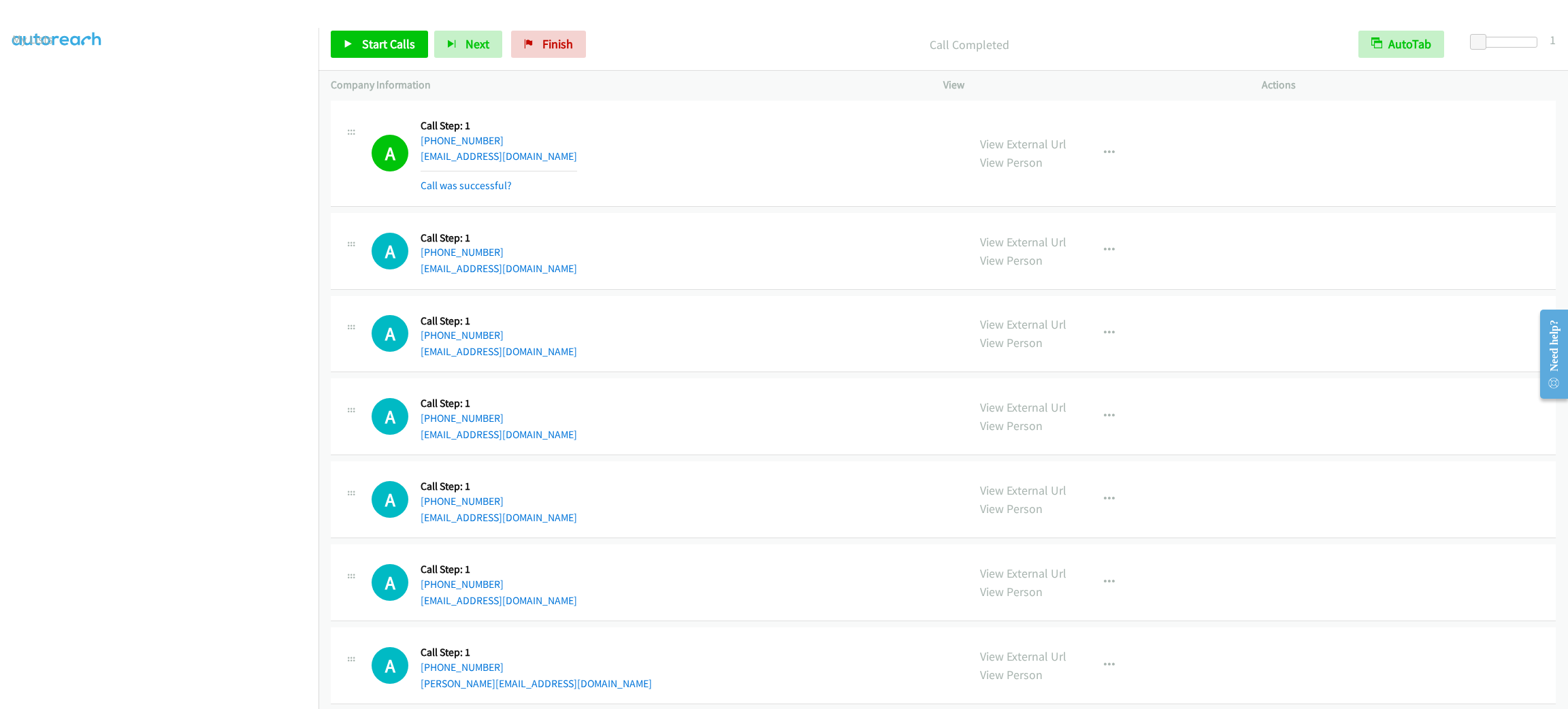
scroll to position [9984, 0]
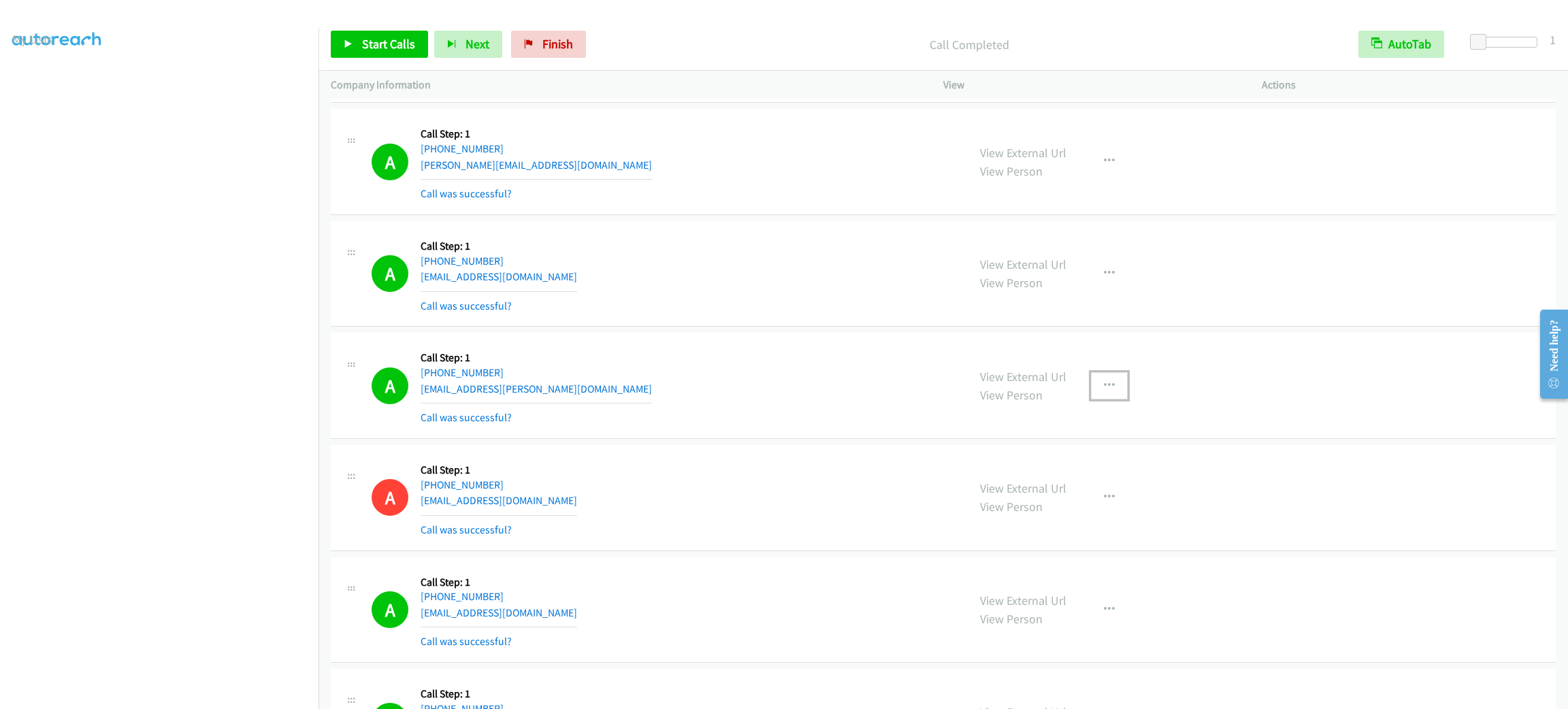
click at [1114, 400] on button "button" at bounding box center [1109, 385] width 36 height 27
click at [1077, 516] on link "Add to do not call list" at bounding box center [1037, 502] width 181 height 27
click at [402, 47] on span "Start Calls" at bounding box center [388, 44] width 53 height 15
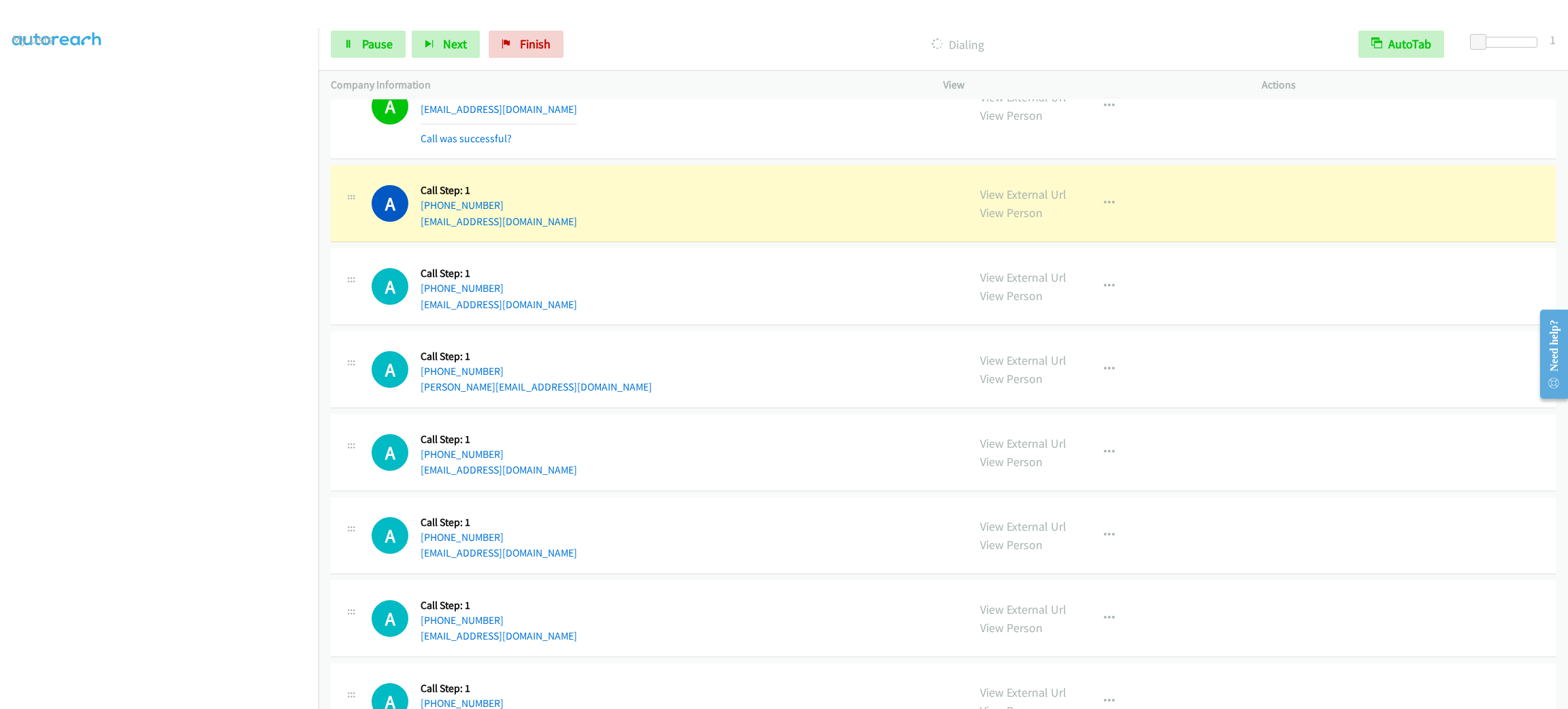
scroll to position [11805, 0]
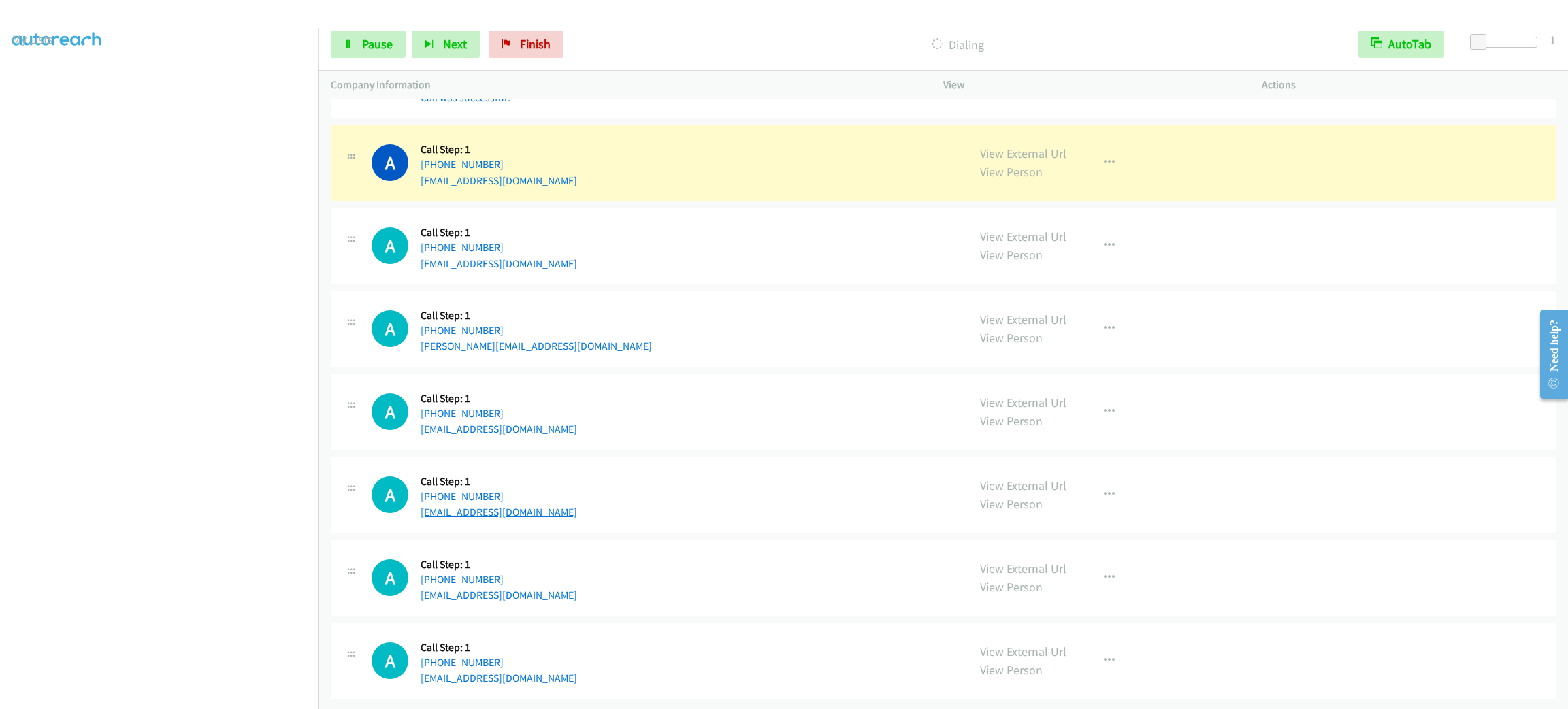
click at [513, 518] on link "[EMAIL_ADDRESS][DOMAIN_NAME]" at bounding box center [498, 512] width 157 height 13
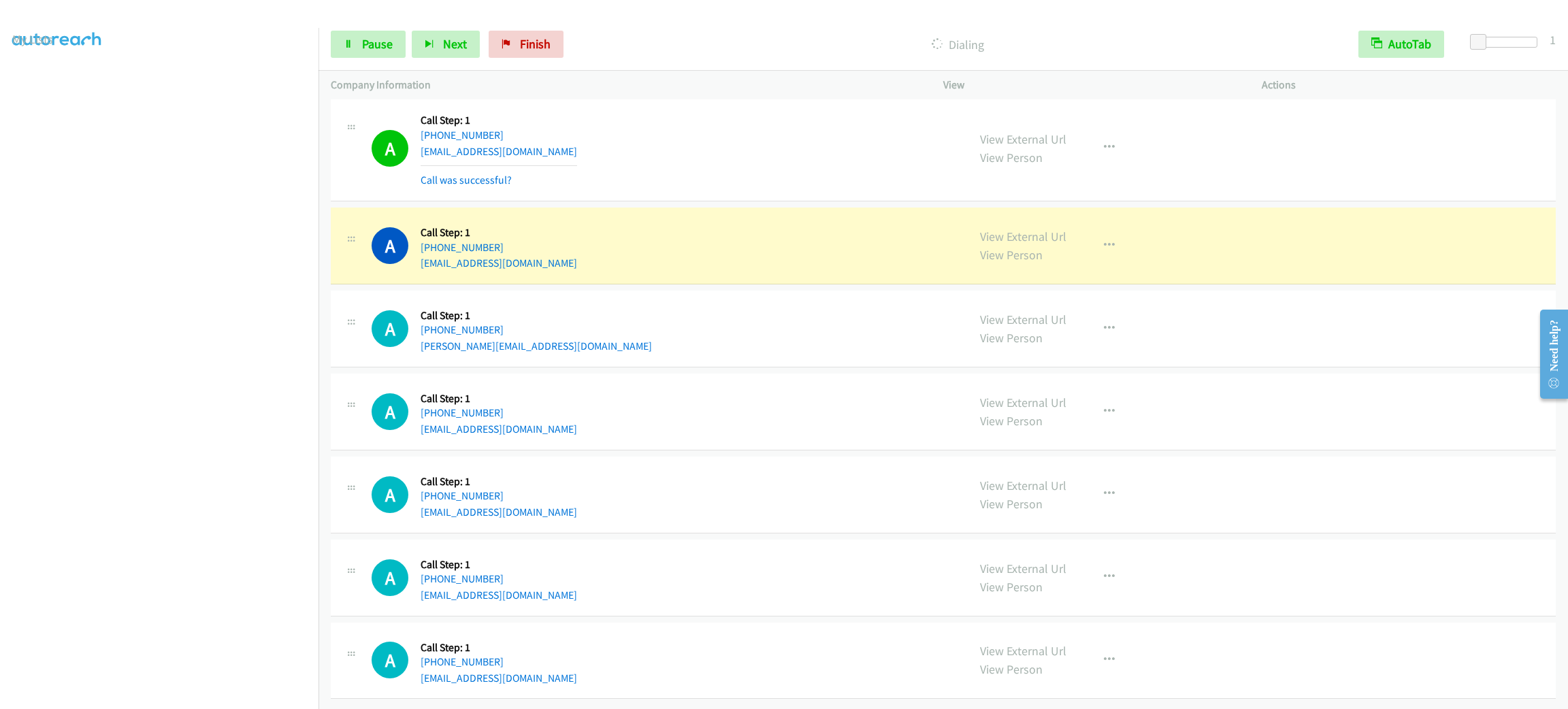
scroll to position [11834, 0]
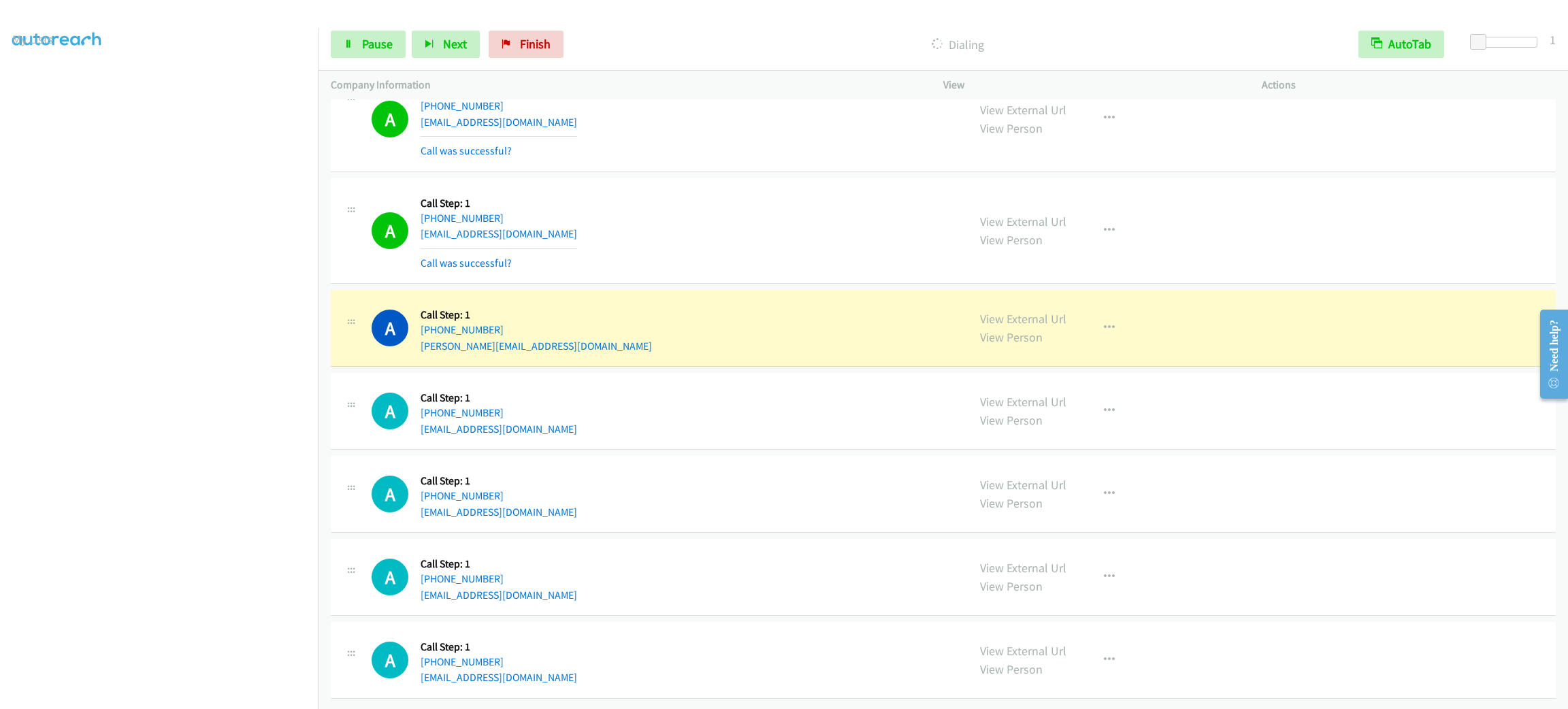
drag, startPoint x: 722, startPoint y: 184, endPoint x: 839, endPoint y: 212, distance: 120.3
click at [723, 172] on div "A Callback Scheduled Call Step: 1 [GEOGRAPHIC_DATA]/[GEOGRAPHIC_DATA] [PHONE_NU…" at bounding box center [943, 119] width 1225 height 106
click at [1116, 341] on button "button" at bounding box center [1109, 328] width 36 height 27
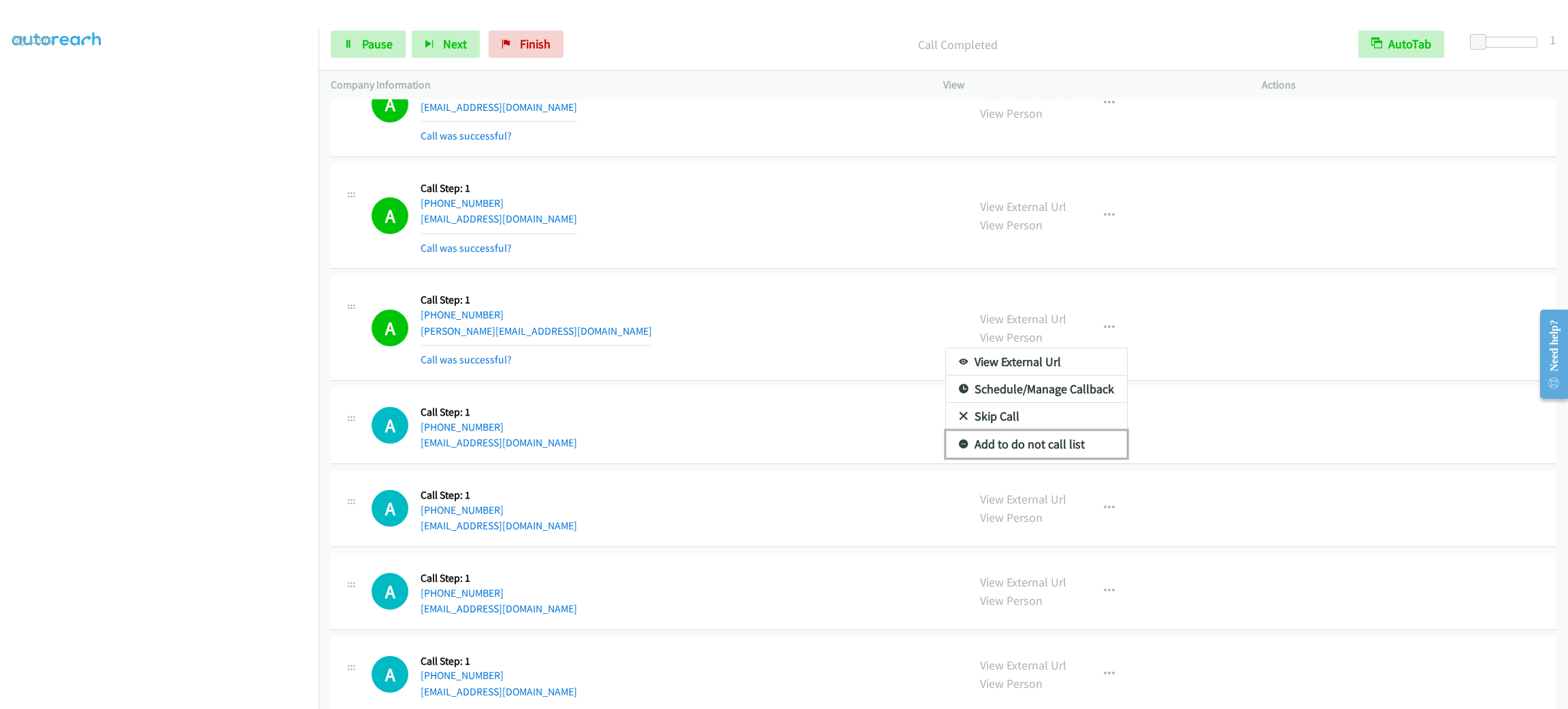
click at [1055, 458] on link "Add to do not call list" at bounding box center [1037, 444] width 181 height 27
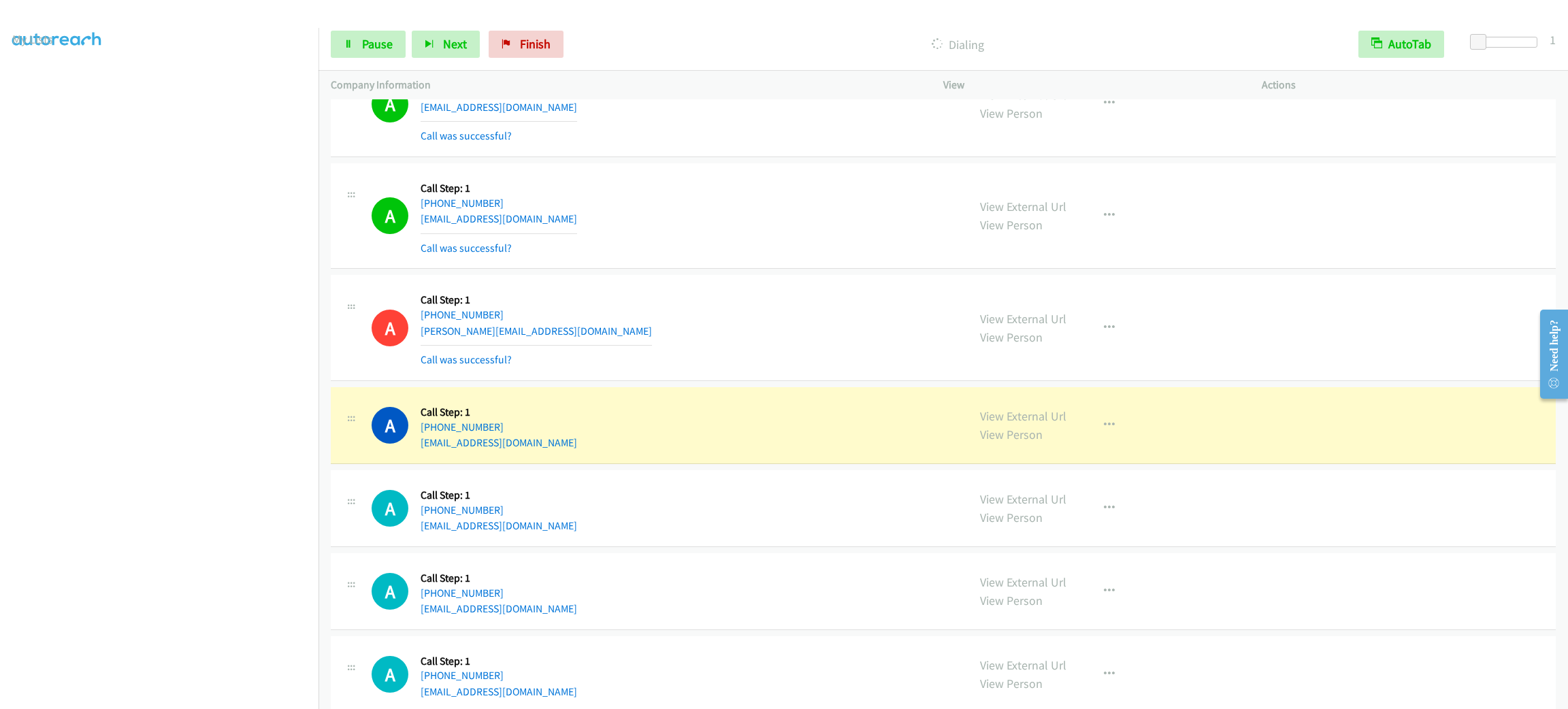
click at [839, 302] on td "A Callback Scheduled Call Step: 1 America/New_York [PHONE_NUMBER] [EMAIL_ADDRES…" at bounding box center [943, 328] width 1249 height 113
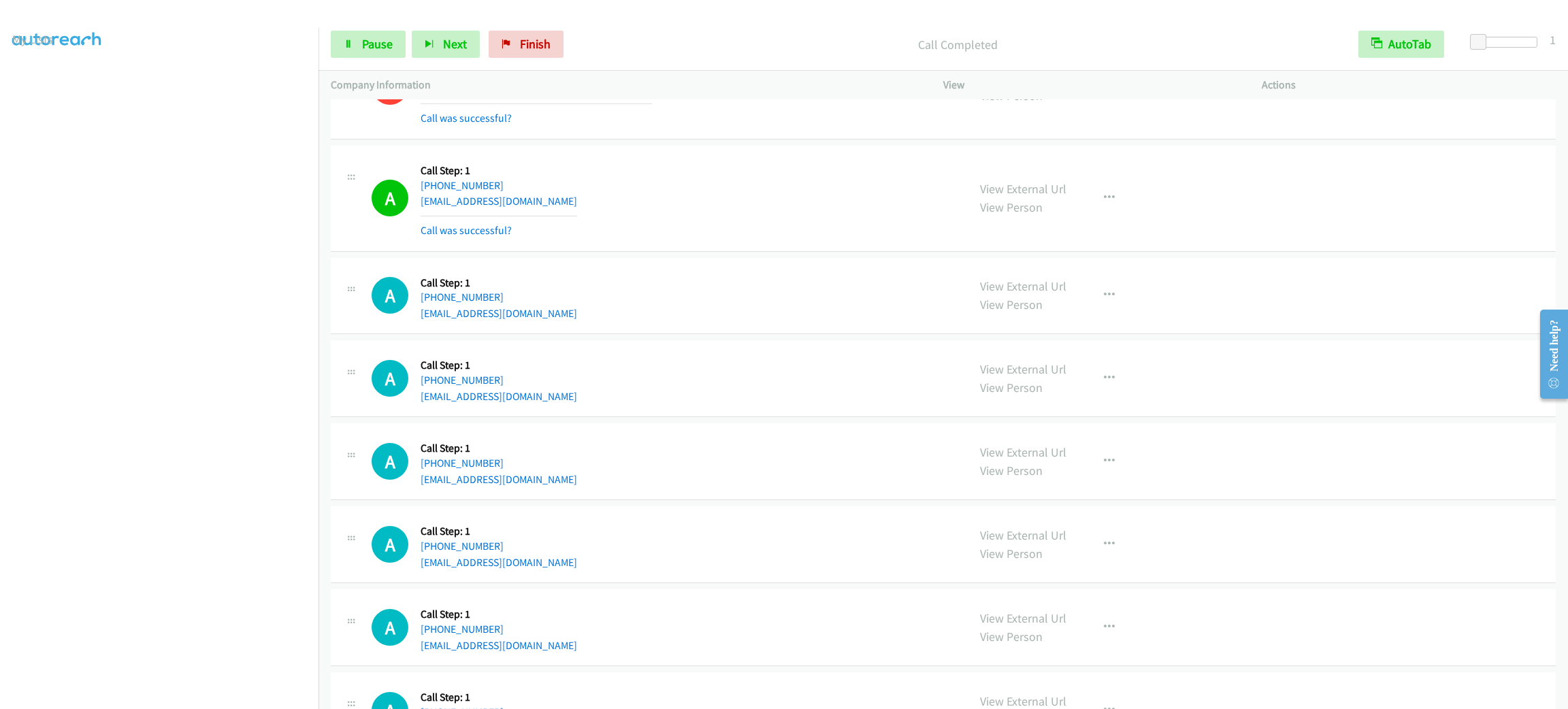
scroll to position [12178, 0]
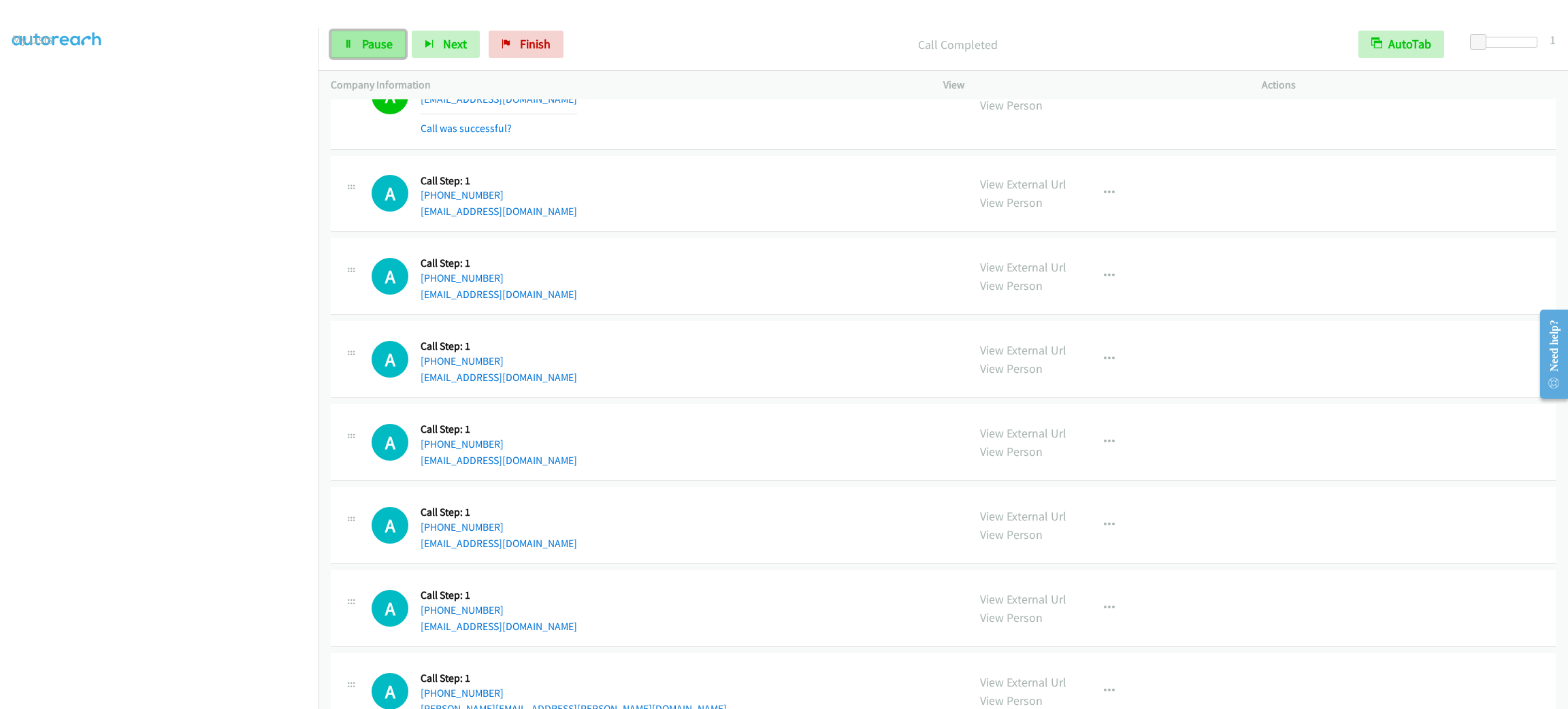
click at [375, 35] on link "Pause" at bounding box center [368, 44] width 75 height 27
click at [375, 35] on link "Start Calls" at bounding box center [379, 44] width 97 height 27
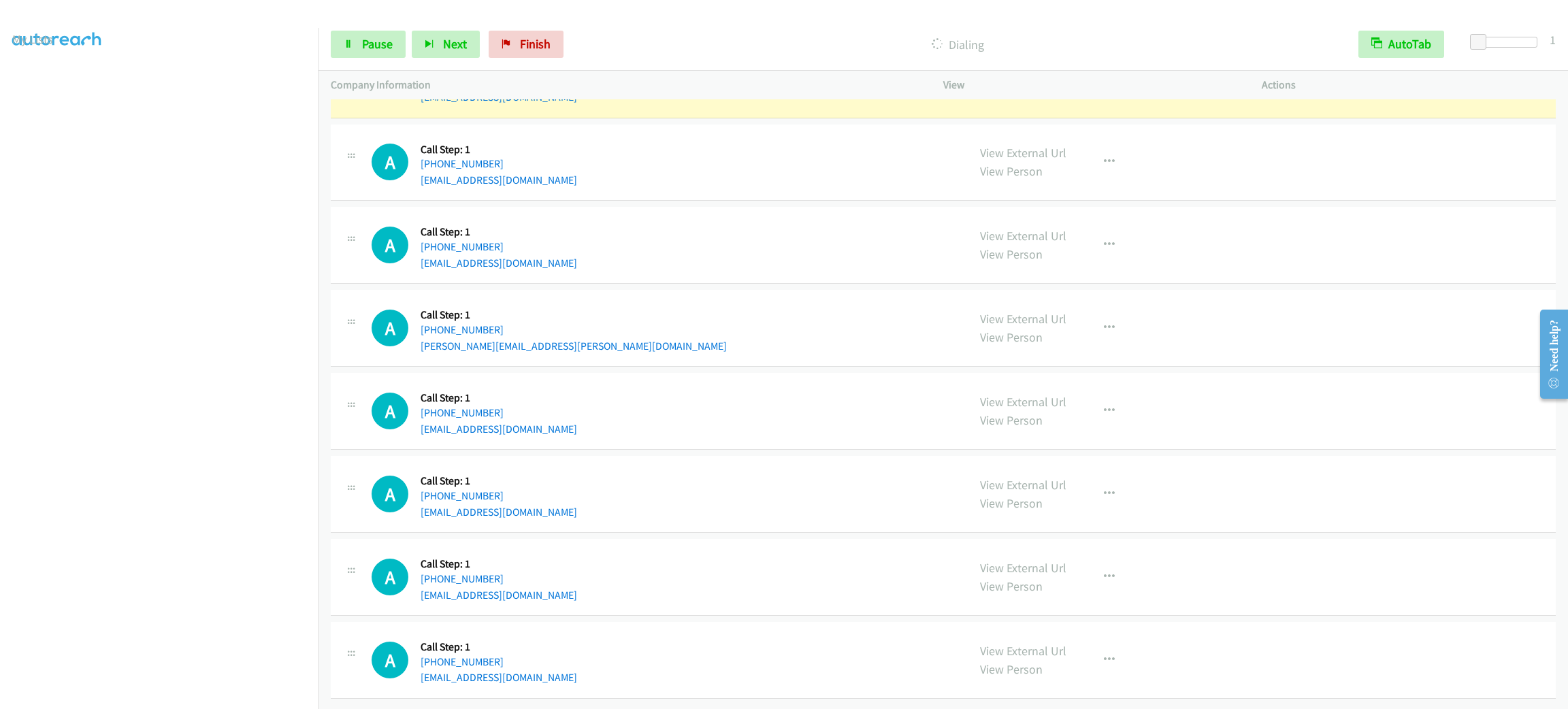
scroll to position [12542, 0]
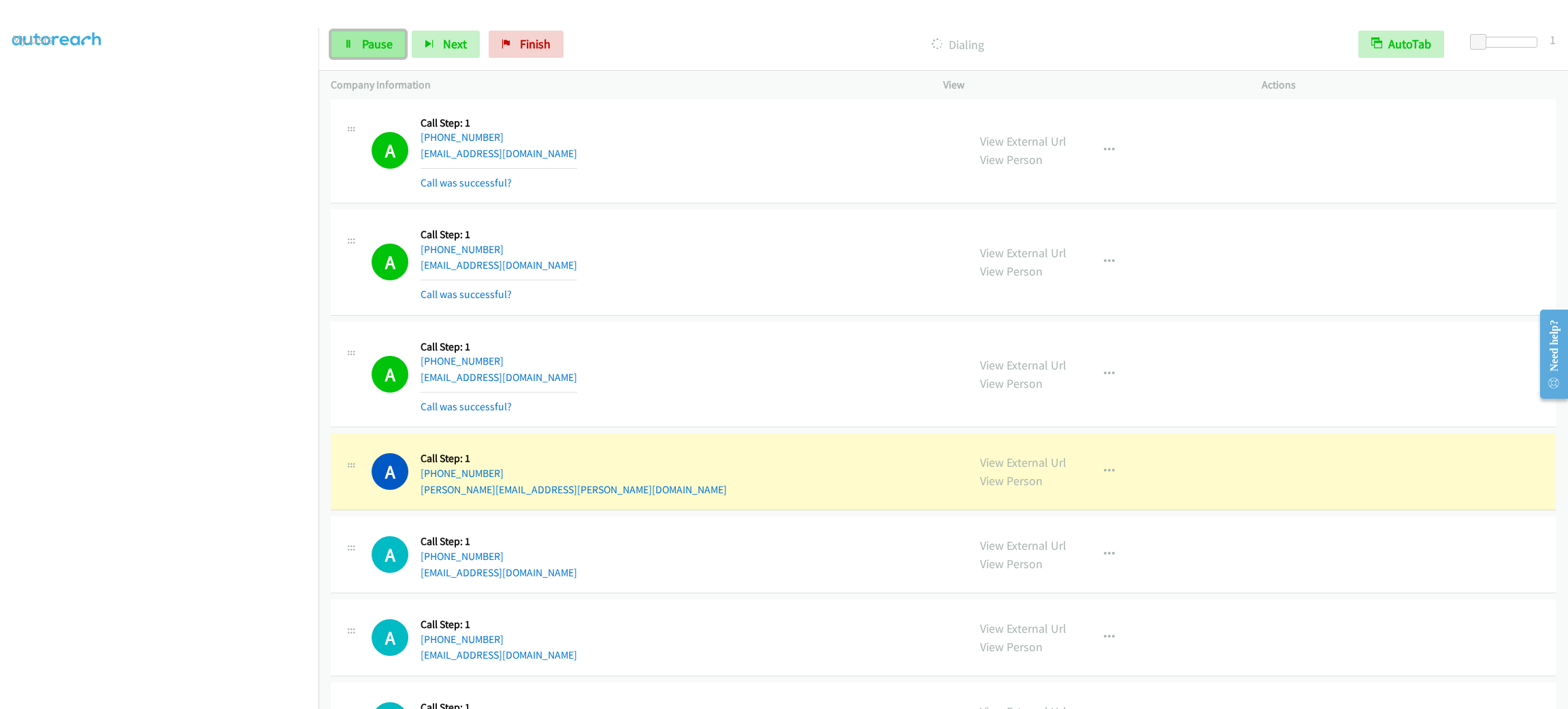
click at [355, 49] on link "Pause" at bounding box center [368, 44] width 75 height 27
